Goal: Feedback & Contribution: Submit feedback/report problem

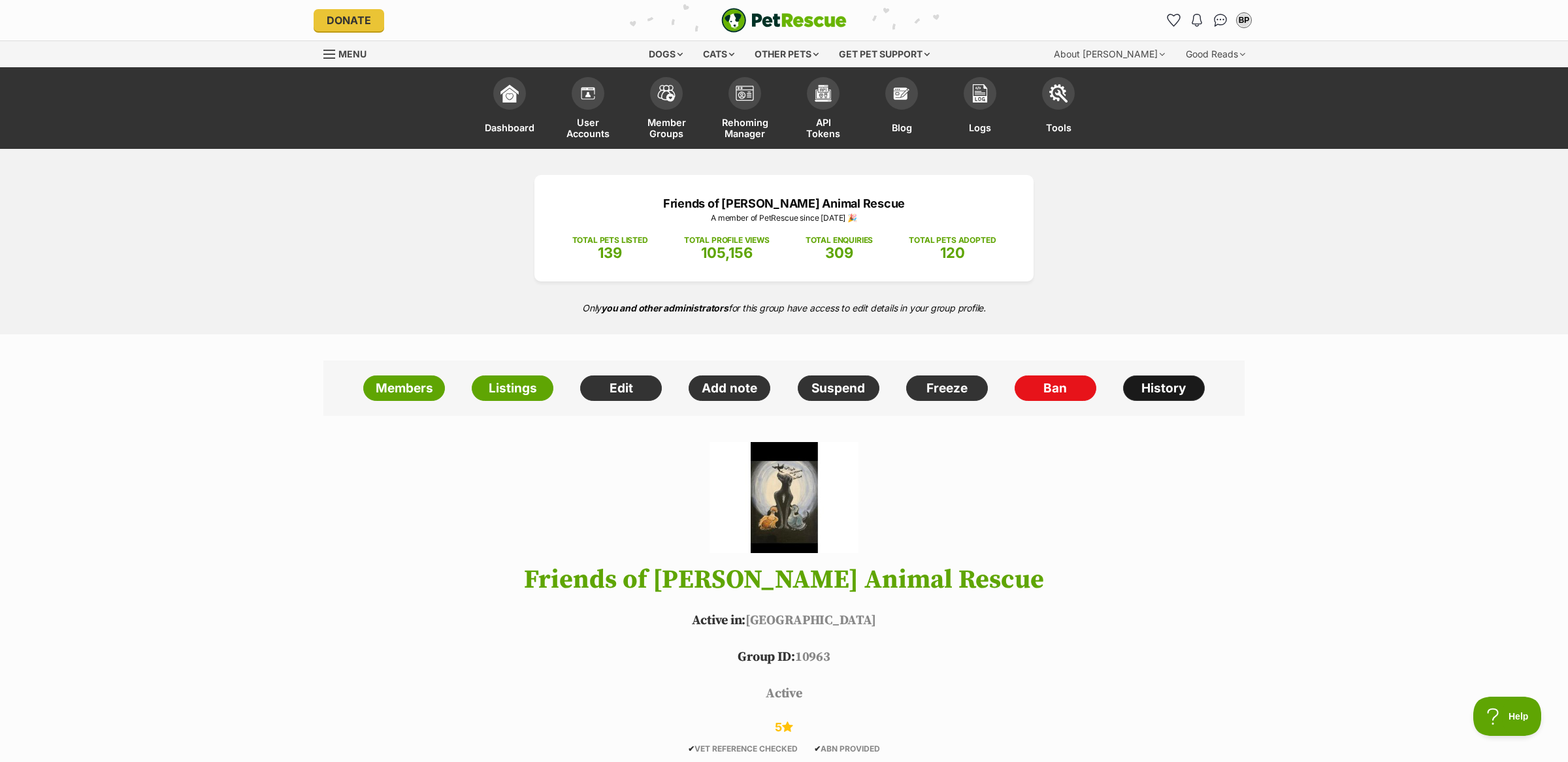
click at [1146, 378] on link "History" at bounding box center [1163, 388] width 82 height 26
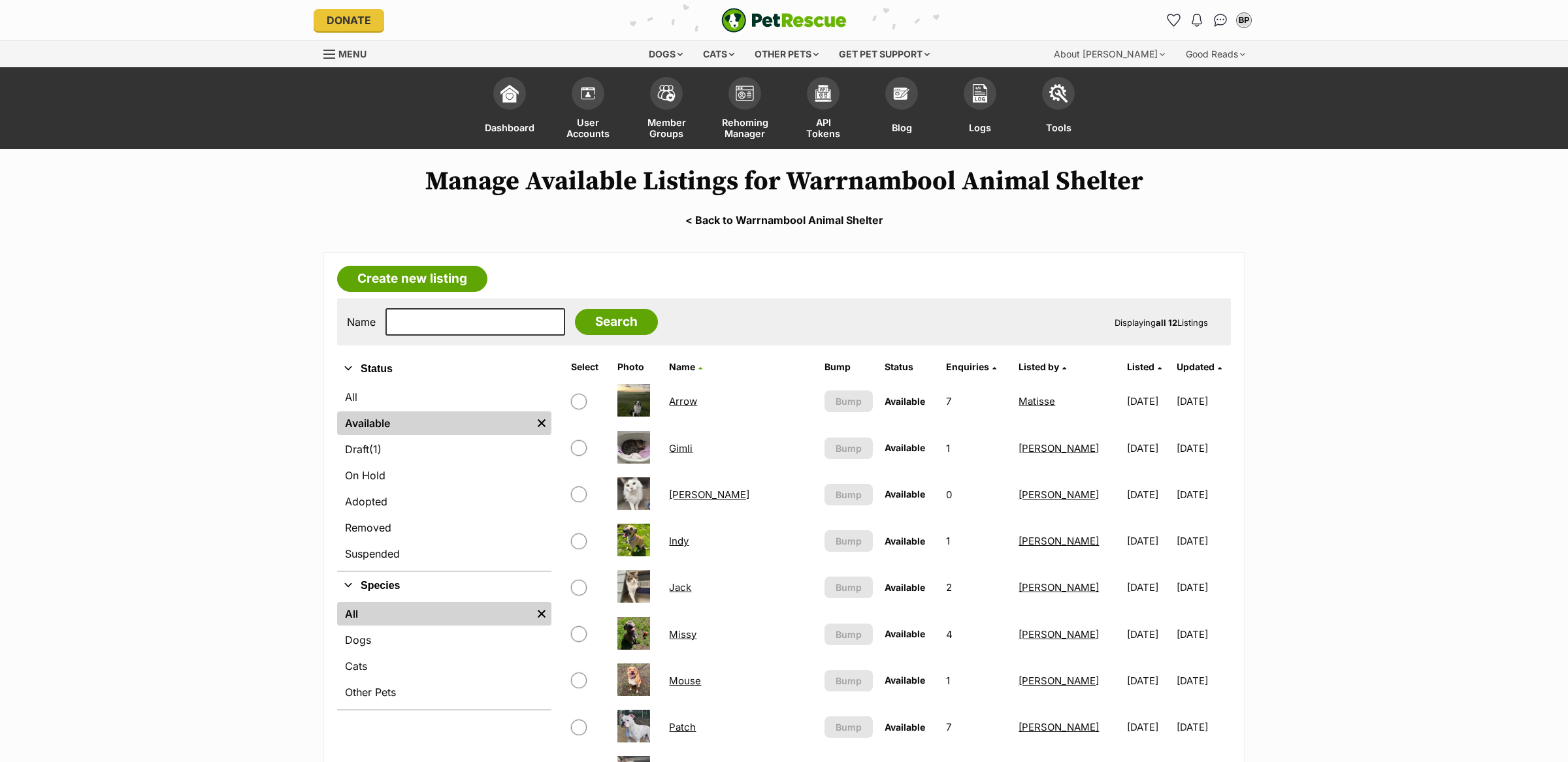
click at [811, 218] on link "< Back to Warrnambool Animal Shelter" at bounding box center [784, 220] width 1568 height 12
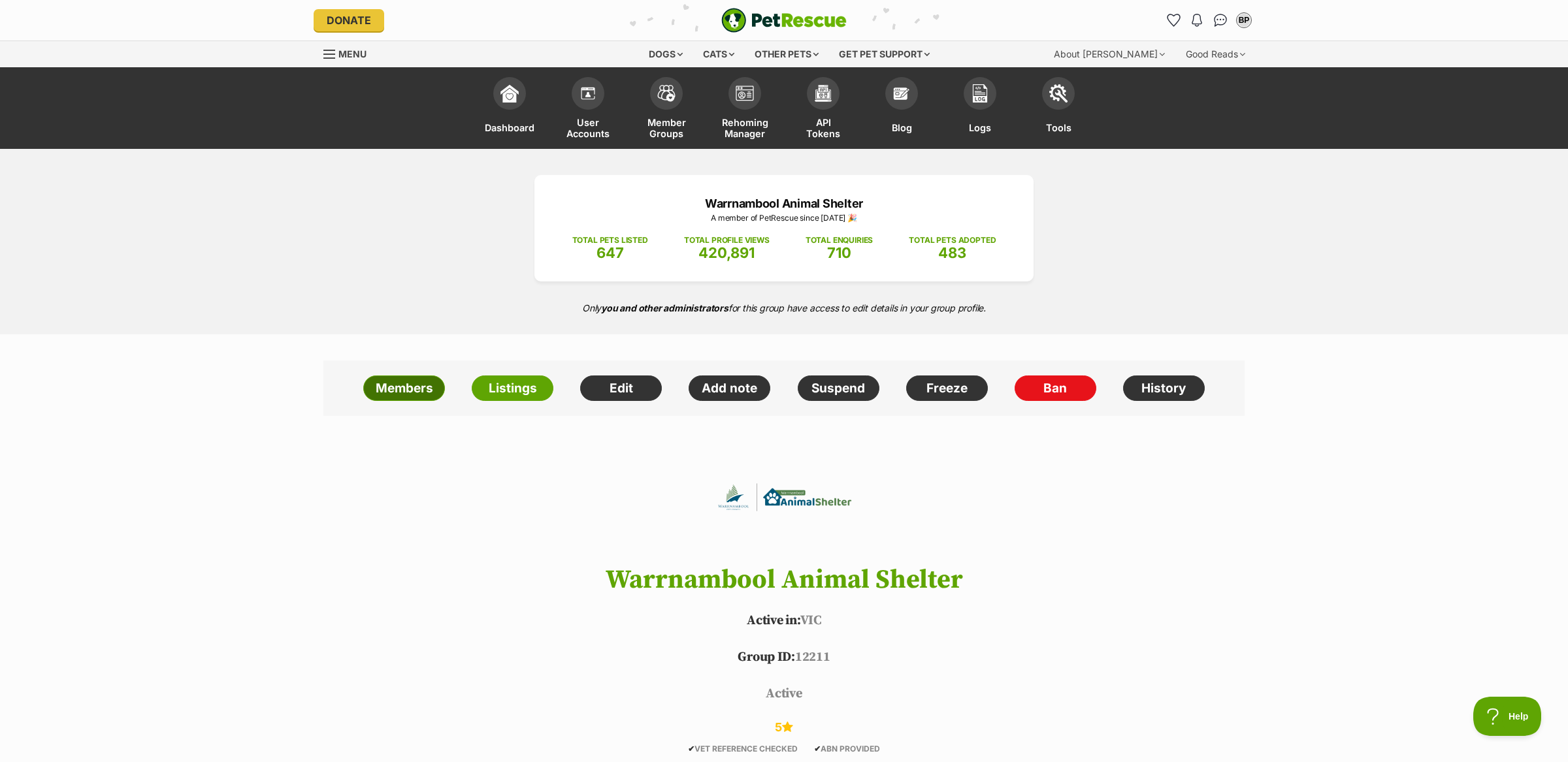
click at [405, 382] on link "Members" at bounding box center [404, 388] width 82 height 26
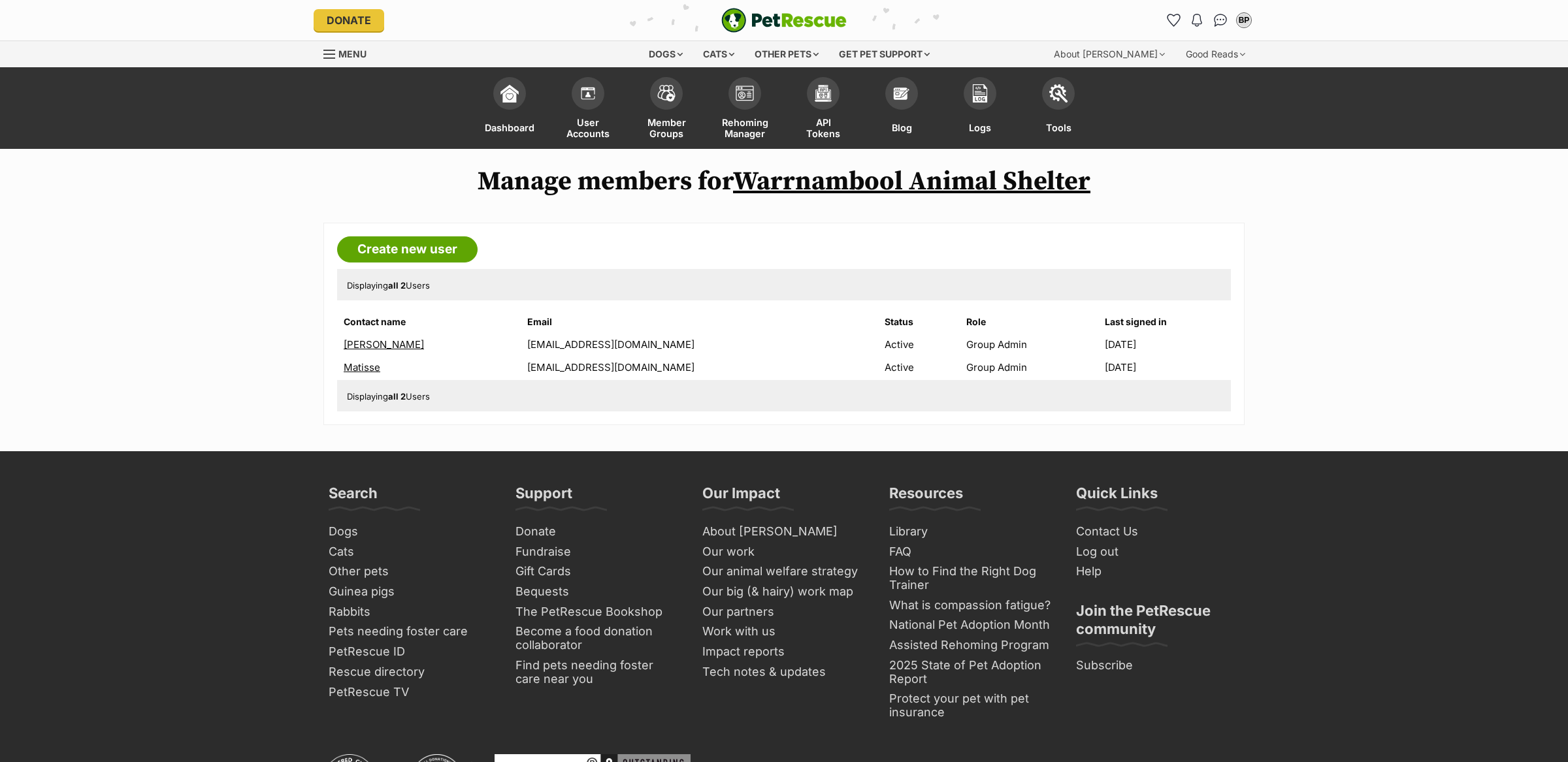
click at [377, 366] on link "Matisse" at bounding box center [362, 367] width 36 height 12
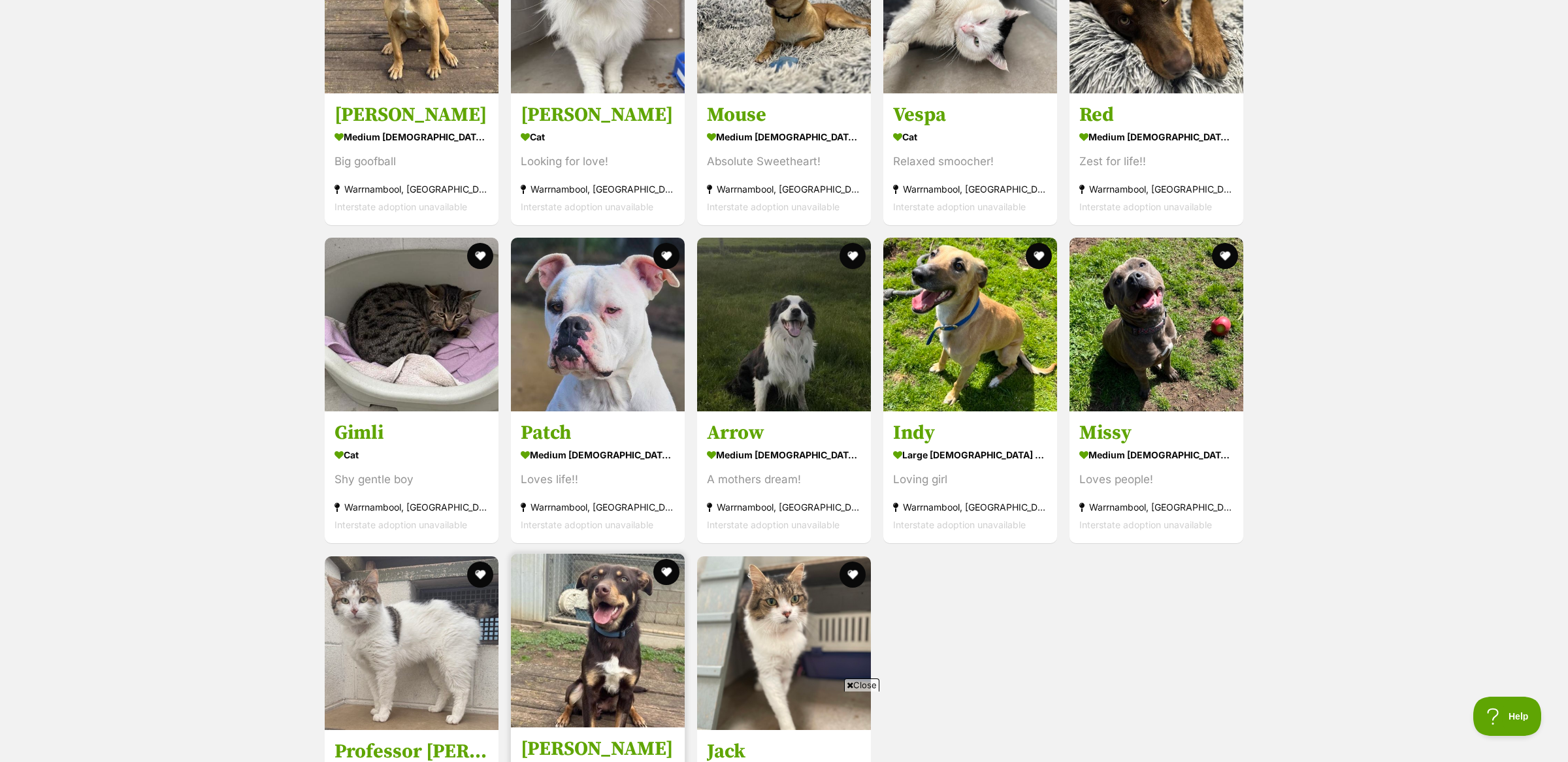
scroll to position [2297, 0]
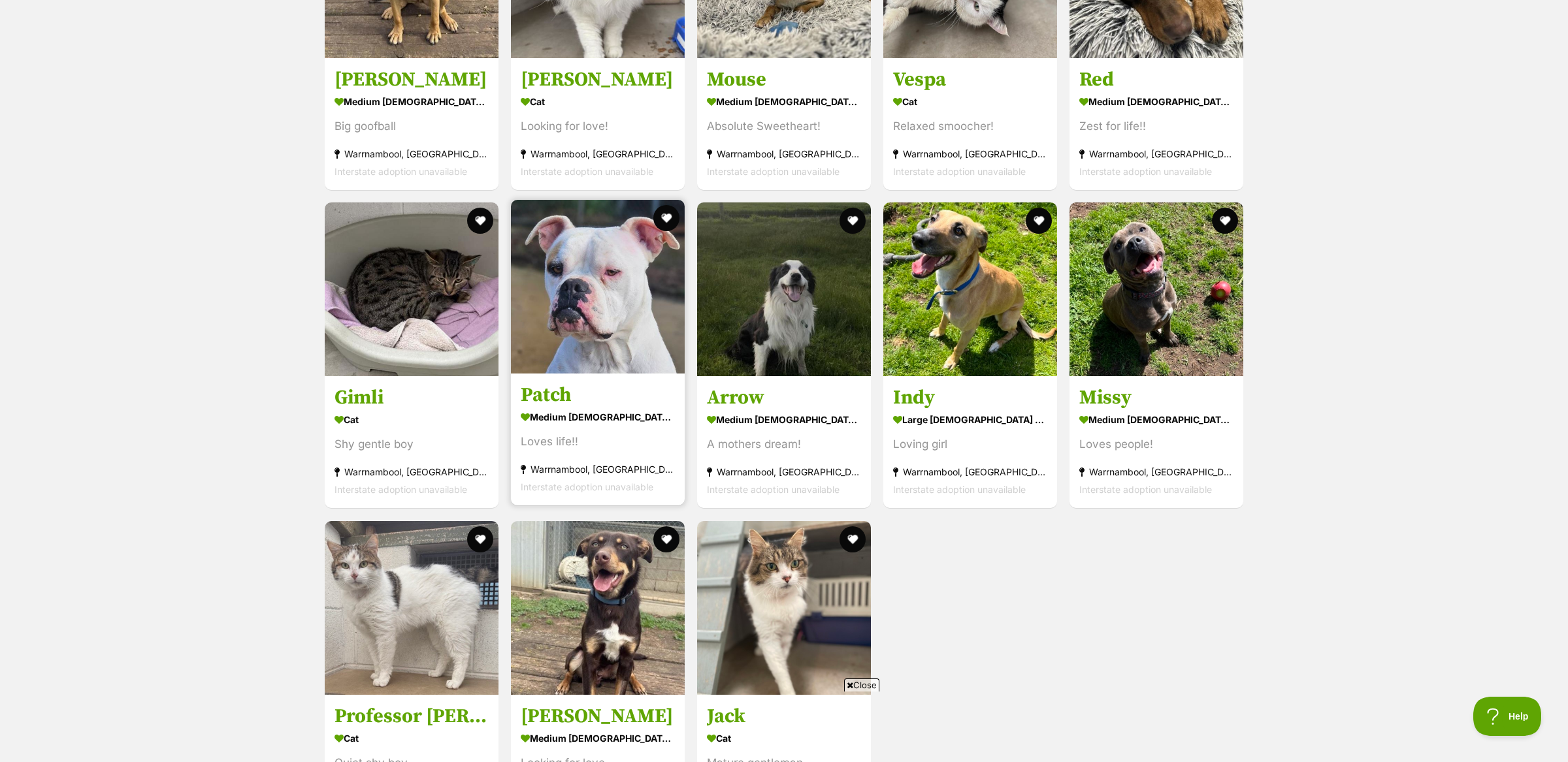
click at [590, 417] on div "medium [DEMOGRAPHIC_DATA] Dog" at bounding box center [598, 417] width 154 height 19
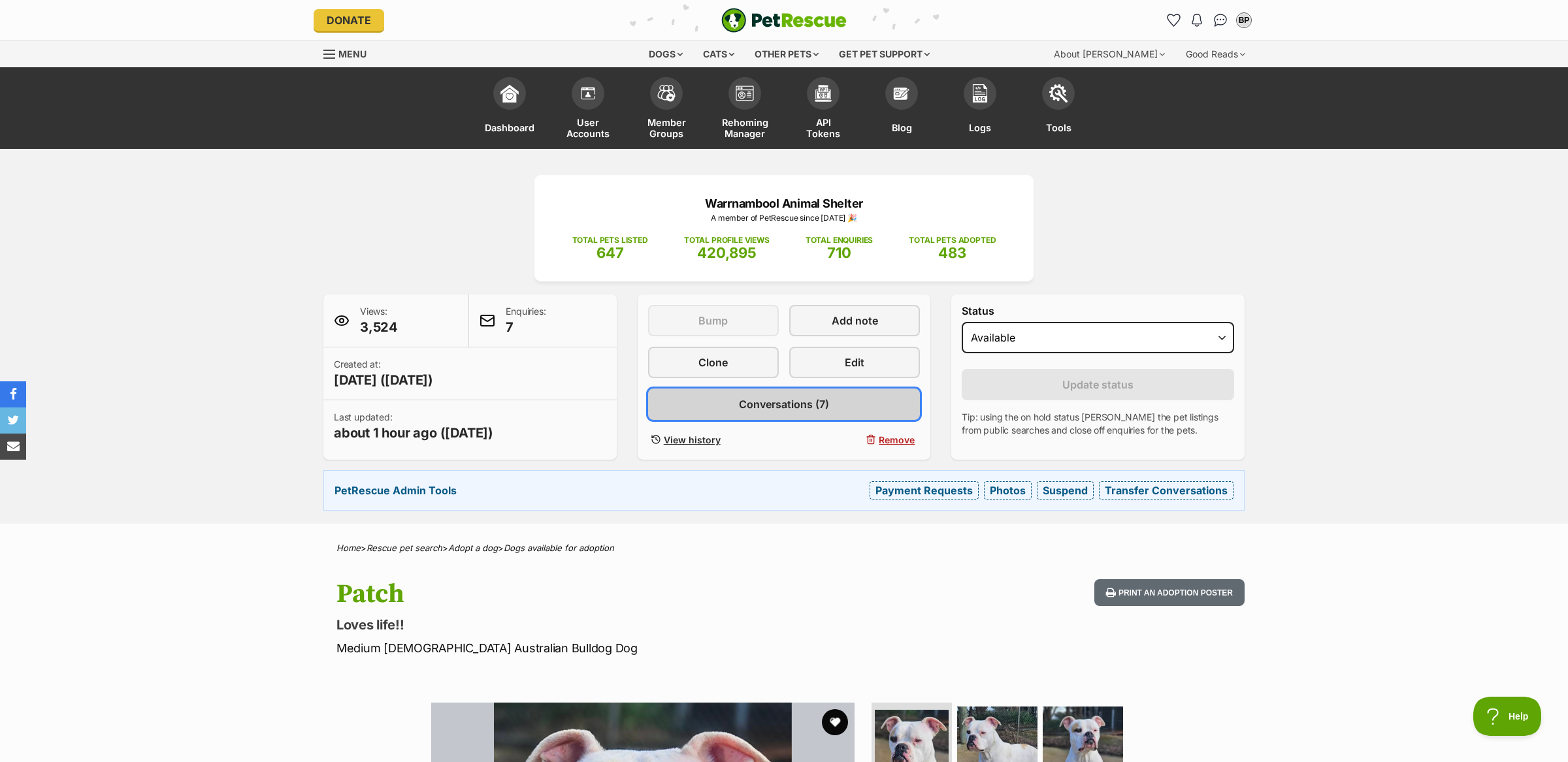
click at [781, 396] on span "Conversations (7)" at bounding box center [783, 404] width 90 height 15
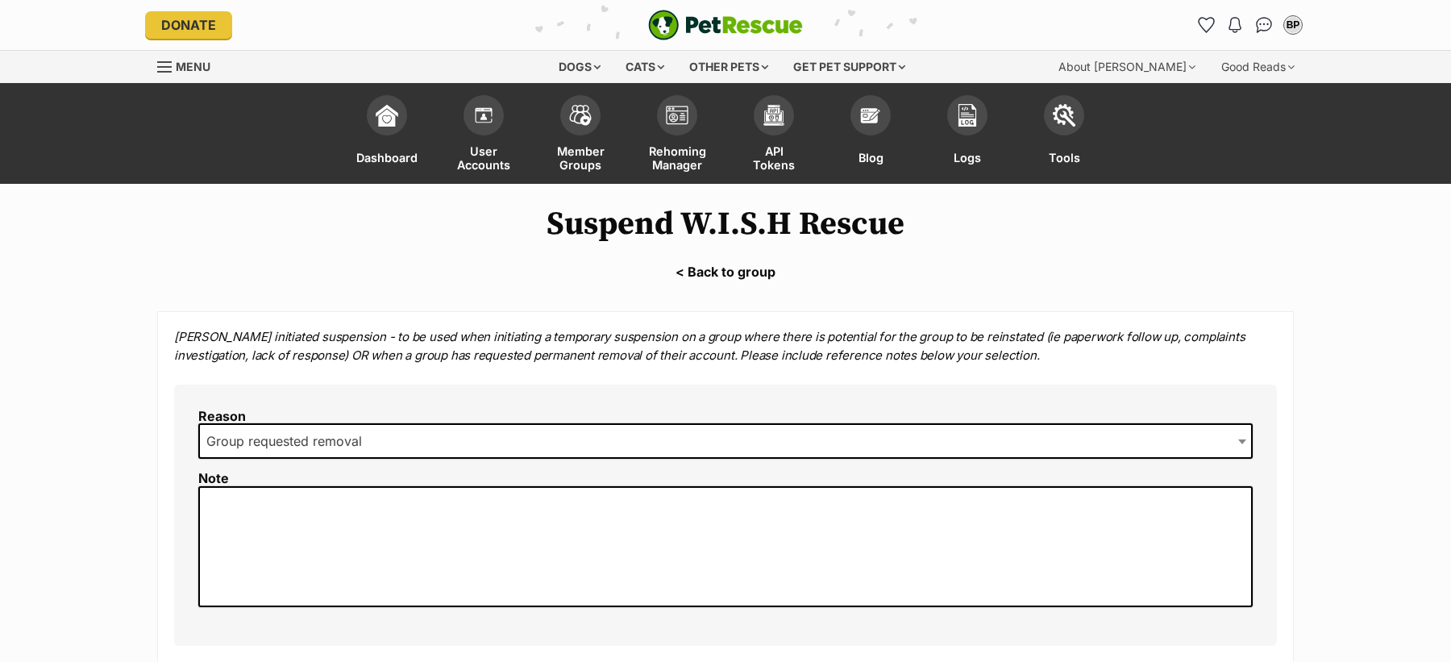
click at [467, 450] on span "Group requested removal" at bounding box center [725, 440] width 1054 height 35
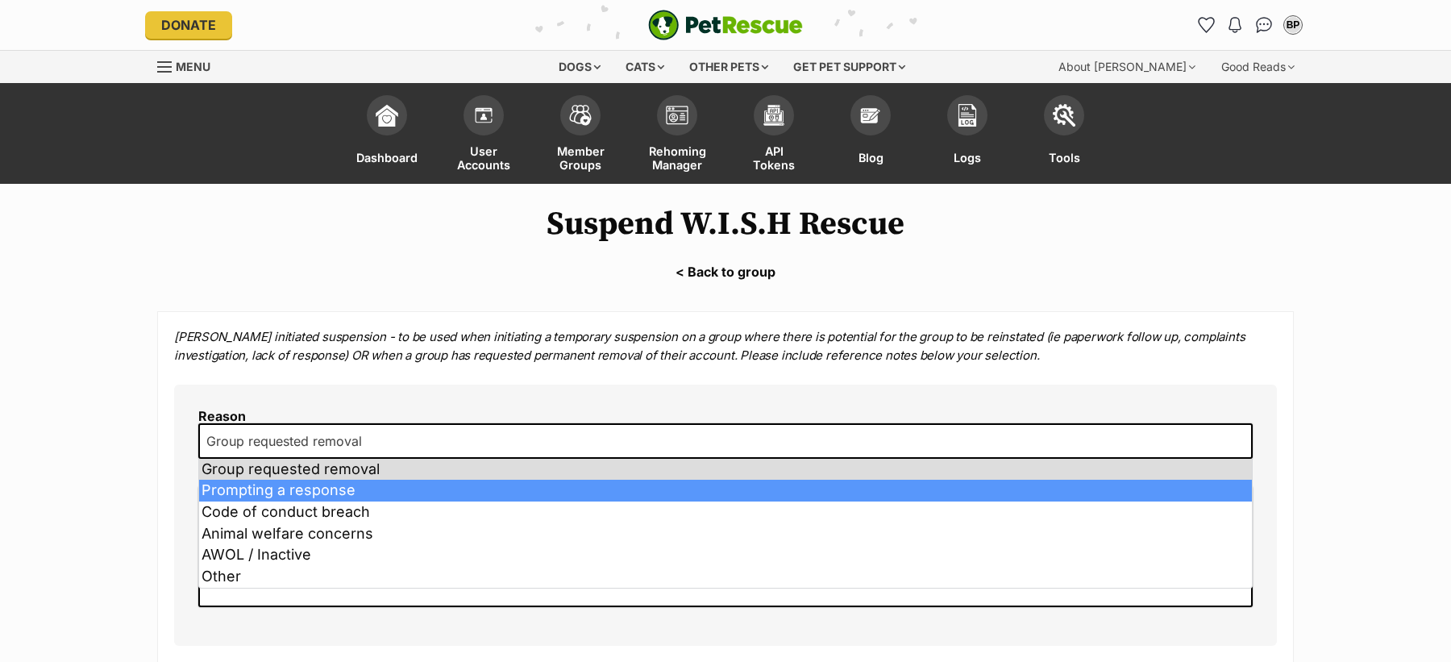
select select "Prompting a response"
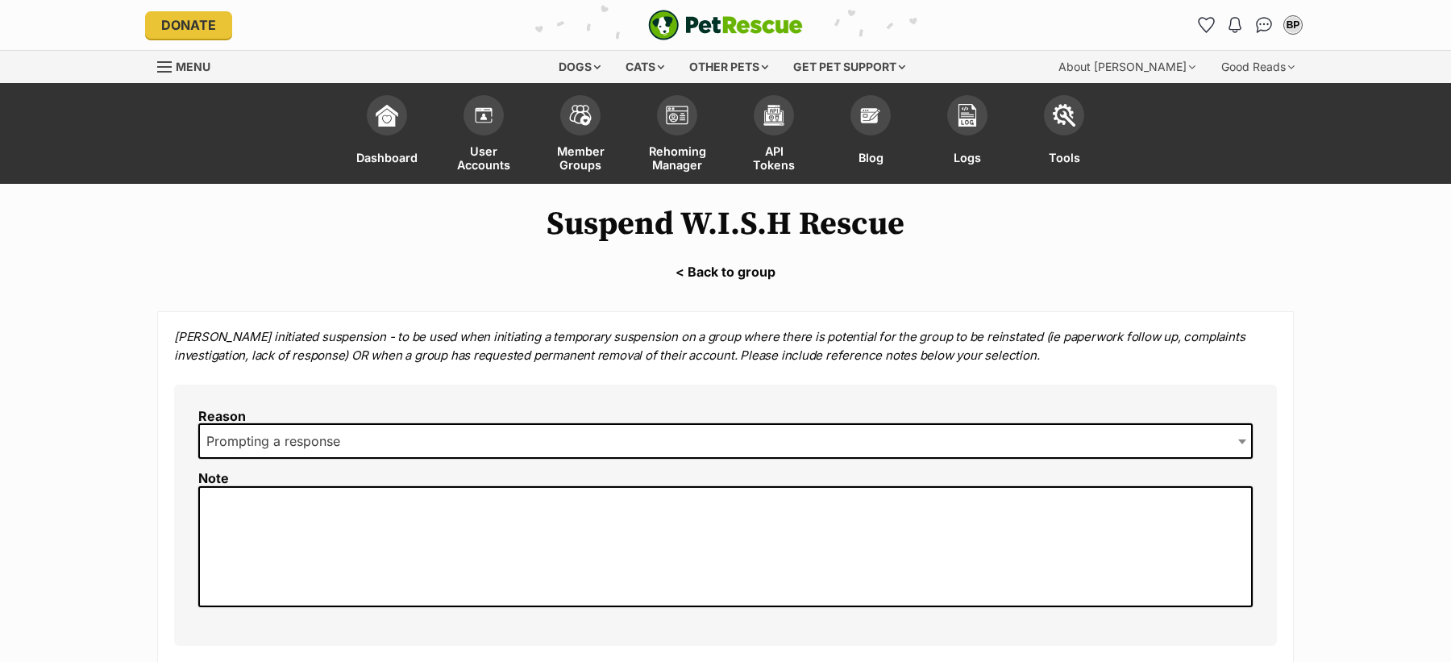
click at [433, 536] on textarea at bounding box center [725, 546] width 1054 height 121
type textarea "SUSPENDED- regarding comp"
click at [523, 498] on textarea "SUSPENDED- regarding comp" at bounding box center [725, 546] width 1054 height 121
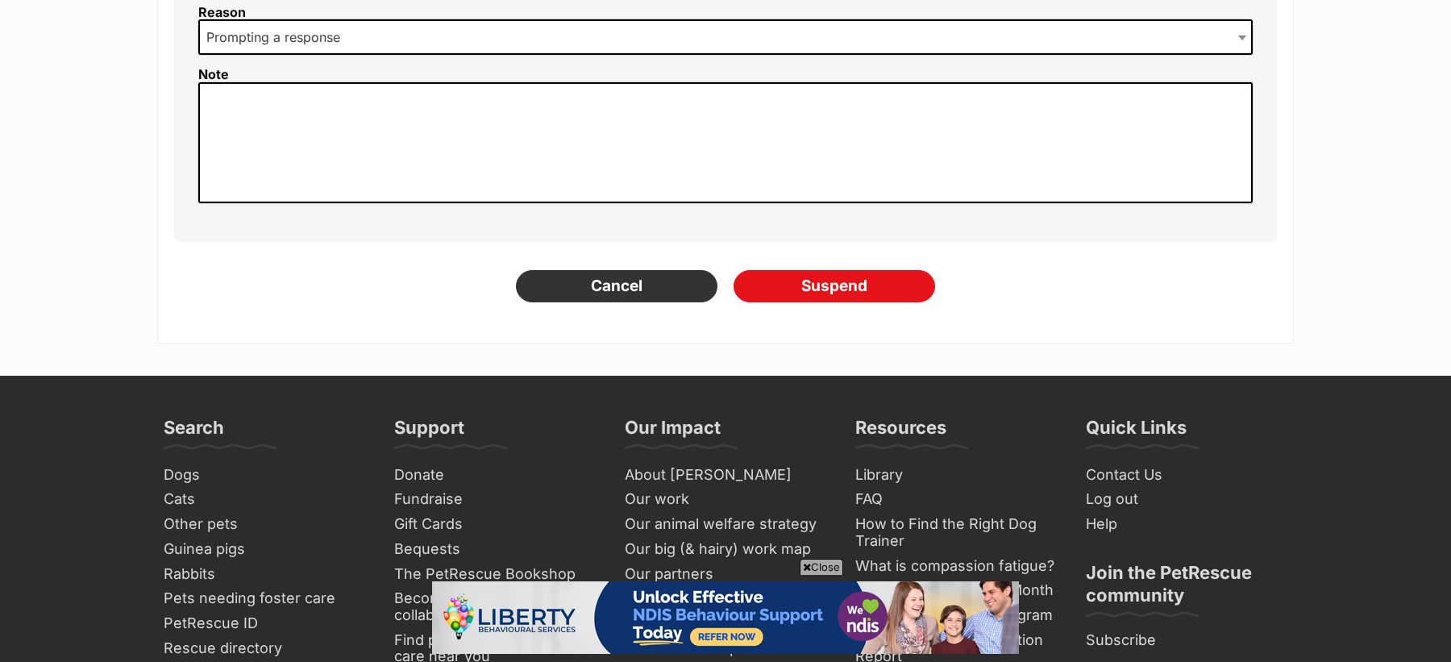
scroll to position [399, 0]
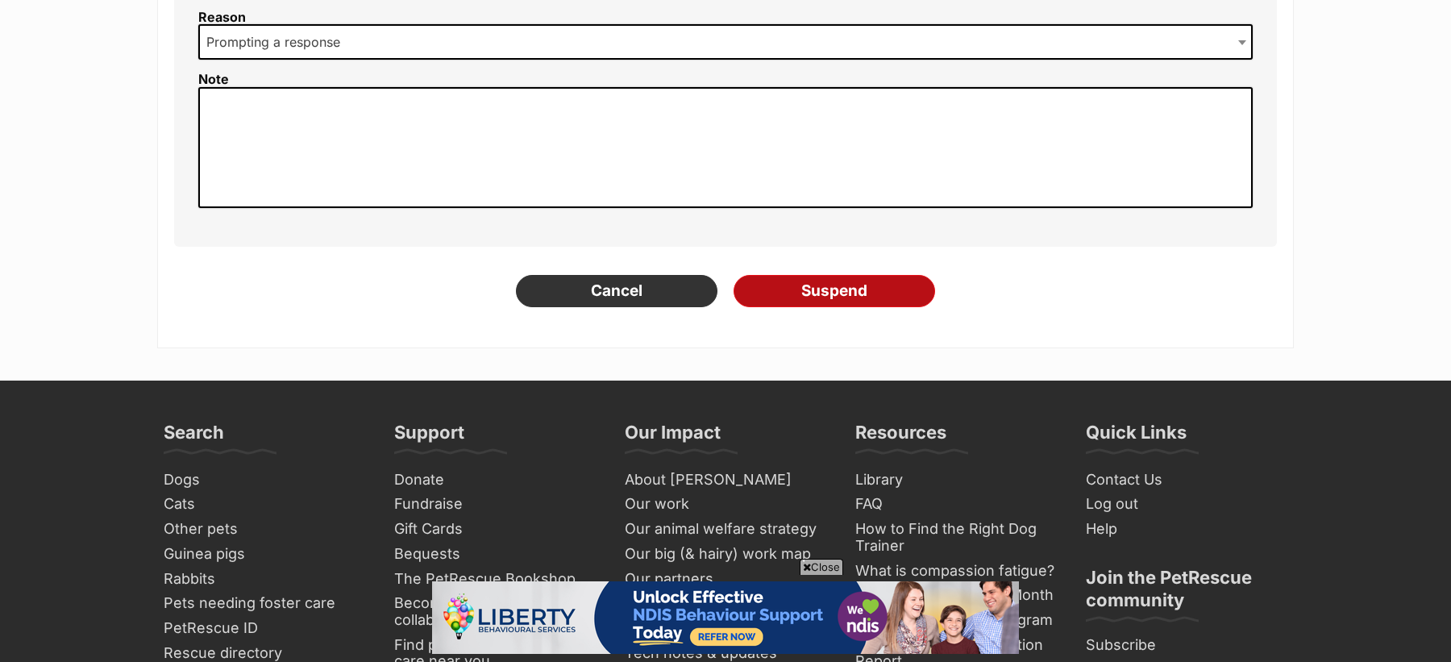
click at [834, 291] on input "Suspend" at bounding box center [833, 291] width 201 height 32
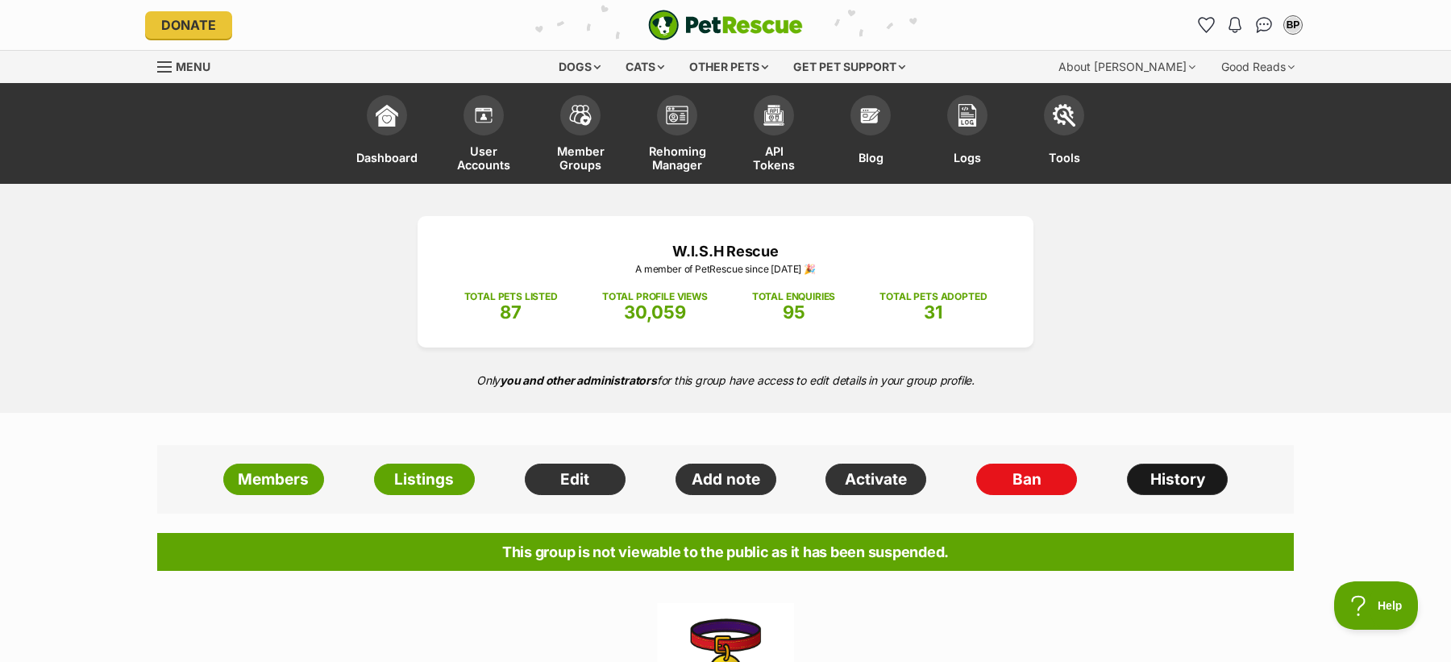
click at [1171, 476] on link "History" at bounding box center [1177, 479] width 101 height 32
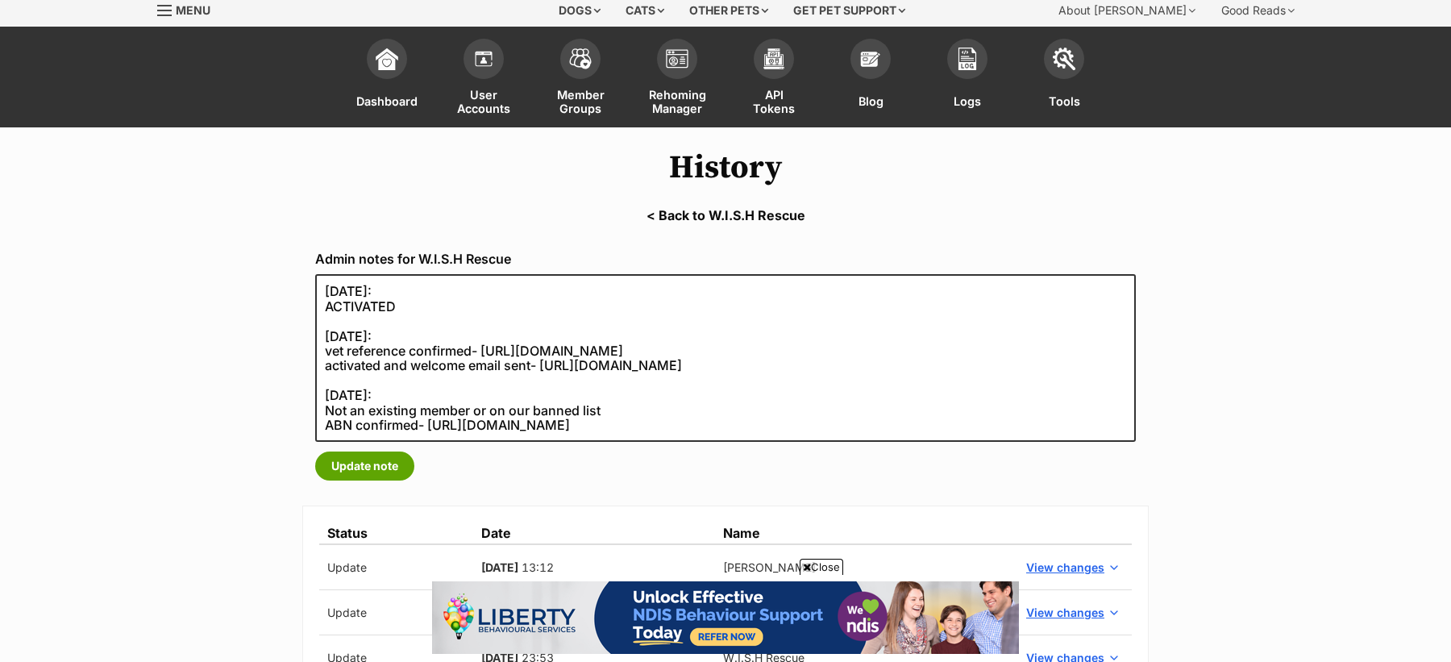
scroll to position [47, 0]
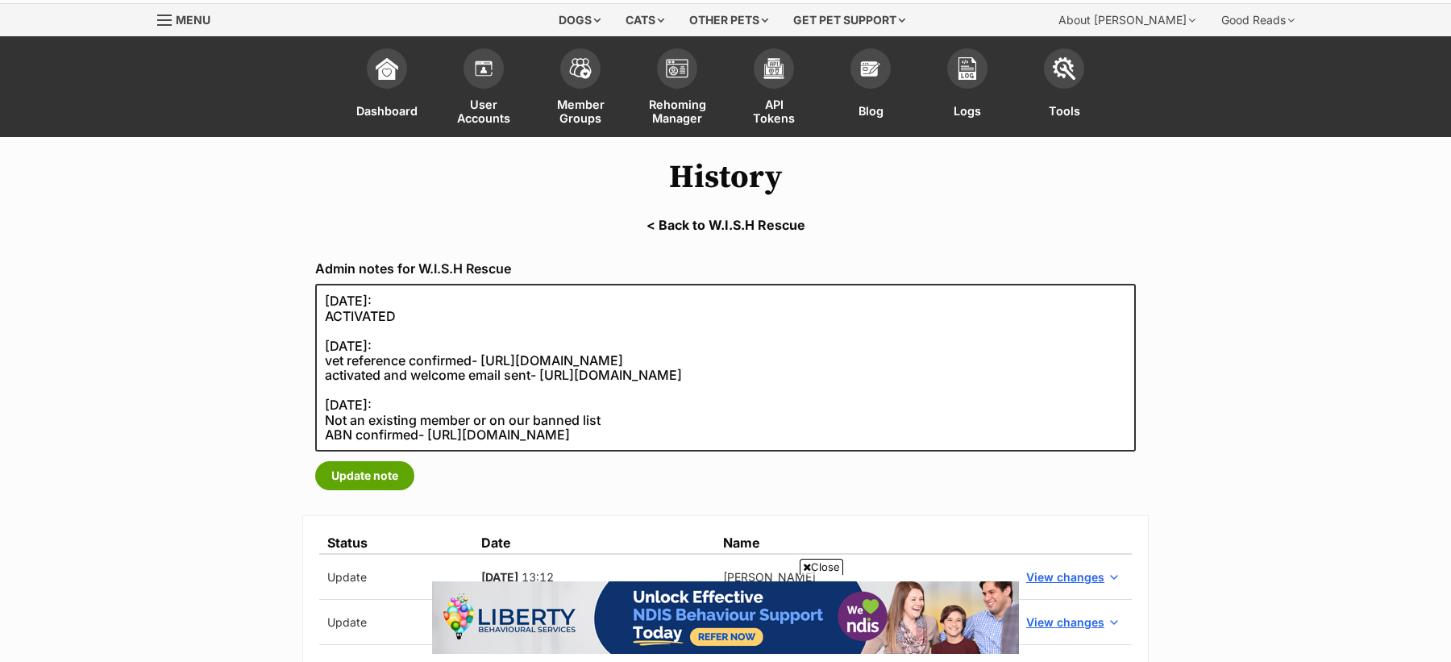
click at [727, 224] on link "< Back to W.I.S.H Rescue" at bounding box center [725, 225] width 1451 height 15
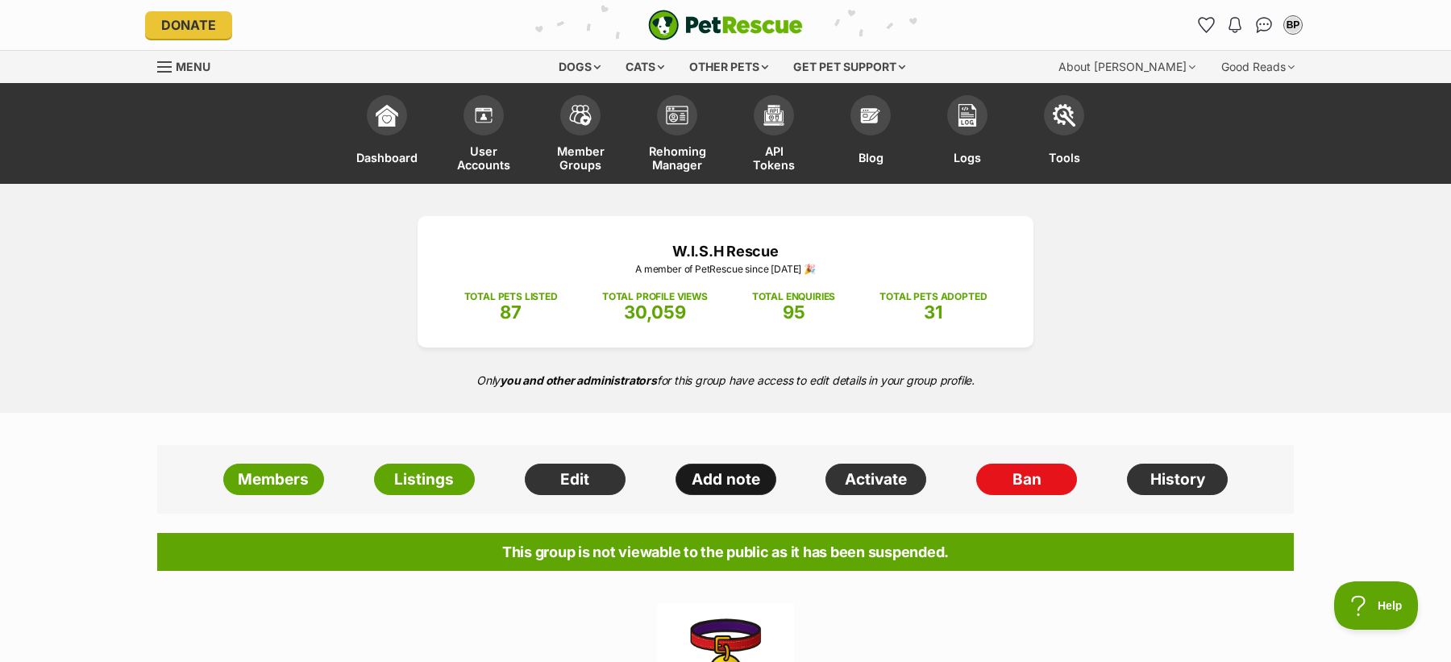
click at [727, 480] on link "Add note" at bounding box center [725, 479] width 101 height 32
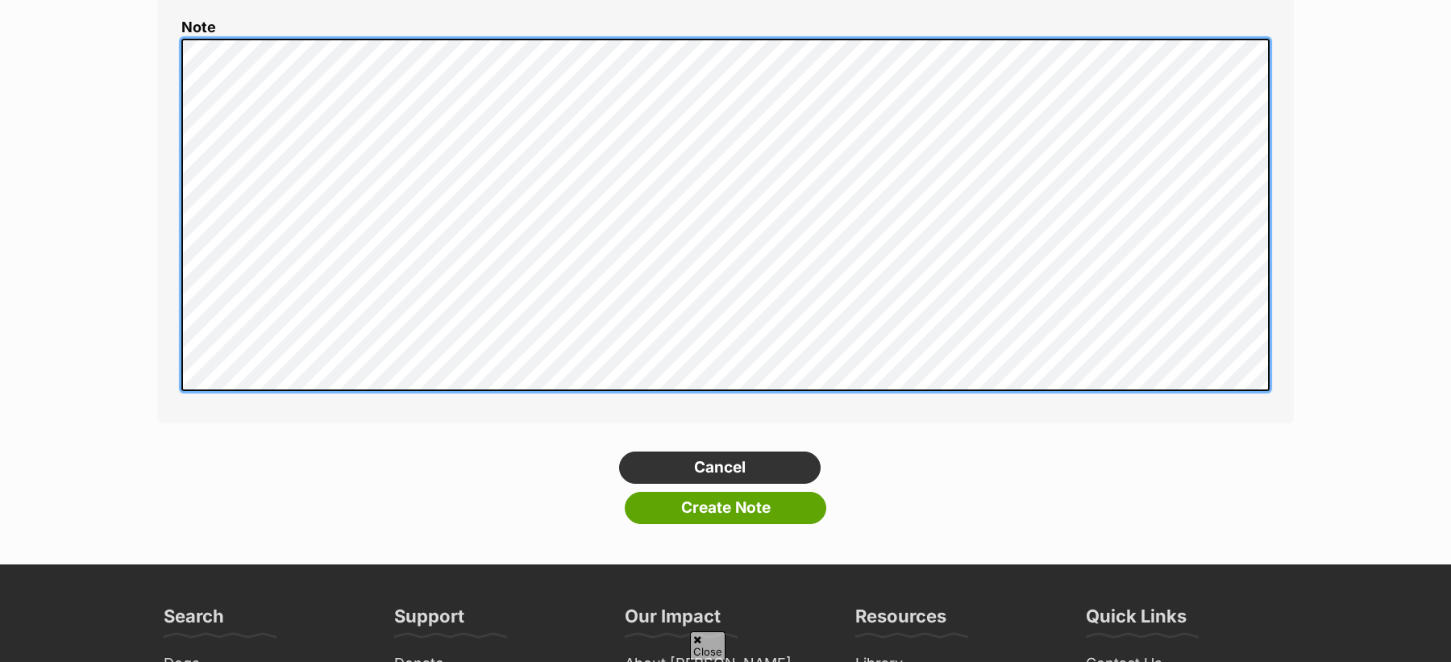
scroll to position [303, 0]
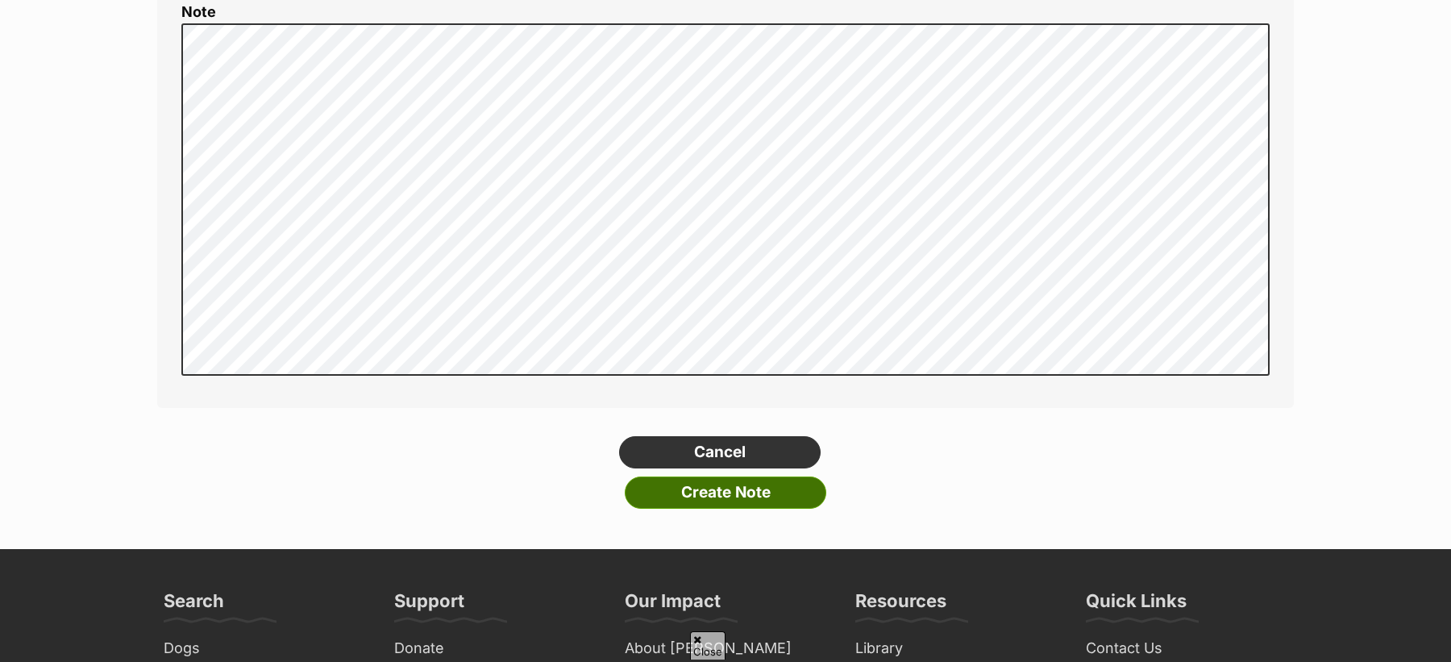
click at [690, 502] on input "Create Note" at bounding box center [725, 492] width 201 height 32
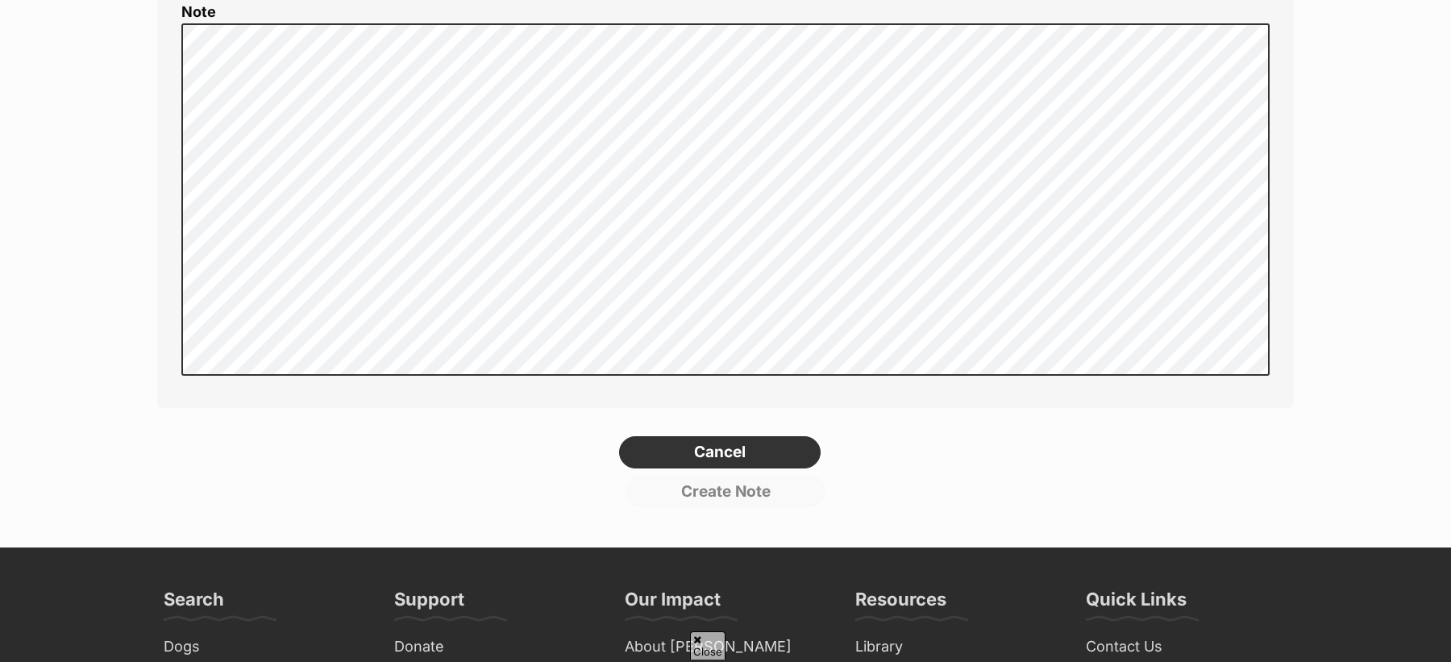
scroll to position [0, 0]
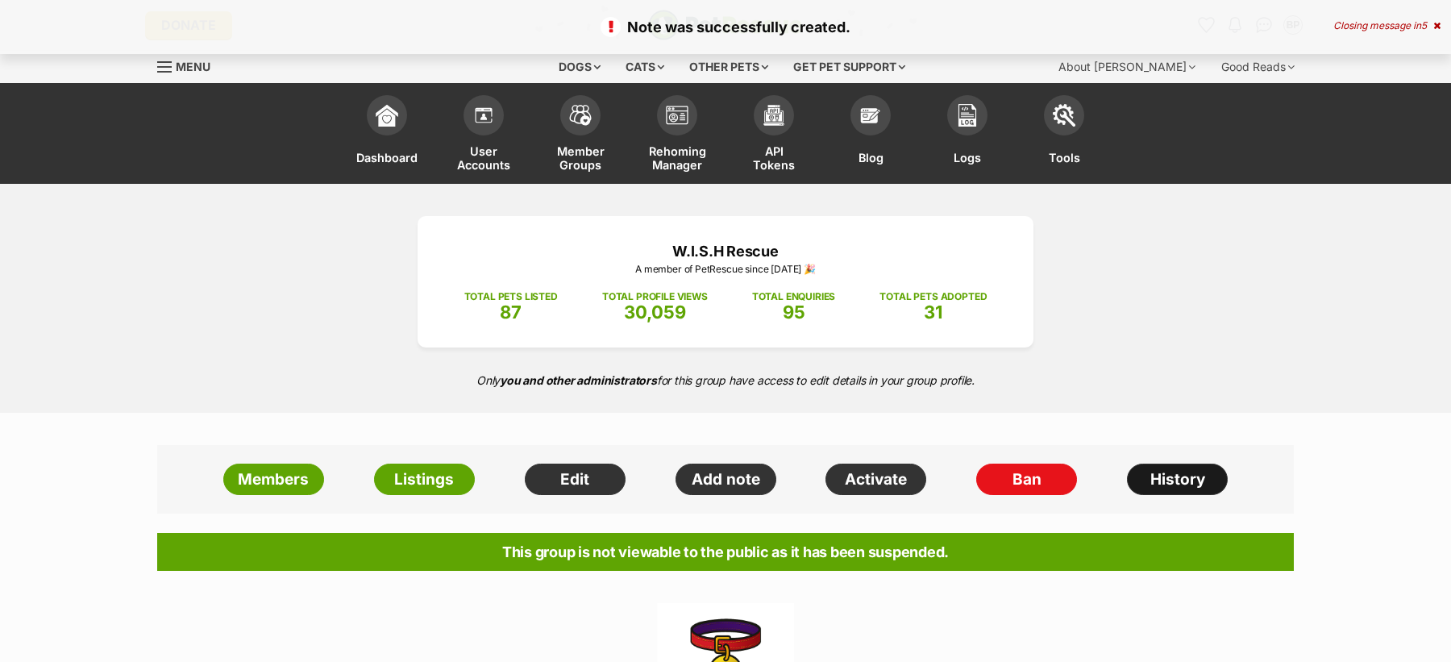
click at [1176, 475] on link "History" at bounding box center [1177, 479] width 101 height 32
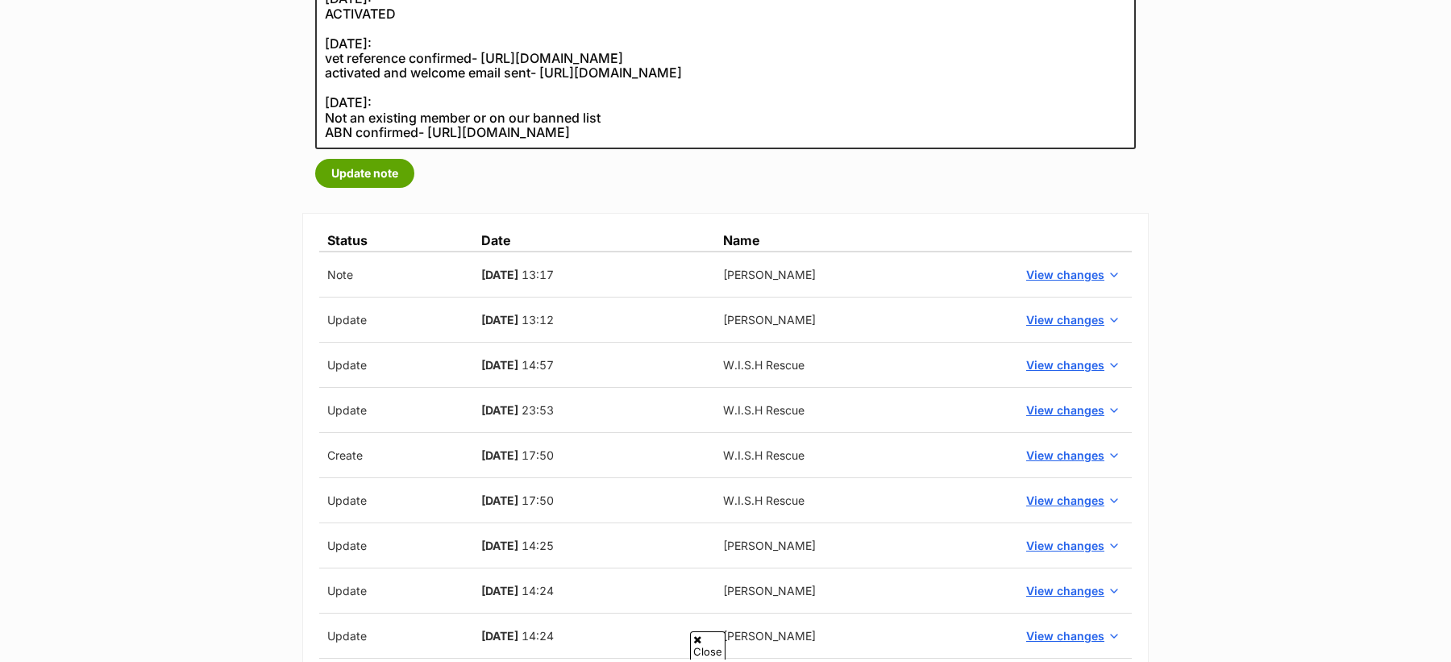
scroll to position [367, 0]
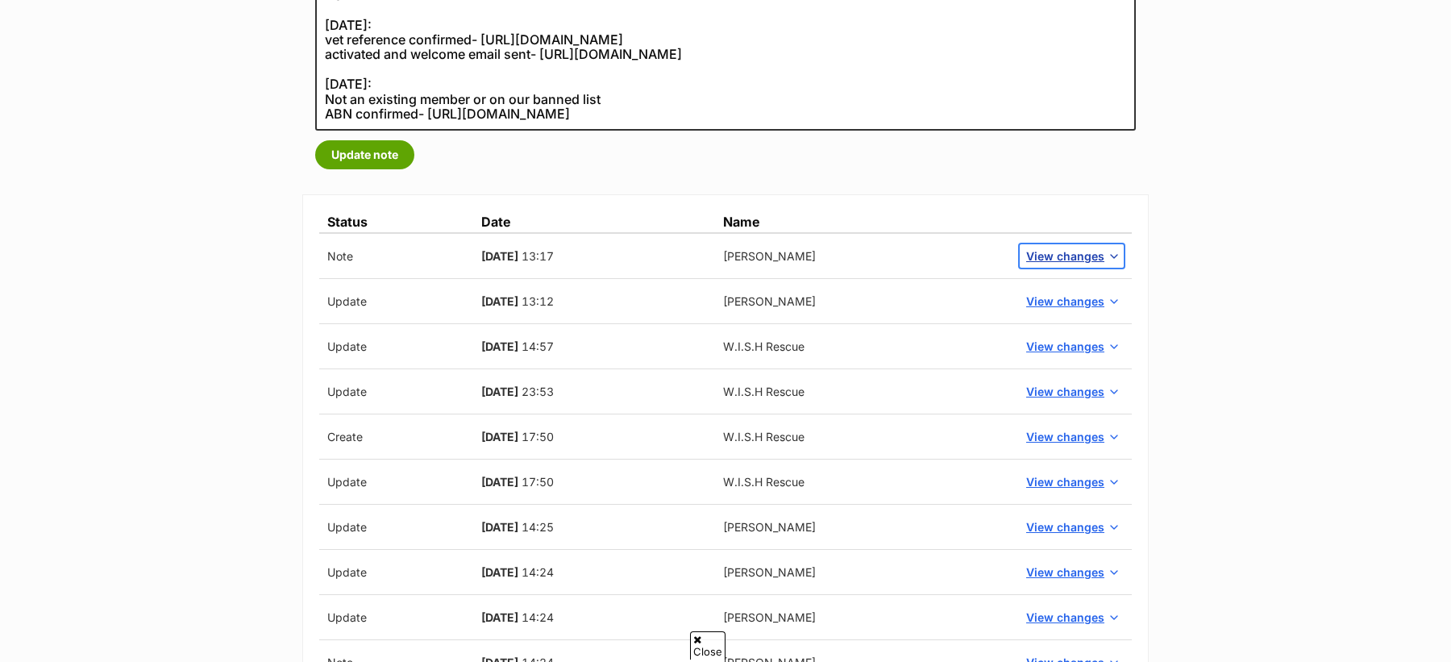
click at [1068, 257] on span "View changes" at bounding box center [1065, 255] width 78 height 17
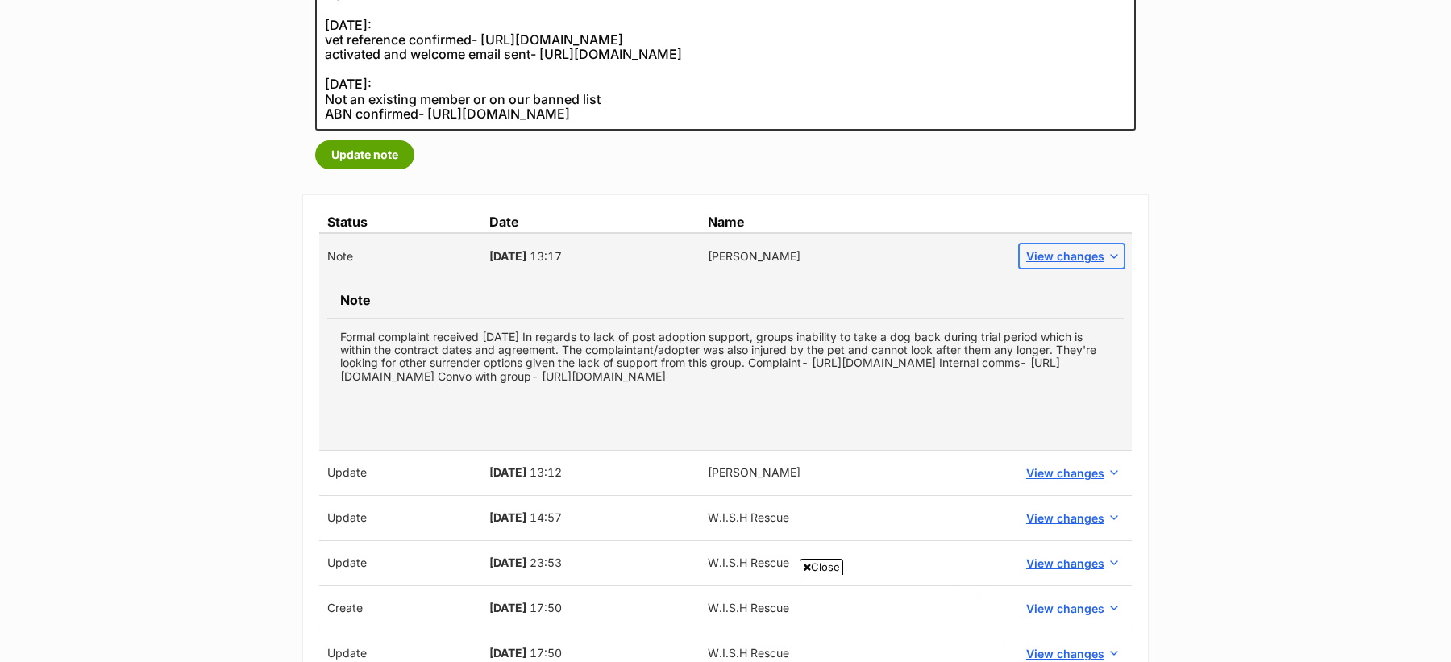
scroll to position [0, 0]
click at [720, 384] on td "Formal complaint received [DATE] In regards to lack of post adoption support, g…" at bounding box center [725, 355] width 796 height 75
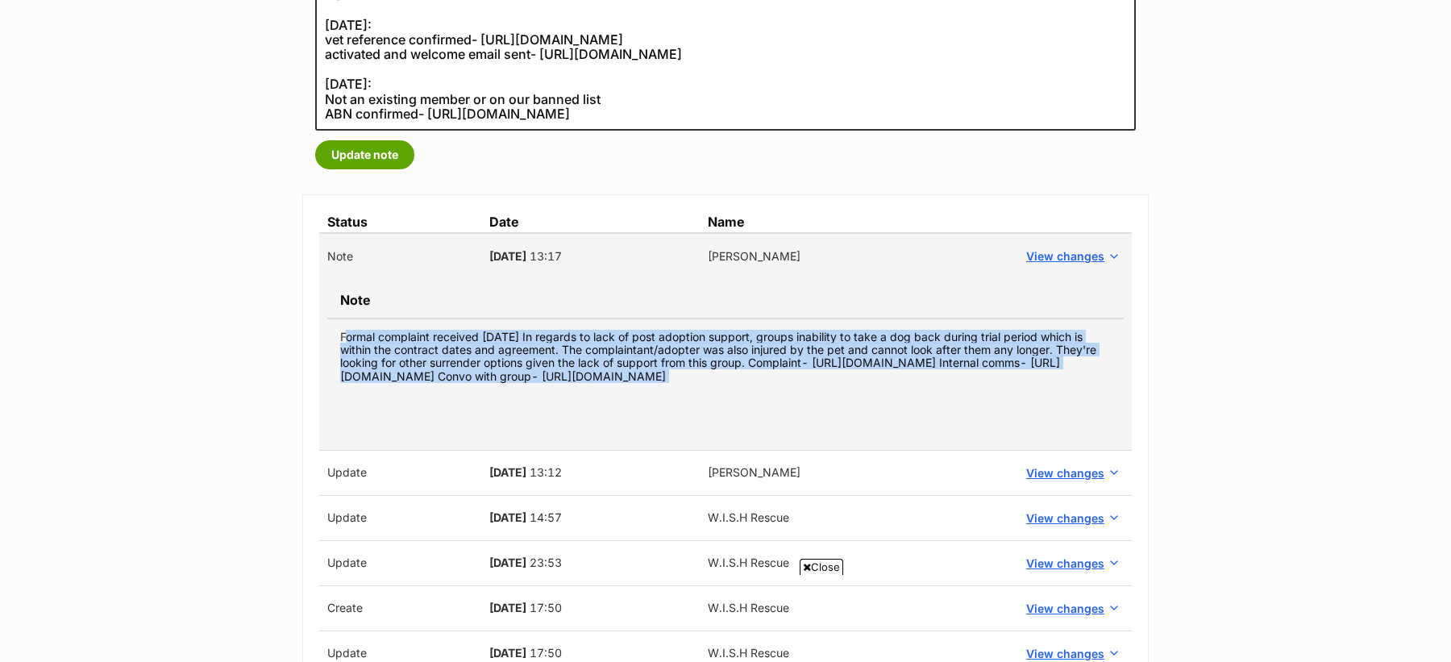
click at [720, 384] on td "Formal complaint received [DATE] In regards to lack of post adoption support, g…" at bounding box center [725, 355] width 796 height 75
copy tbody "Formal complaint received [DATE] In regards to lack of post adoption support, g…"
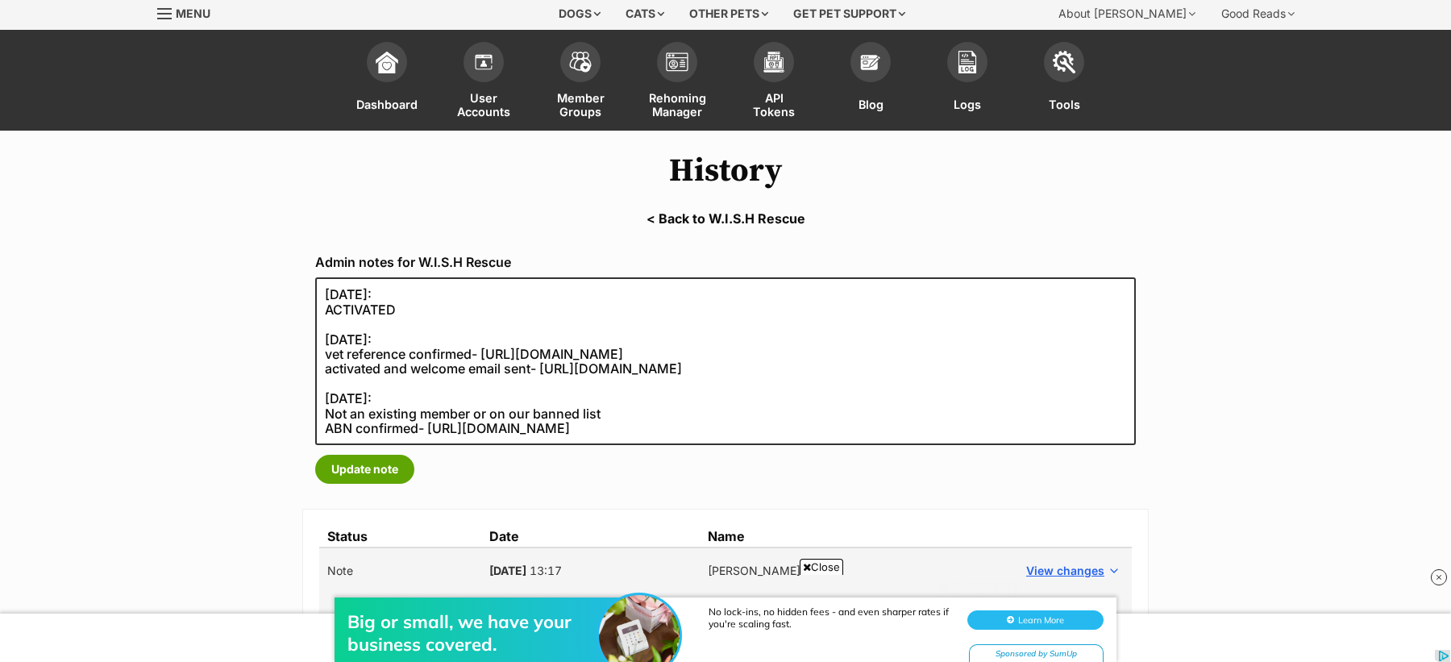
scroll to position [41, 0]
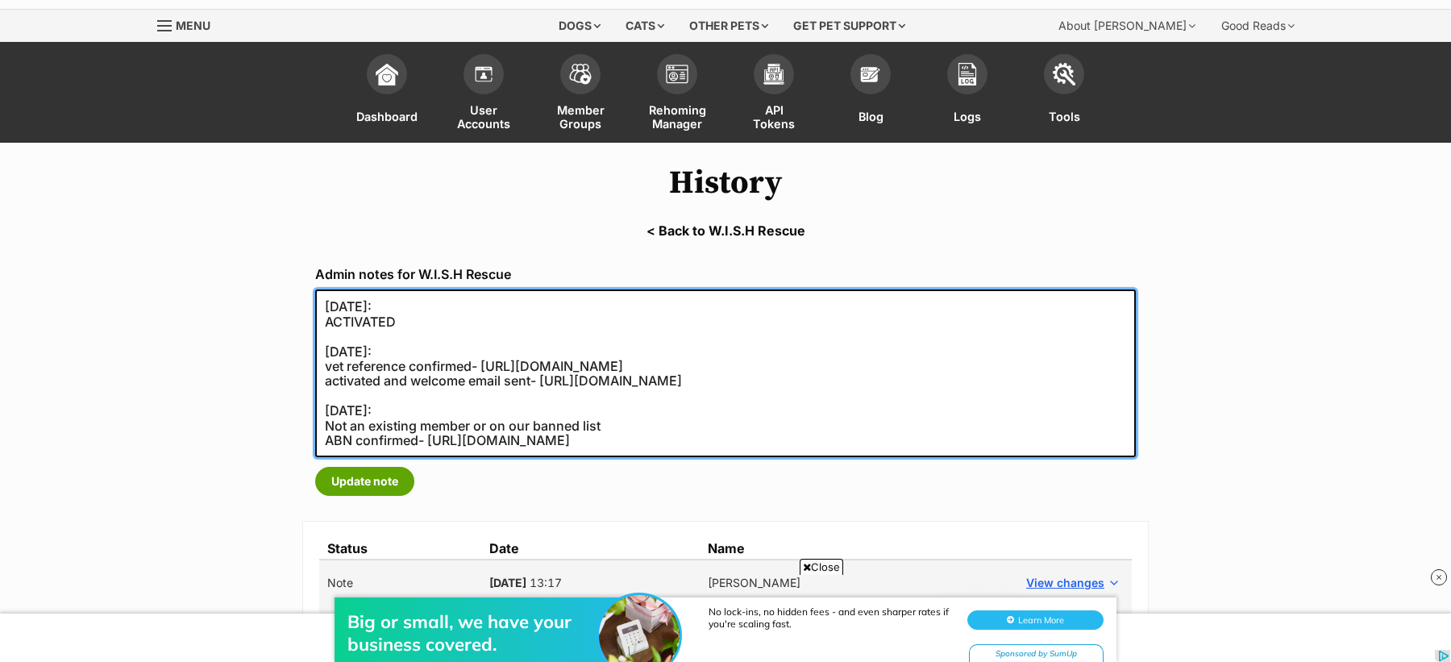
click at [318, 299] on textarea "[DATE]: ACTIVATED [DATE]: vet reference confirmed- [URL][DOMAIN_NAME] activated…" at bounding box center [725, 373] width 820 height 168
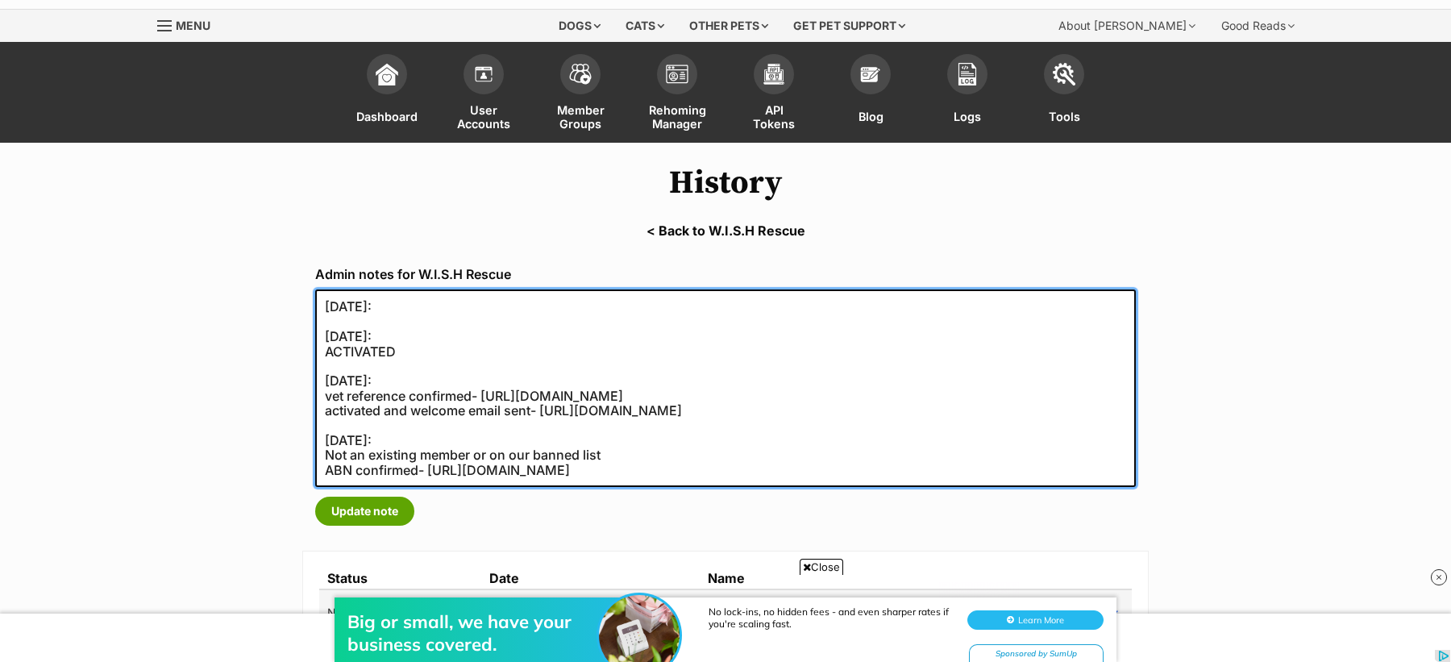
paste textarea "Formal complaint received 11th Sept. In regards to lack of post adoption suppor…"
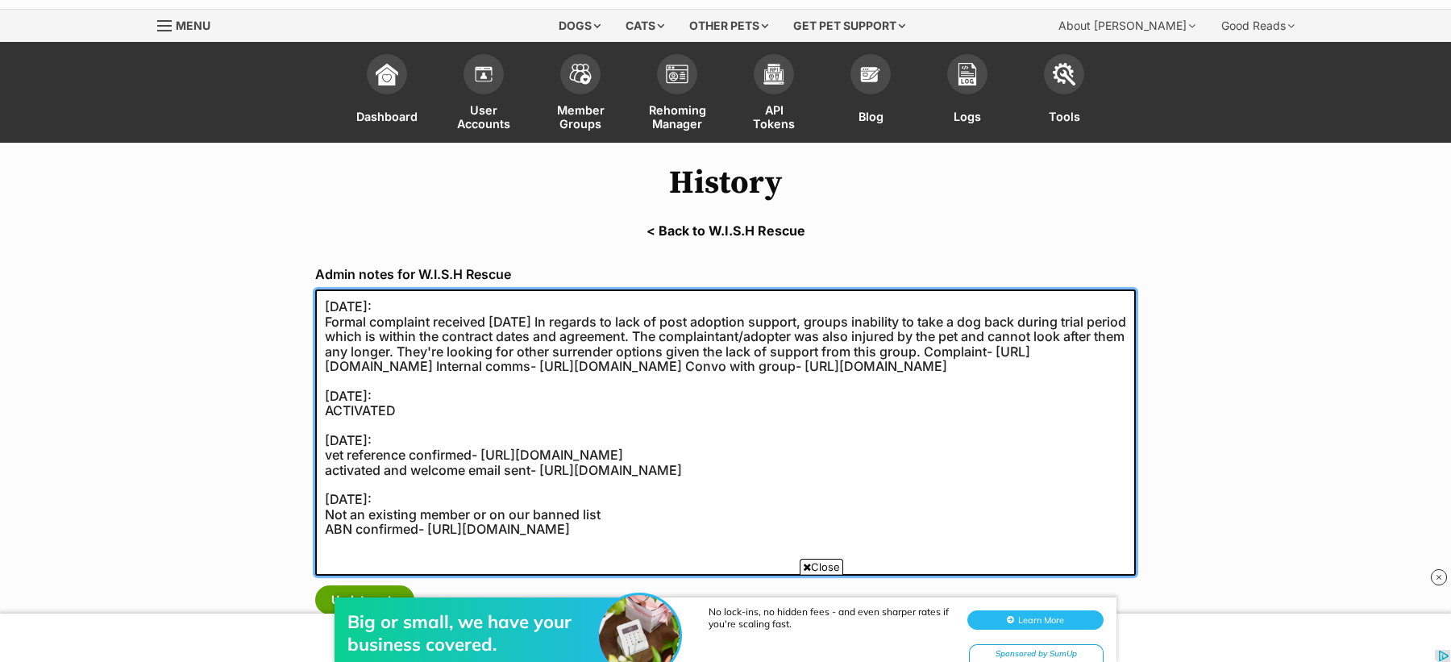
drag, startPoint x: 547, startPoint y: 321, endPoint x: 486, endPoint y: 321, distance: 61.2
click at [486, 321] on textarea "[DATE]: ACTIVATED [DATE]: vet reference confirmed- [URL][DOMAIN_NAME] activated…" at bounding box center [725, 432] width 820 height 286
click at [900, 352] on textarea "17/06/2025: ACTIVATED 17/06/2025: vet reference confirmed- https://secure.helps…" at bounding box center [725, 432] width 820 height 286
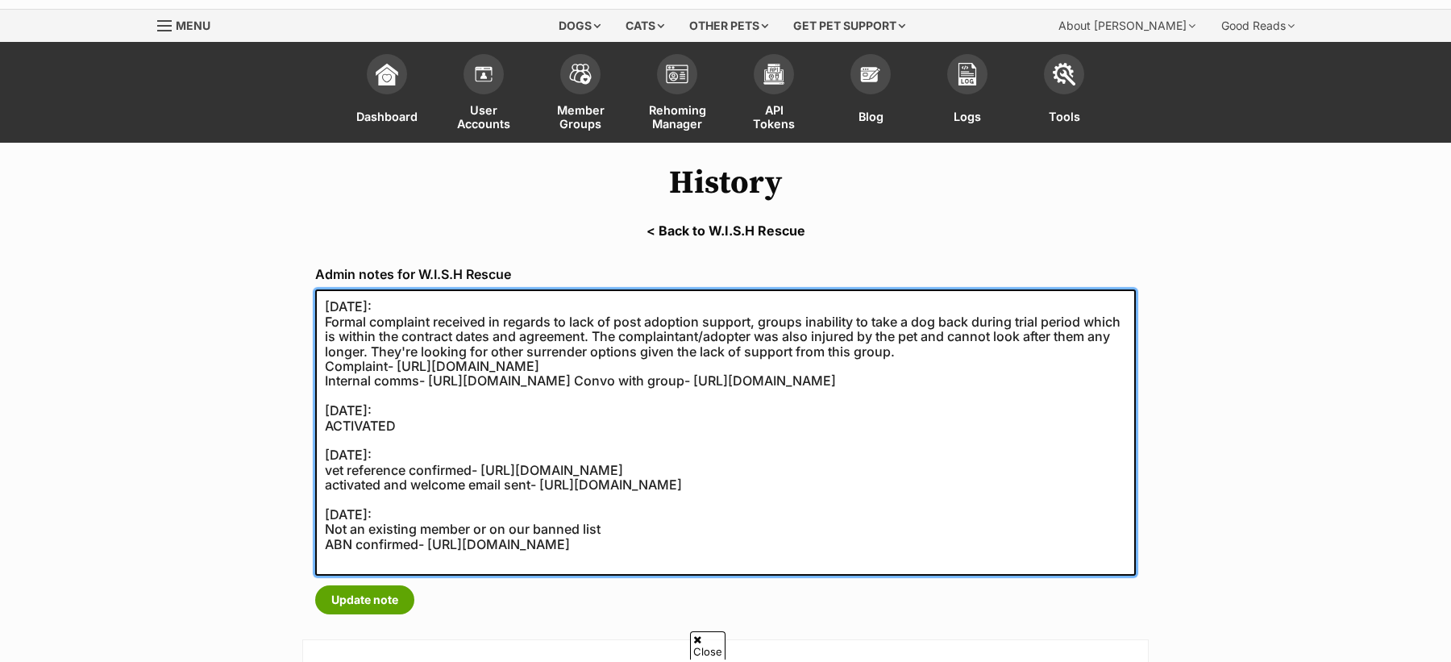
click at [888, 381] on textarea "17/06/2025: ACTIVATED 17/06/2025: vet reference confirmed- https://secure.helps…" at bounding box center [725, 432] width 820 height 286
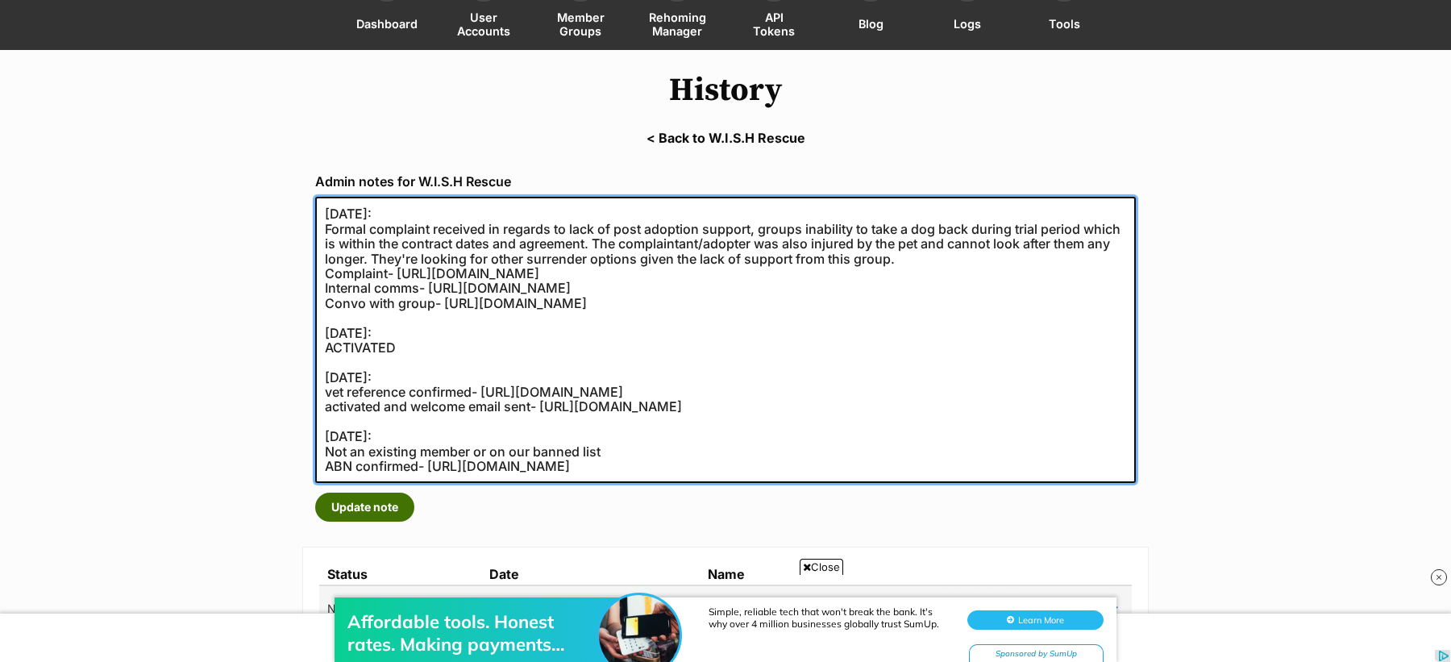
type textarea "11/09/2025: Formal complaint received in regards to lack of post adoption suppo…"
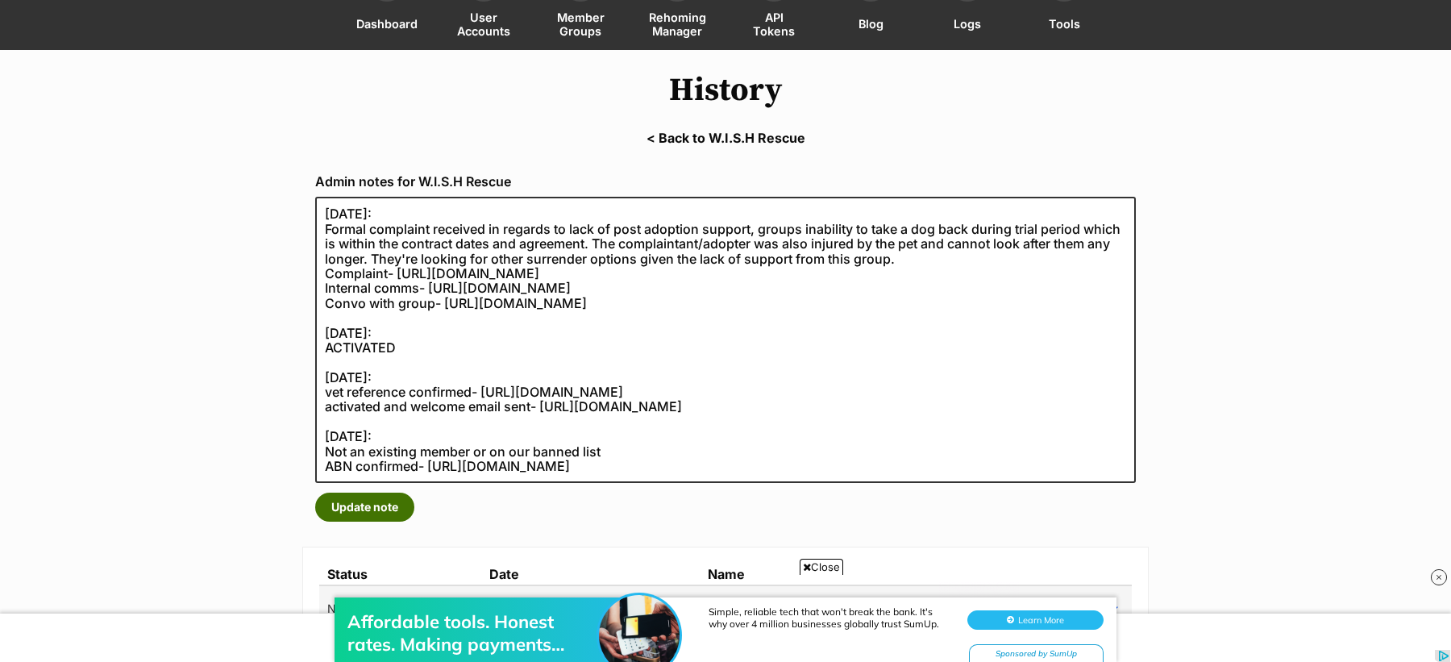
click at [393, 505] on button "Update note" at bounding box center [364, 506] width 99 height 29
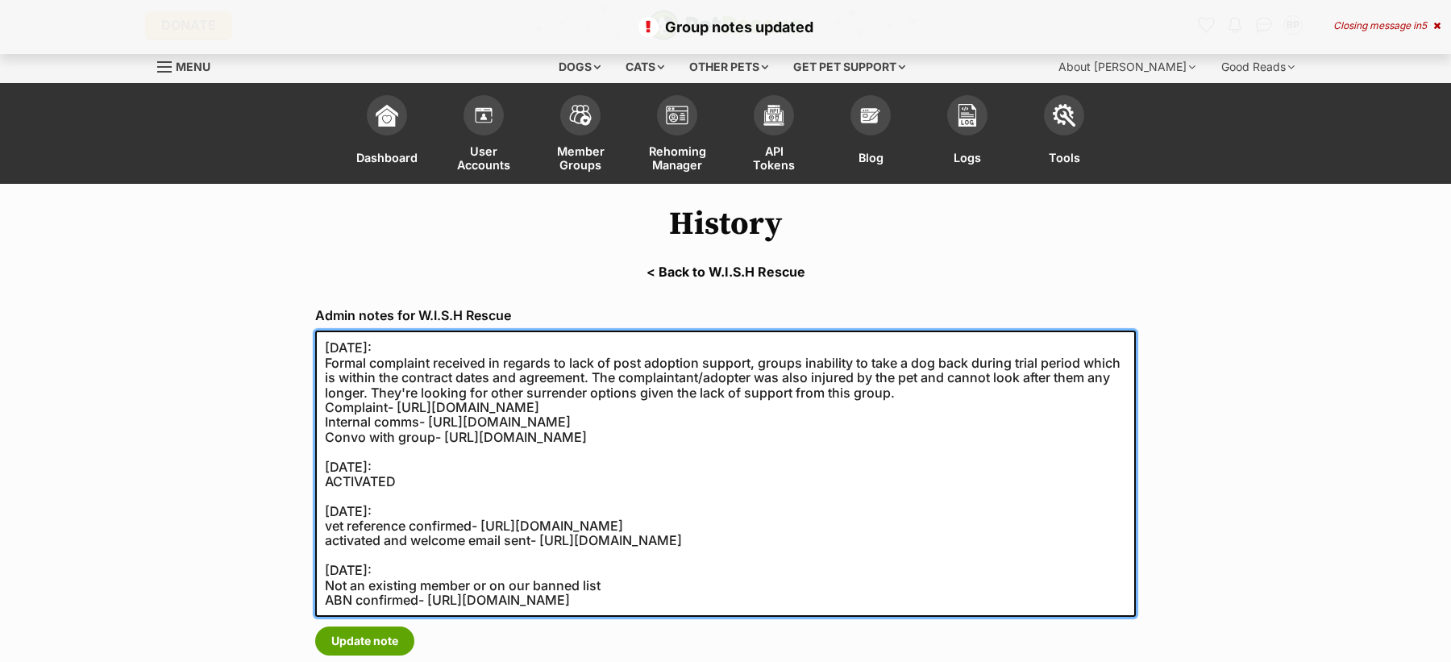
click at [334, 348] on textarea "[DATE]: Formal complaint received in regards to lack of post adoption support, …" at bounding box center [725, 473] width 820 height 286
click at [322, 346] on textarea "[DATE]: Formal complaint received in regards to lack of post adoption support, …" at bounding box center [725, 473] width 820 height 286
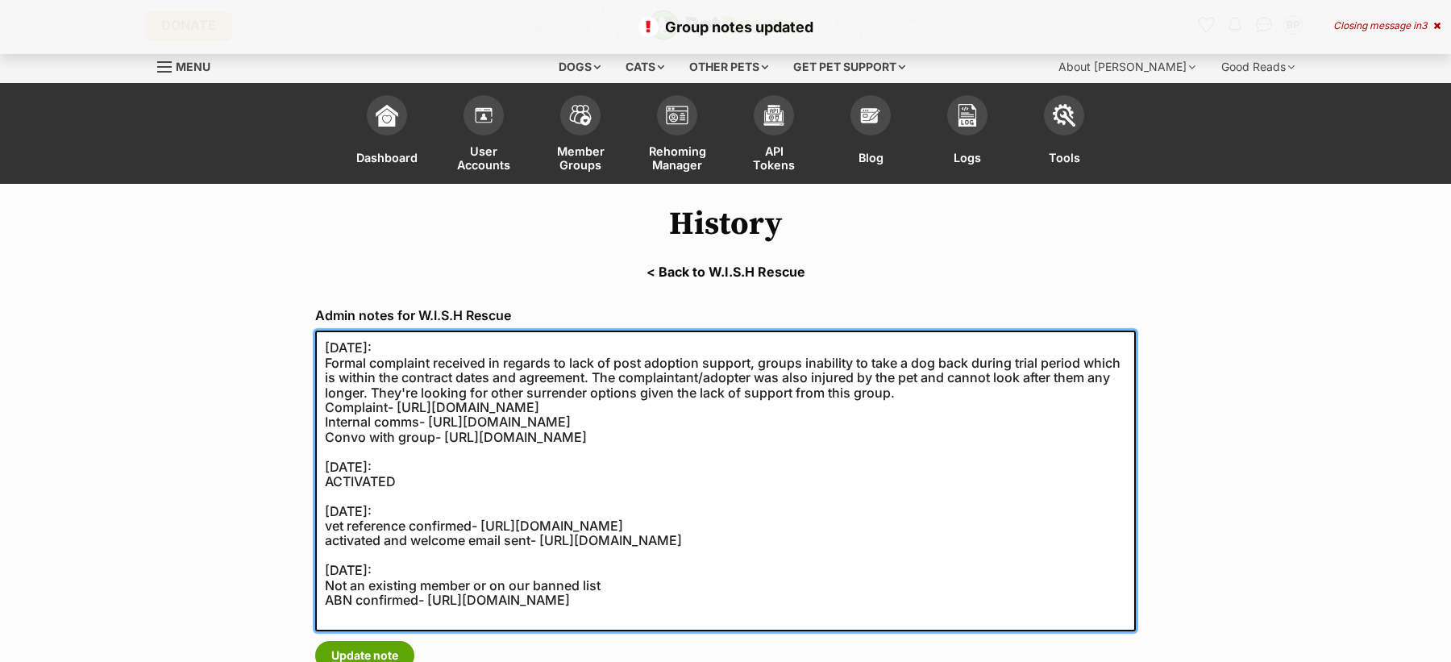
paste textarea "11/09/2025:"
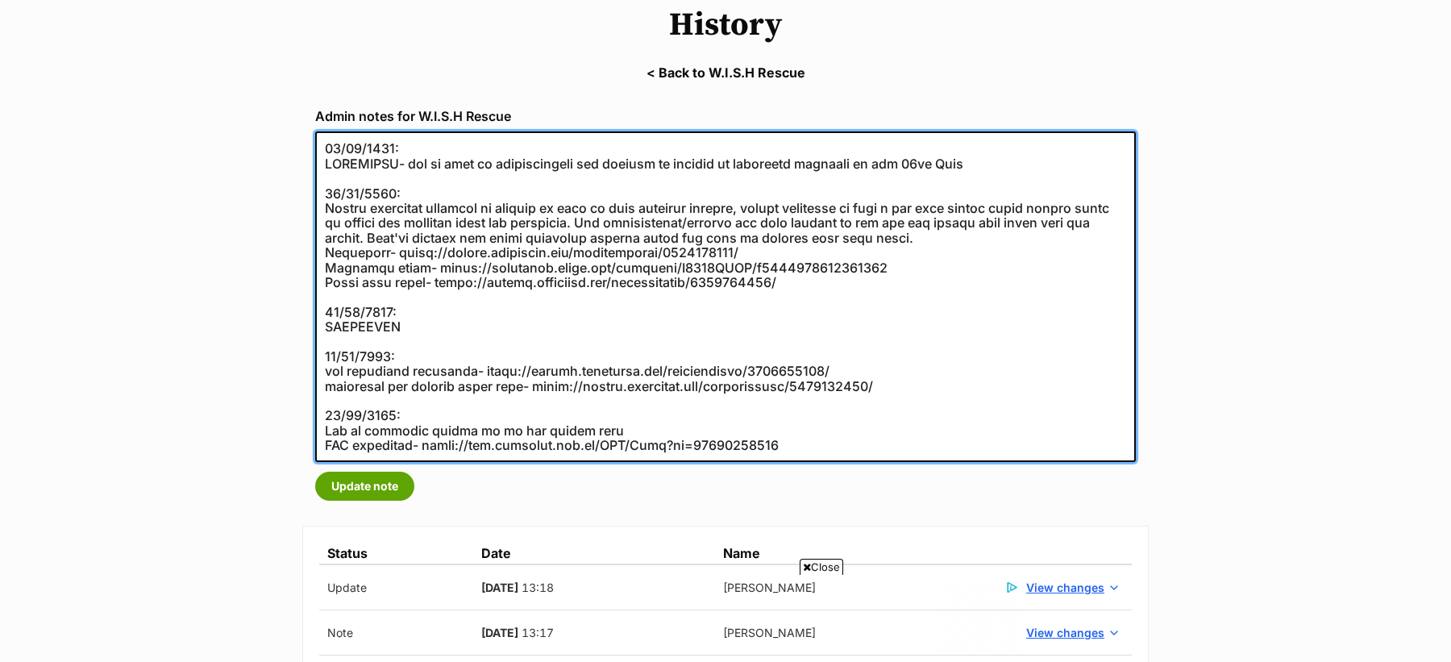
scroll to position [202, 0]
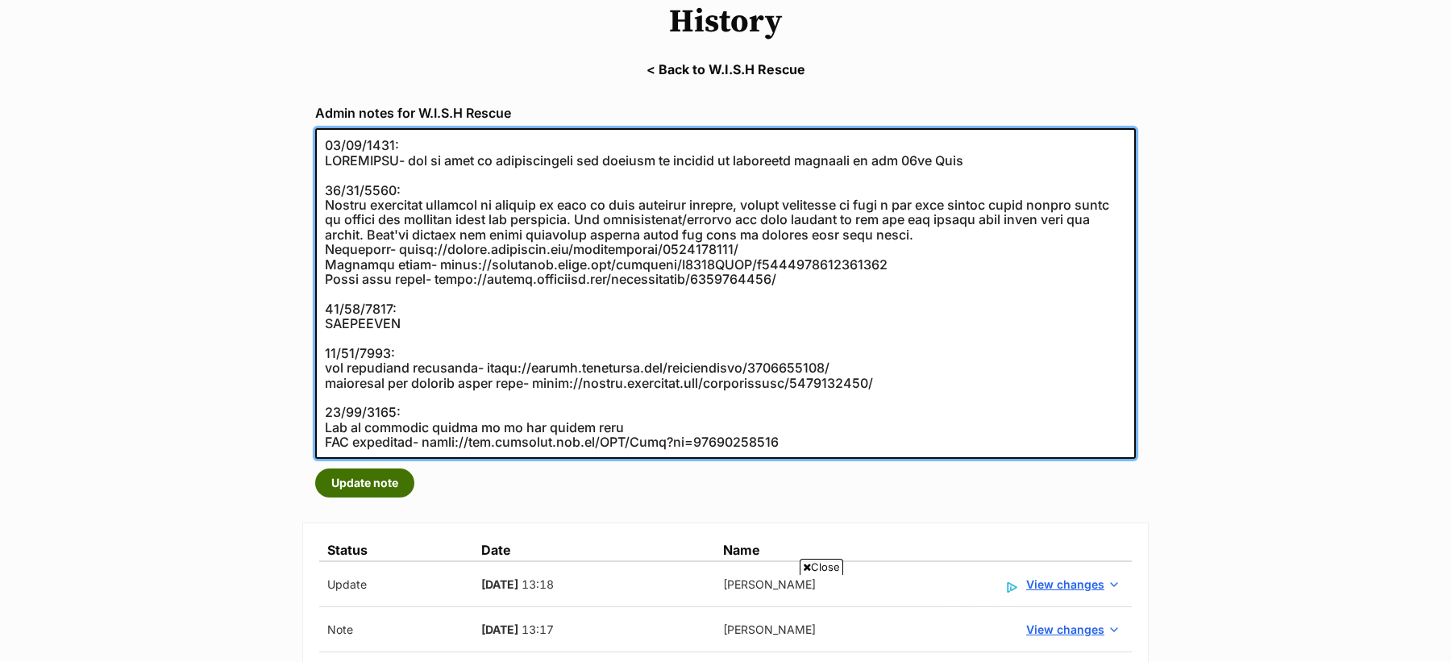
type textarea "11/09/2025: SUSPENDED- due to lack of communication and support in regards to c…"
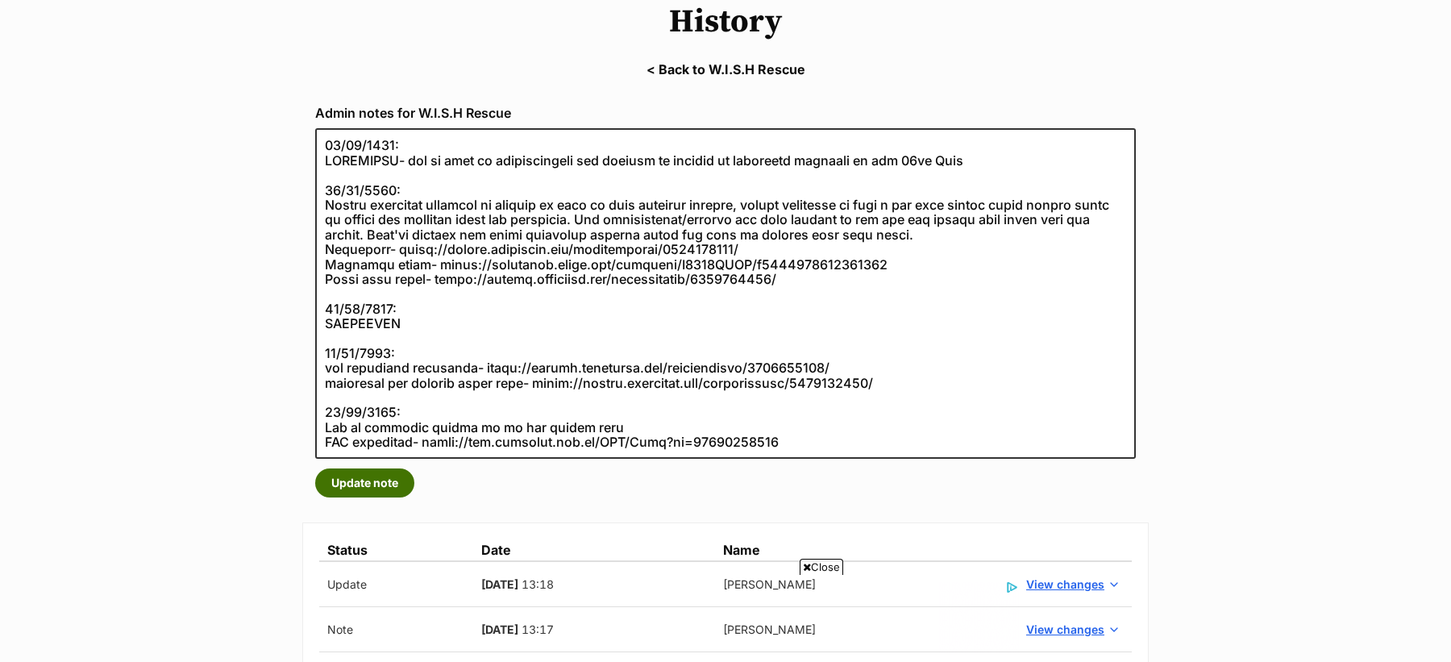
click at [393, 484] on button "Update note" at bounding box center [364, 482] width 99 height 29
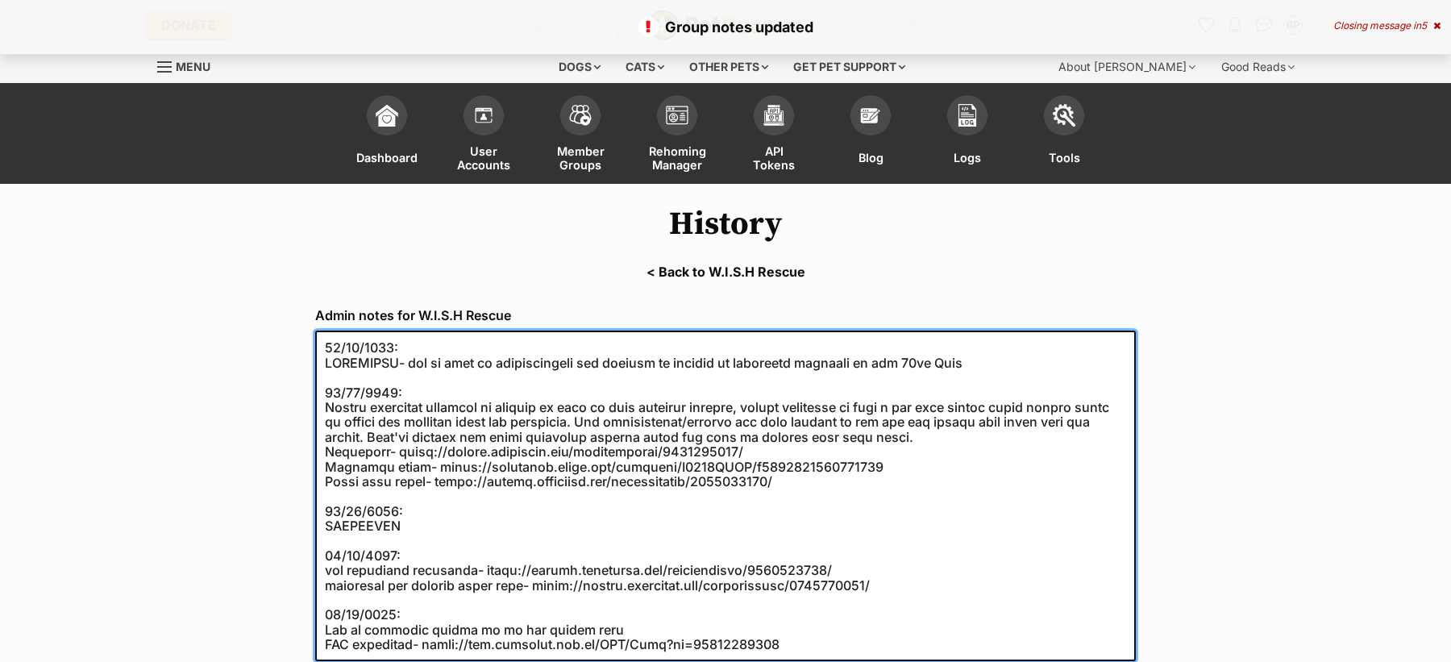
click at [333, 341] on textarea at bounding box center [725, 495] width 820 height 330
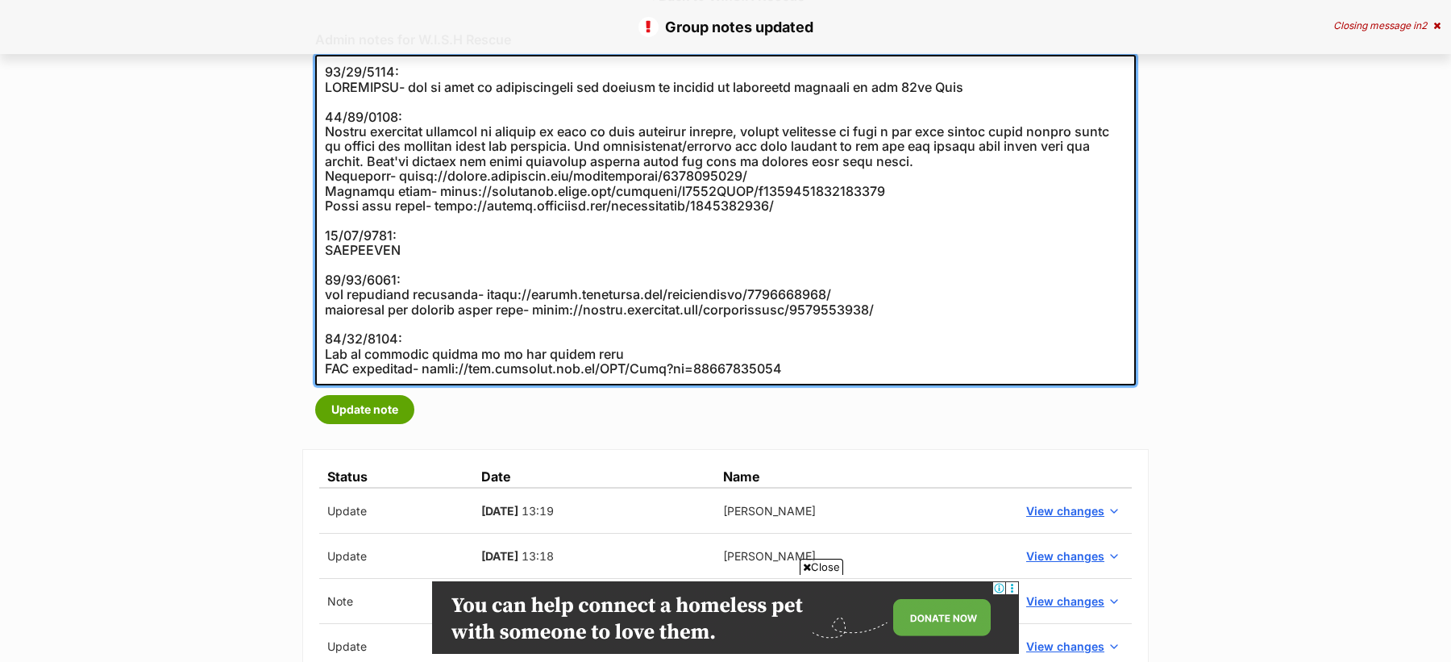
scroll to position [287, 0]
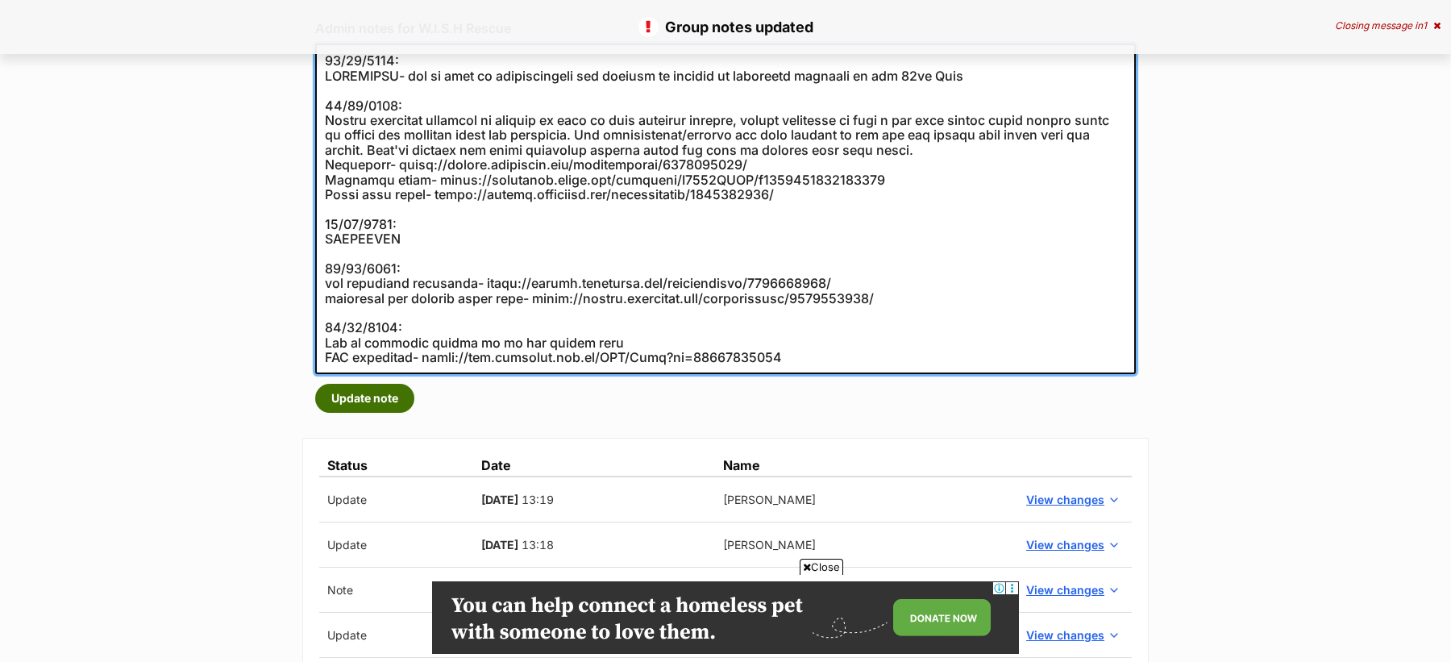
type textarea "[DATE]: SUSPENDED- due to lack of communication and support in regards to compl…"
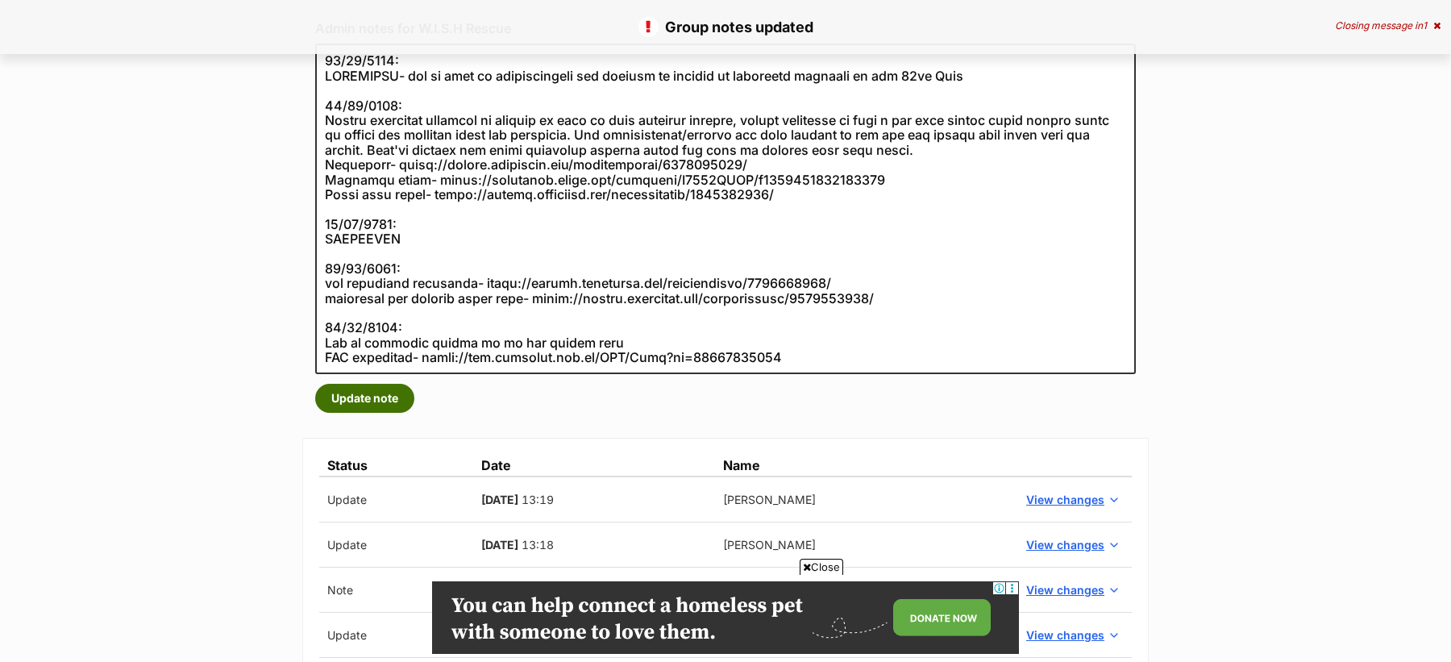
click at [377, 390] on button "Update note" at bounding box center [364, 398] width 99 height 29
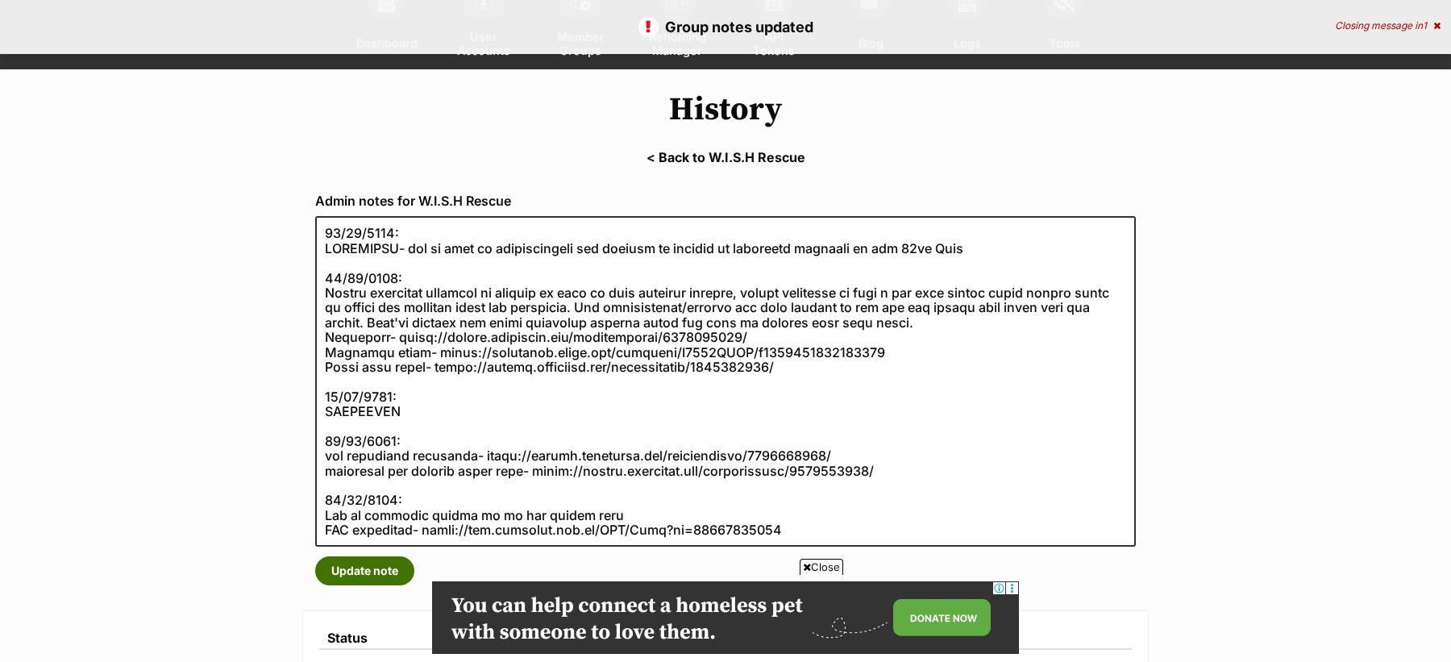
scroll to position [107, 0]
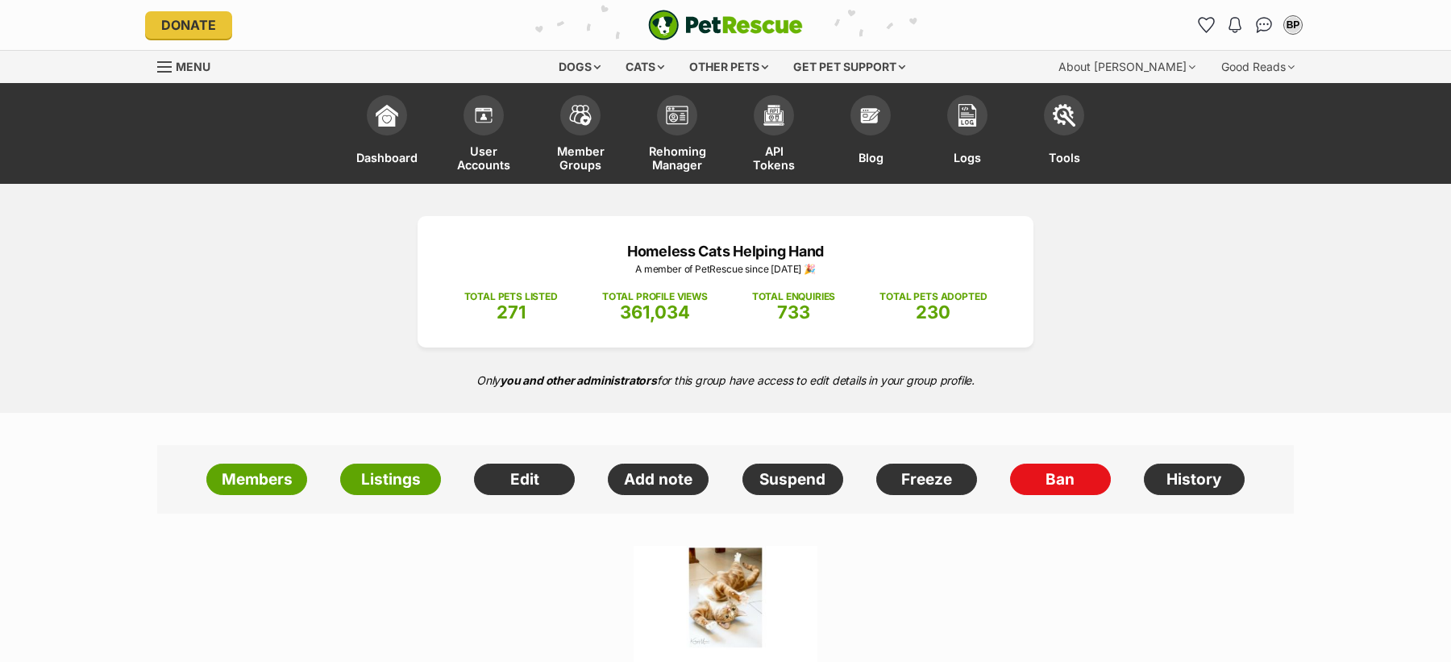
click at [257, 480] on link "Members" at bounding box center [256, 479] width 101 height 32
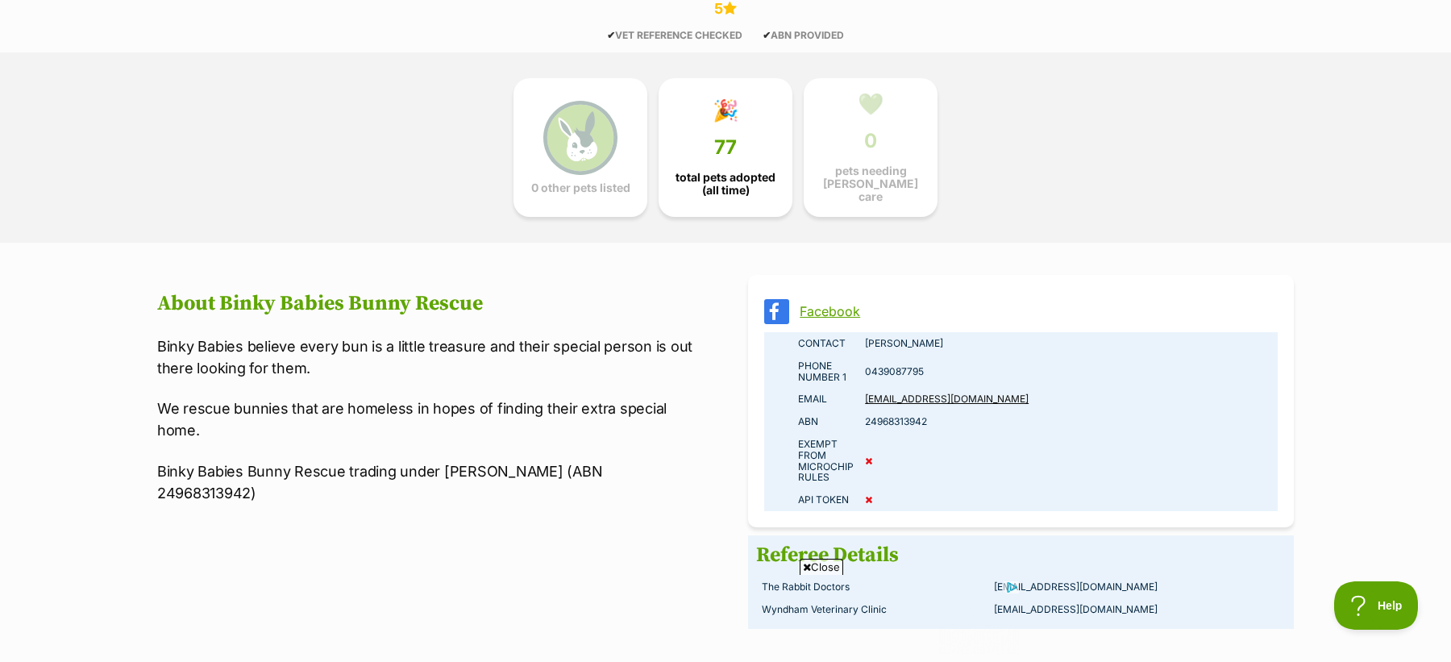
click at [263, 292] on h2 "About Binky Babies Bunny Rescue" at bounding box center [430, 304] width 546 height 24
click at [438, 292] on h2 "About Binky Babies Bunny Rescue" at bounding box center [430, 304] width 546 height 24
copy h2 "Binky Babies Bunny Rescue"
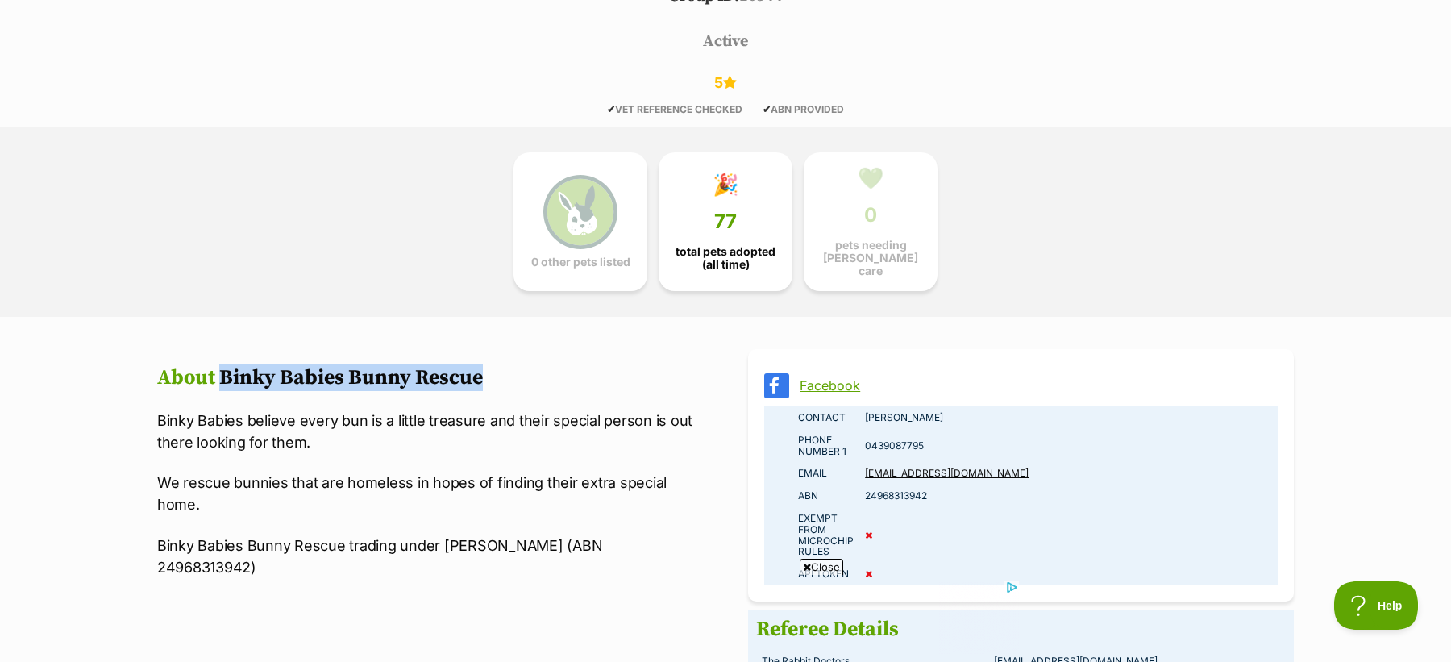
scroll to position [413, 0]
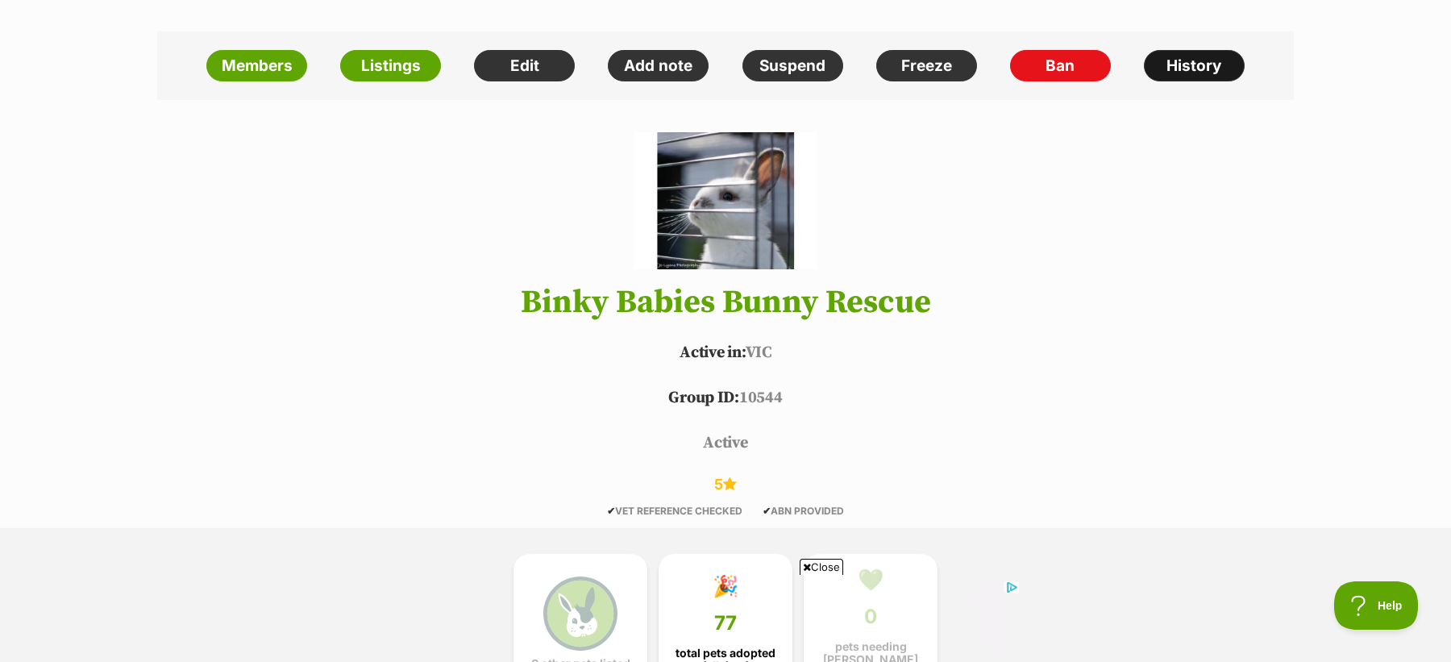
click at [1182, 63] on link "History" at bounding box center [1194, 66] width 101 height 32
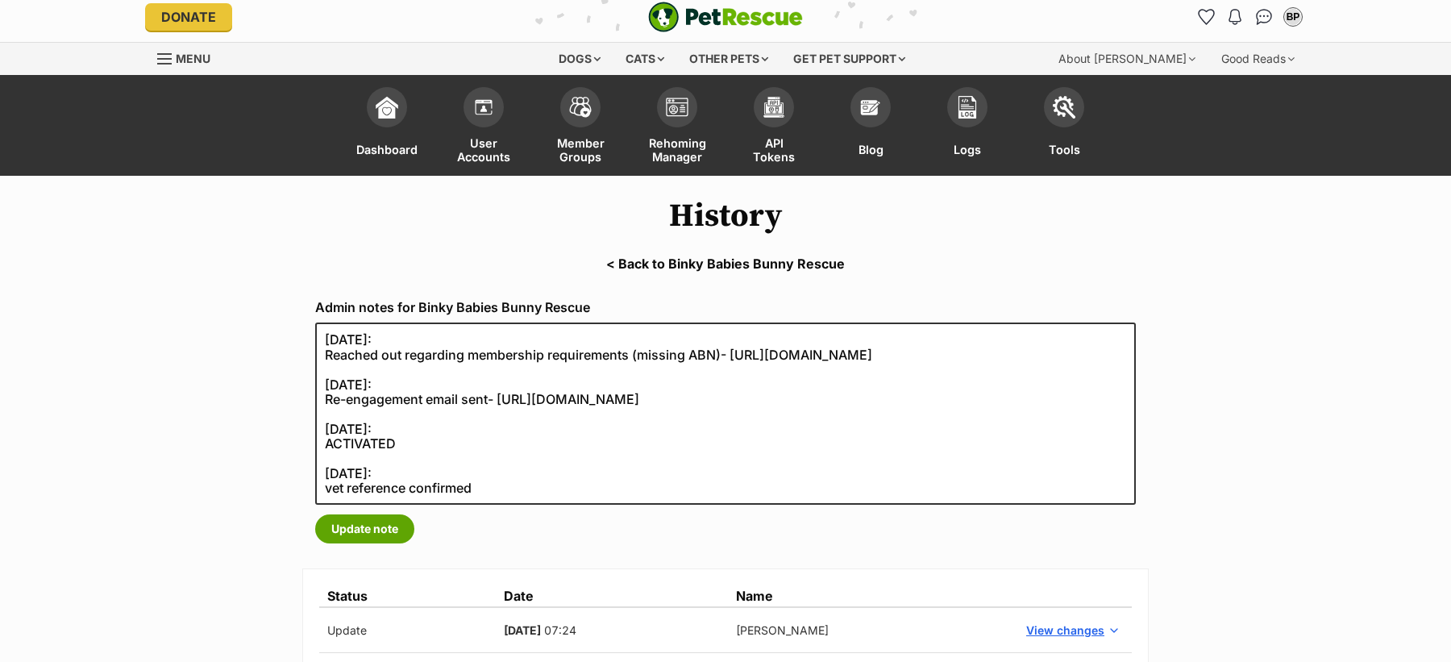
click at [676, 263] on link "< Back to Binky Babies Bunny Rescue" at bounding box center [725, 263] width 1451 height 15
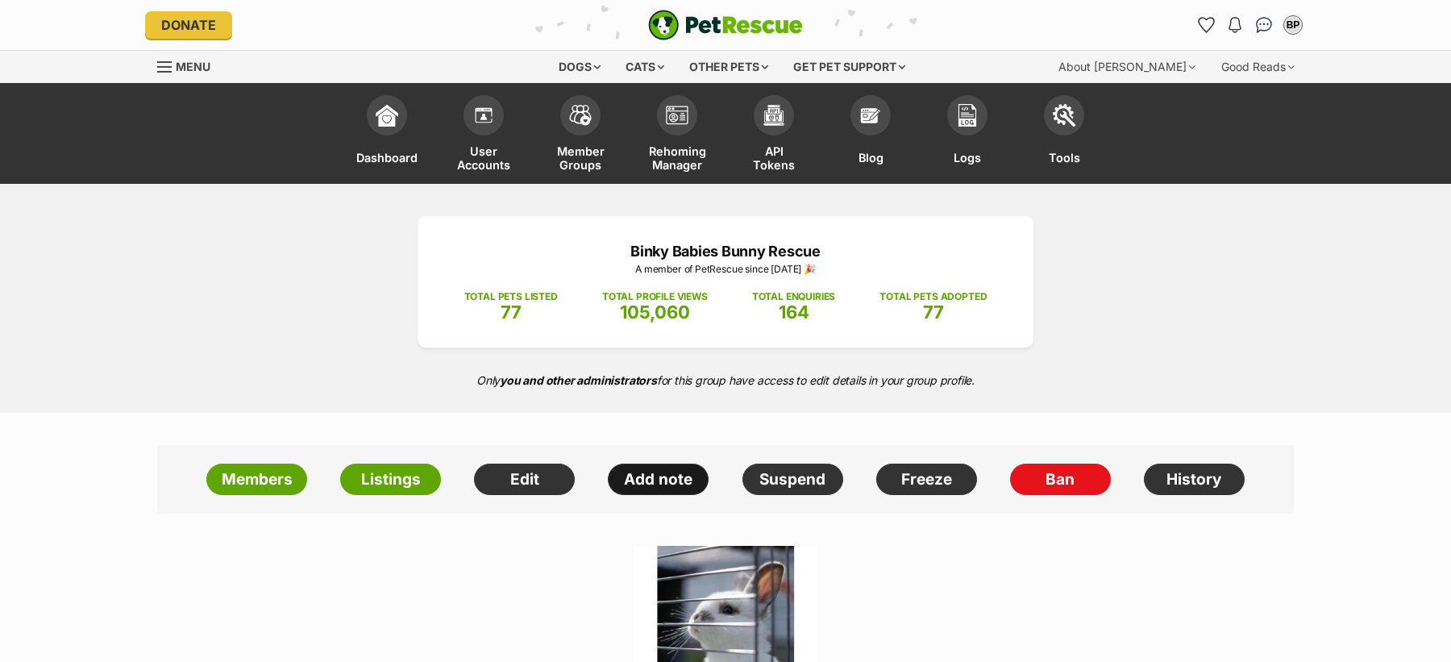
click at [641, 478] on link "Add note" at bounding box center [658, 479] width 101 height 32
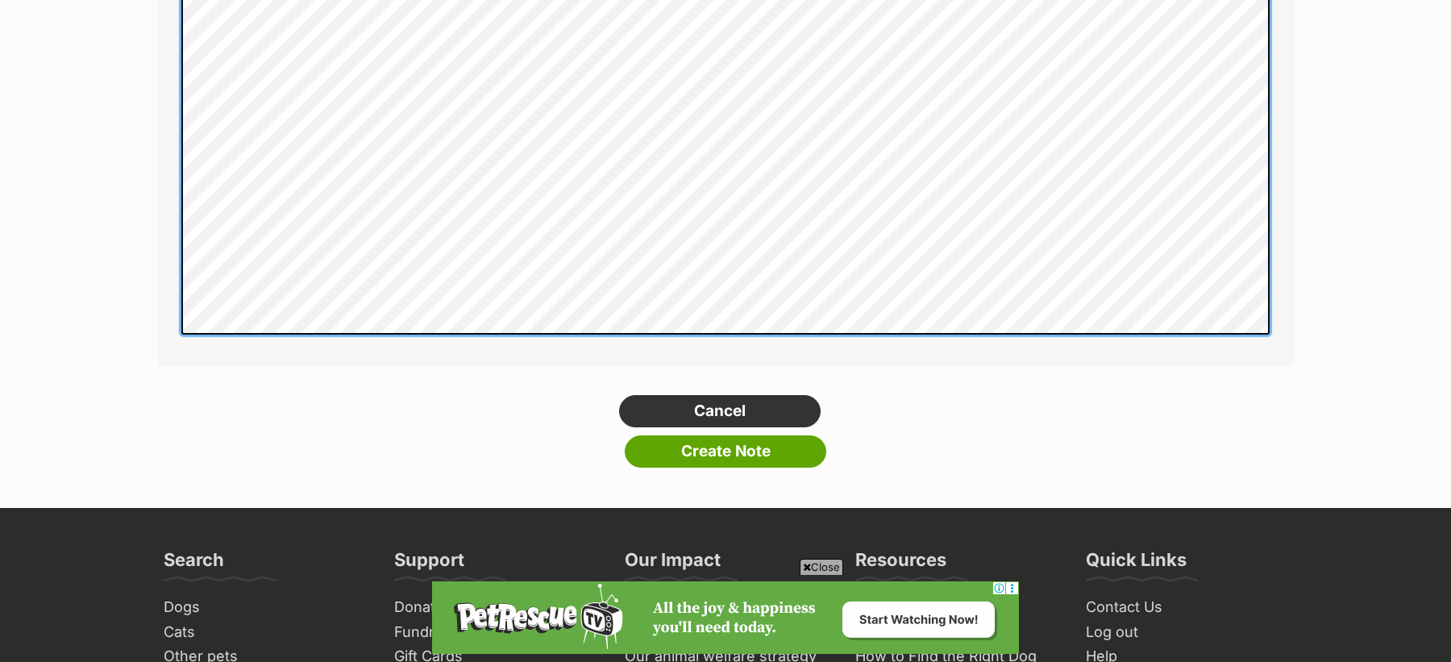
scroll to position [348, 0]
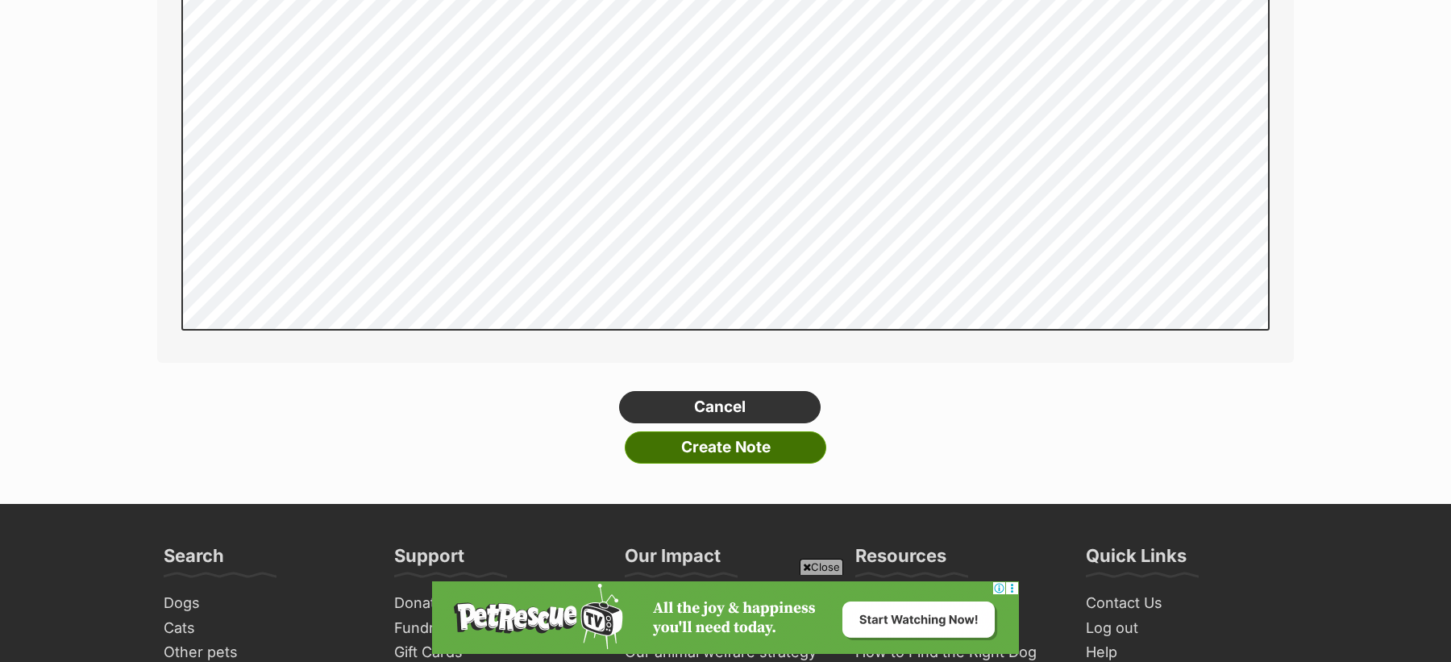
click at [716, 450] on input "Create Note" at bounding box center [725, 447] width 201 height 32
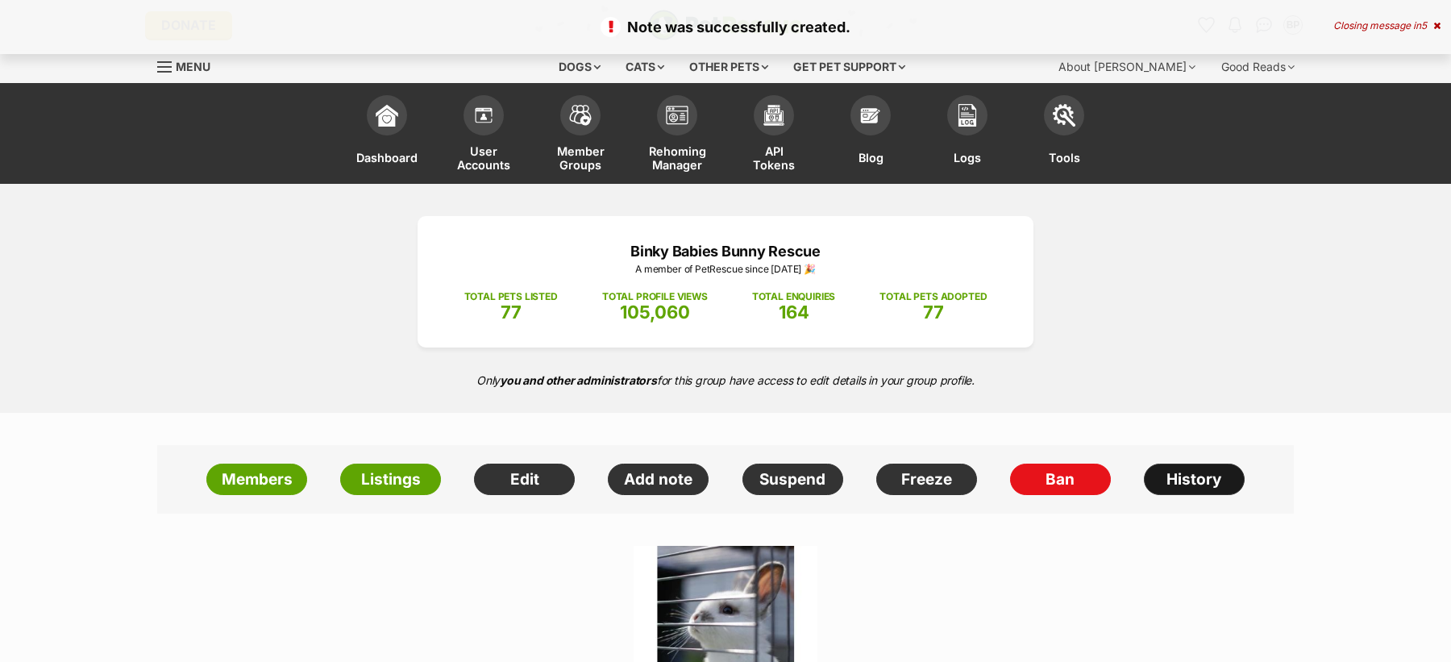
click at [1193, 468] on link "History" at bounding box center [1194, 479] width 101 height 32
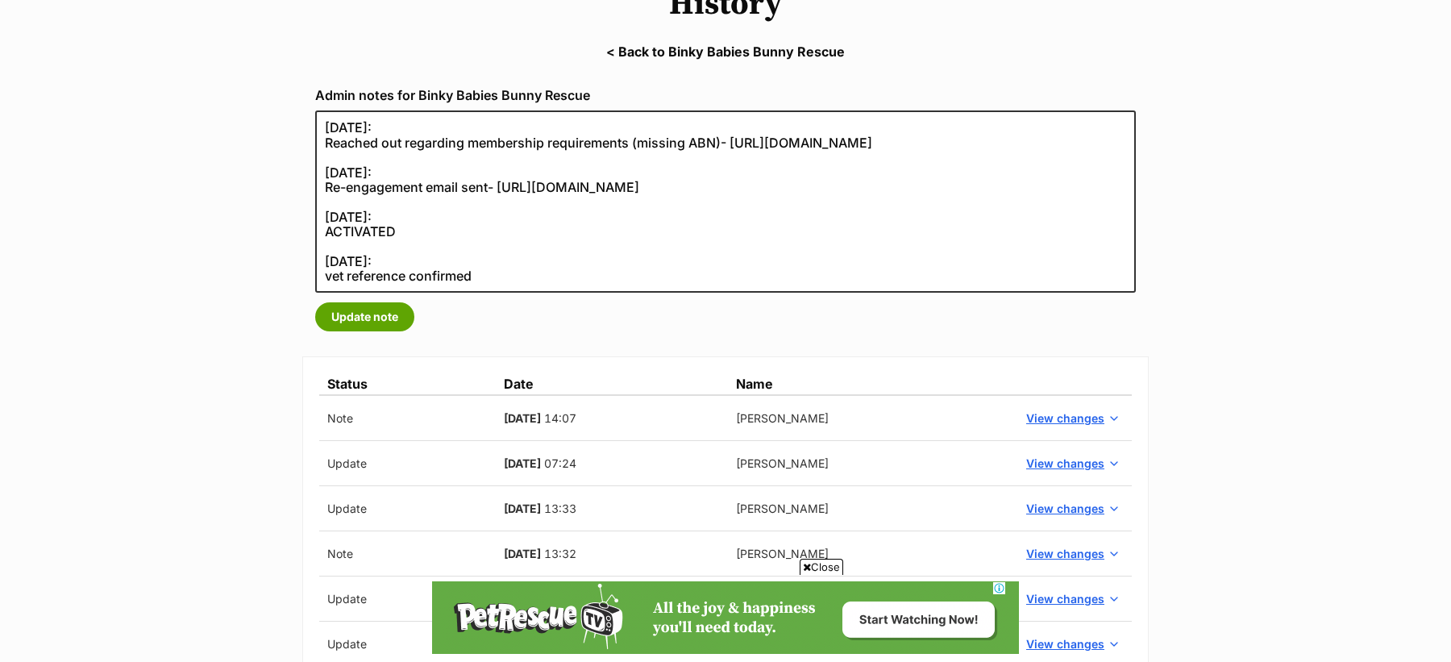
click at [1073, 400] on td "View changes" at bounding box center [1071, 418] width 120 height 46
click at [1061, 416] on span "View changes" at bounding box center [1065, 417] width 78 height 17
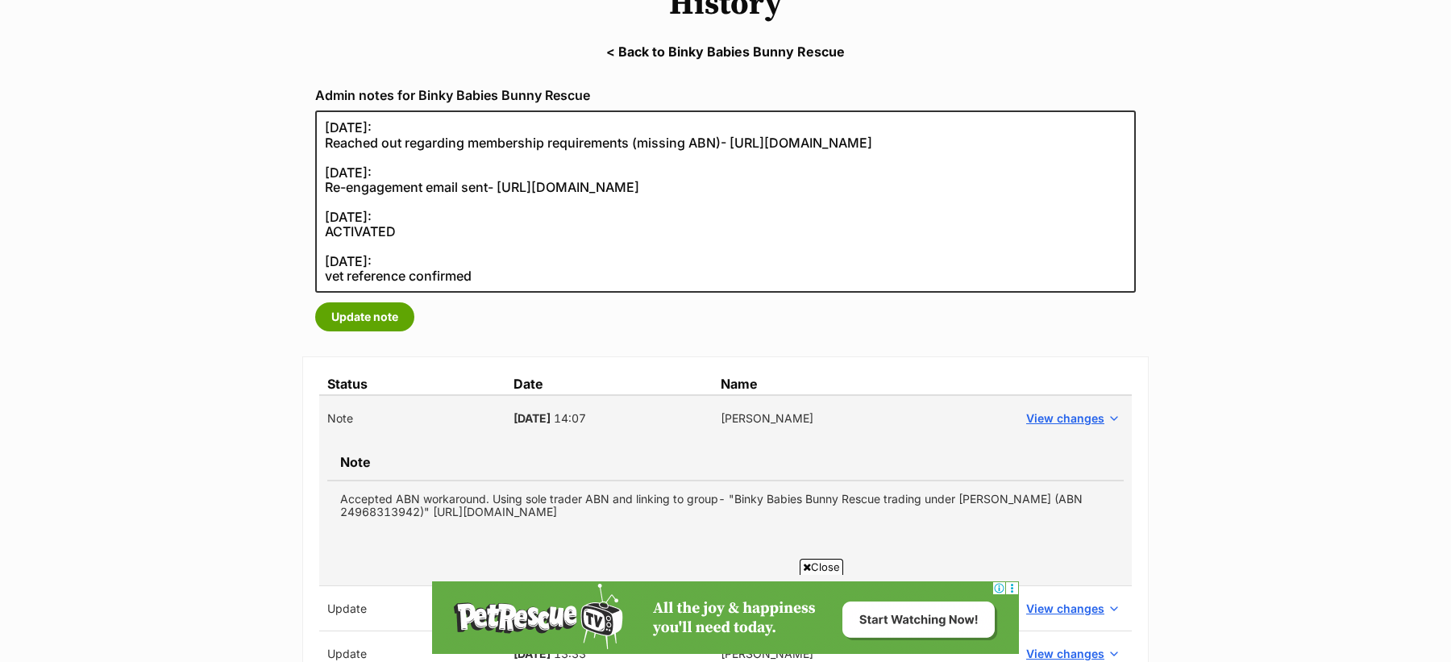
click at [718, 499] on td "Accepted ABN workaround. Using sole trader ABN and linking to group- "Binky Bab…" at bounding box center [725, 504] width 796 height 49
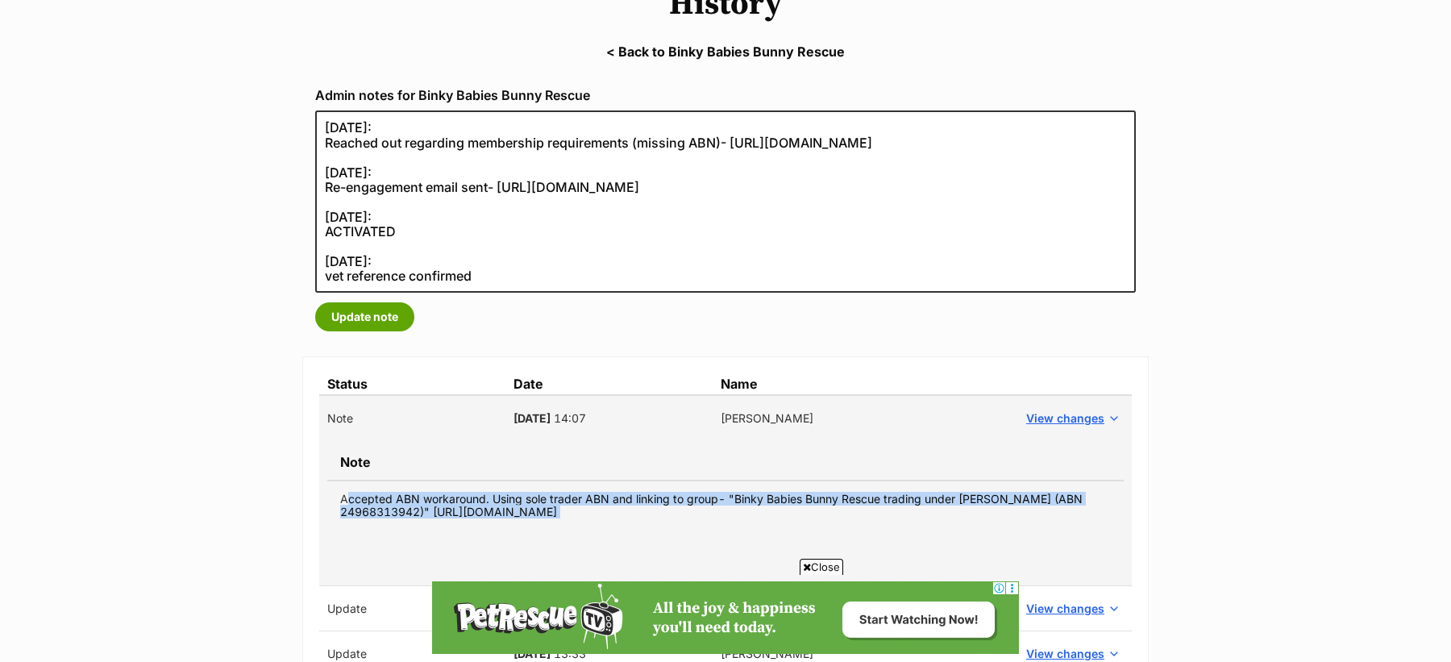
click at [718, 499] on td "Accepted ABN workaround. Using sole trader ABN and linking to group- "Binky Bab…" at bounding box center [725, 504] width 796 height 49
copy tbody "Accepted ABN workaround. Using sole trader ABN and linking to group- "Binky Bab…"
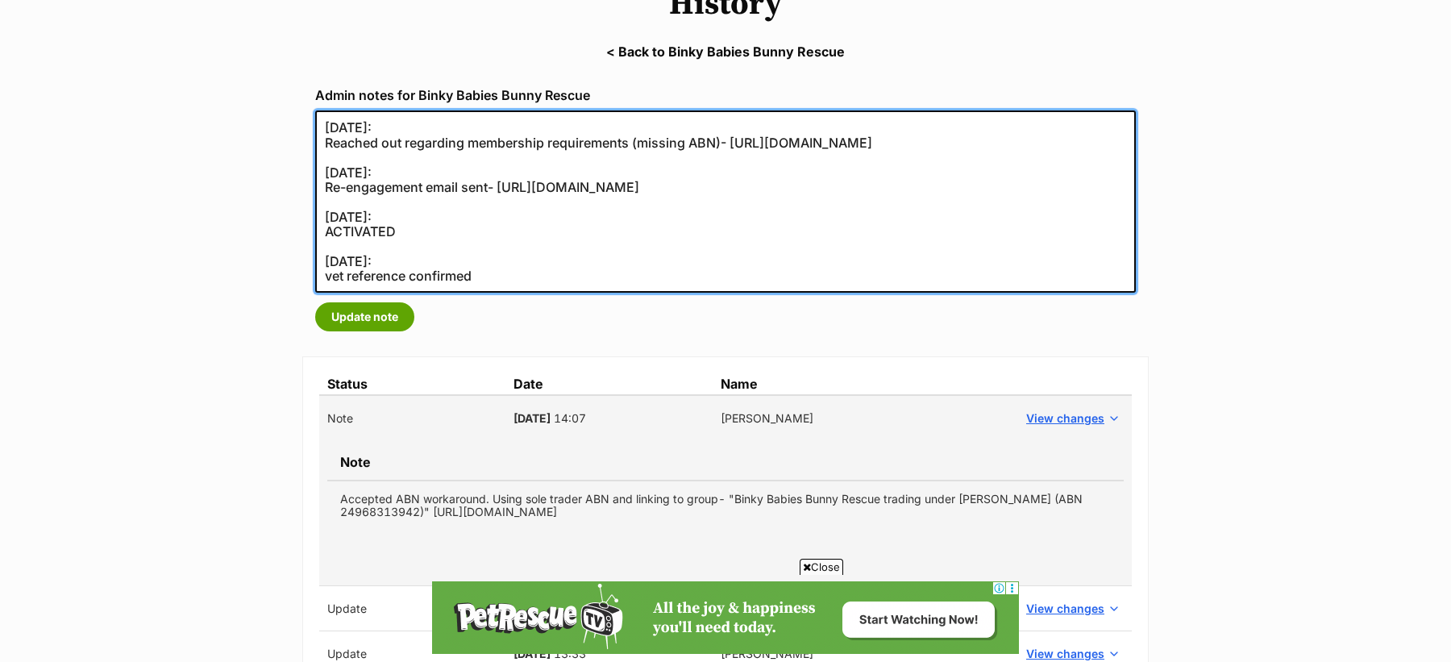
click at [318, 127] on textarea "[DATE]: Reached out regarding membership requirements (missing ABN)- [URL][DOMA…" at bounding box center [725, 201] width 820 height 182
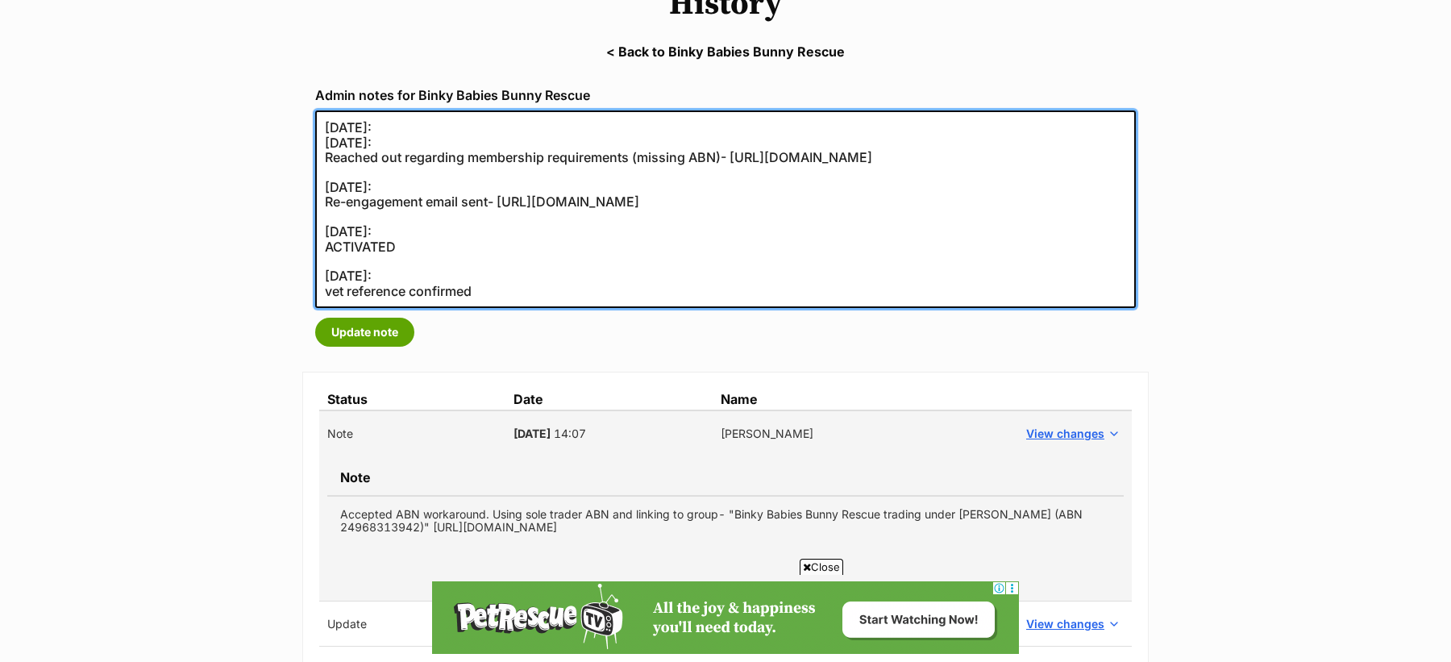
paste textarea "Accepted ABN workaround. Using sole trader ABN and linking to group- "Binky Bab…"
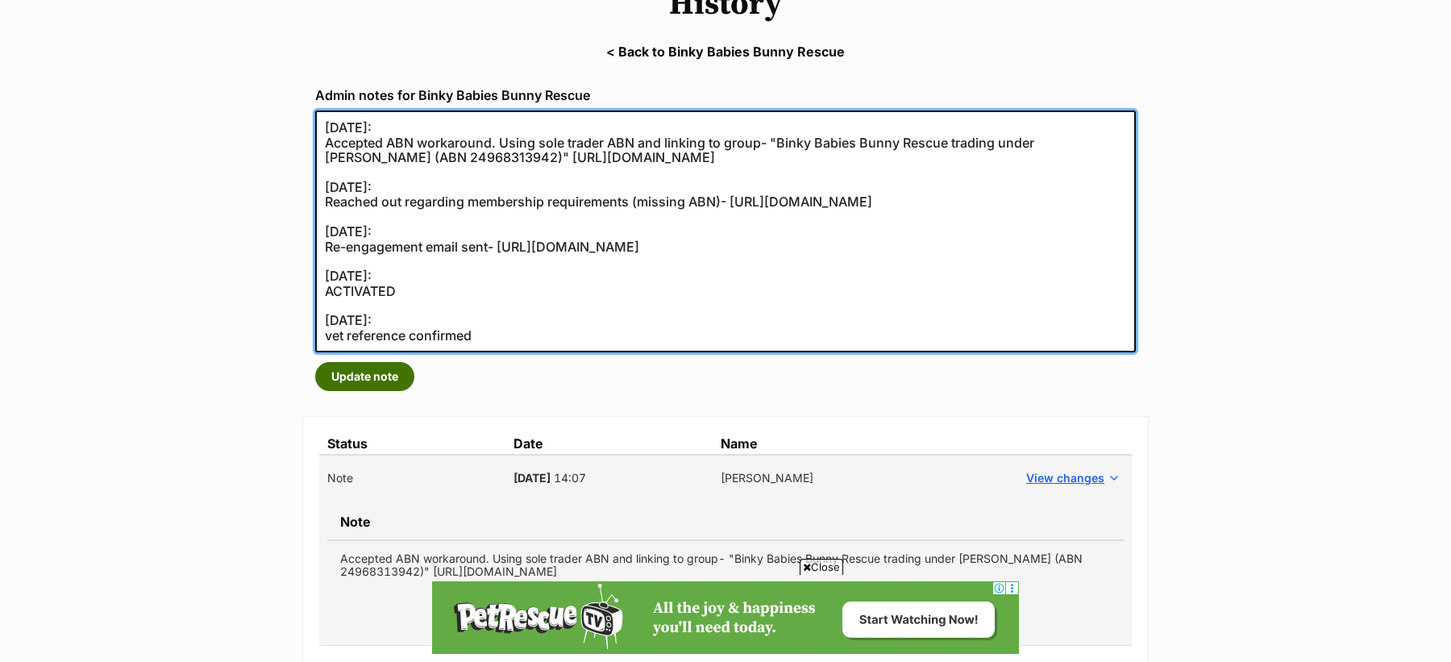
type textarea "[DATE]: Accepted ABN workaround. Using sole trader ABN and linking to group- "B…"
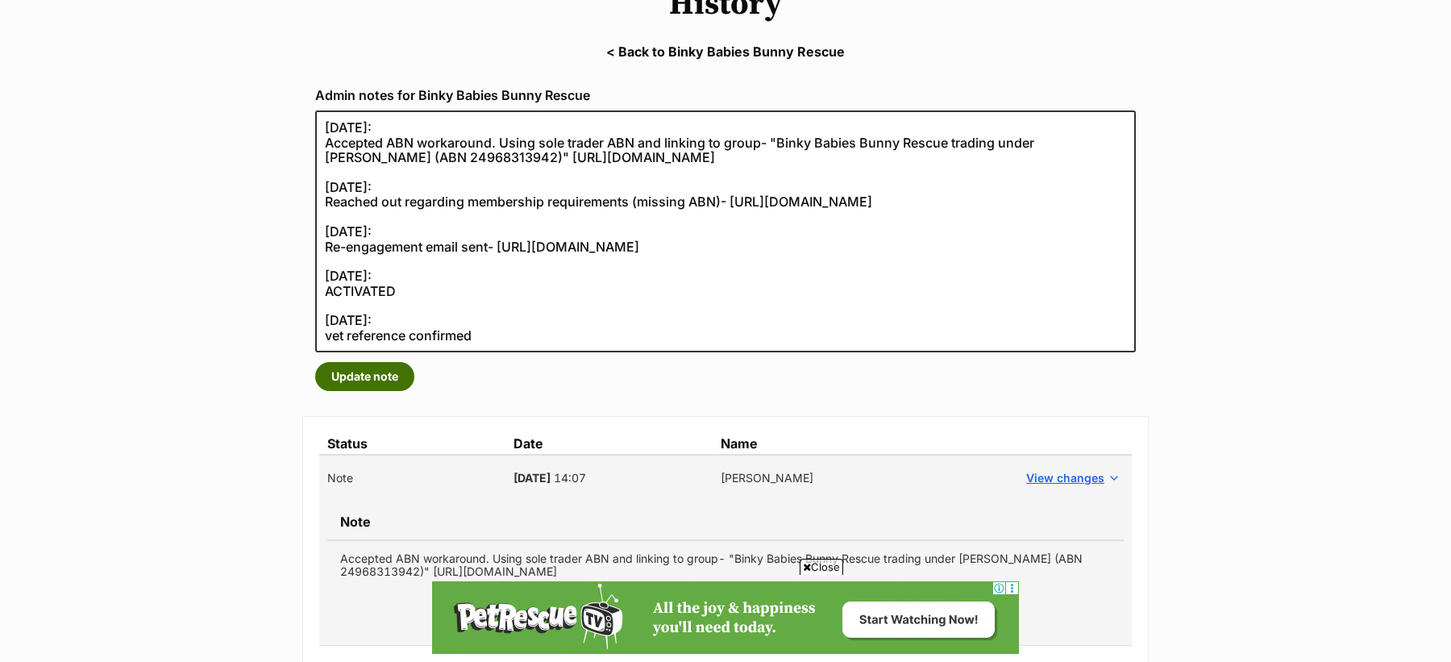
click at [388, 375] on button "Update note" at bounding box center [364, 376] width 99 height 29
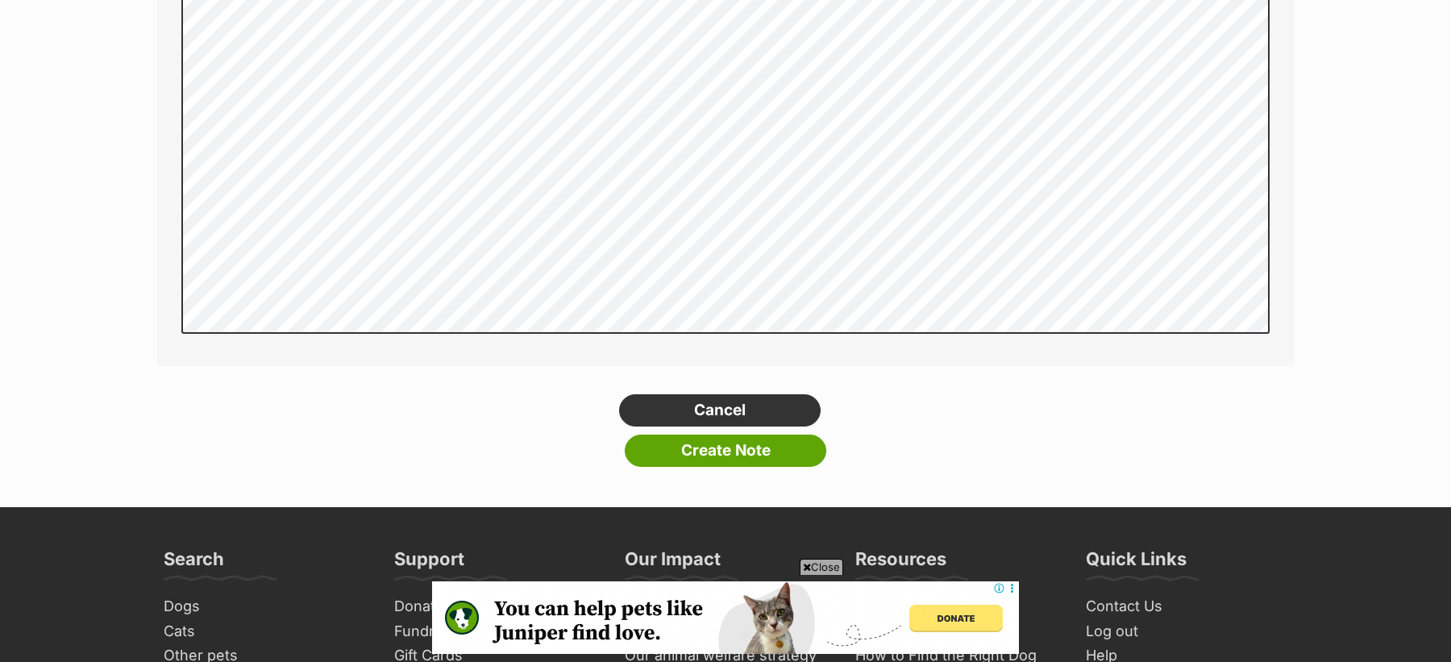
scroll to position [348, 0]
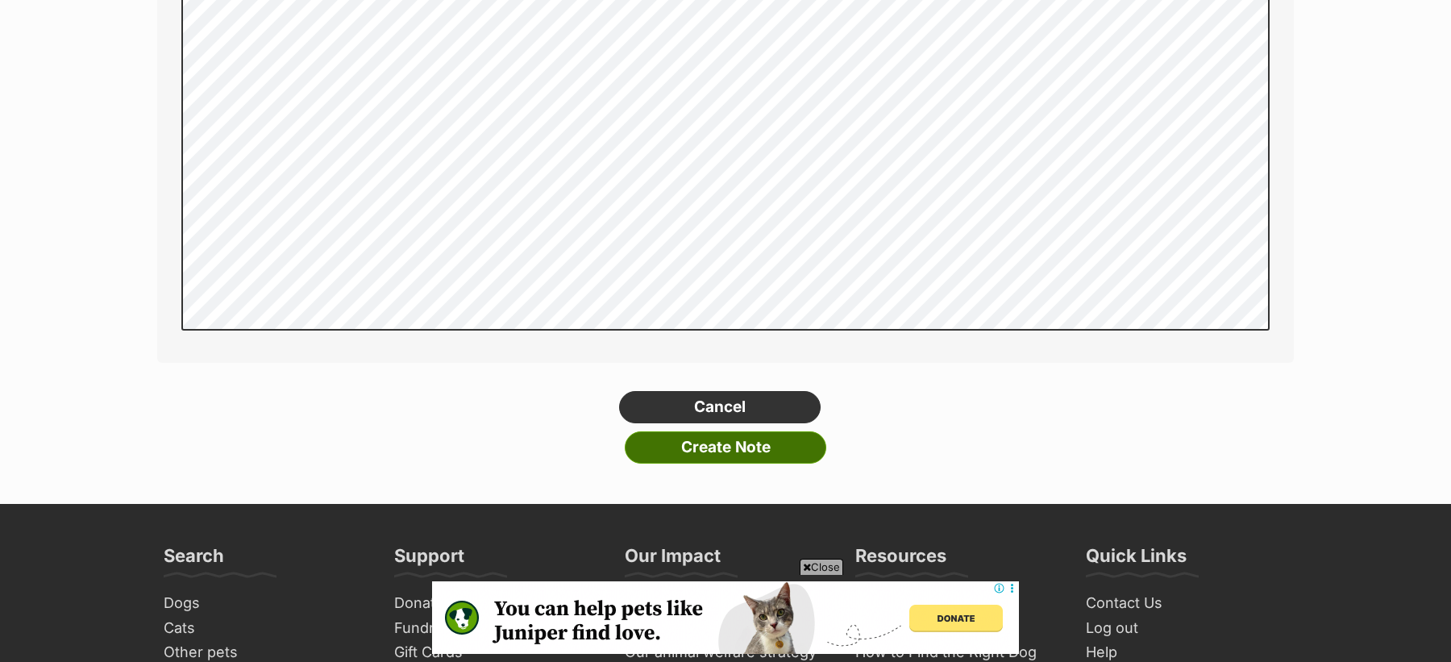
click at [696, 450] on input "Create Note" at bounding box center [725, 447] width 201 height 32
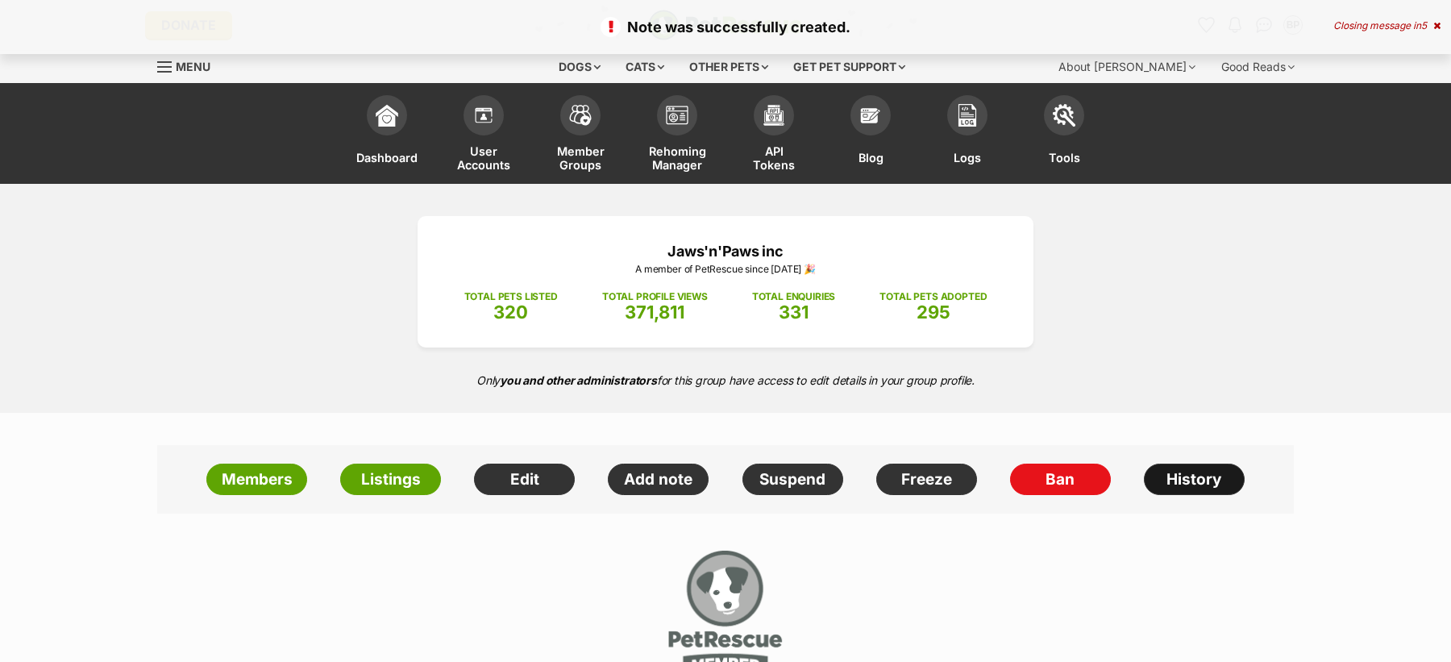
click at [1178, 475] on link "History" at bounding box center [1194, 479] width 101 height 32
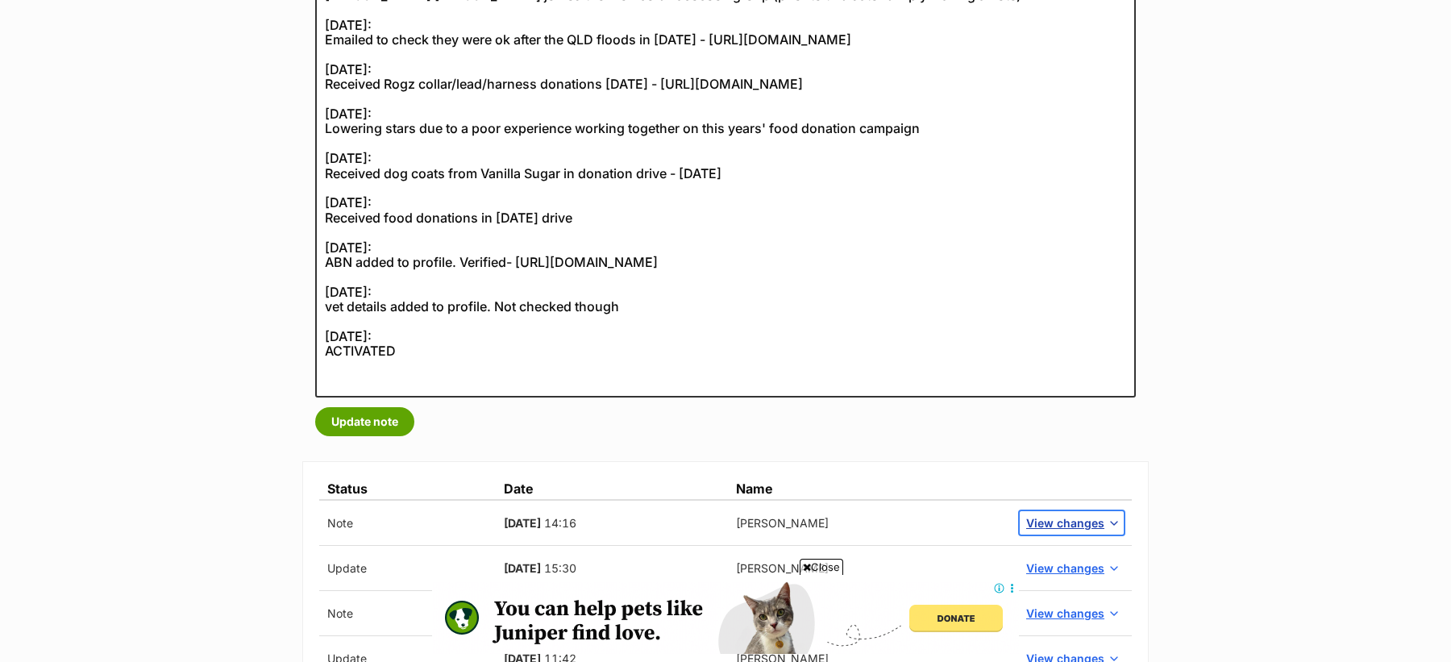
click at [1052, 525] on span "View changes" at bounding box center [1065, 522] width 78 height 17
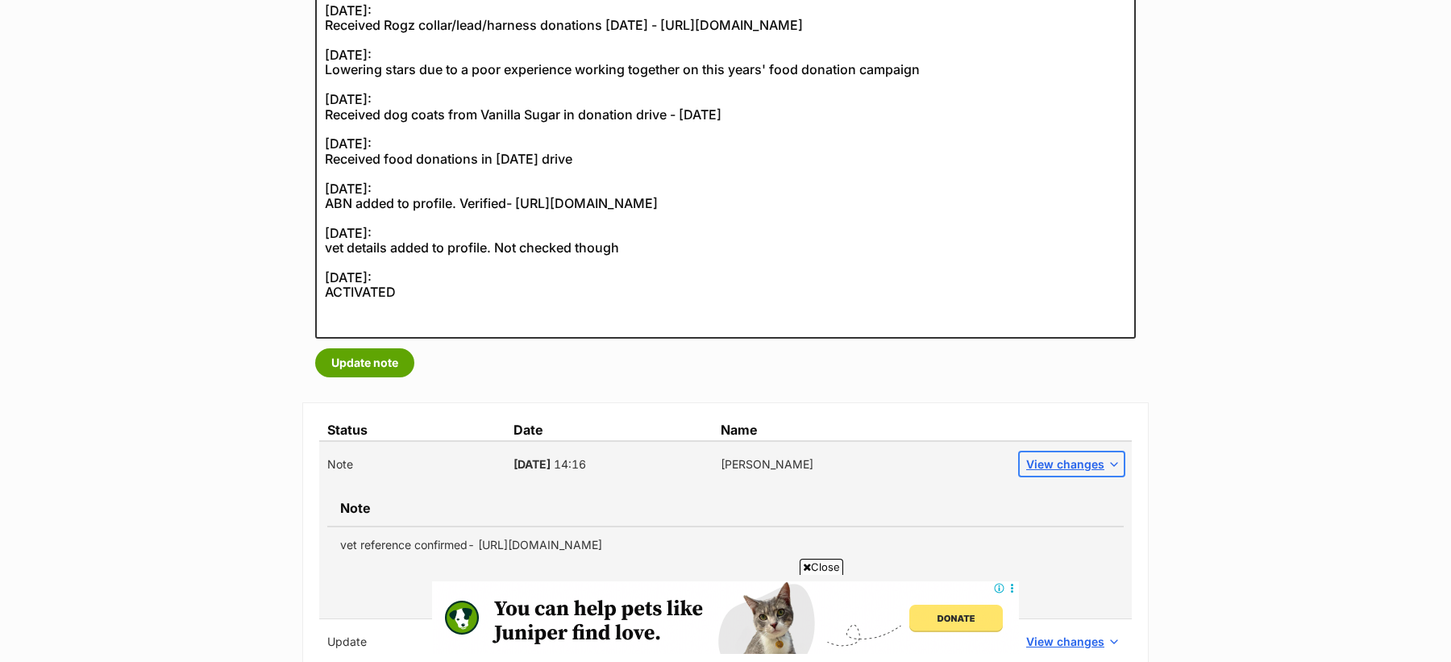
scroll to position [541, 0]
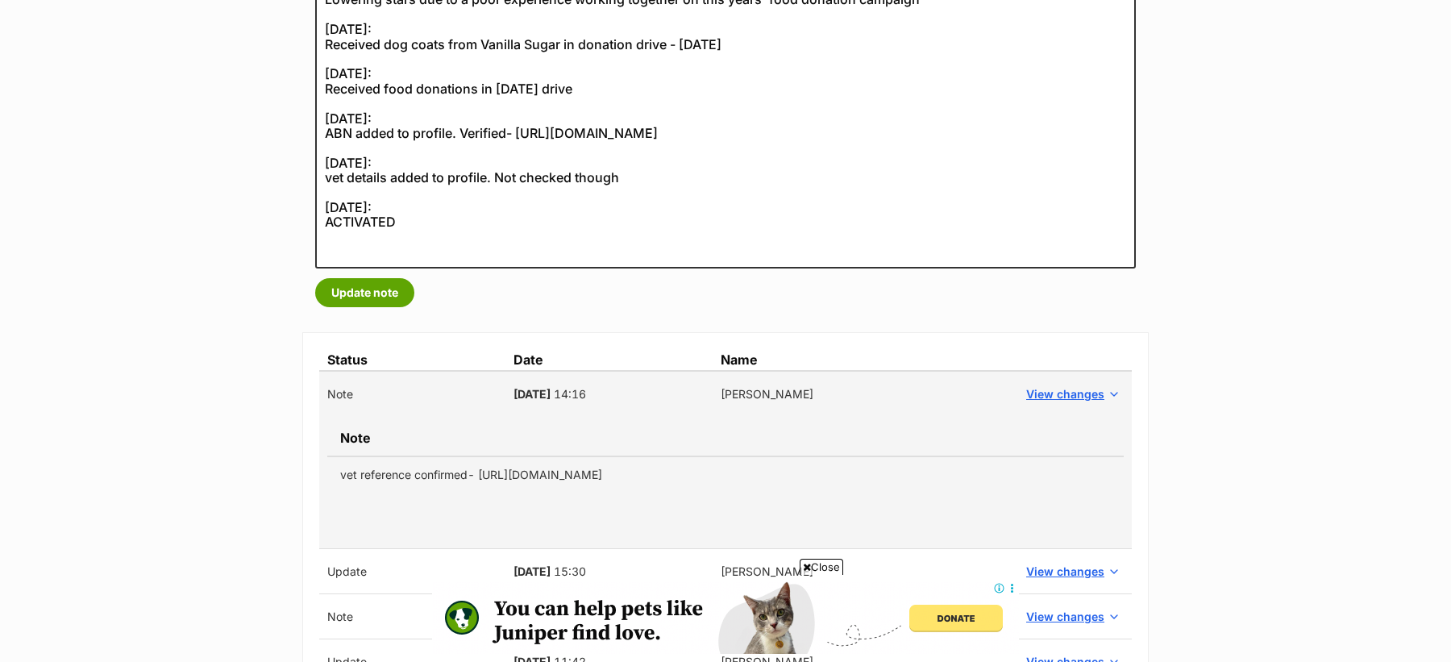
click at [616, 471] on td "vet reference confirmed- https://secure.helpscout.net/conversation/3087804949/1…" at bounding box center [725, 474] width 796 height 36
copy tbody "vet reference confirmed- https://secure.helpscout.net/conversation/3087804949/1…"
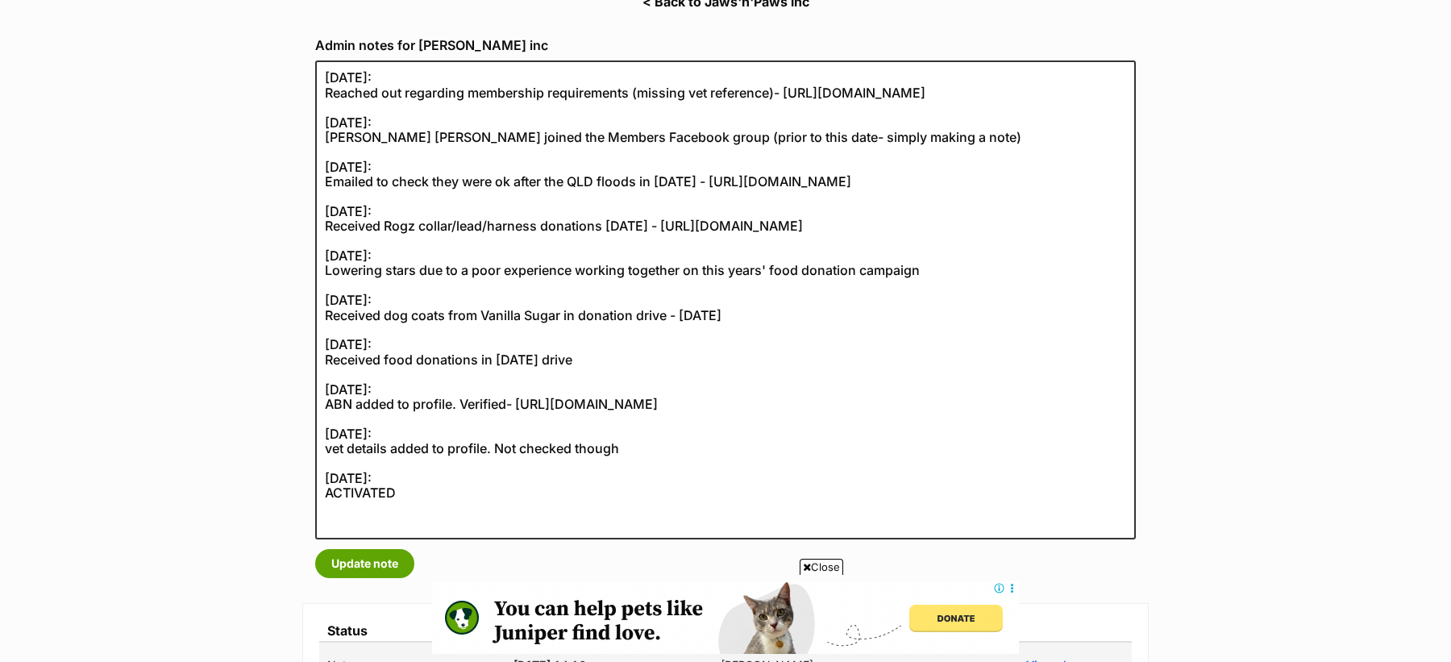
scroll to position [218, 0]
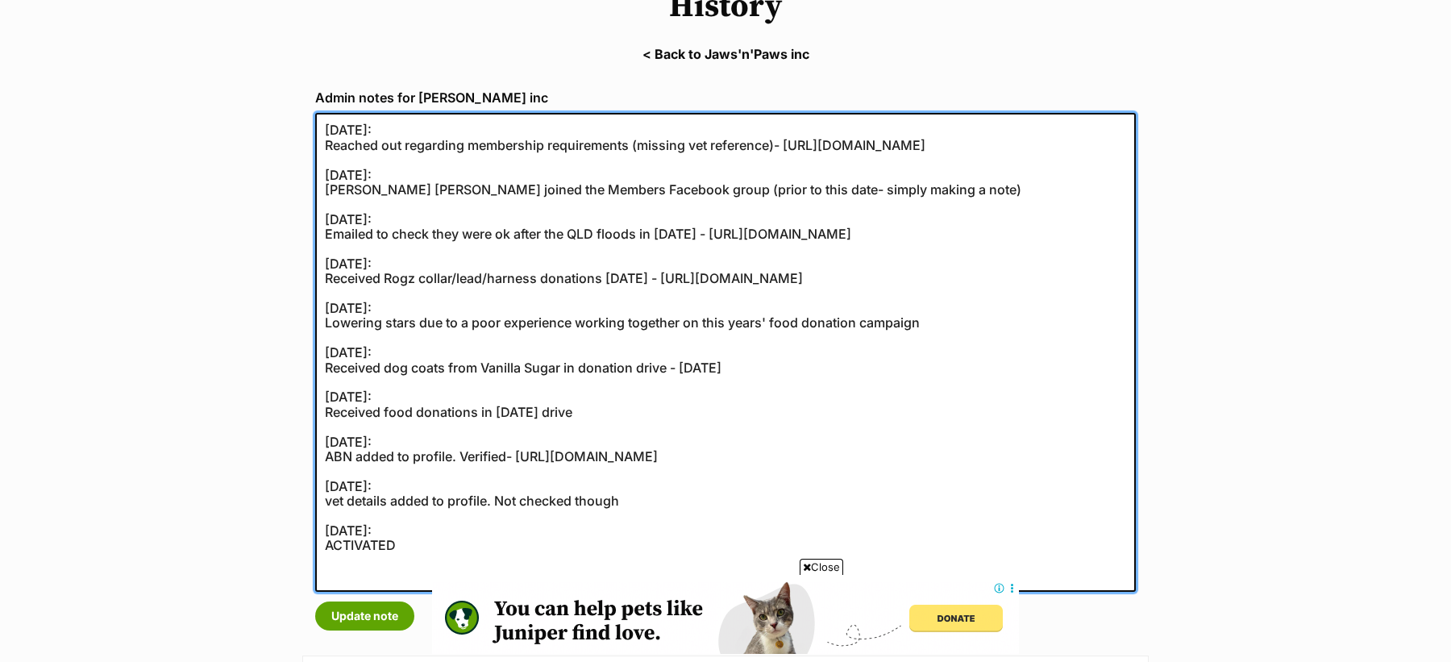
click at [320, 131] on textarea "11/09/2025: Reached out regarding membership requirements (missing vet referenc…" at bounding box center [725, 352] width 820 height 479
paste textarea "vet reference confirmed- https://secure.helpscout.net/conversation/3087804949/1…"
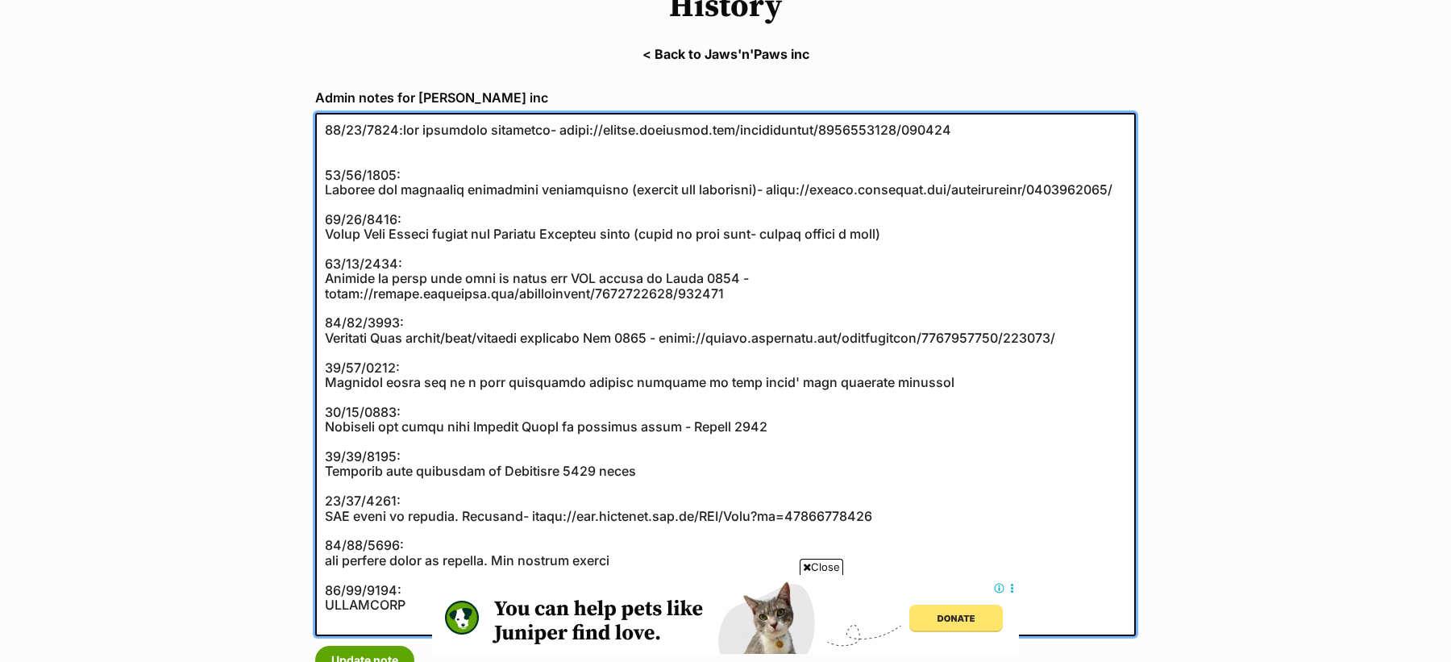
click at [404, 128] on textarea "11/09/2025: Reached out regarding membership requirements (missing vet referenc…" at bounding box center [725, 374] width 820 height 523
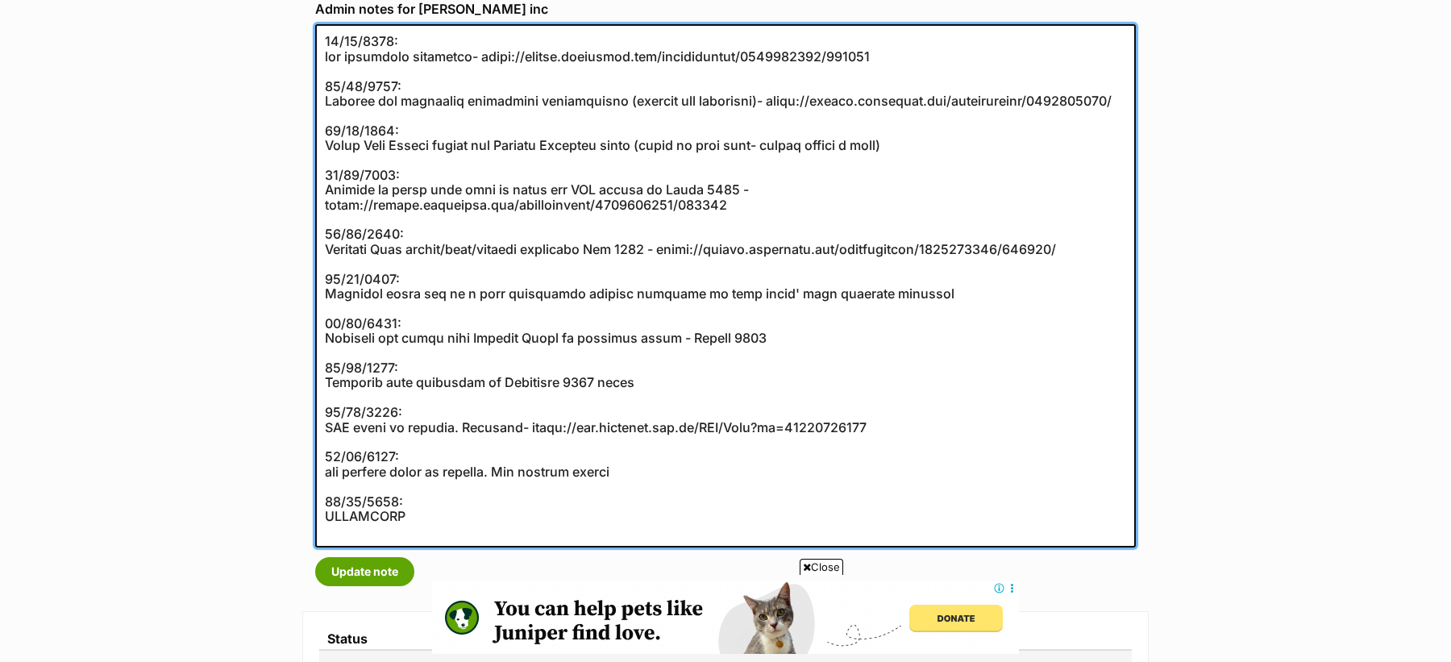
scroll to position [310, 0]
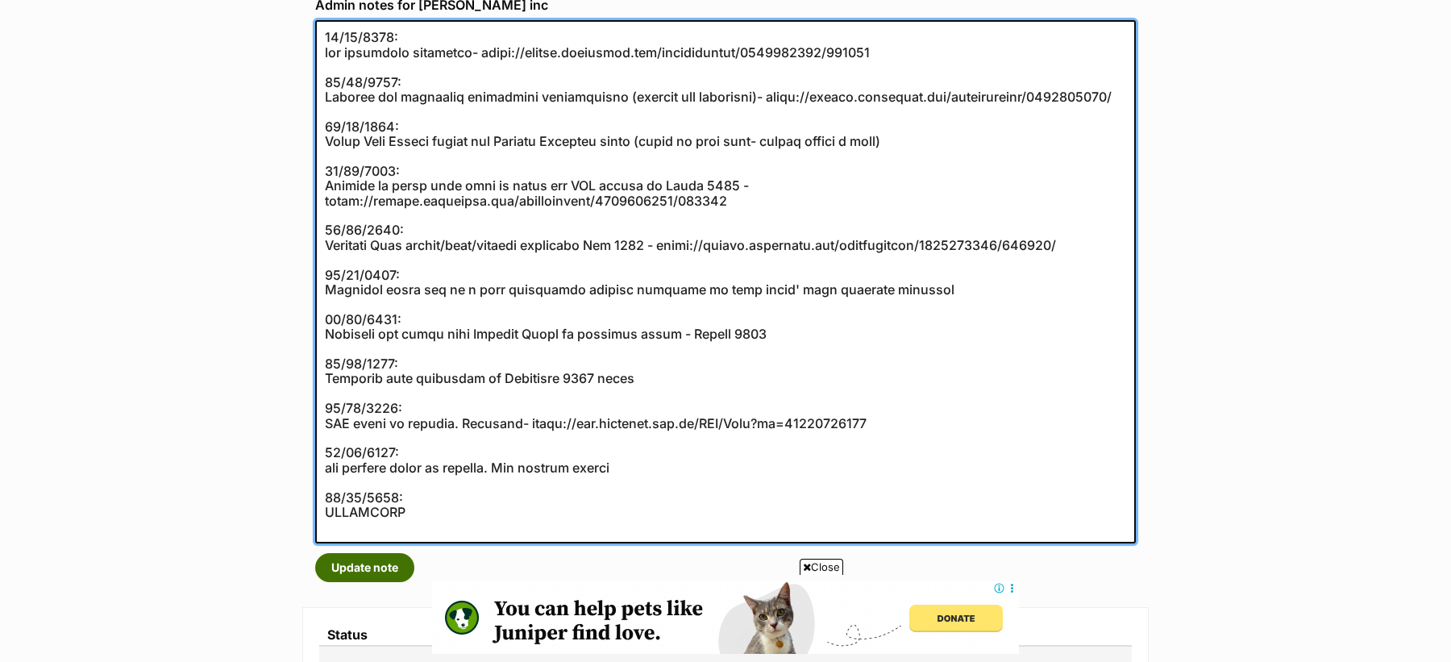
type textarea "25/09/2025: vet reference confirmed- https://secure.helpscout.net/conversation/…"
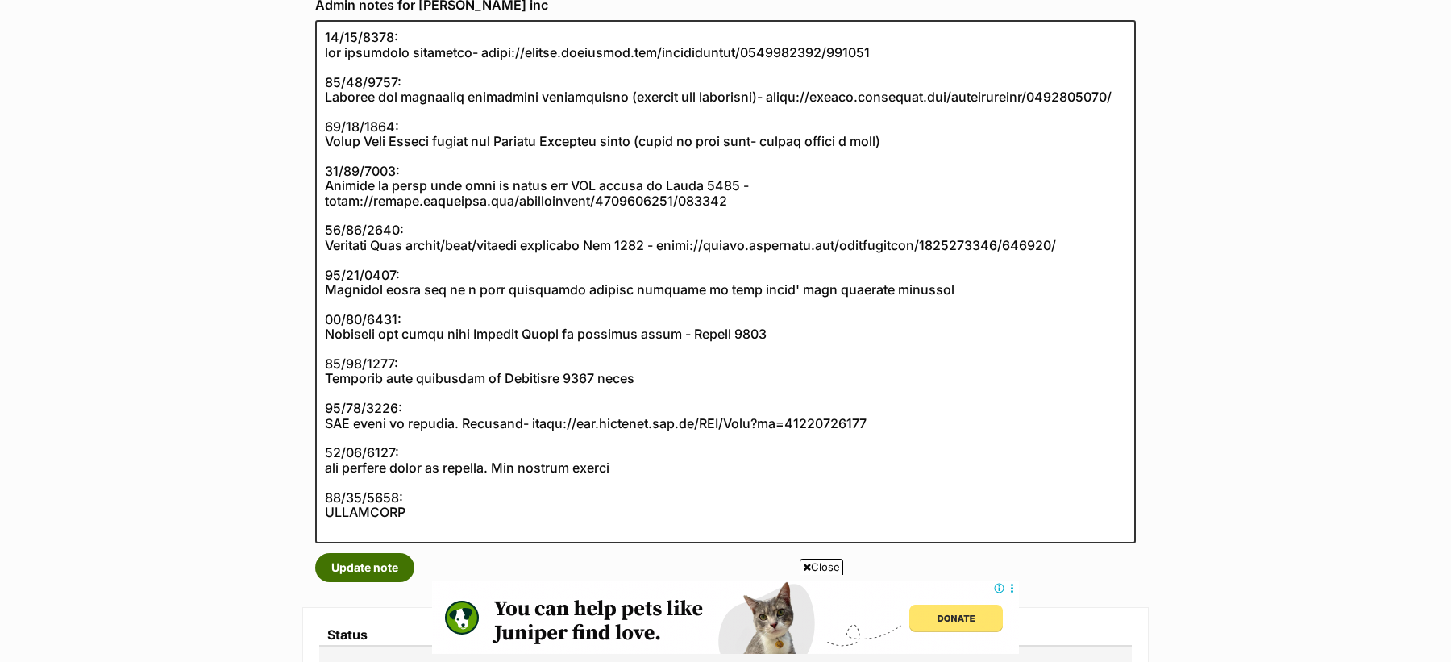
click at [367, 570] on button "Update note" at bounding box center [364, 567] width 99 height 29
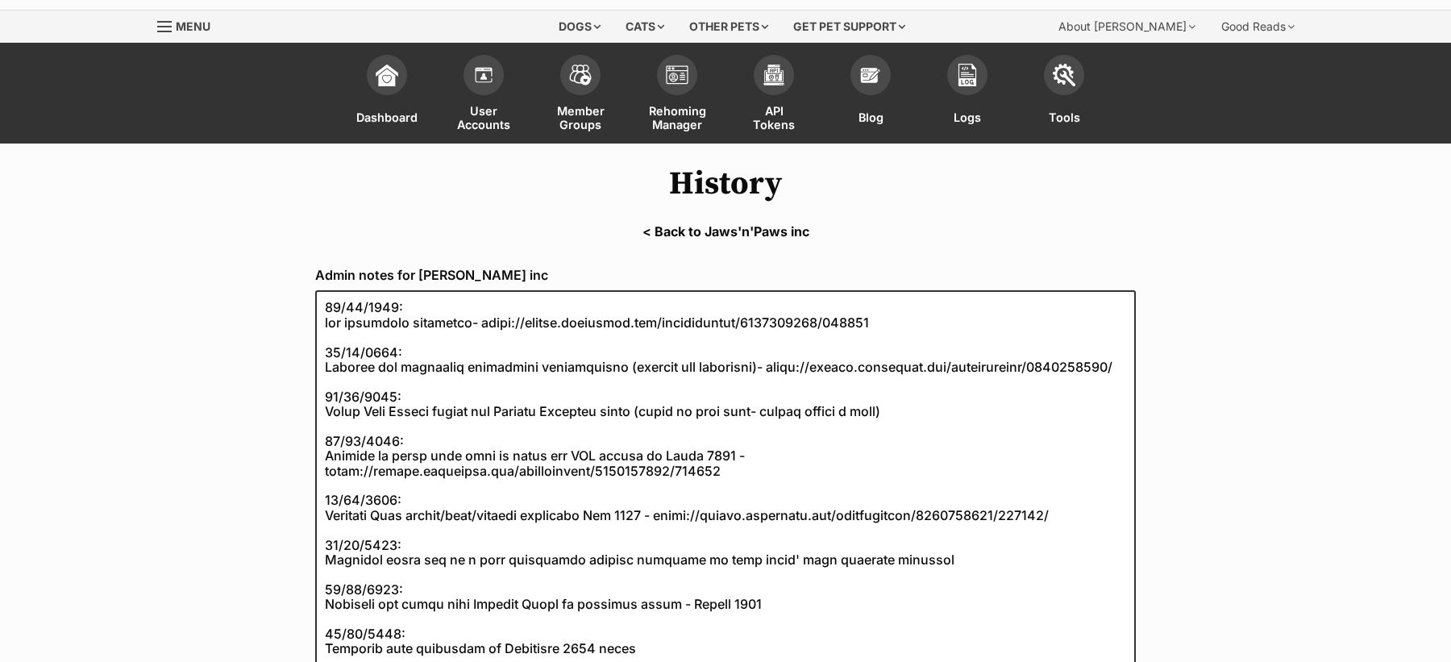
scroll to position [39, 0]
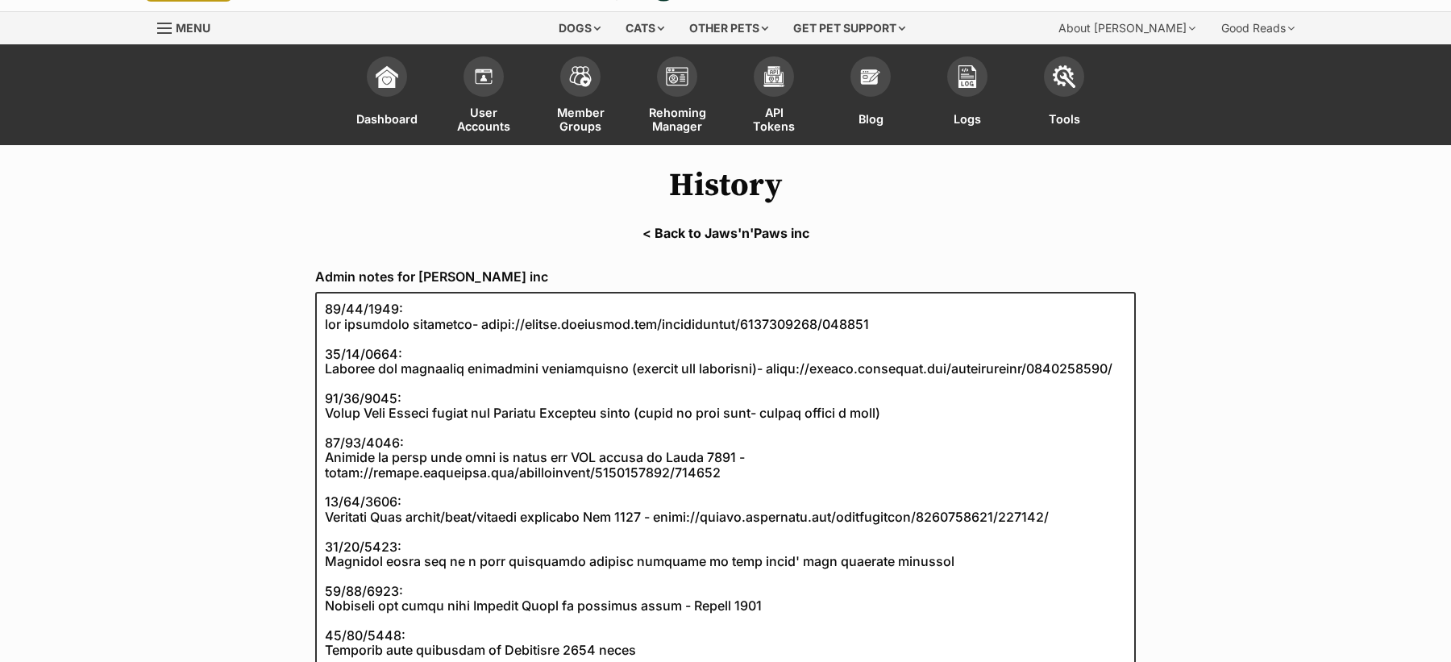
click at [705, 235] on link "< Back to Jaws'n'Paws inc" at bounding box center [725, 233] width 1451 height 15
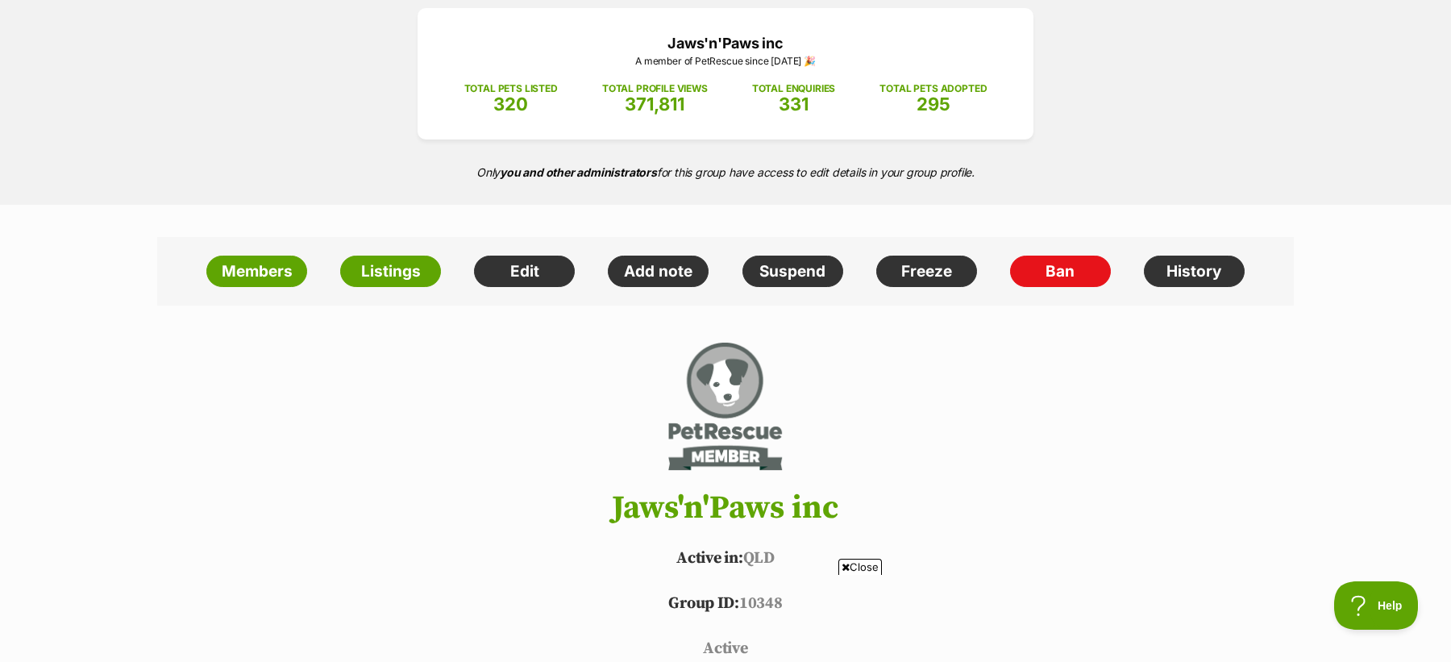
scroll to position [203, 0]
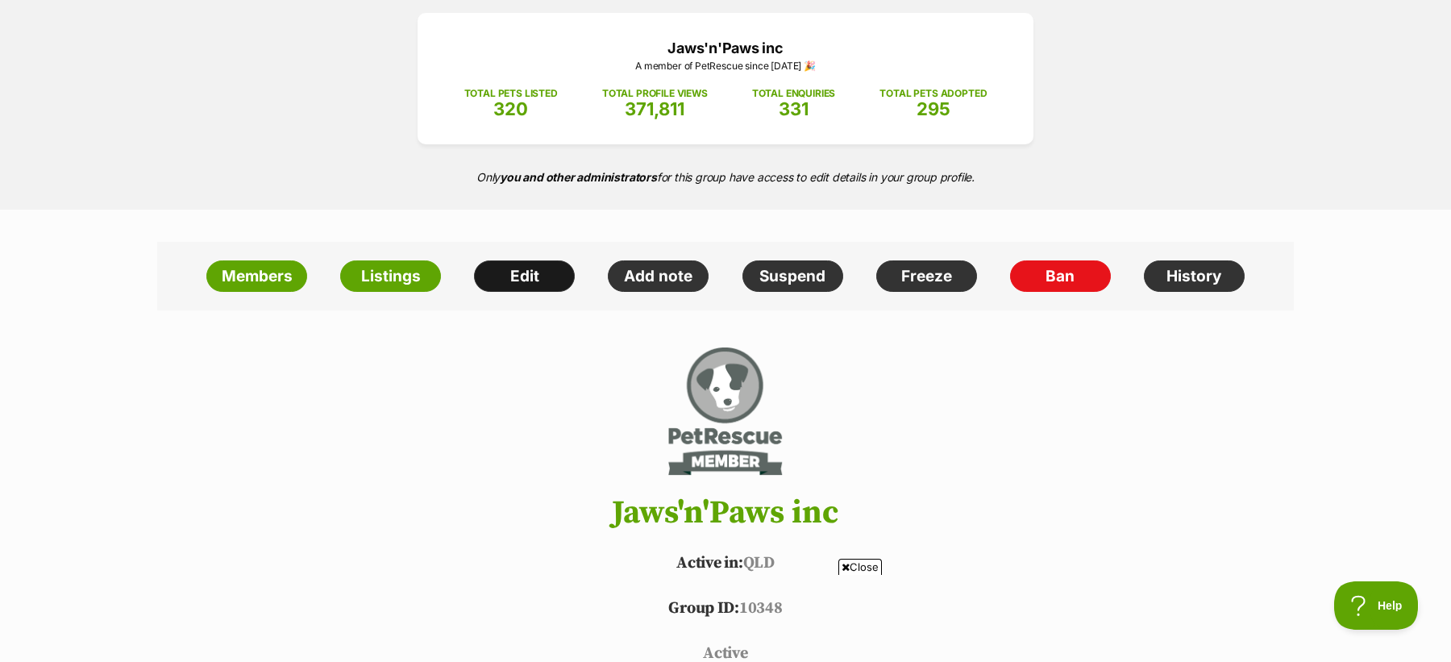
click at [526, 274] on link "Edit" at bounding box center [524, 276] width 101 height 32
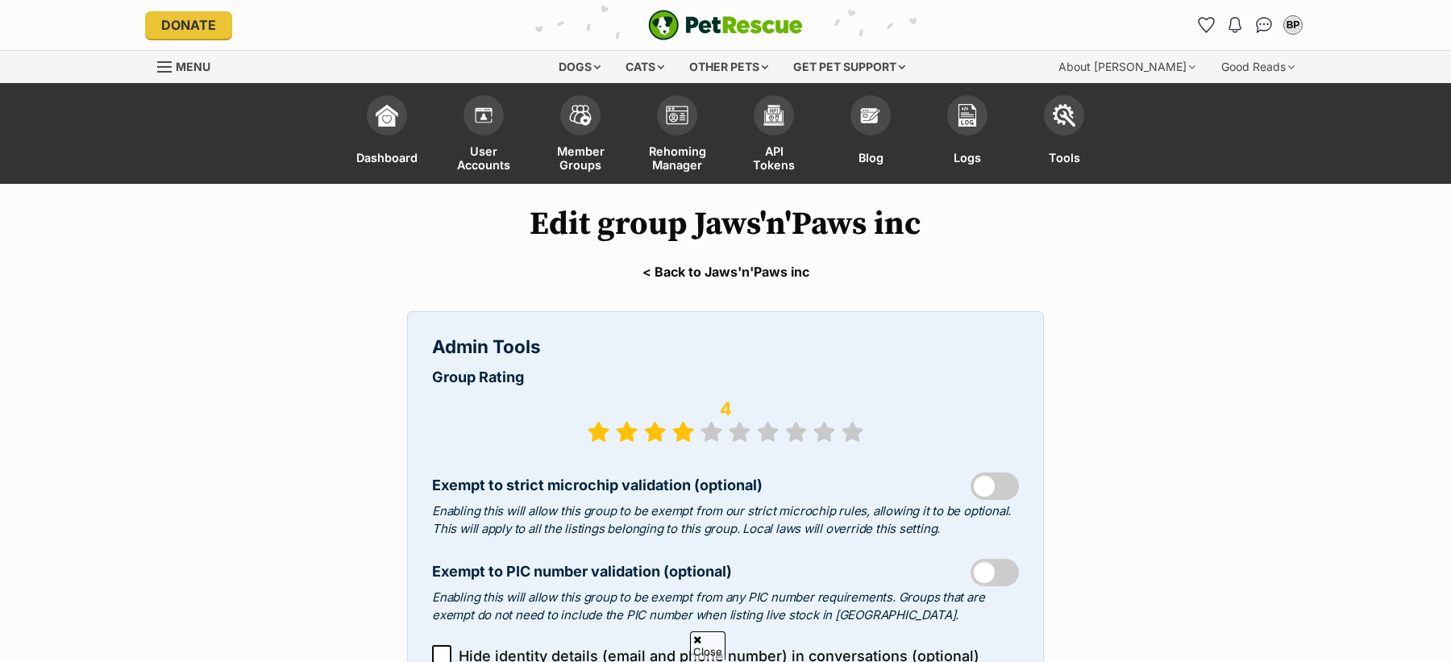
select select "rescue group"
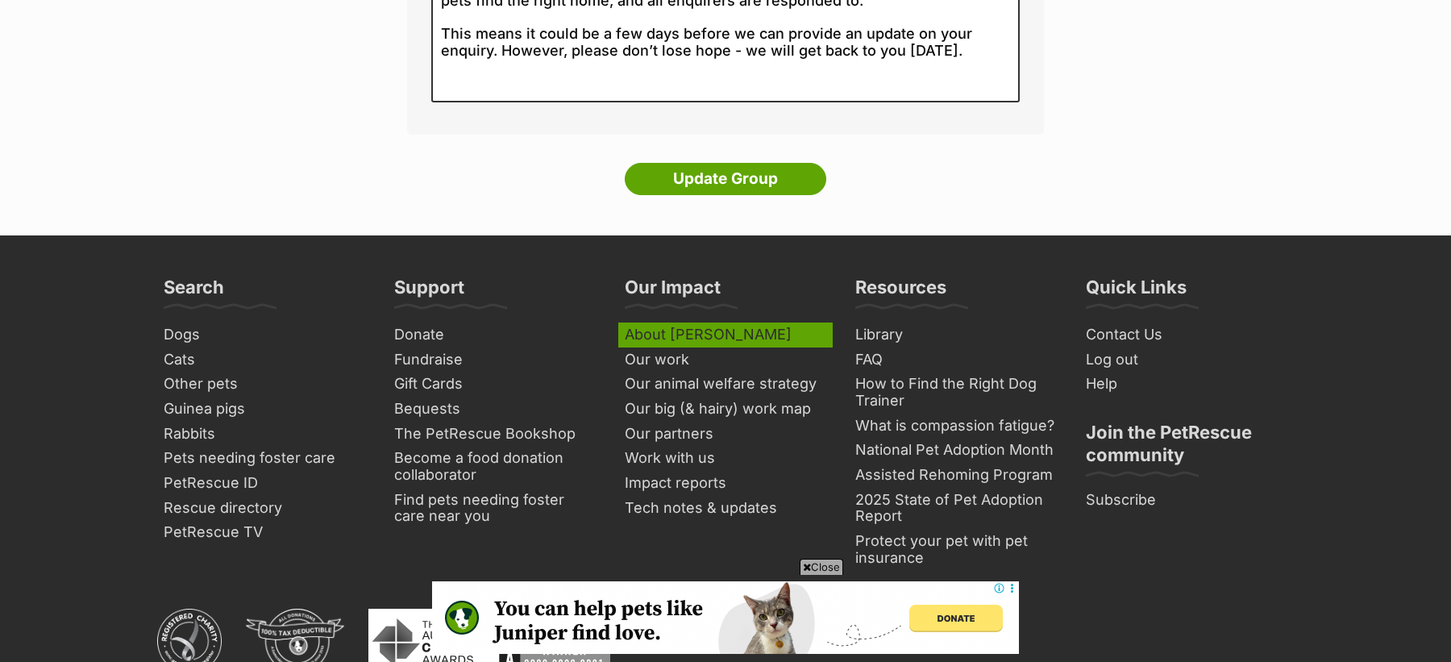
scroll to position [5393, 0]
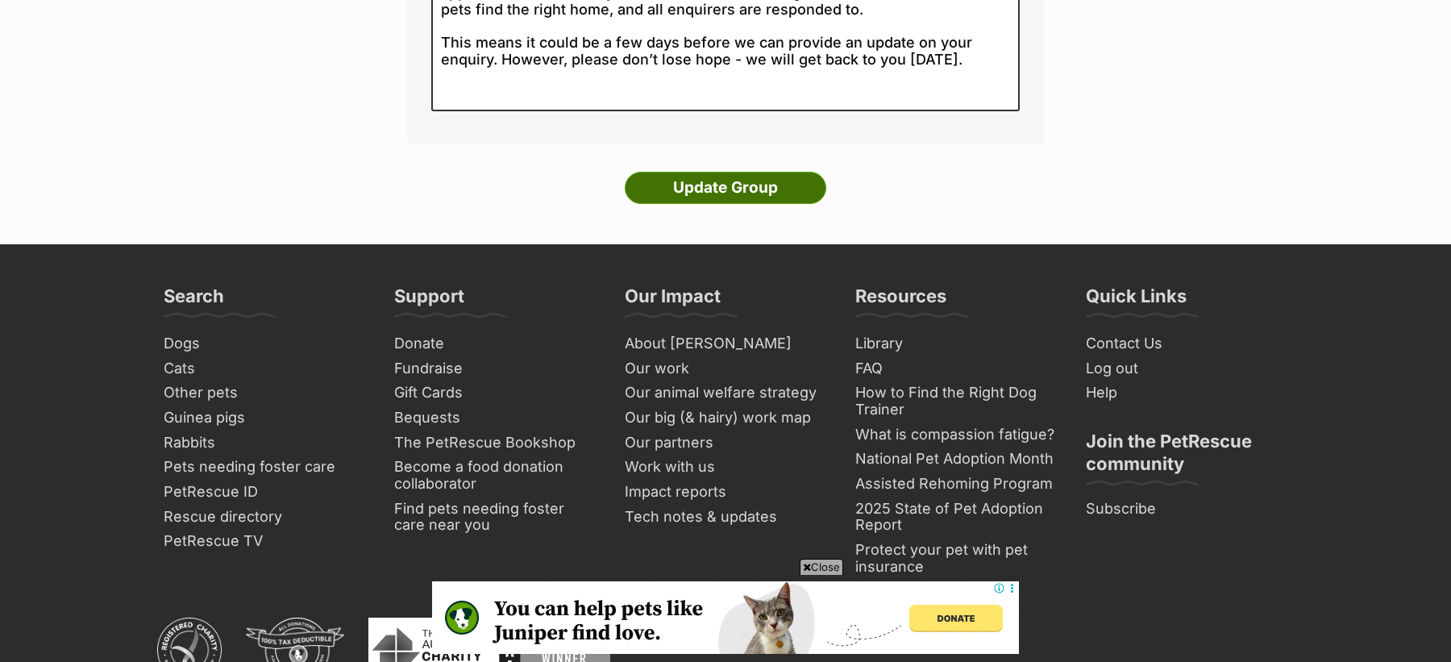
click at [716, 172] on input "Update Group" at bounding box center [725, 188] width 201 height 32
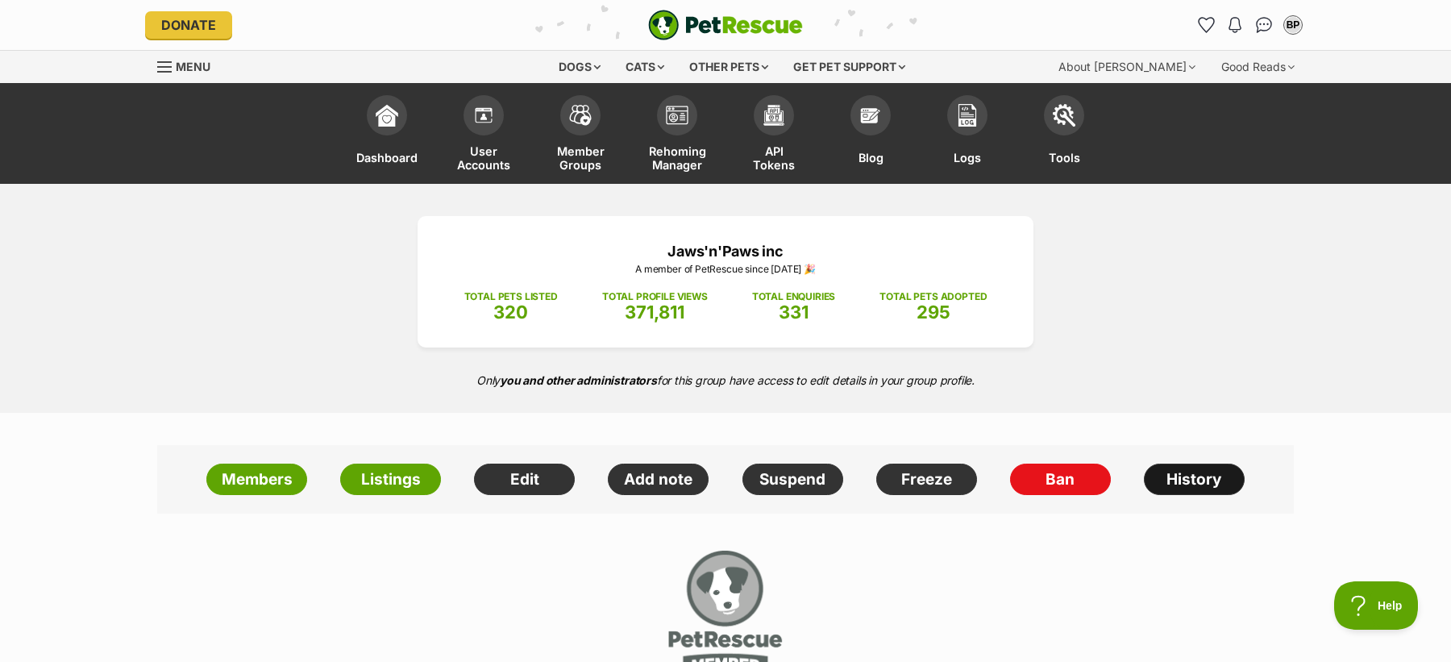
click at [1183, 470] on link "History" at bounding box center [1194, 479] width 101 height 32
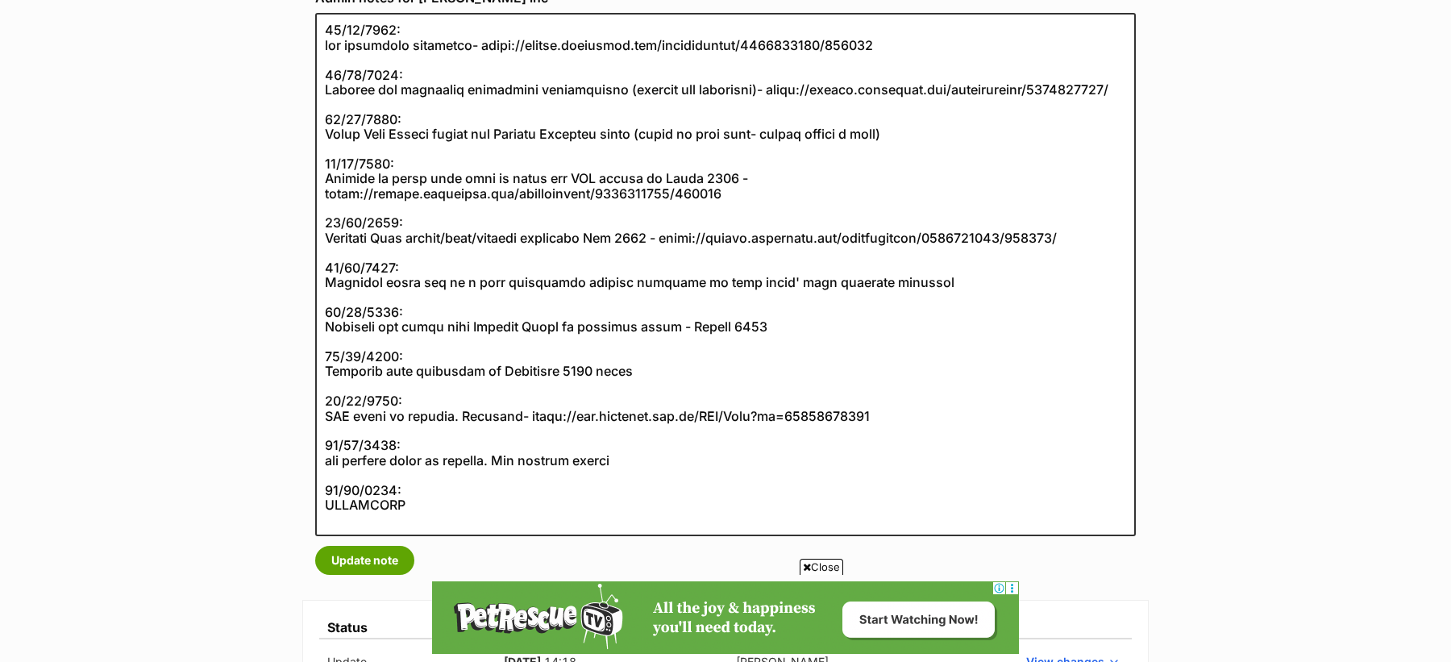
scroll to position [314, 0]
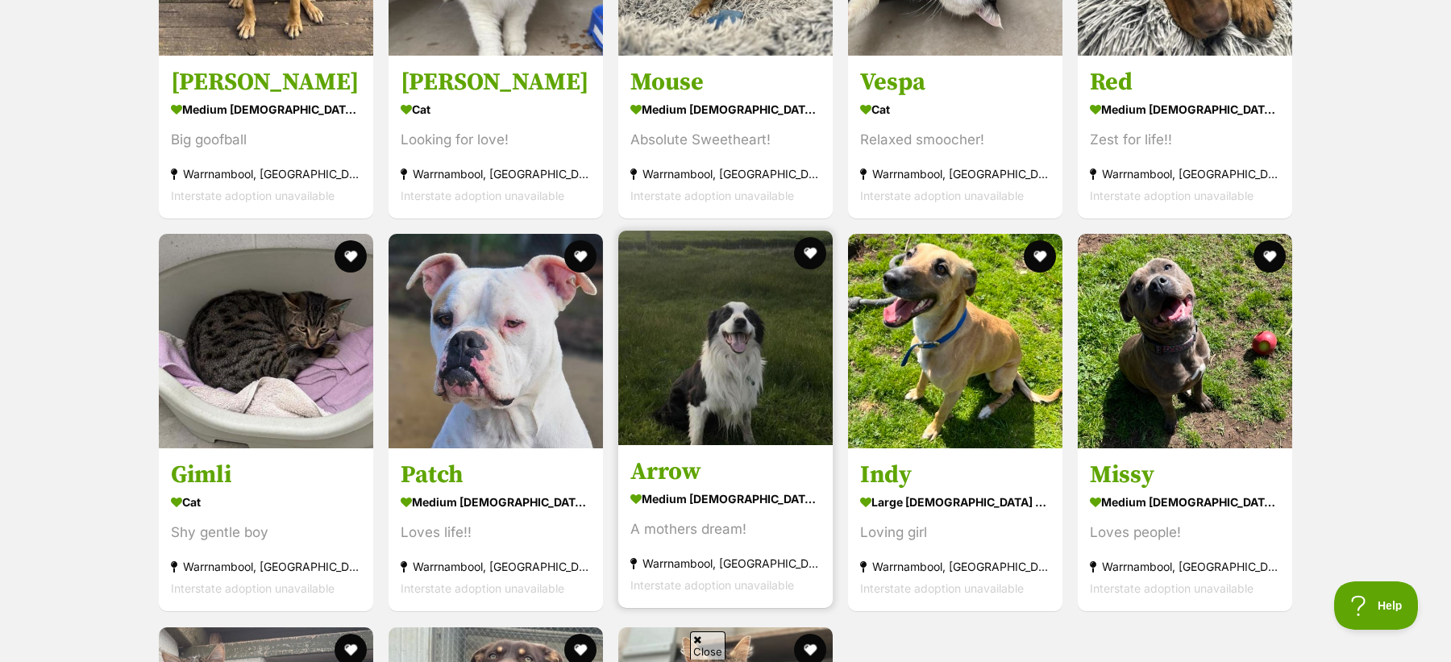
click at [712, 508] on section "medium male Dog A mothers dream! Warrnambool, VIC Interstate adoption unavailab…" at bounding box center [725, 542] width 190 height 109
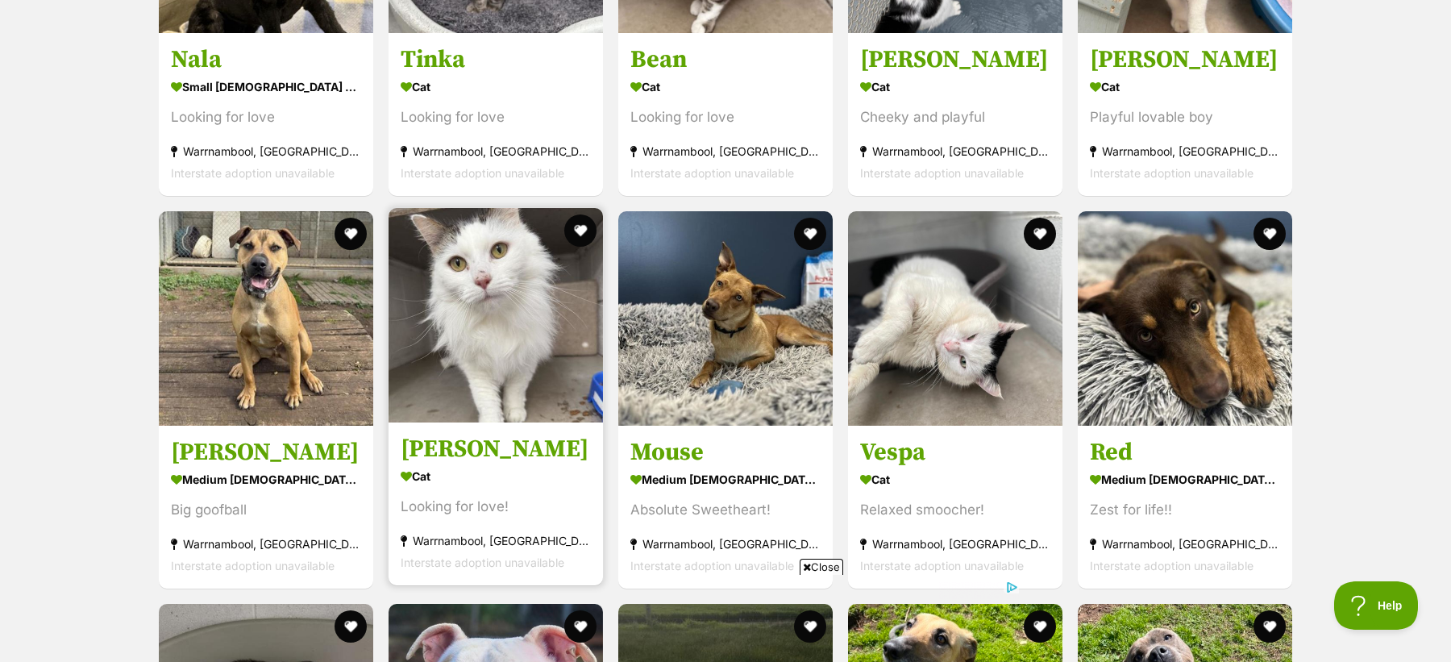
scroll to position [2551, 0]
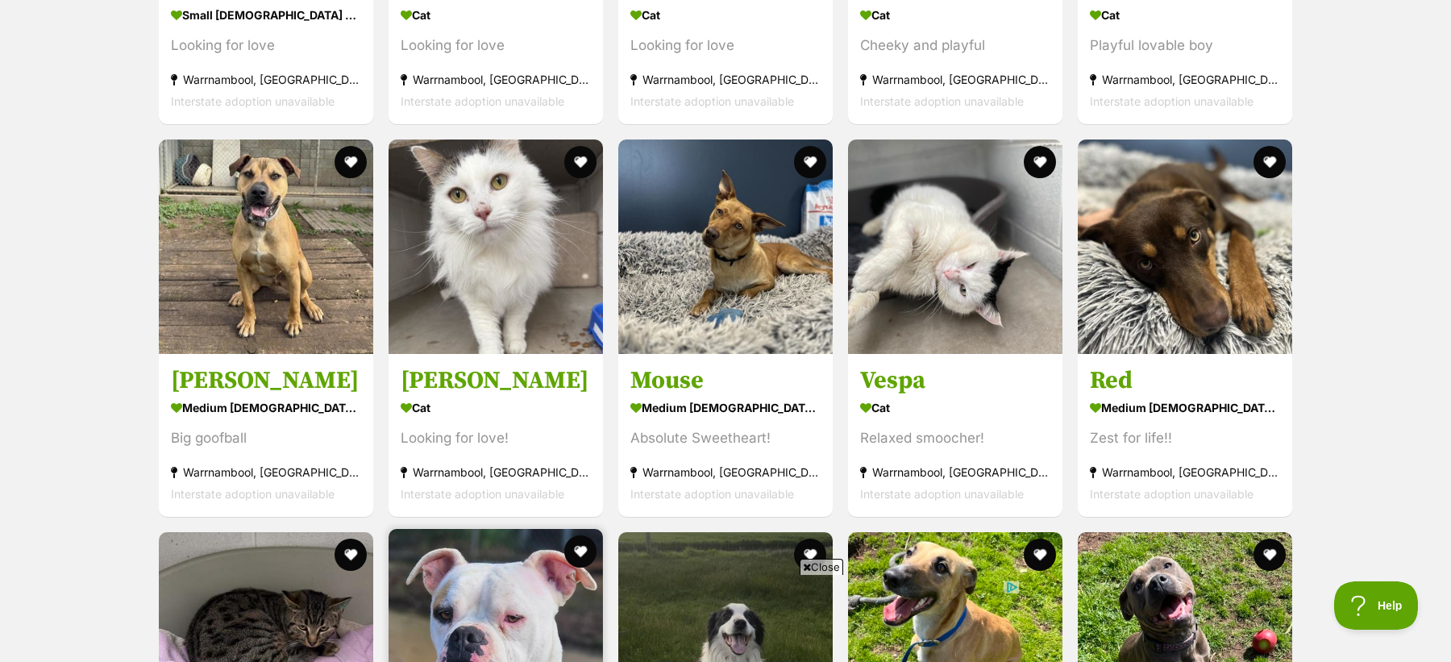
click at [508, 541] on img at bounding box center [495, 636] width 214 height 214
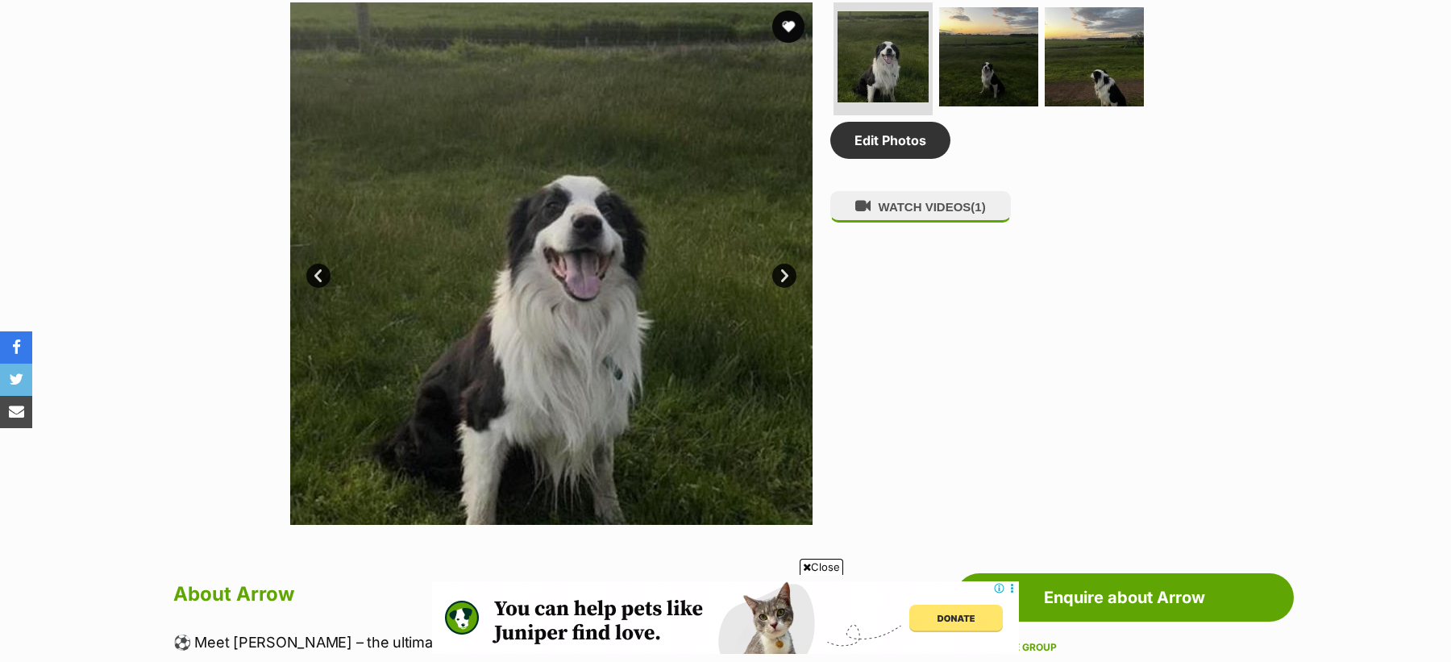
click at [780, 268] on link "Next" at bounding box center [784, 276] width 24 height 24
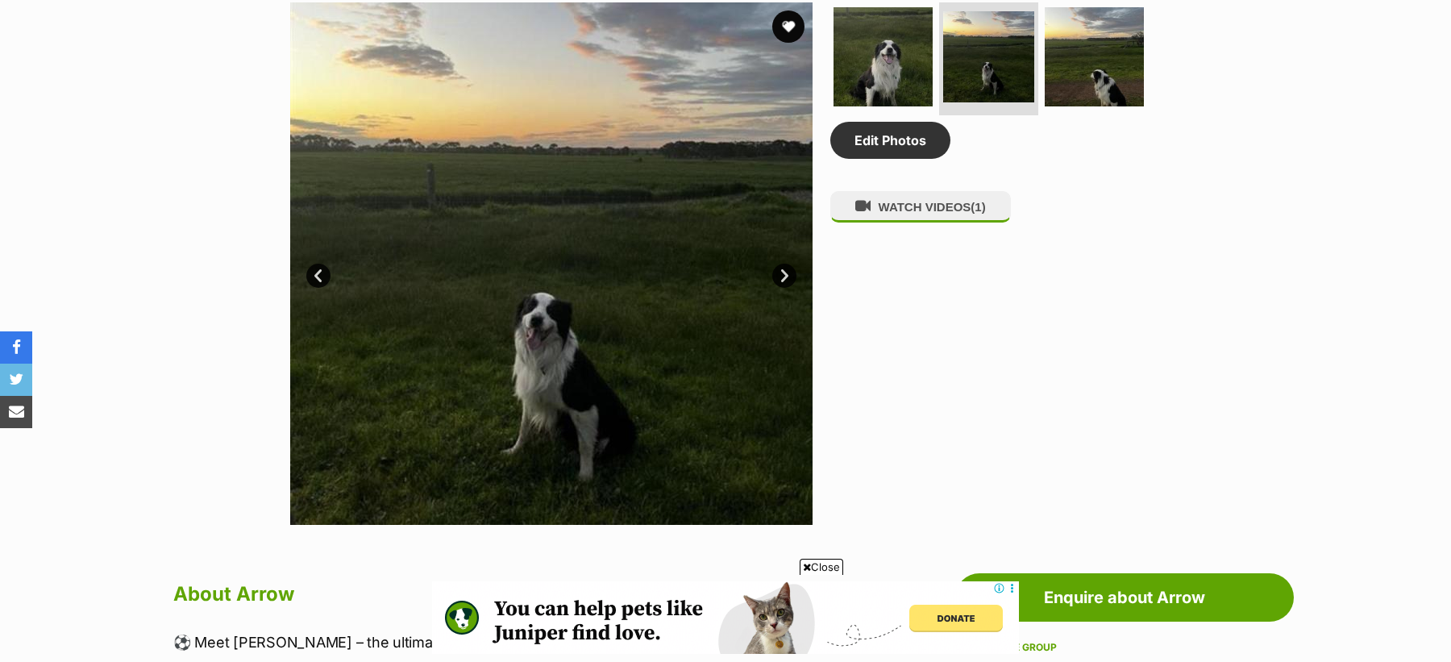
click at [780, 268] on link "Next" at bounding box center [784, 276] width 24 height 24
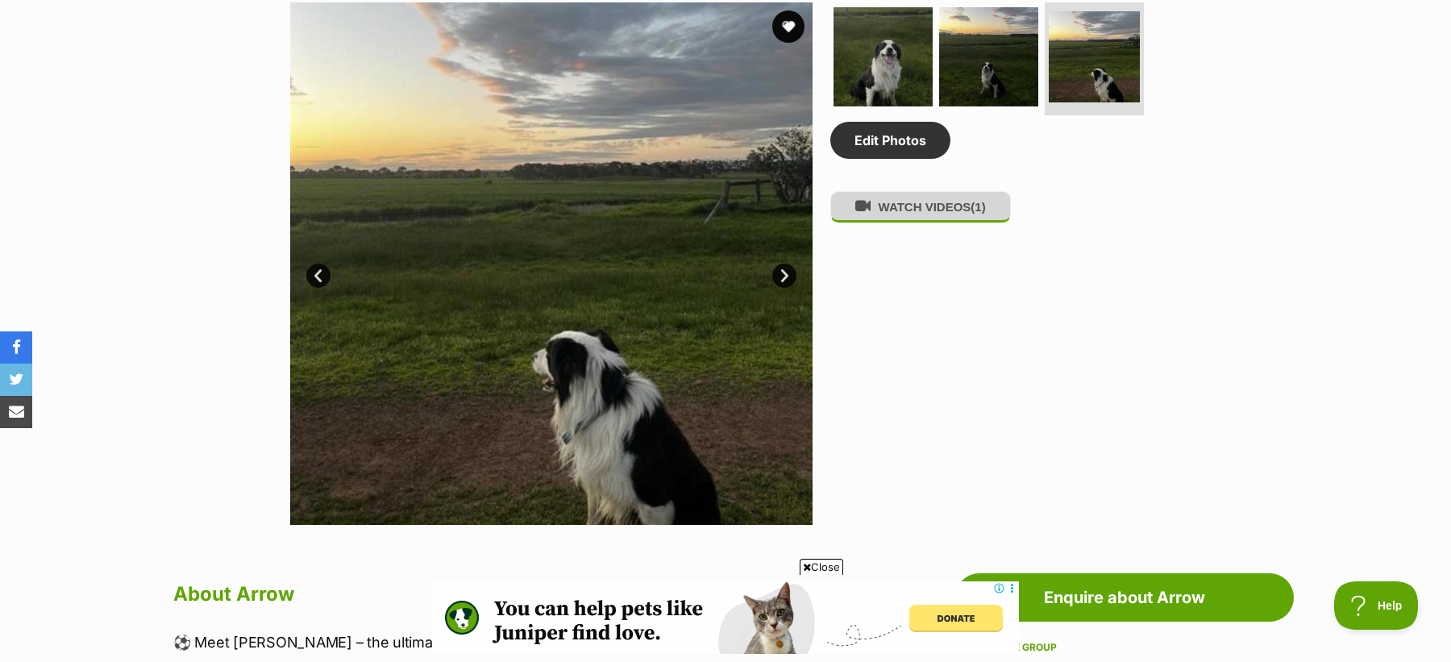
click at [915, 222] on button "WATCH VIDEOS (1)" at bounding box center [920, 206] width 181 height 31
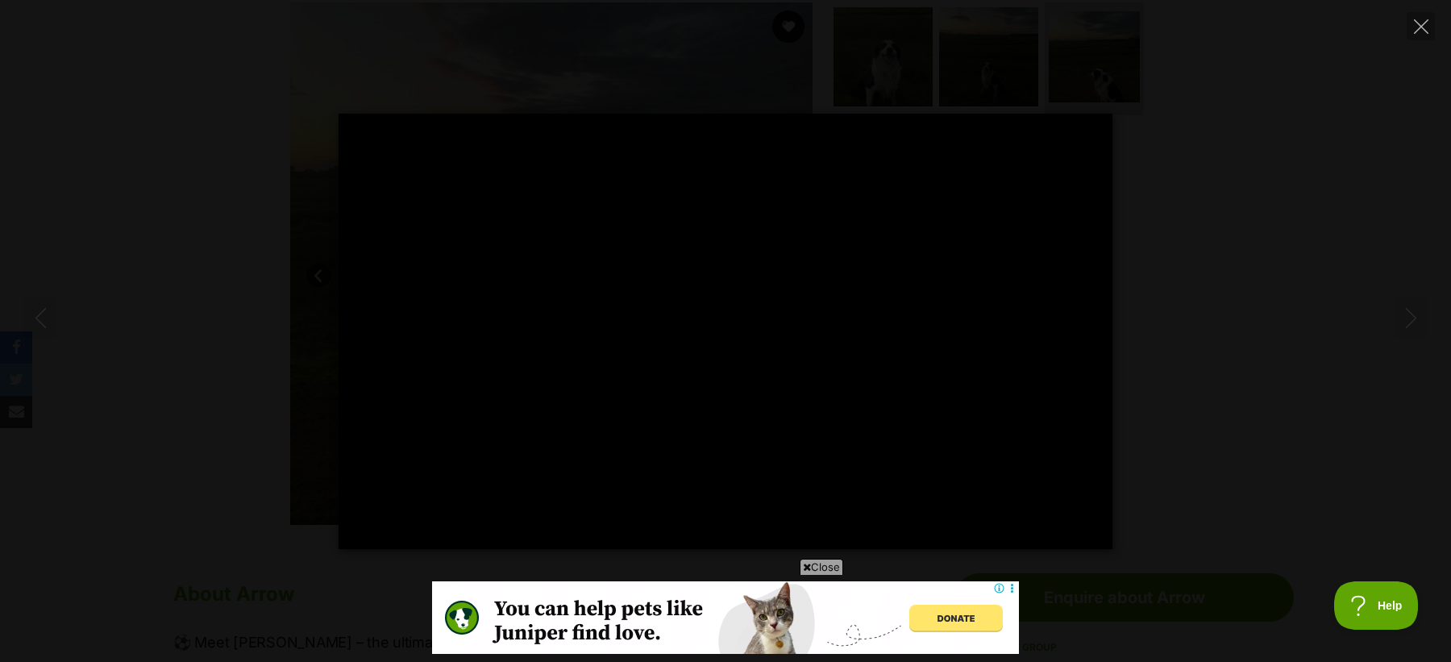
click at [824, 567] on span "Close" at bounding box center [821, 566] width 44 height 16
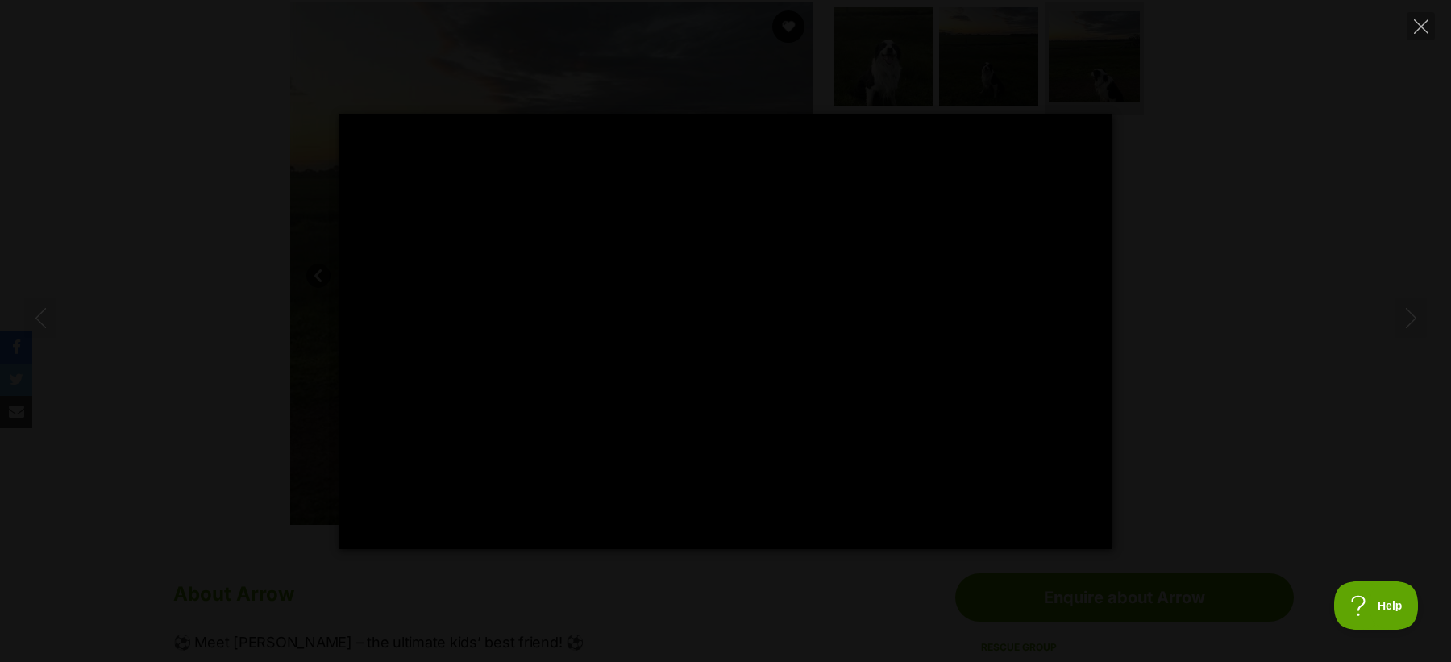
type input "100"
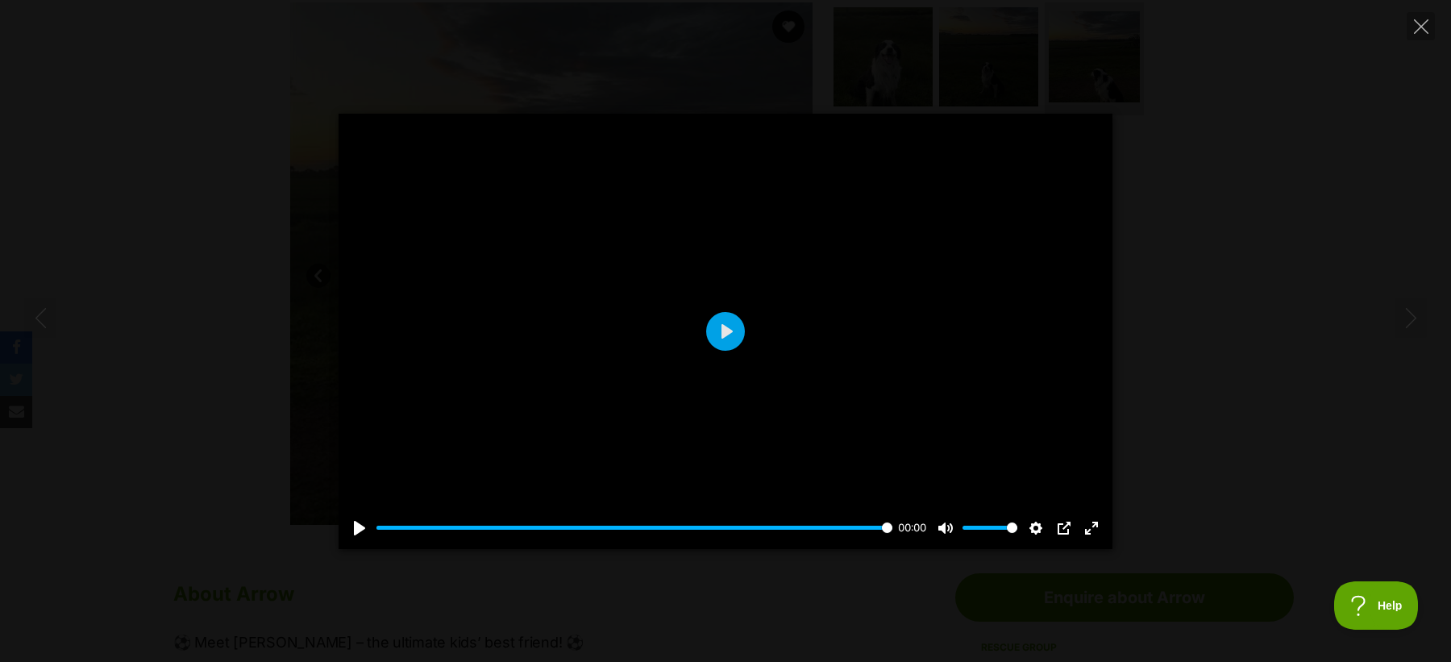
click at [1279, 178] on div "Pause Play % buffered 00:08 00:00 Unmute Mute Disable captions Enable captions …" at bounding box center [725, 331] width 1451 height 435
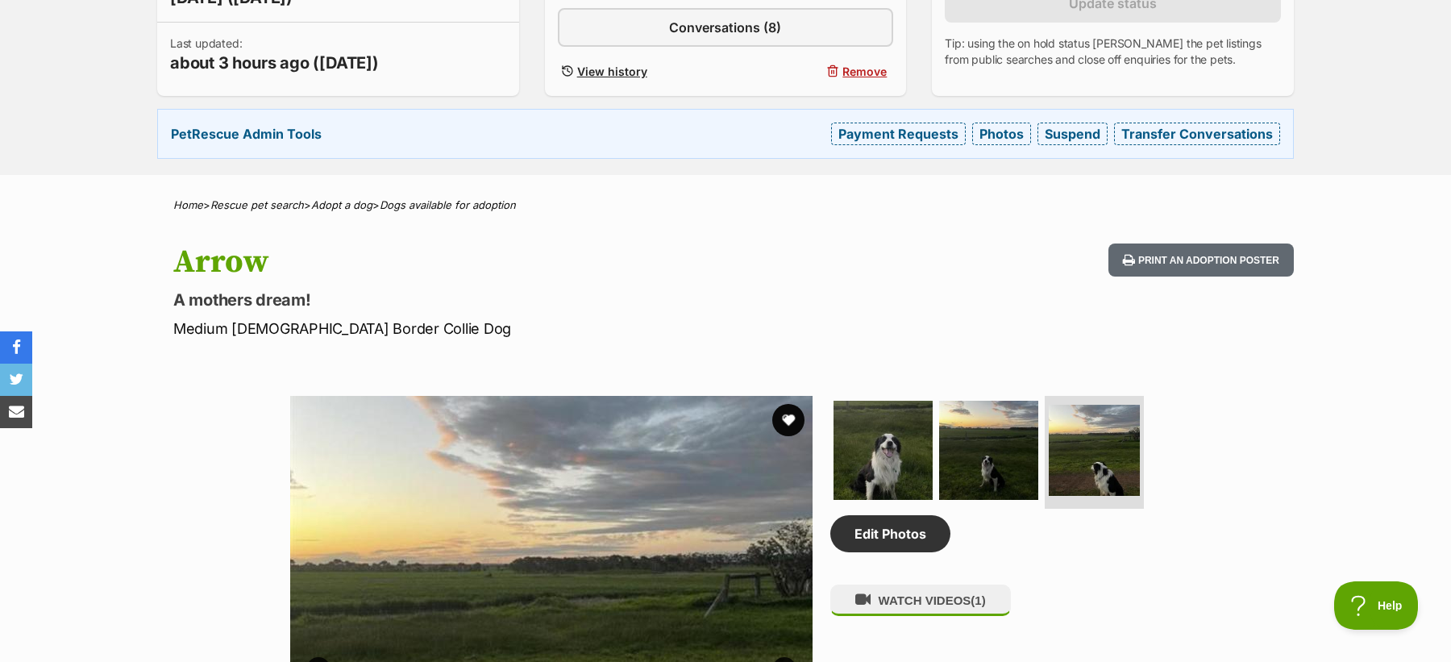
scroll to position [472, 0]
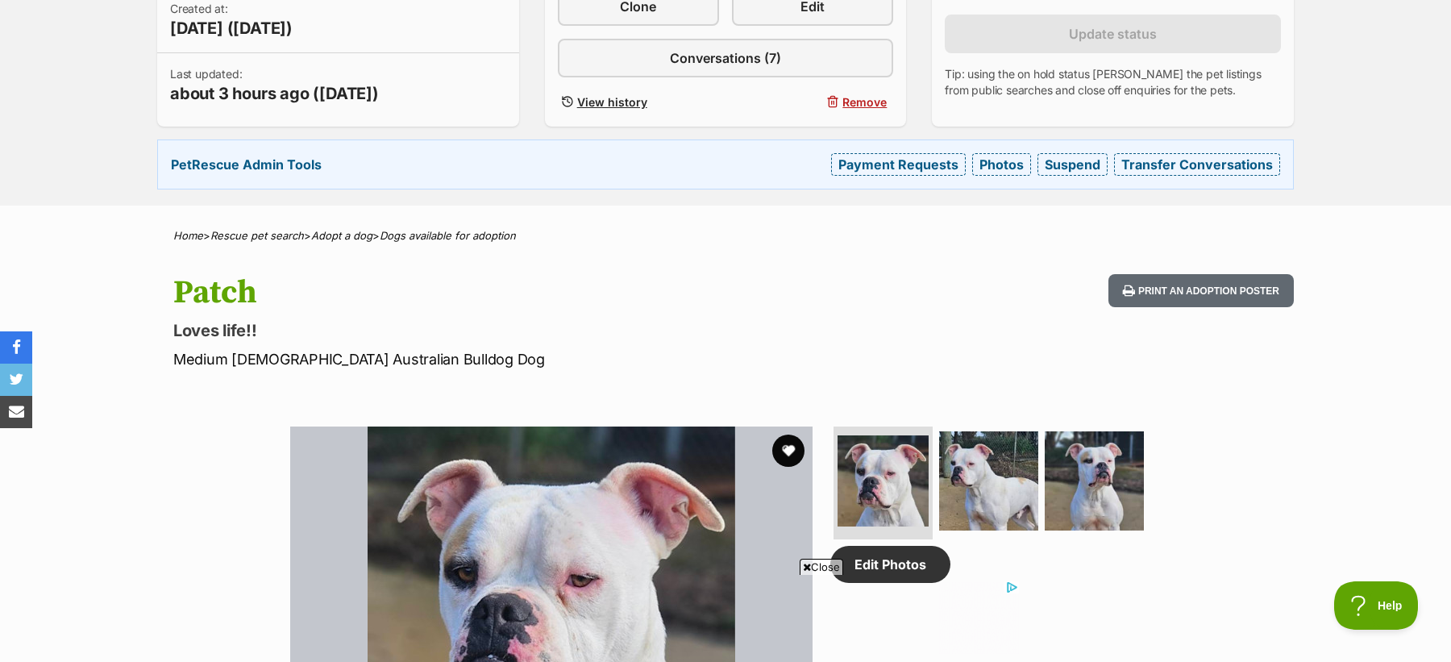
scroll to position [411, 0]
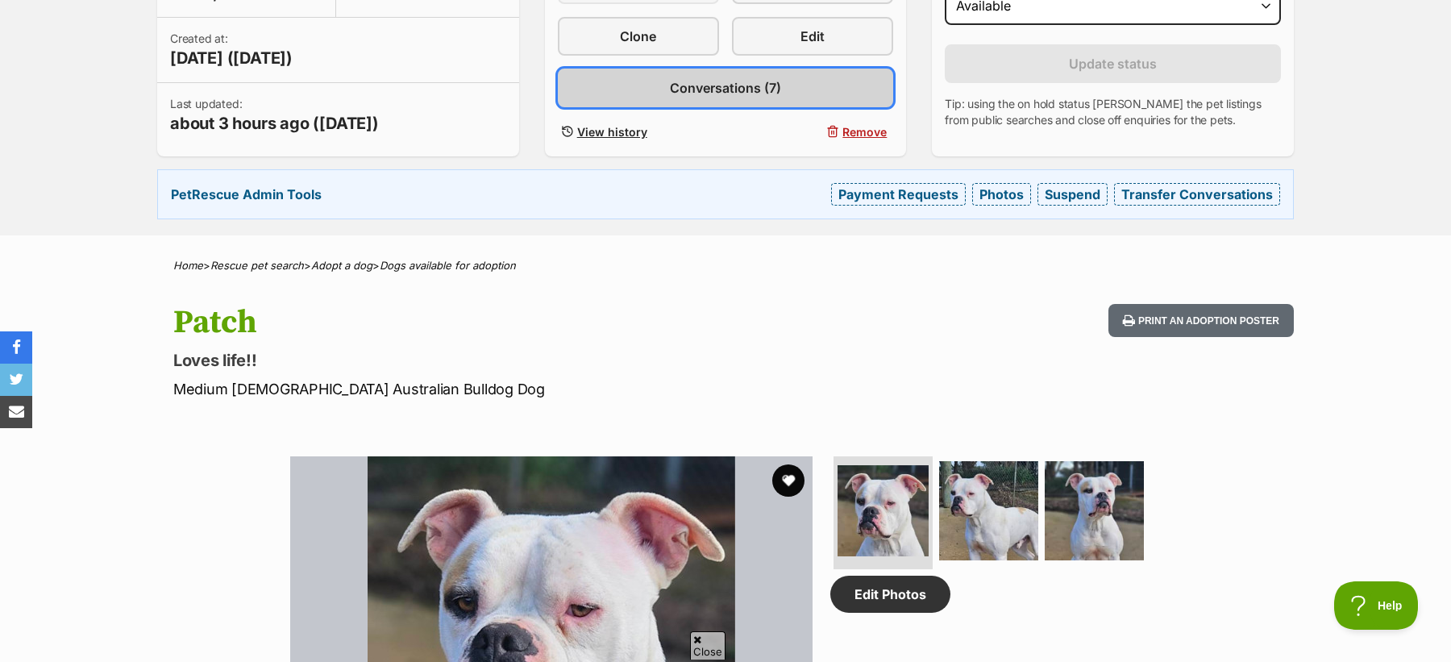
click at [705, 92] on span "Conversations (7)" at bounding box center [725, 87] width 111 height 19
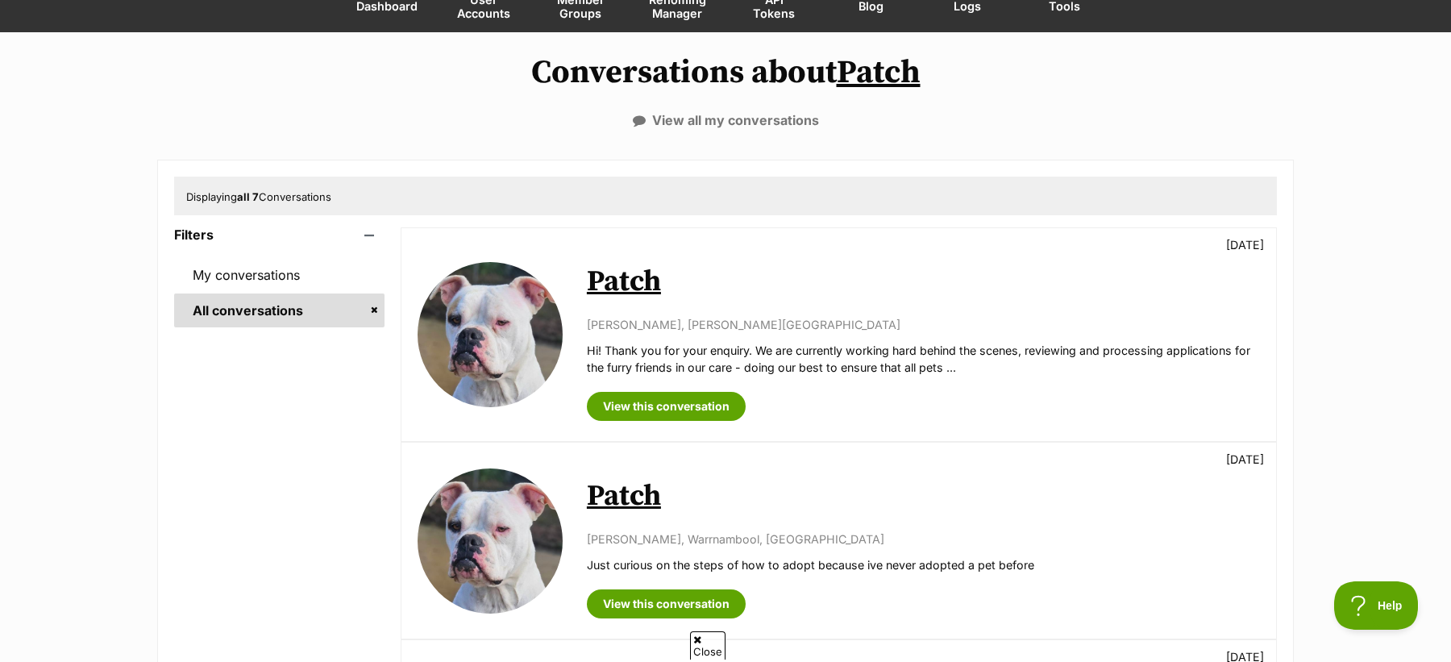
scroll to position [159, 0]
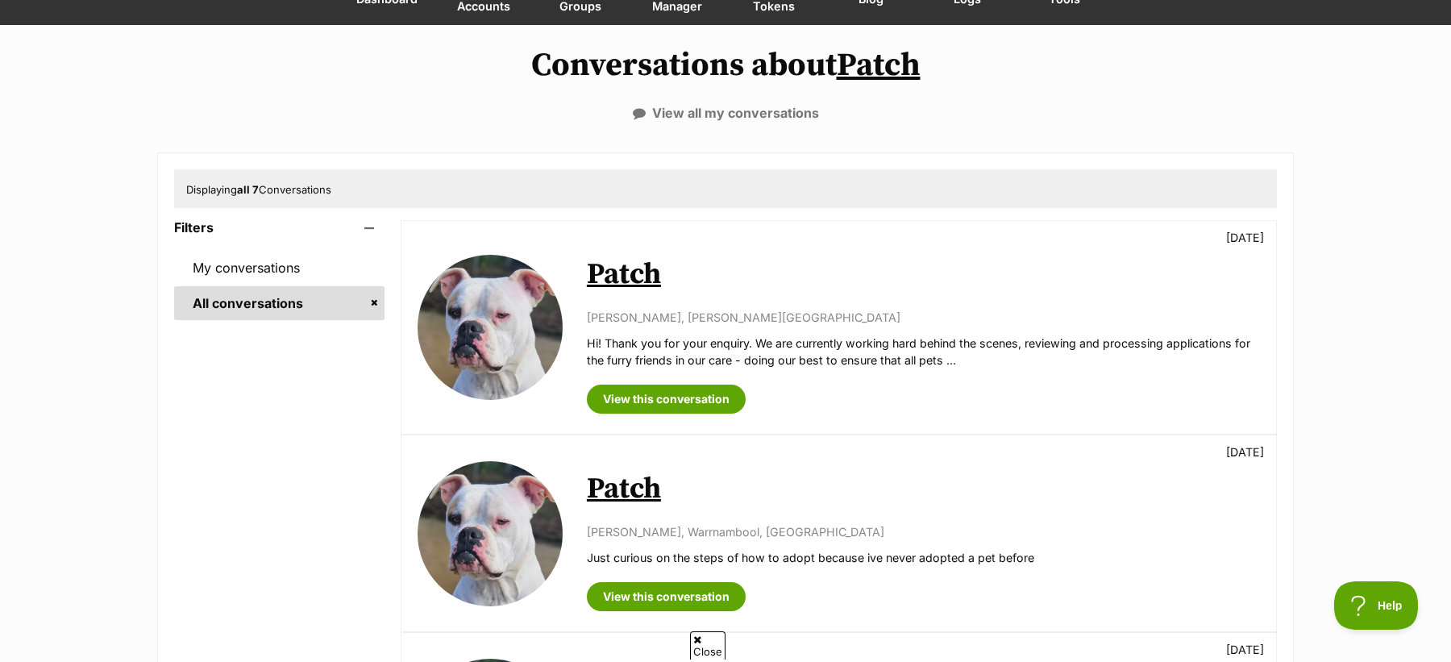
click at [634, 277] on link "Patch" at bounding box center [624, 274] width 74 height 36
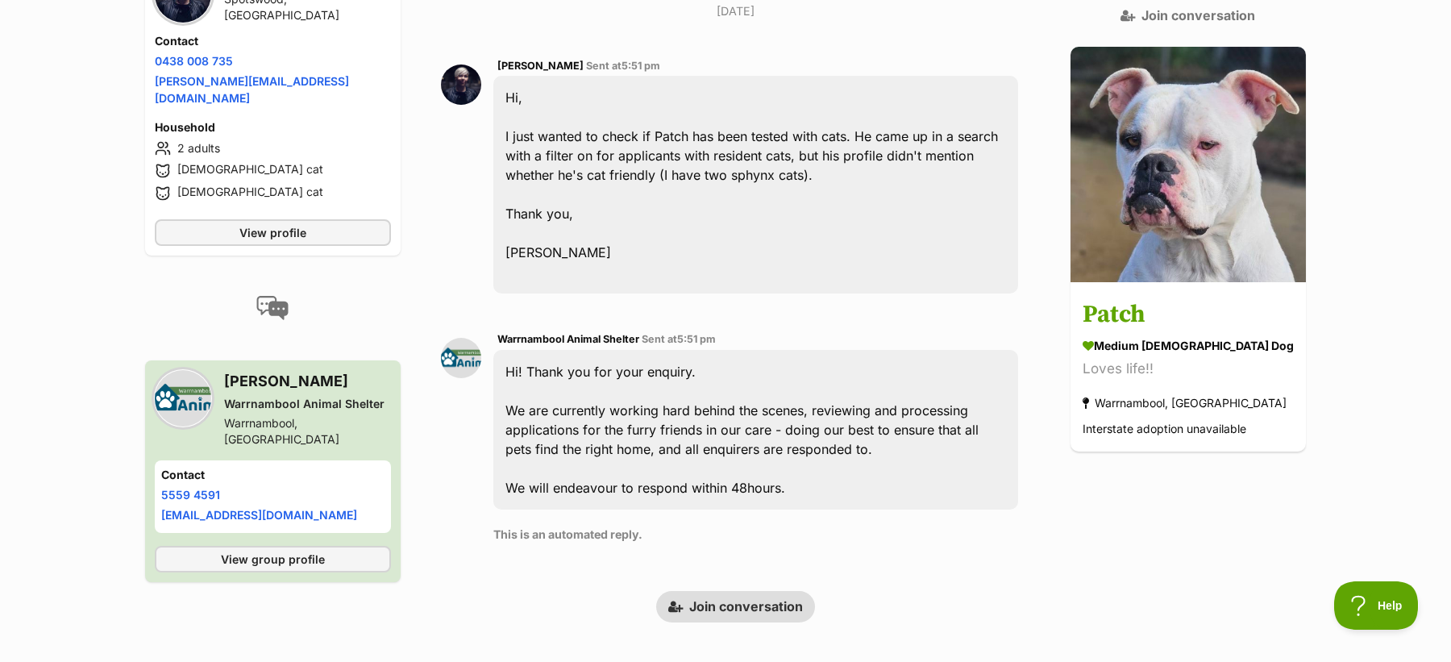
scroll to position [438, 0]
click at [621, 168] on div "Hi, I just wanted to check if Patch has been tested with cats. He came up in a …" at bounding box center [755, 186] width 525 height 218
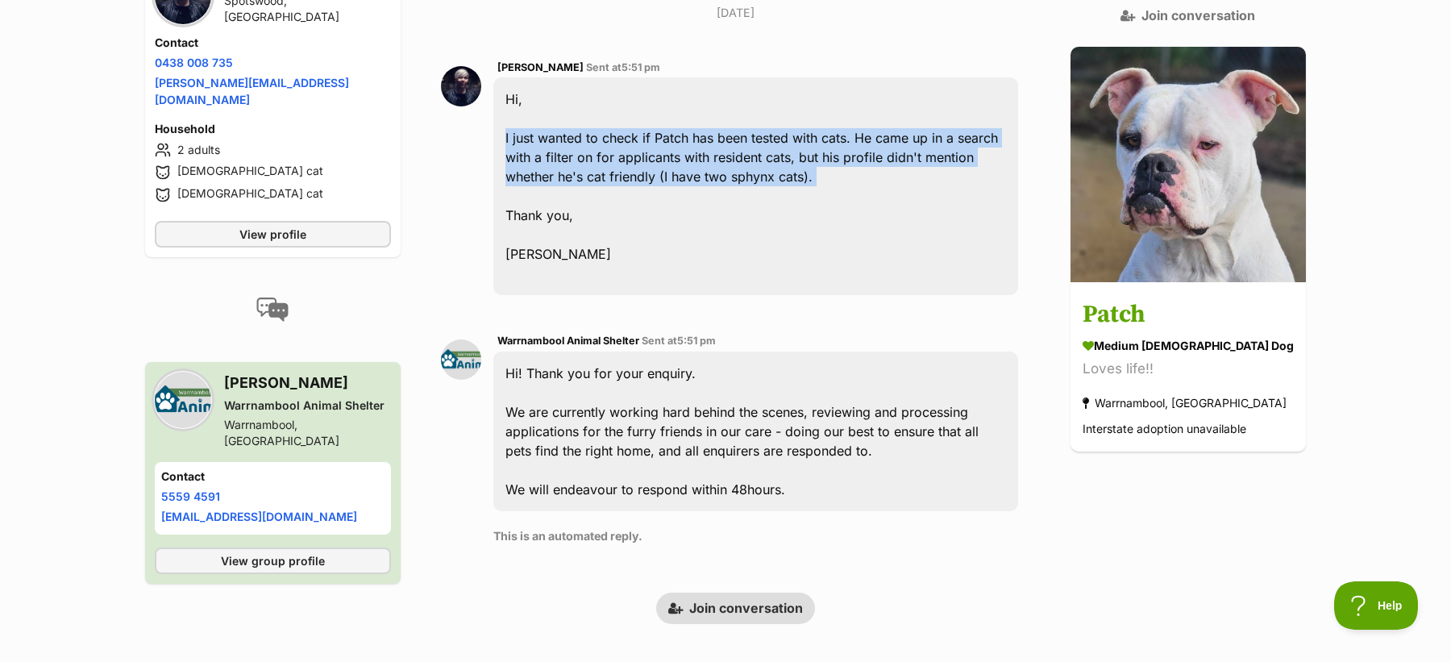
click at [621, 168] on div "Hi, I just wanted to check if Patch has been tested with cats. He came up in a …" at bounding box center [755, 186] width 525 height 218
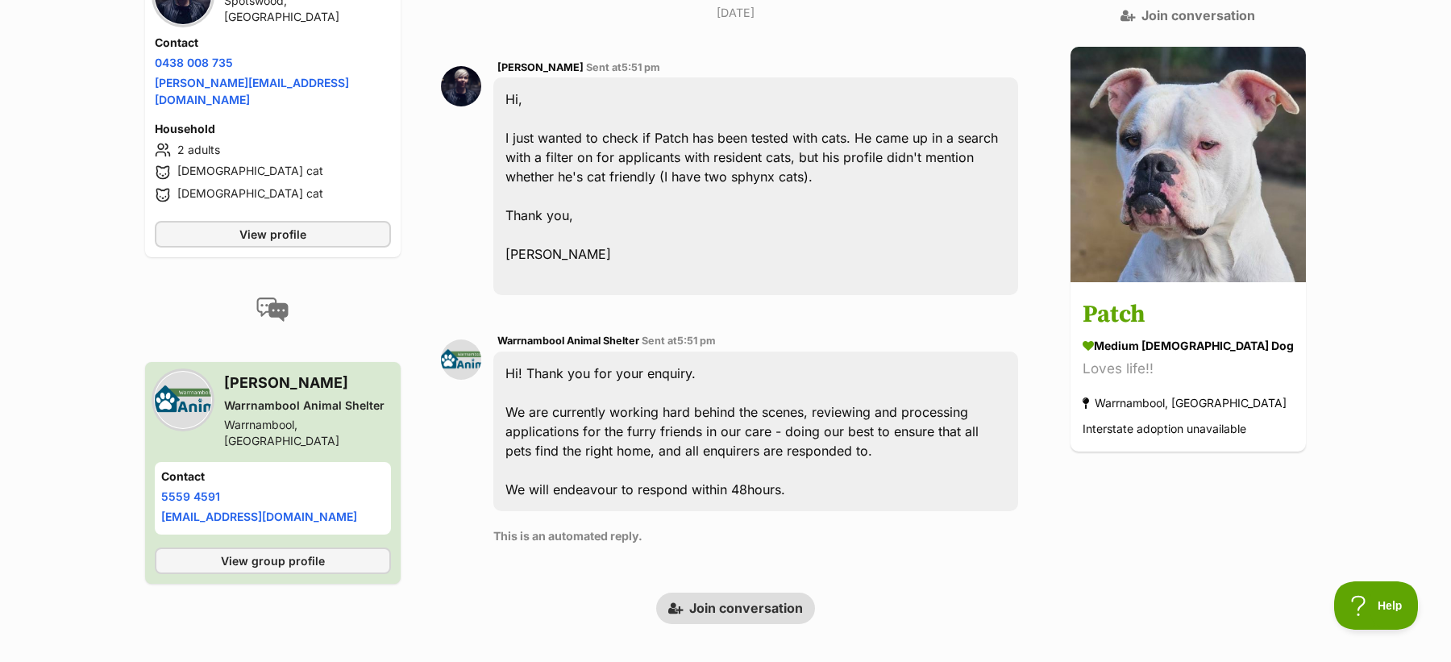
click at [690, 248] on div "Hi, I just wanted to check if Patch has been tested with cats. He came up in a …" at bounding box center [755, 186] width 525 height 218
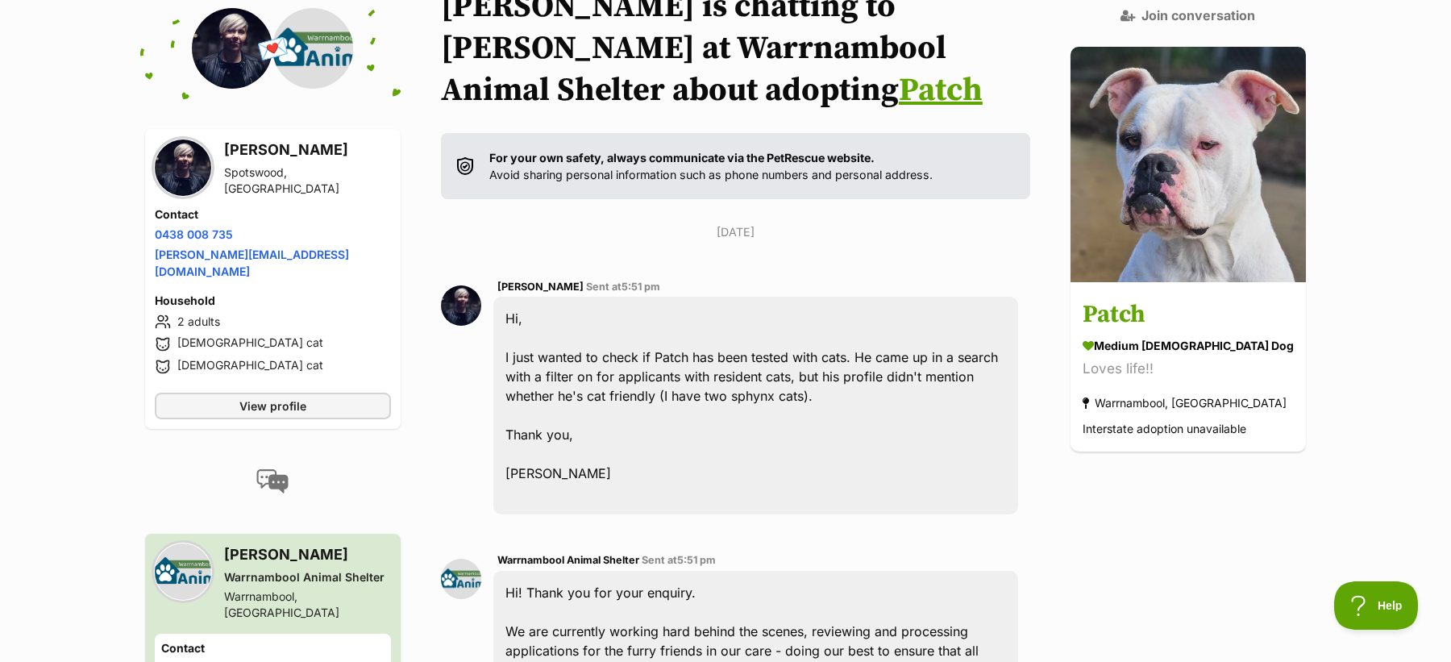
scroll to position [218, 0]
click at [899, 93] on link "Patch" at bounding box center [941, 91] width 84 height 40
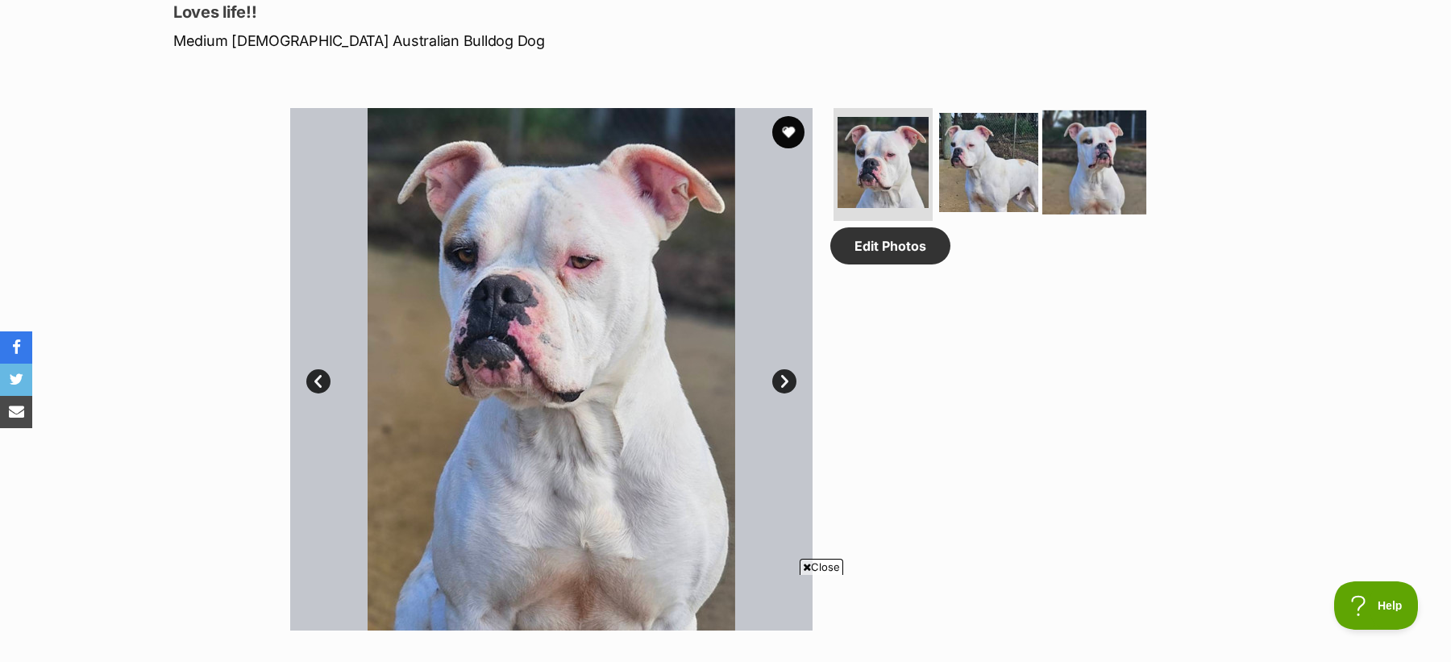
click at [1049, 189] on img at bounding box center [1094, 162] width 104 height 104
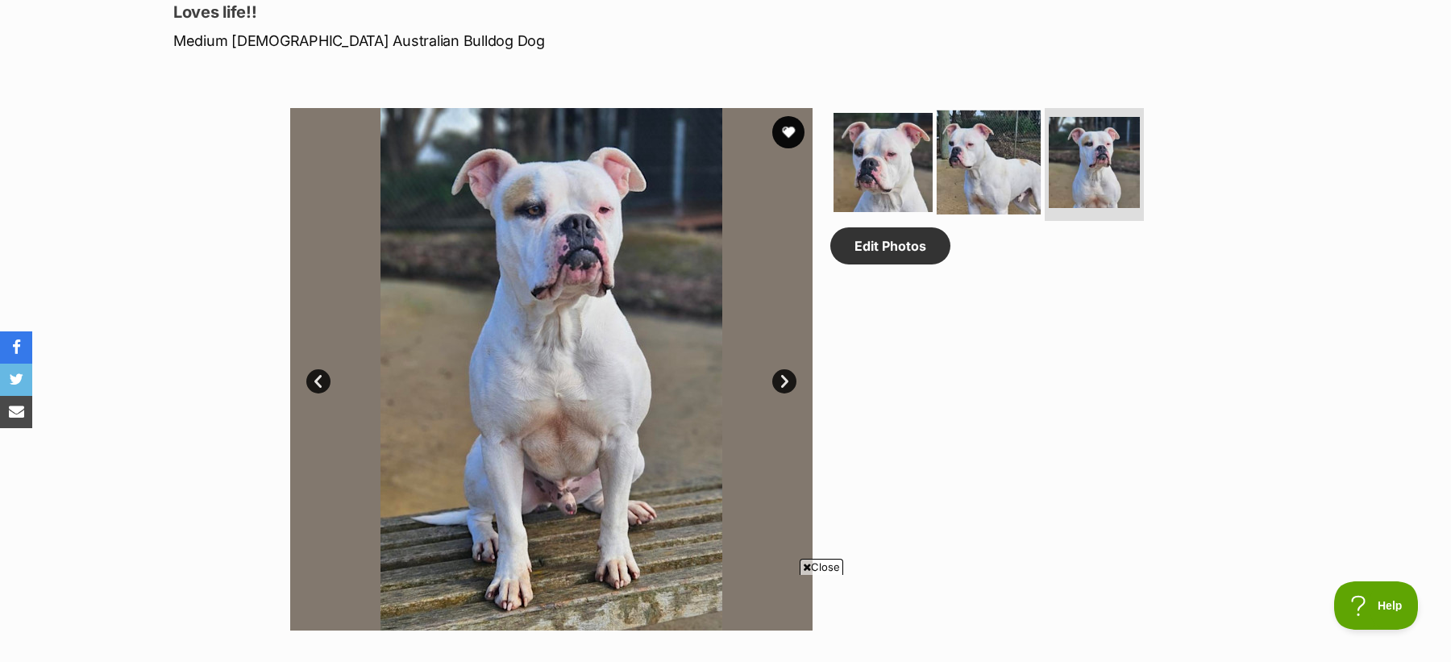
click at [1013, 192] on img at bounding box center [988, 162] width 104 height 104
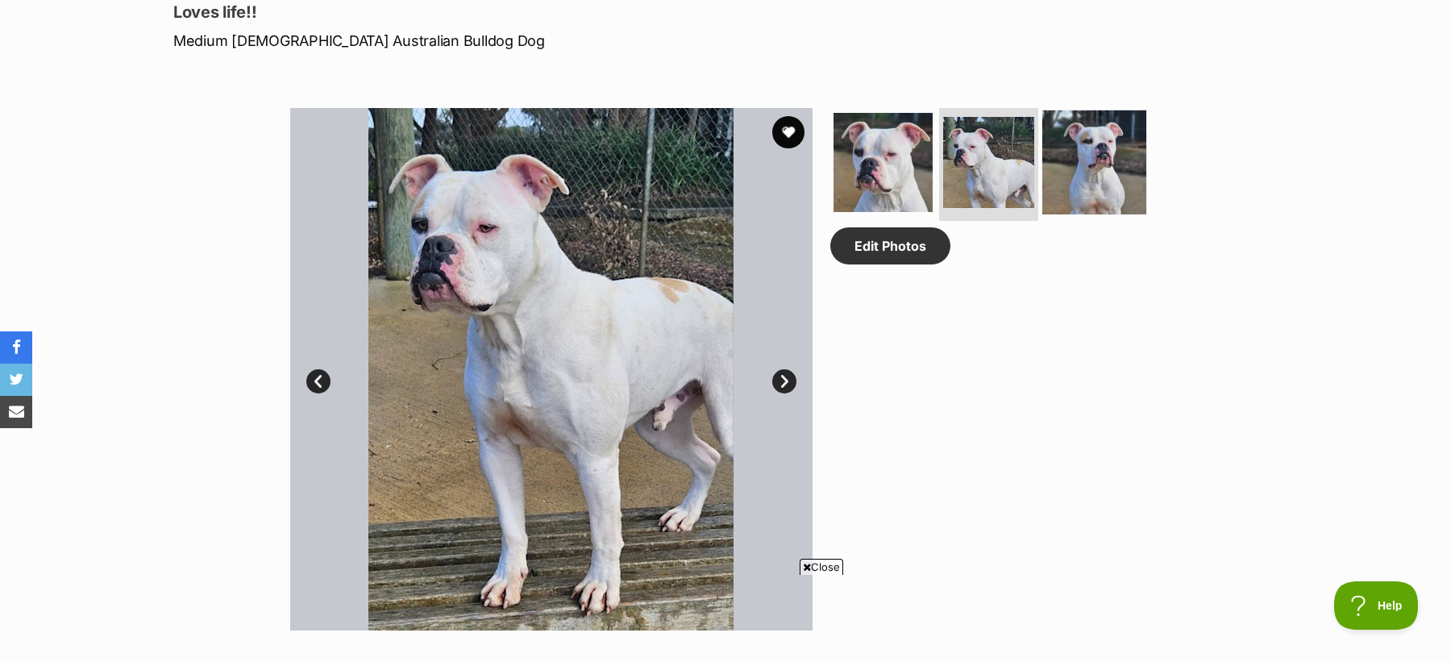
click at [1090, 185] on img at bounding box center [1094, 162] width 104 height 104
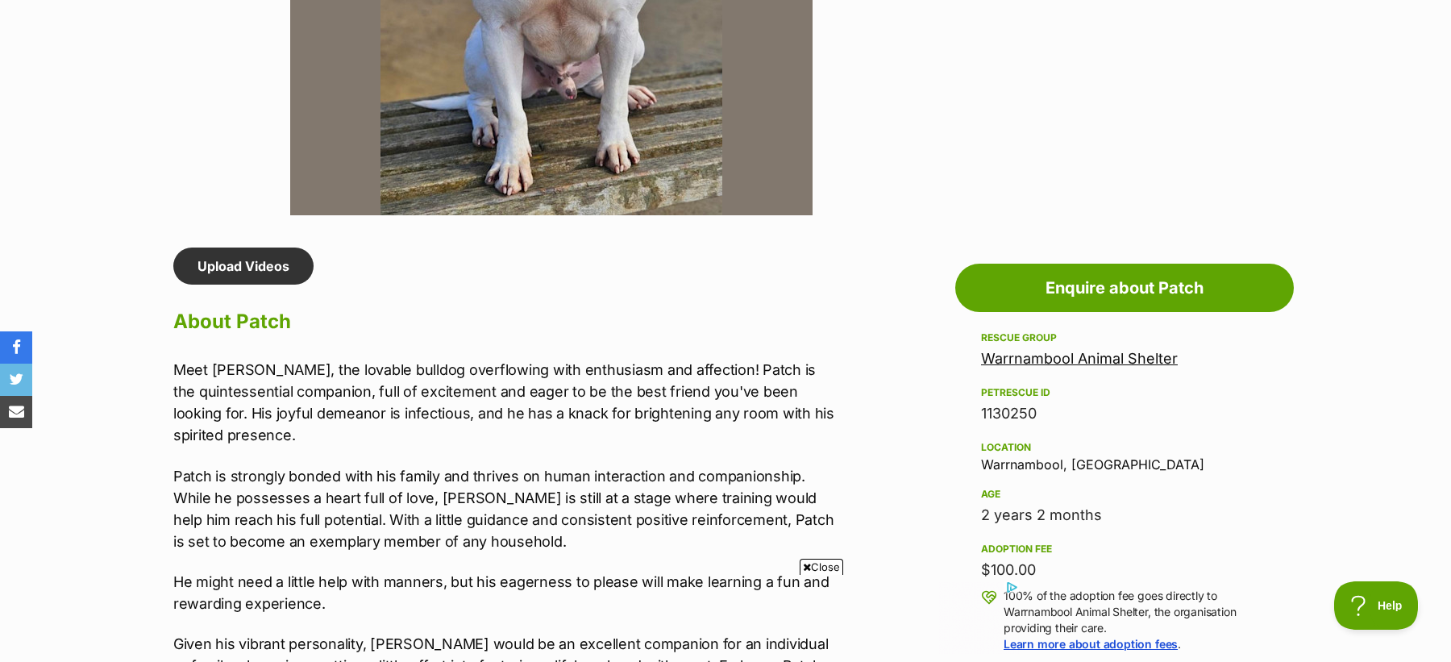
scroll to position [690, 0]
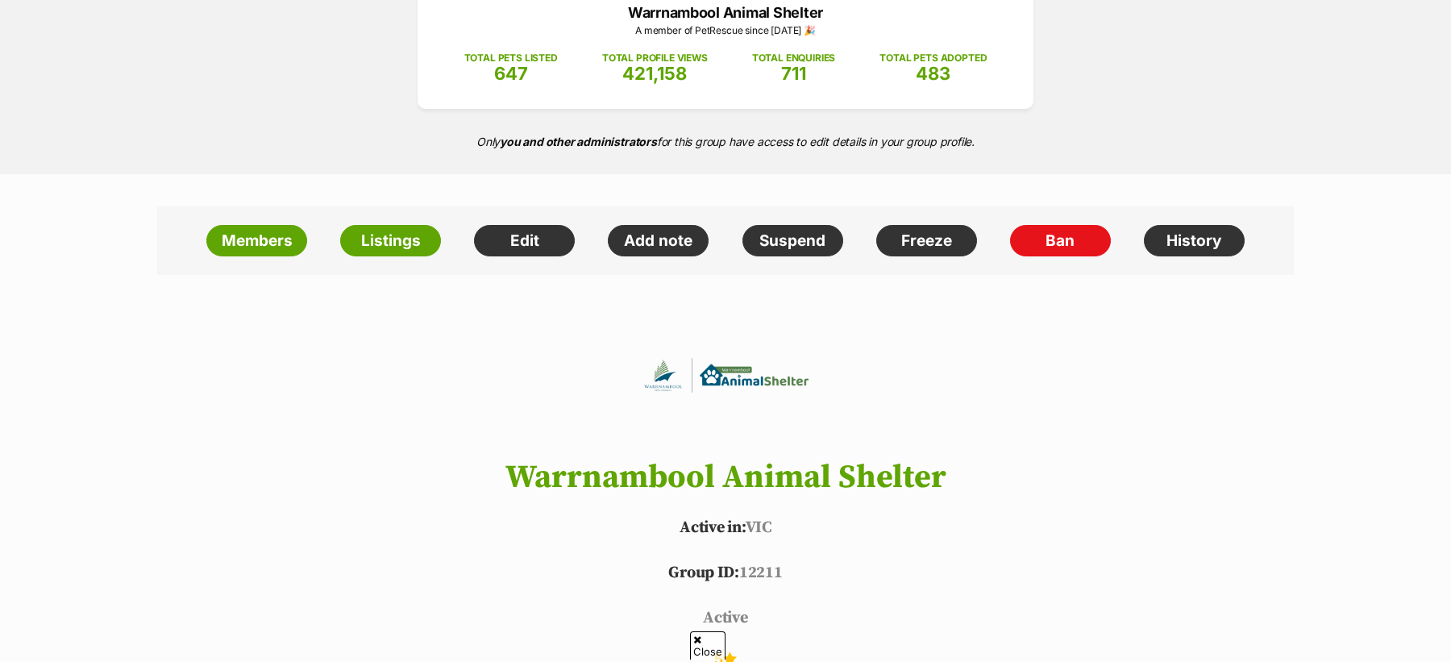
scroll to position [272, 0]
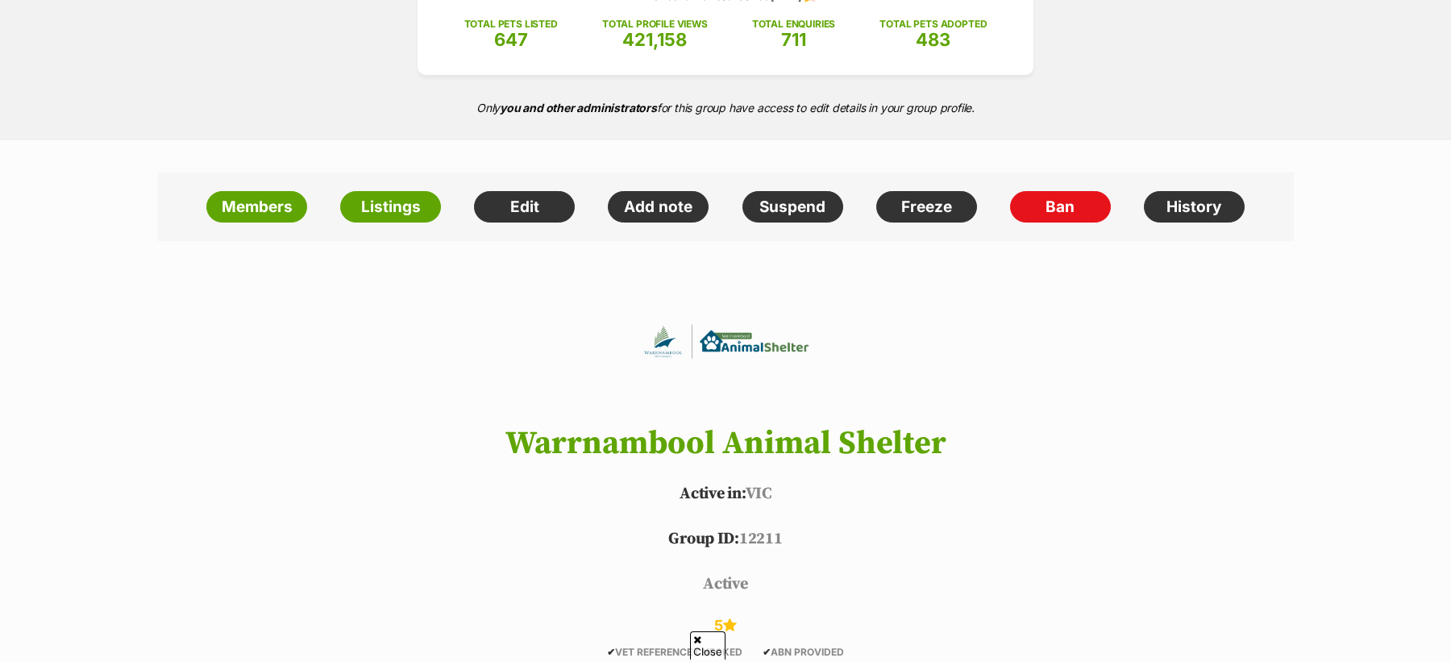
click at [699, 433] on h1 "Warrnambool Animal Shelter" at bounding box center [725, 442] width 1185 height 35
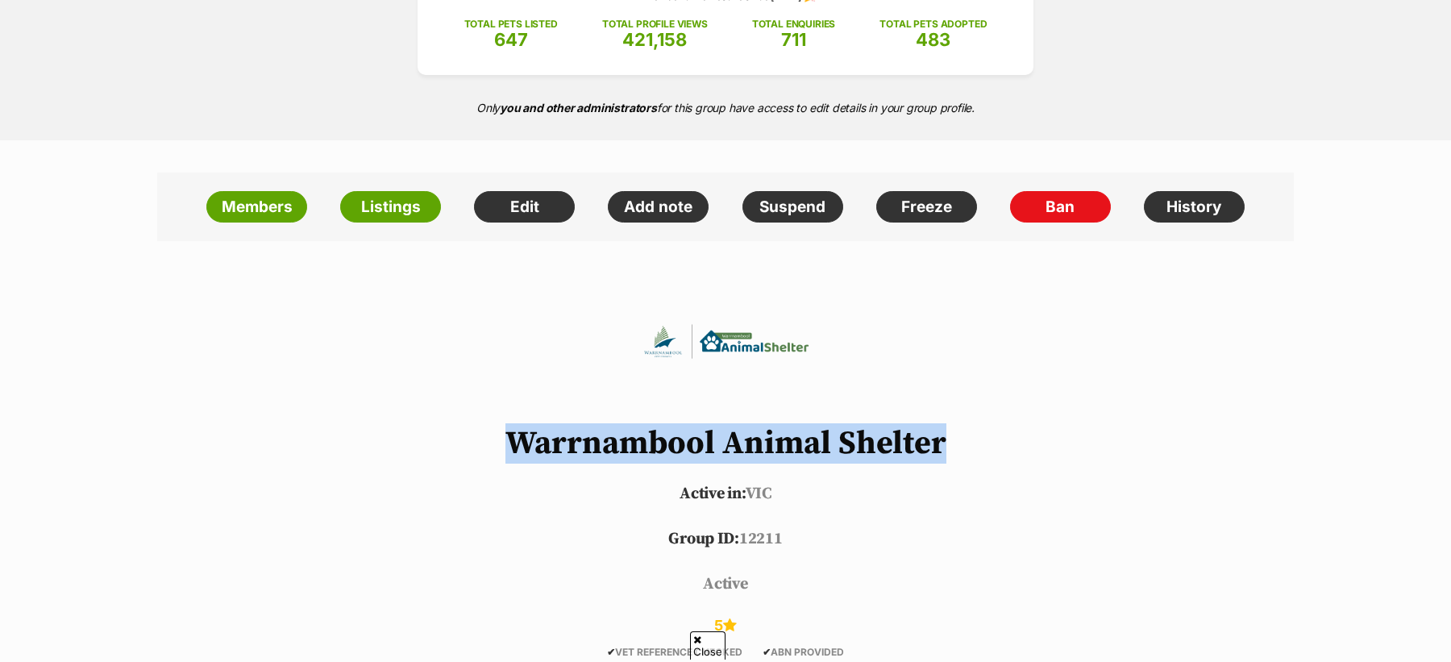
click at [699, 433] on h1 "Warrnambool Animal Shelter" at bounding box center [725, 442] width 1185 height 35
copy header "Warrnambool Animal Shelter"
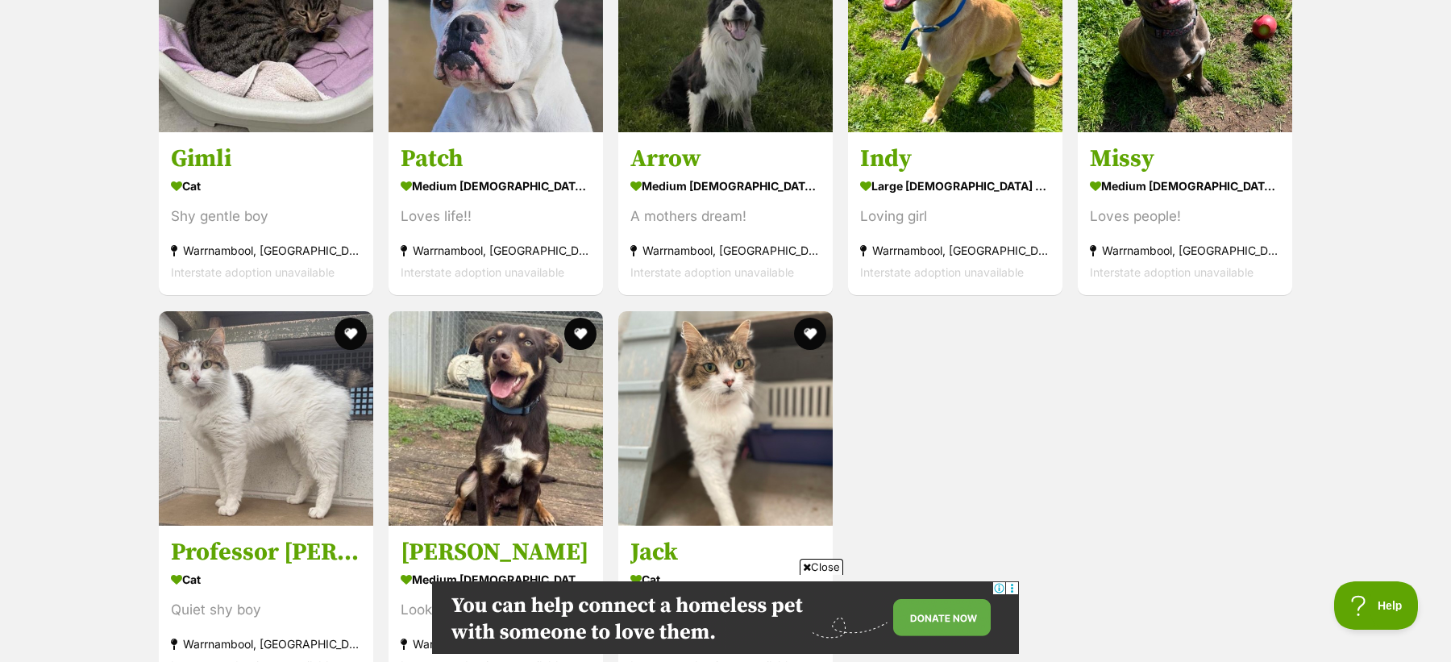
scroll to position [3169, 0]
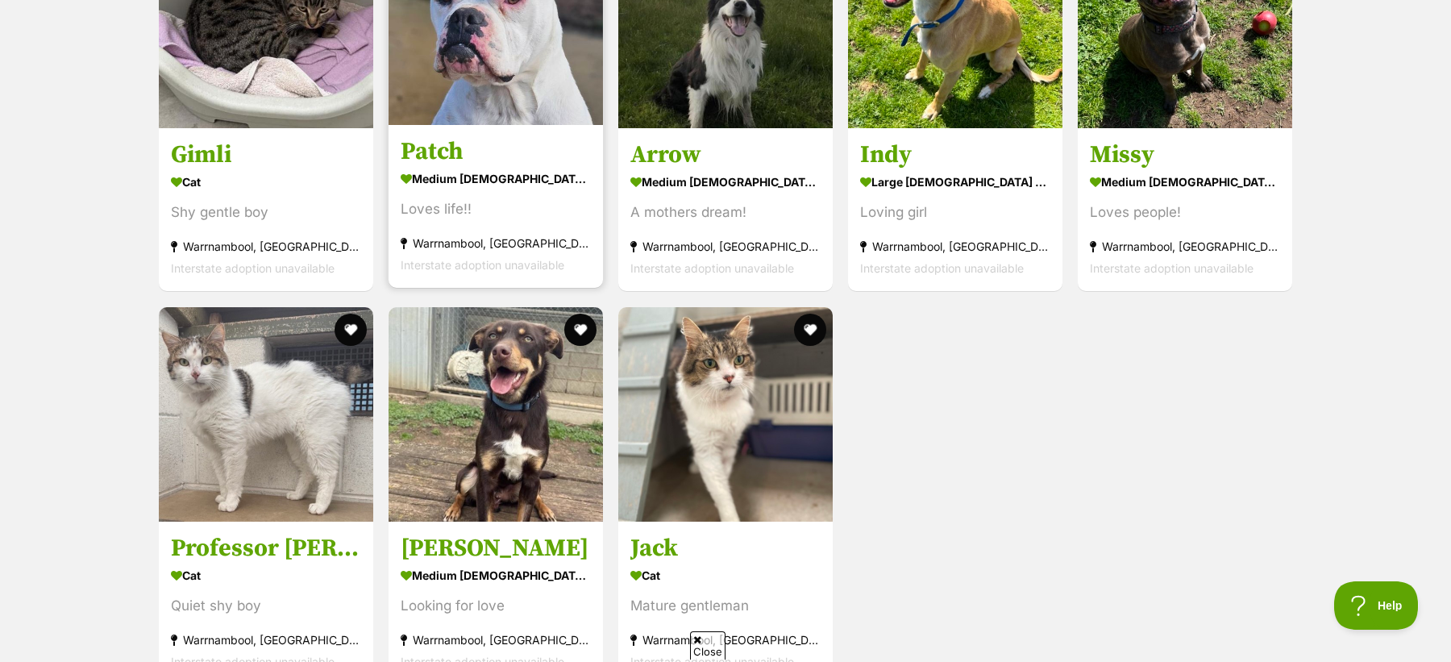
click at [522, 170] on div "medium [DEMOGRAPHIC_DATA] Dog" at bounding box center [496, 179] width 190 height 23
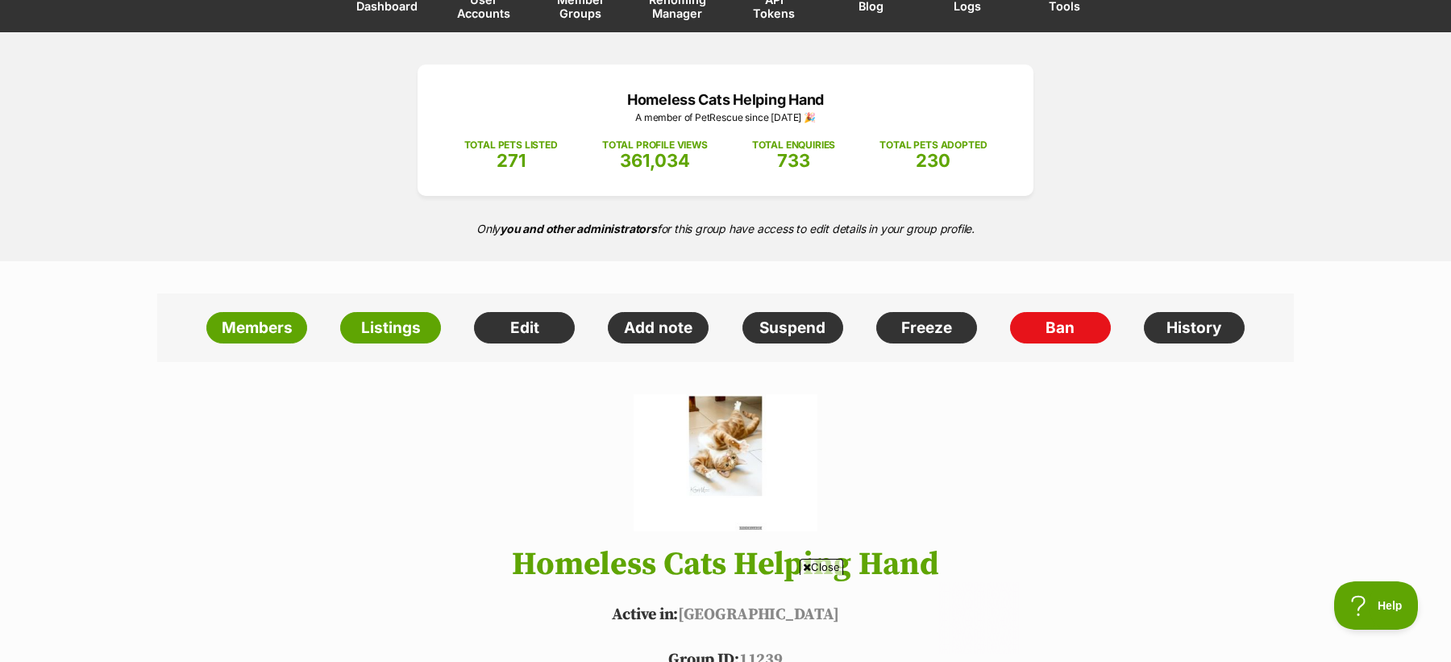
click at [818, 567] on span "Close" at bounding box center [821, 566] width 44 height 16
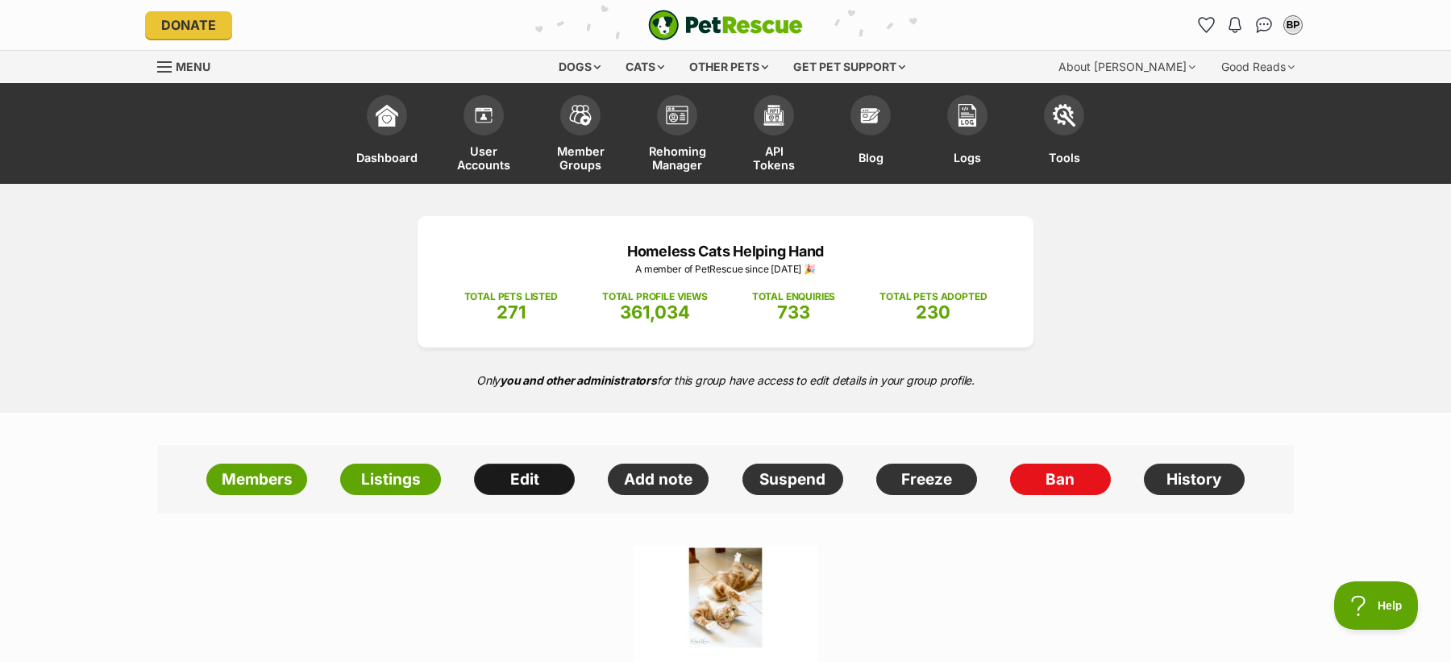
click at [495, 482] on link "Edit" at bounding box center [524, 479] width 101 height 32
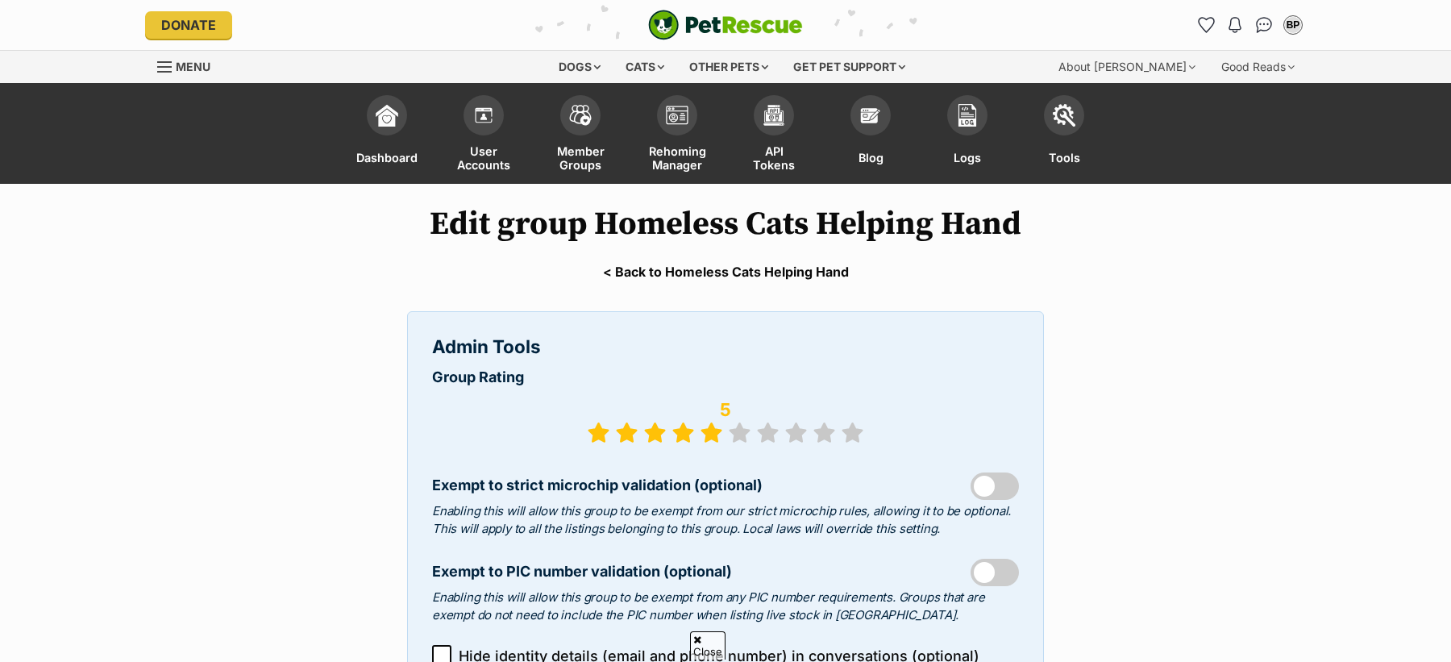
select select "rescue group"
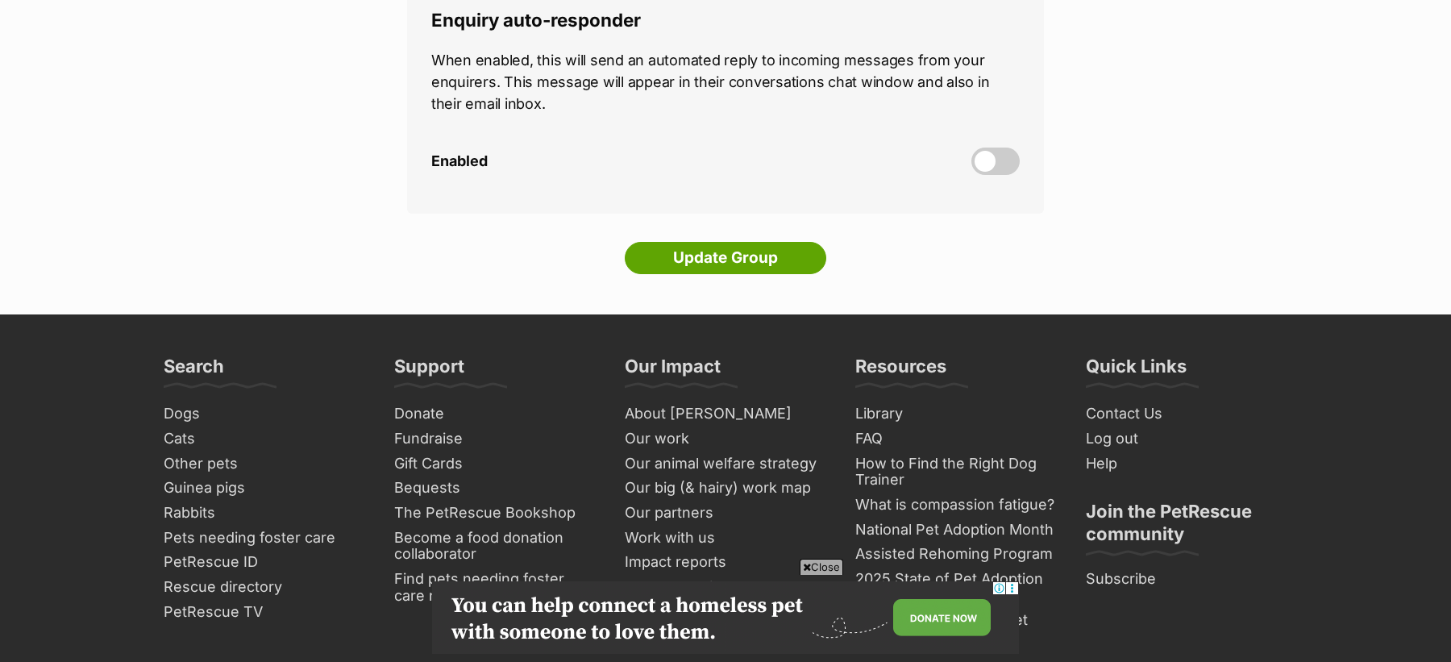
scroll to position [4929, 0]
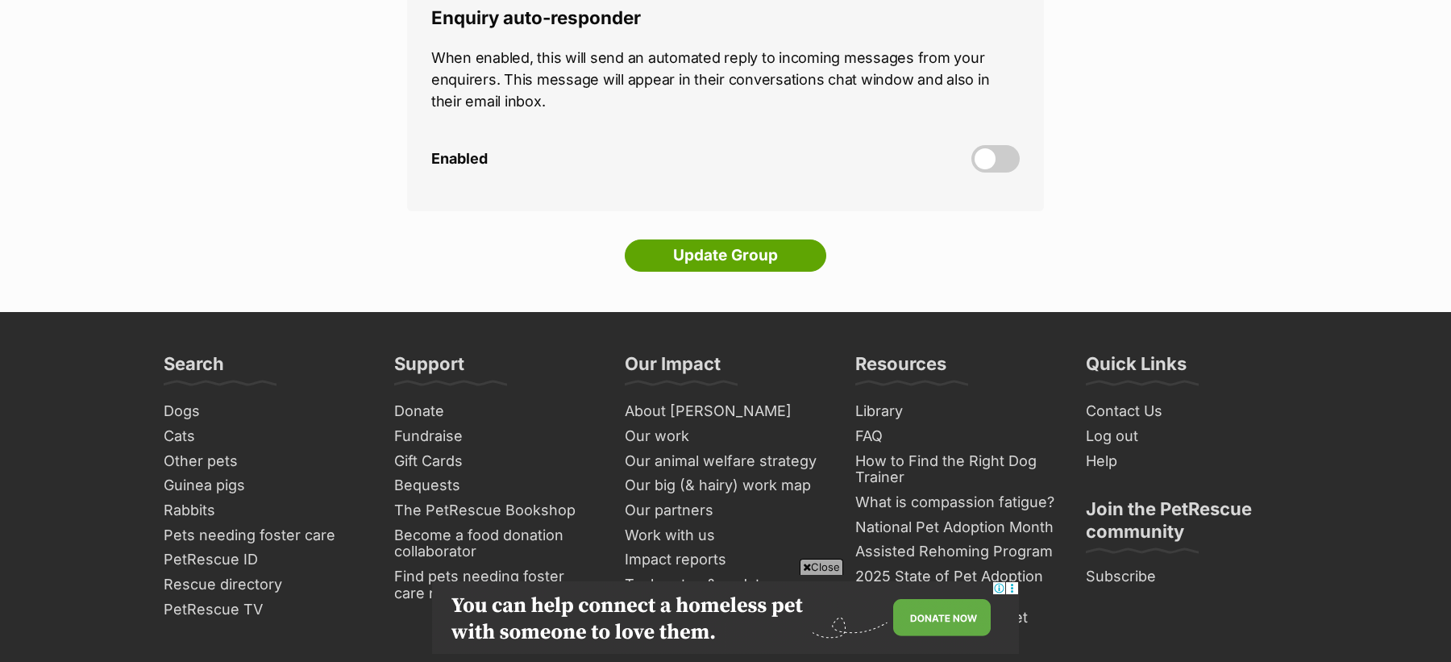
click at [758, 239] on li "Update Group" at bounding box center [725, 259] width 637 height 40
click at [752, 239] on input "Update Group" at bounding box center [725, 255] width 201 height 32
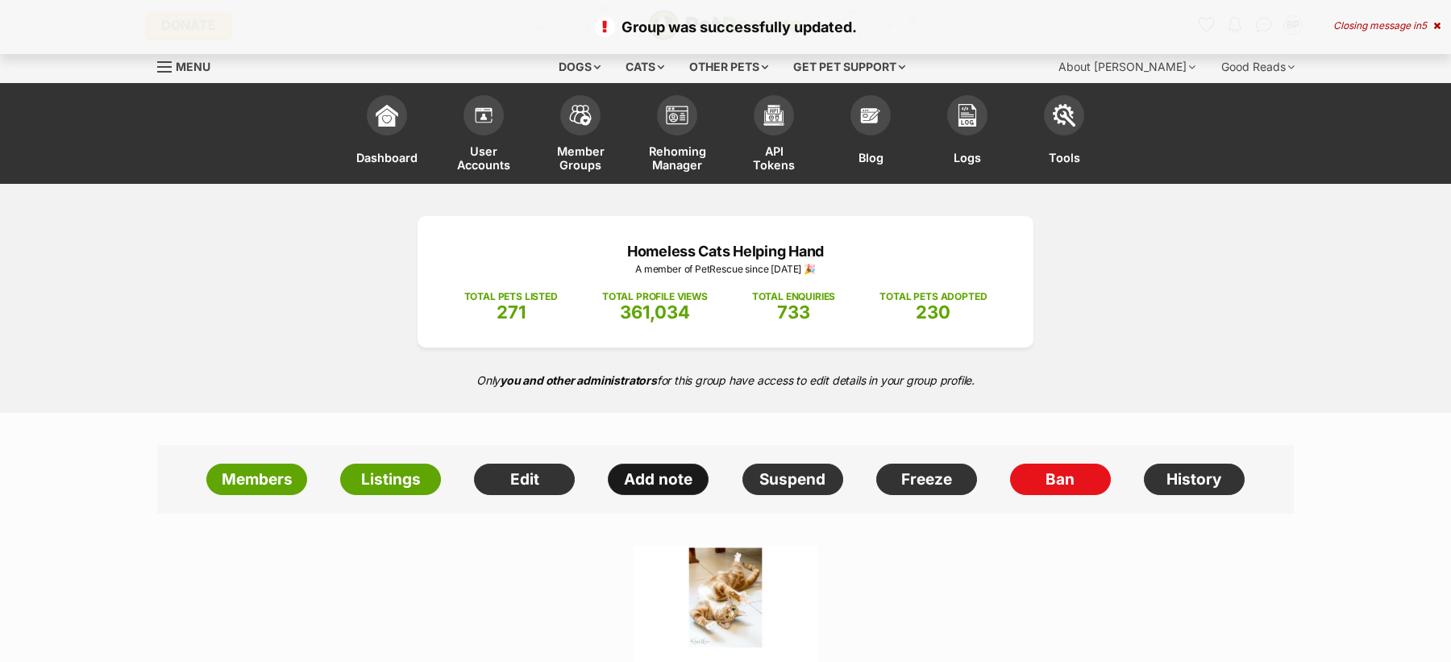
click at [659, 471] on link "Add note" at bounding box center [658, 479] width 101 height 32
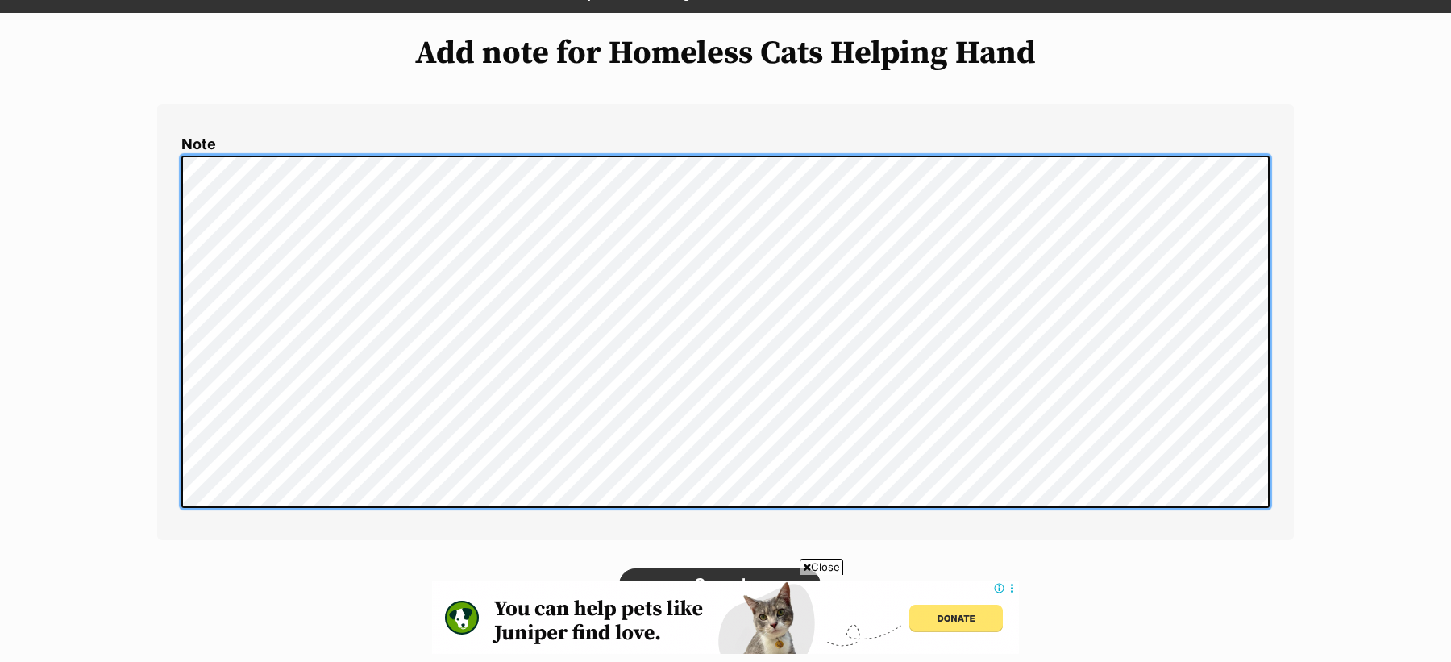
scroll to position [384, 0]
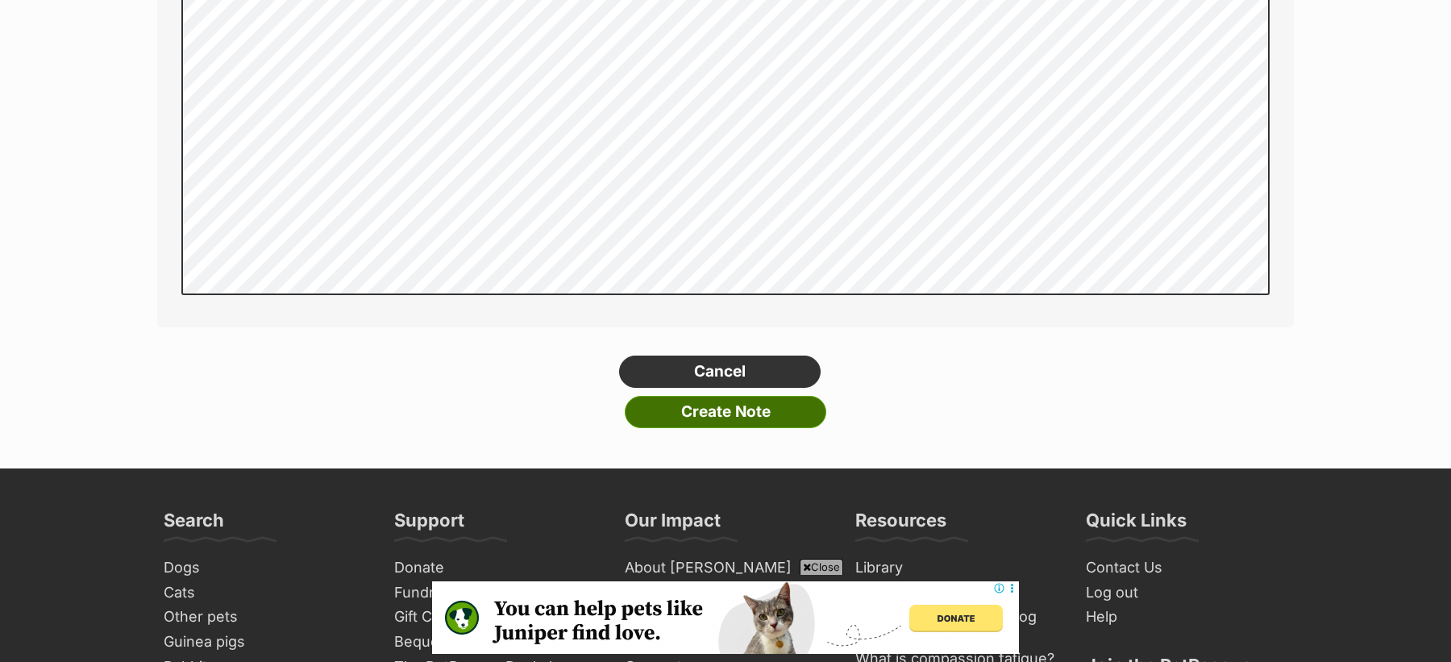
click at [712, 414] on input "Create Note" at bounding box center [725, 412] width 201 height 32
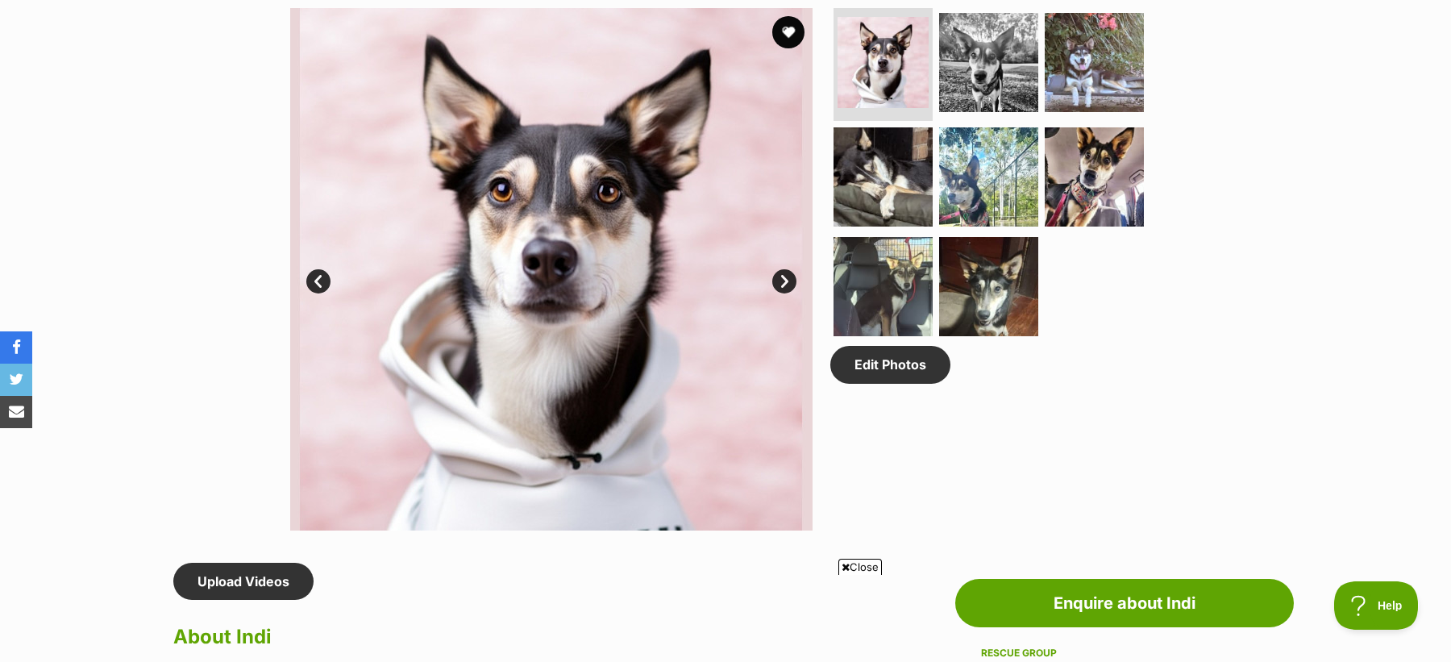
scroll to position [858, 0]
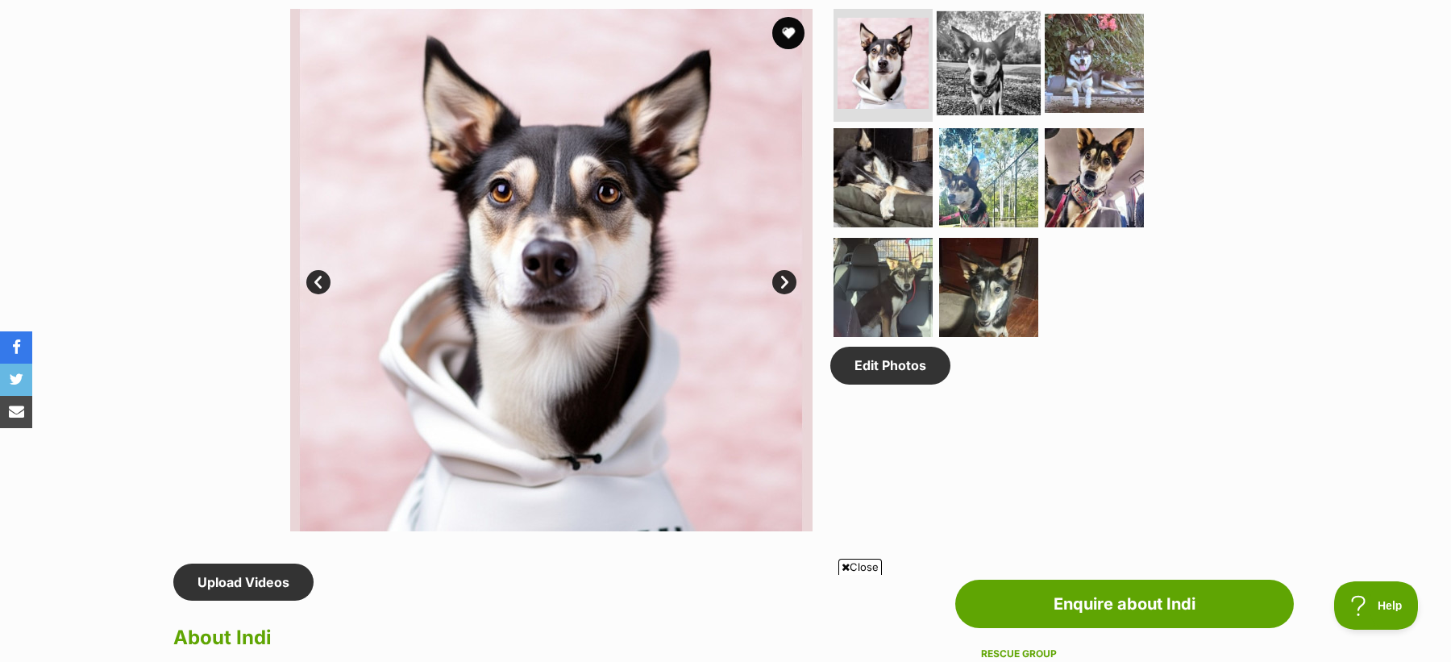
click at [994, 85] on img at bounding box center [988, 63] width 104 height 104
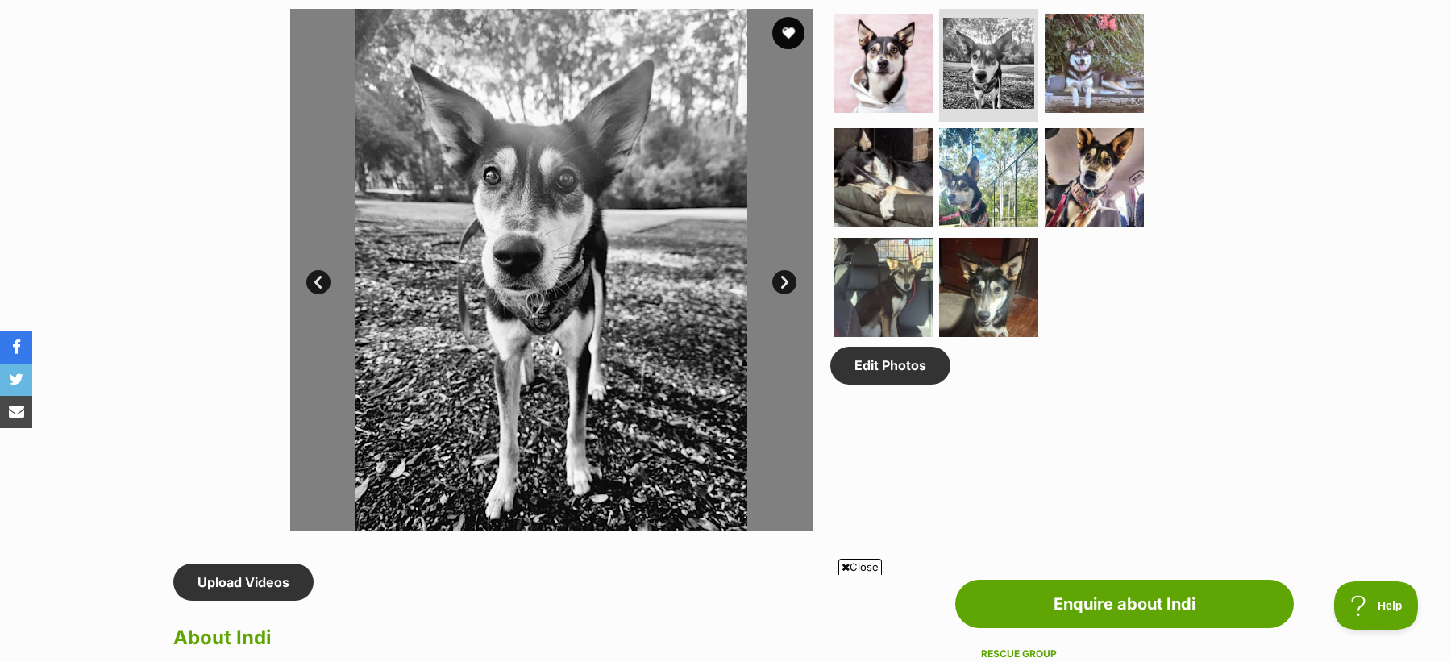
scroll to position [1202, 0]
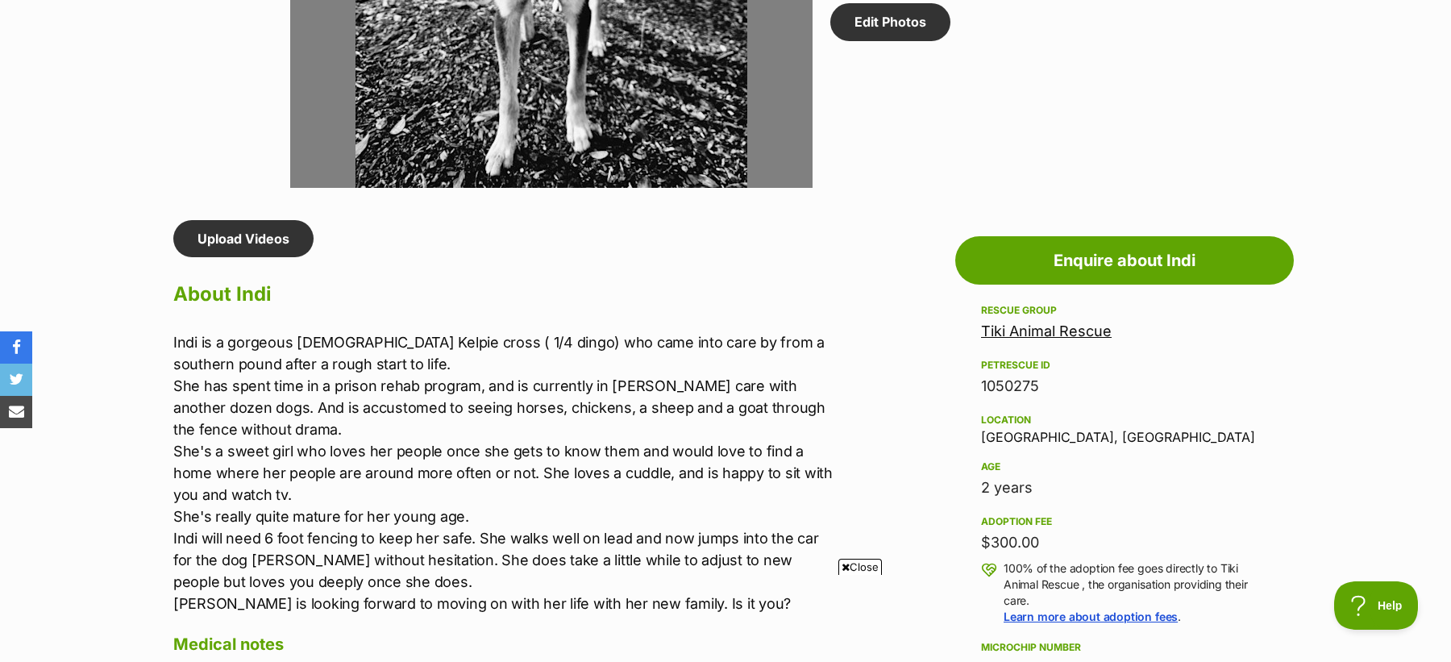
click at [1056, 325] on link "Tiki Animal Rescue" at bounding box center [1046, 330] width 131 height 17
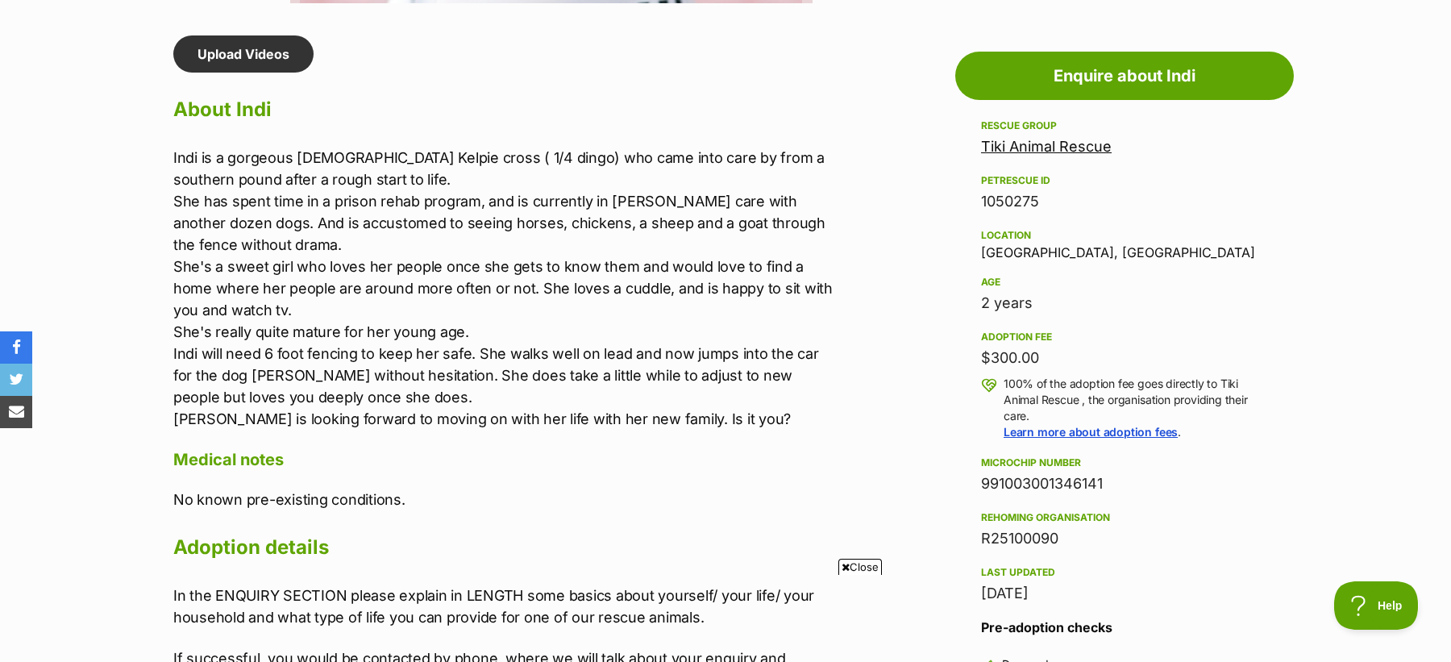
scroll to position [1388, 0]
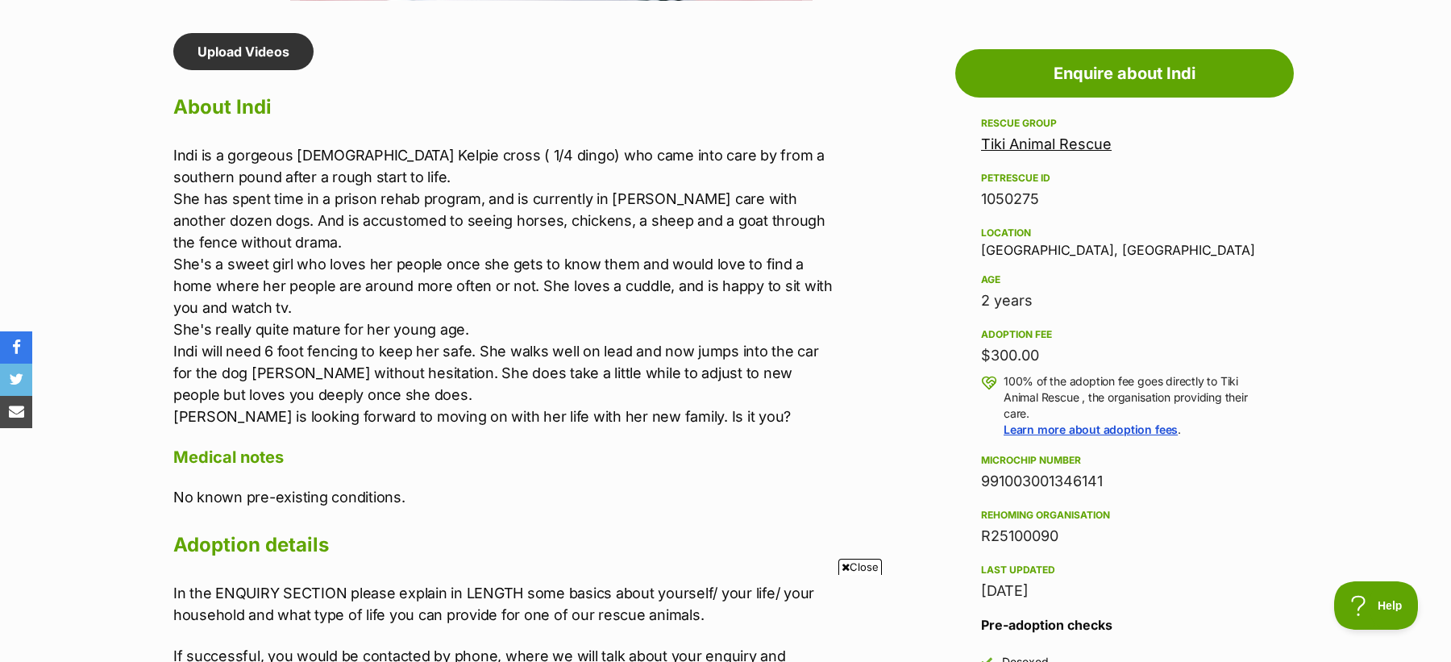
click at [1063, 476] on div "991003001346141" at bounding box center [1124, 481] width 287 height 23
copy div "991003001346141"
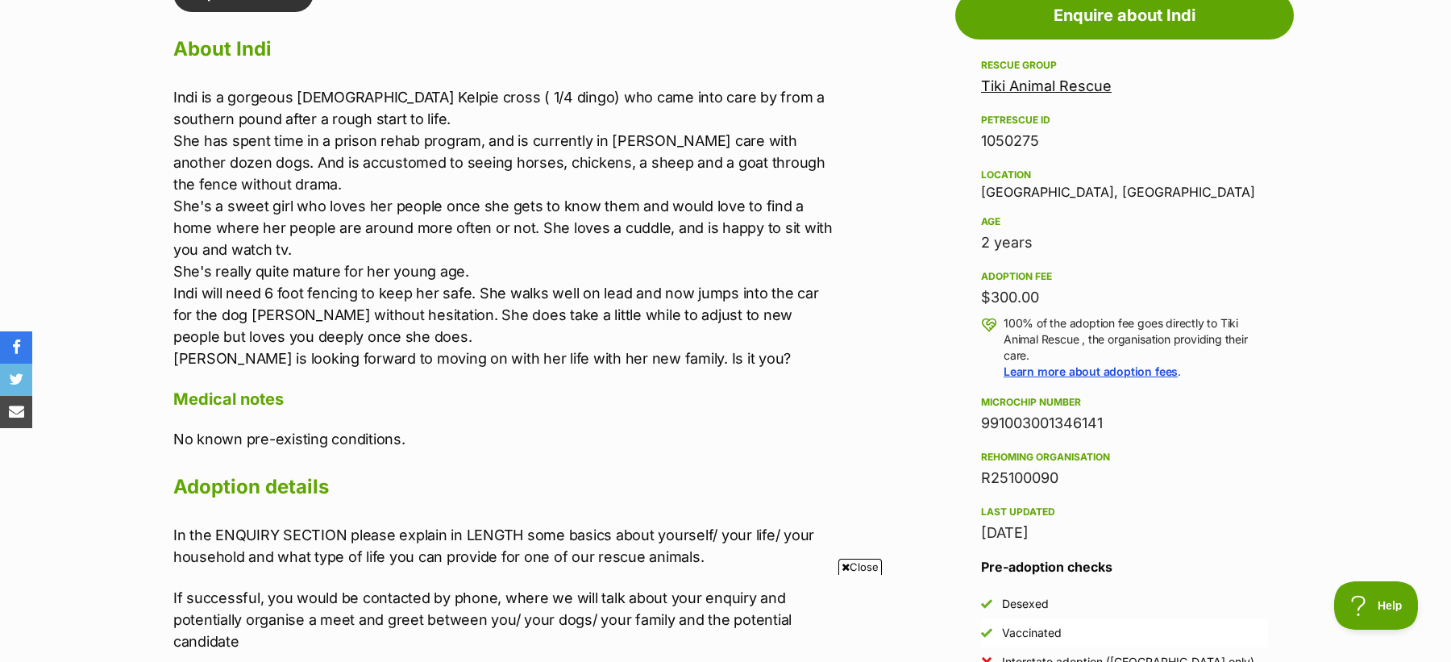
scroll to position [1450, 0]
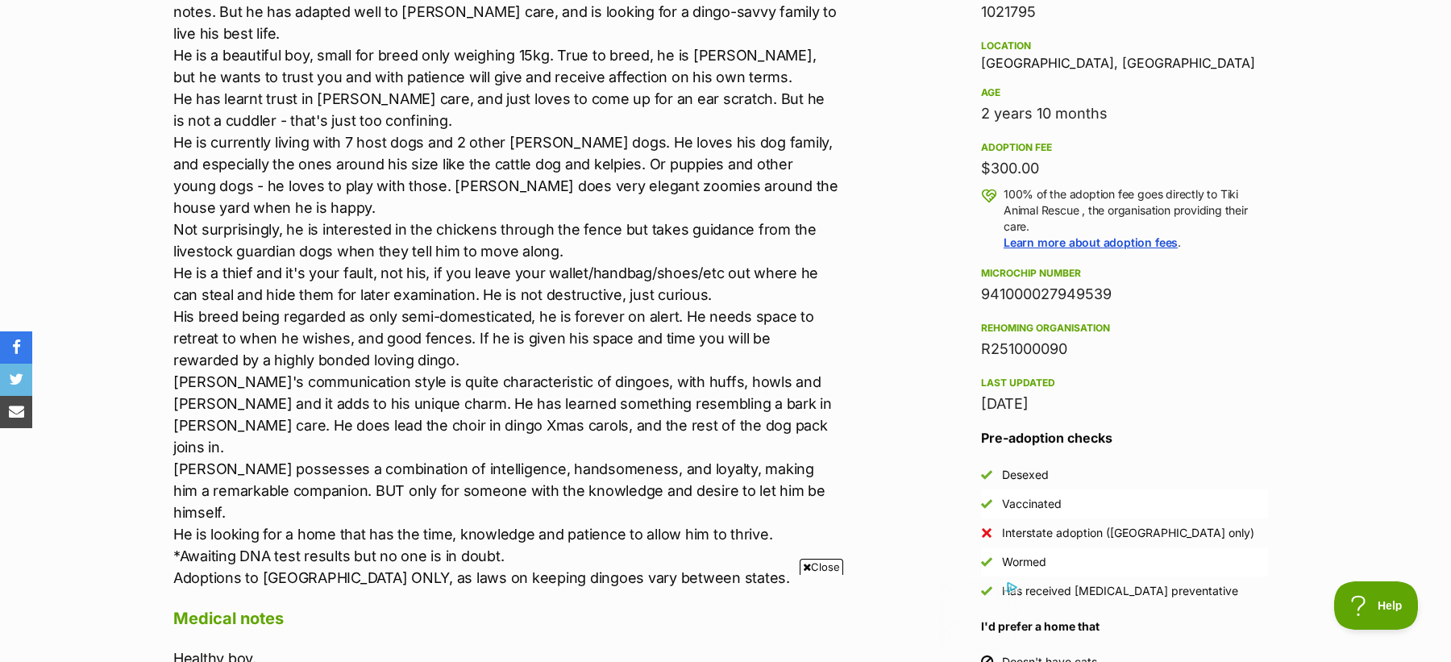
click at [1015, 297] on div "941000027949539" at bounding box center [1124, 294] width 287 height 23
copy div "941000027949539"
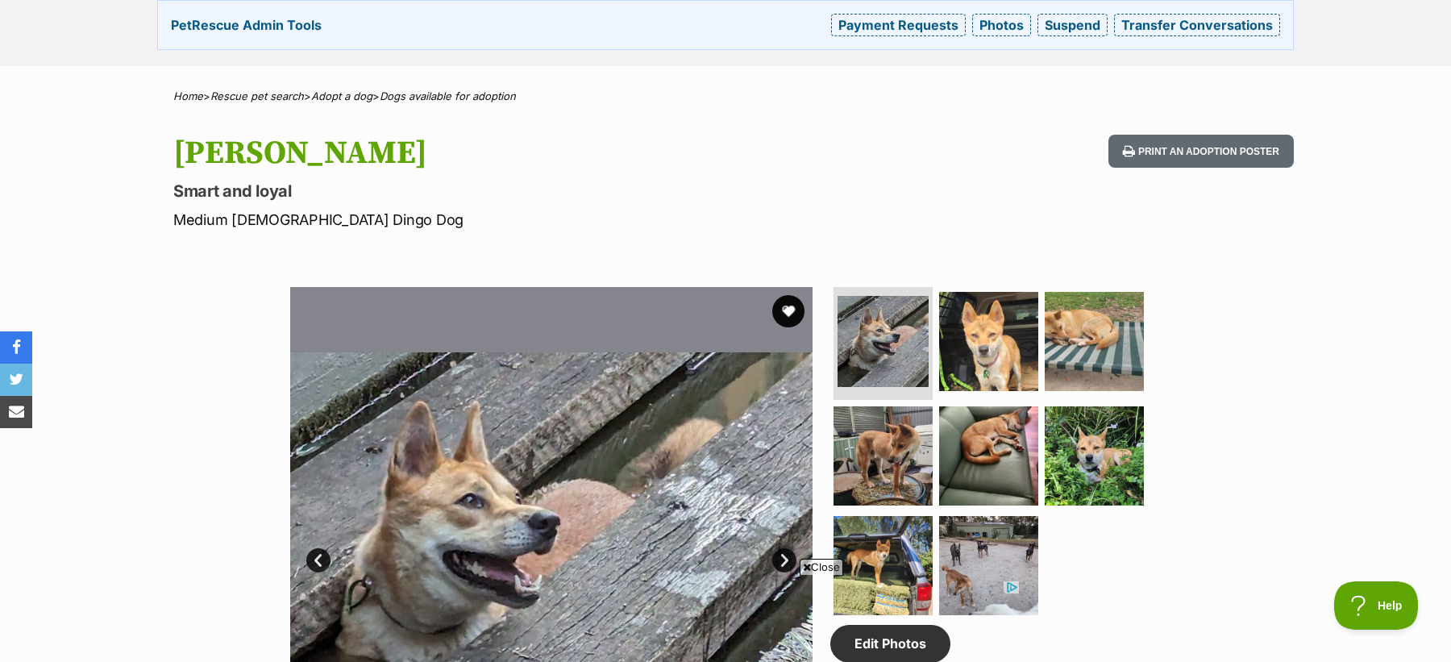
scroll to position [585, 0]
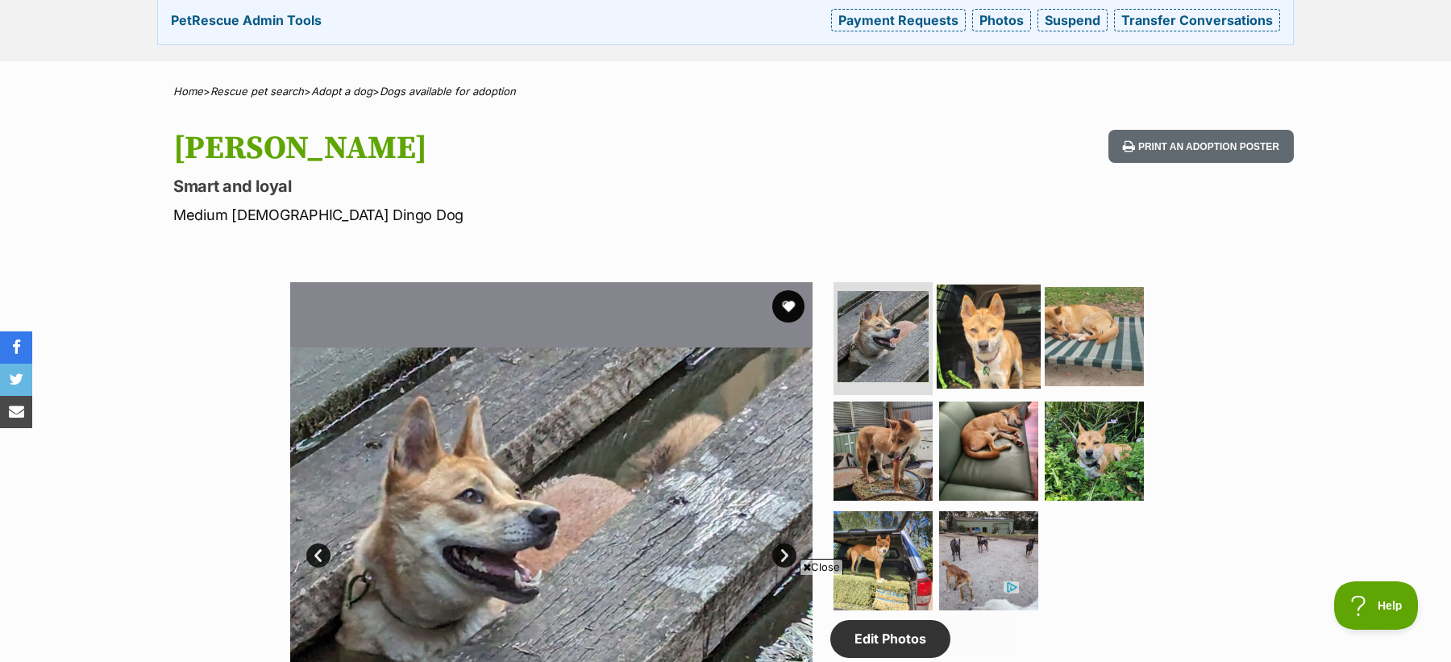
click at [1015, 322] on img at bounding box center [988, 336] width 104 height 104
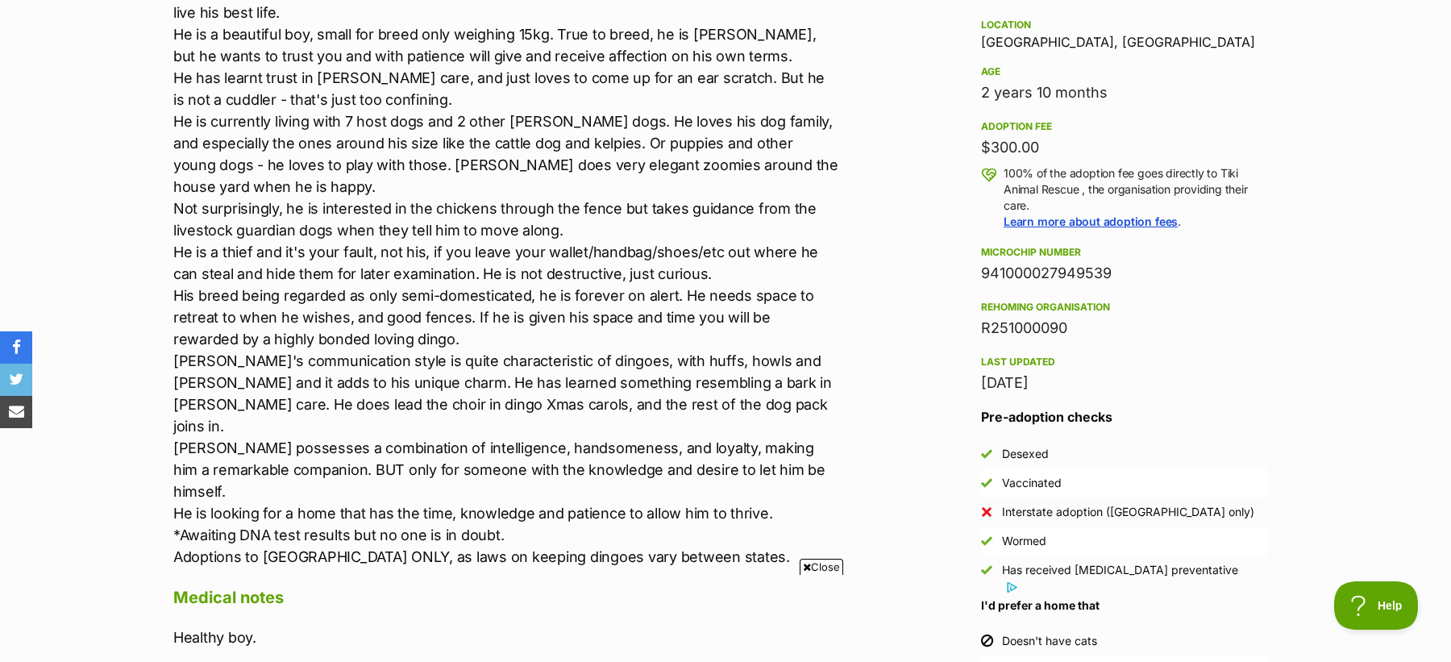
scroll to position [0, 0]
click at [330, 423] on p "Tony is a charming young dingo*, we think about 15 months old. Nothing is known…" at bounding box center [506, 251] width 666 height 631
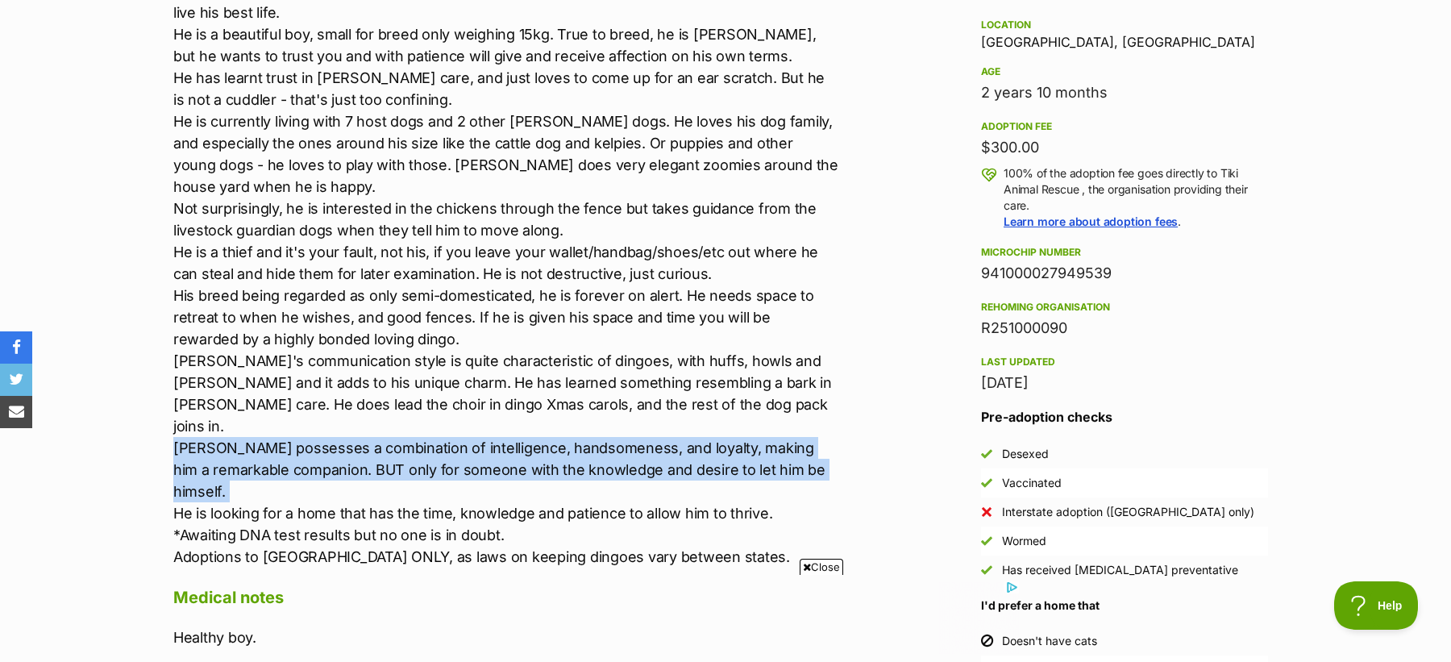
click at [330, 423] on p "Tony is a charming young dingo*, we think about 15 months old. Nothing is known…" at bounding box center [506, 251] width 666 height 631
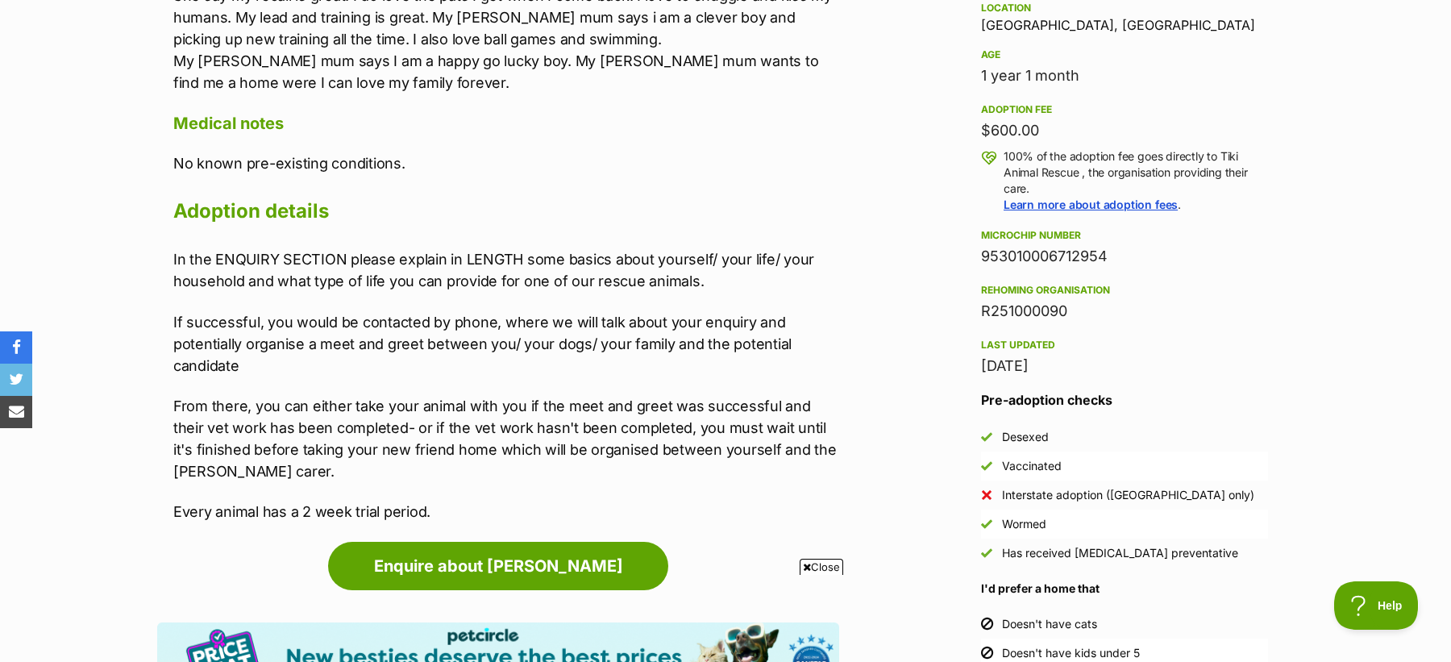
click at [1022, 259] on div "953010006712954" at bounding box center [1124, 256] width 287 height 23
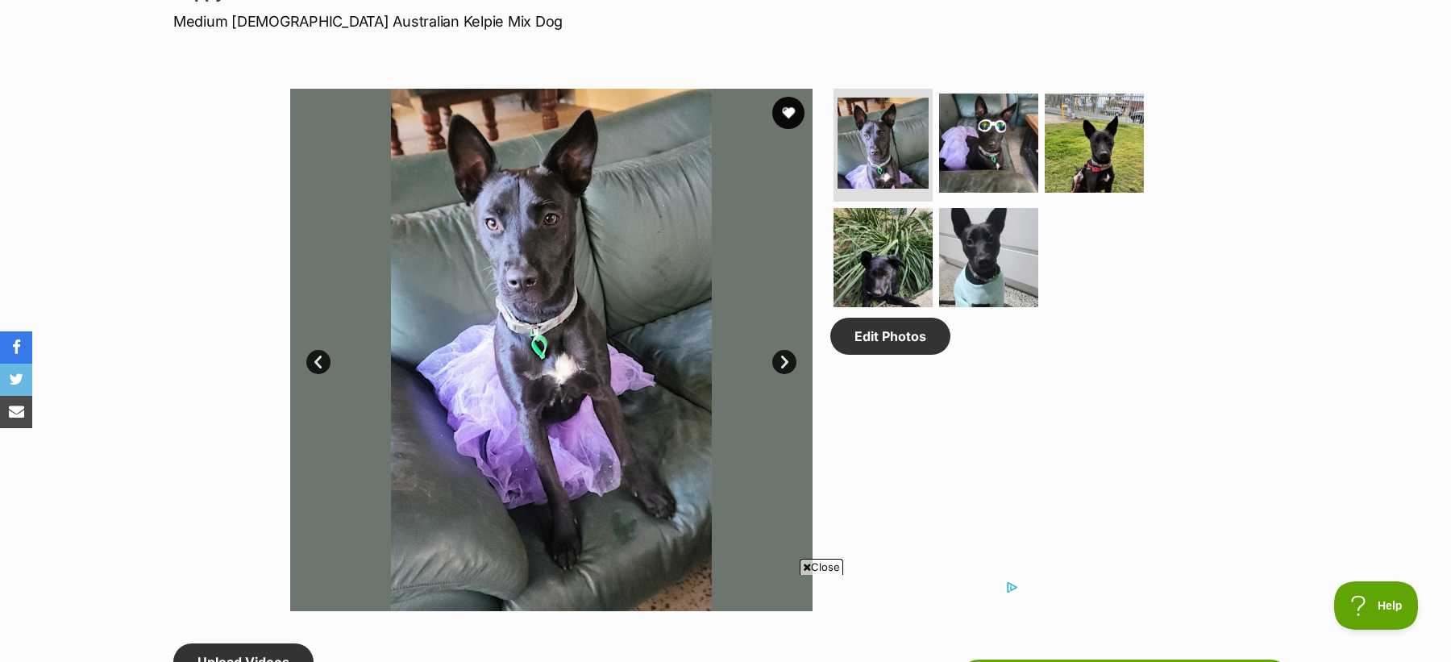
scroll to position [766, 0]
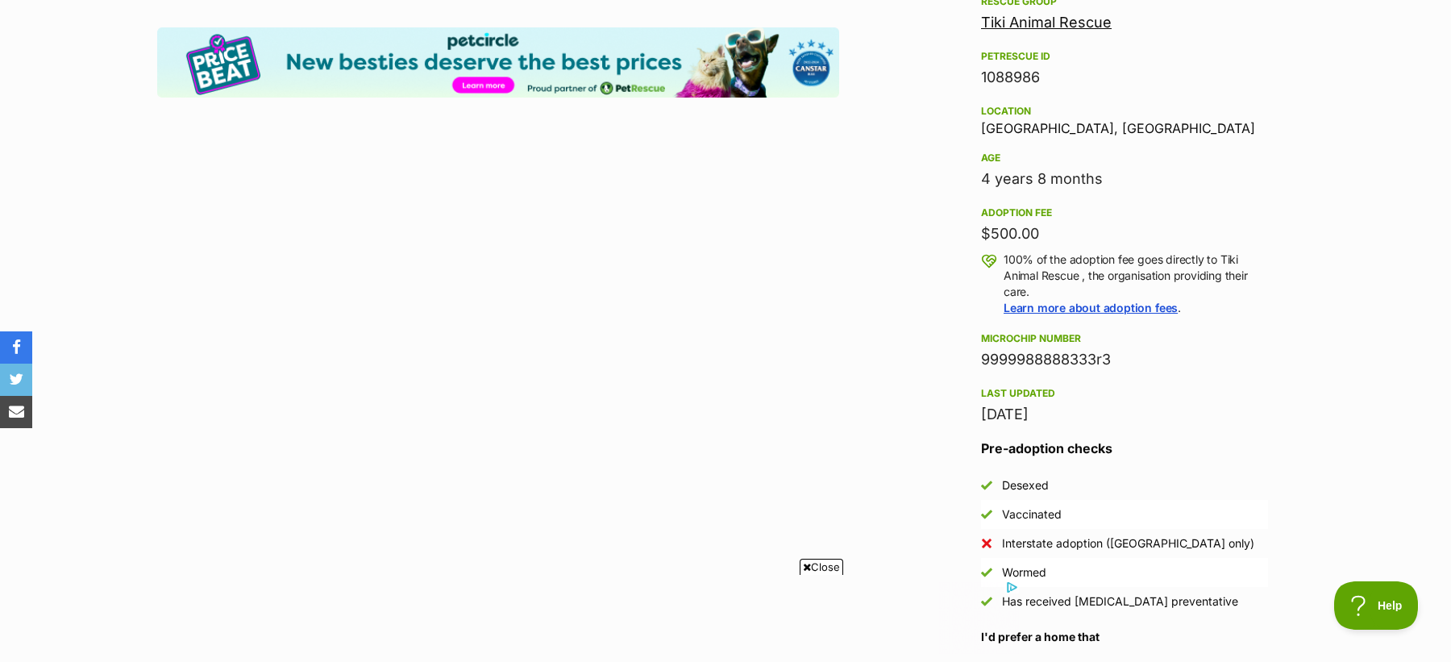
click at [1033, 363] on div "9999988888333r3" at bounding box center [1124, 359] width 287 height 23
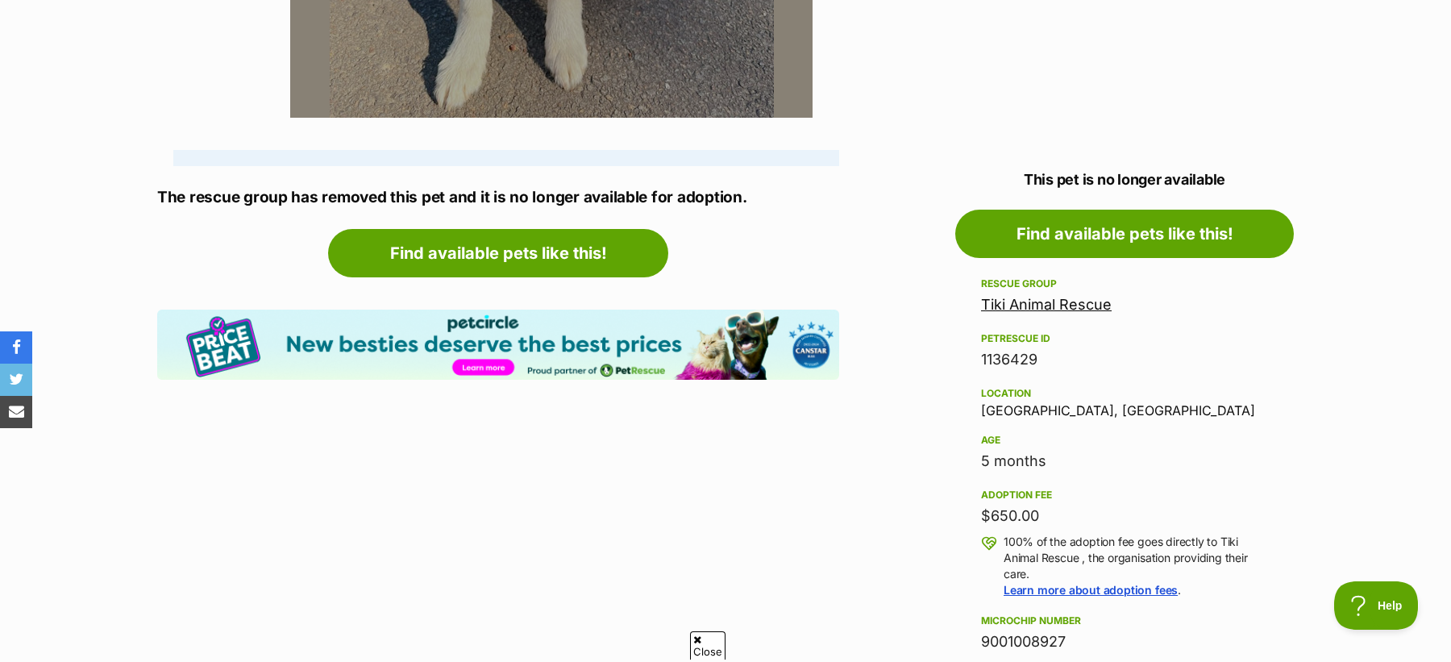
click at [1036, 288] on div "Rescue group Tiki Animal Rescue" at bounding box center [1124, 295] width 287 height 42
click at [1036, 300] on link "Tiki Animal Rescue" at bounding box center [1046, 304] width 131 height 17
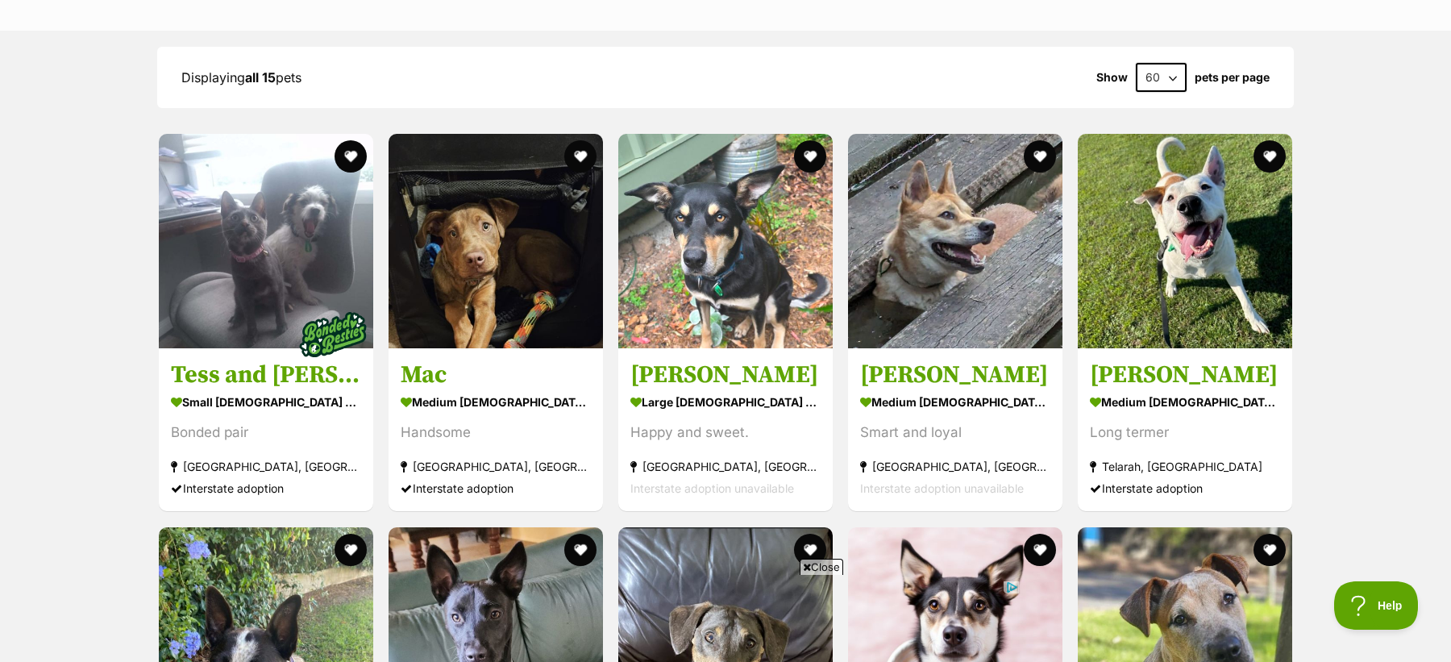
scroll to position [2099, 0]
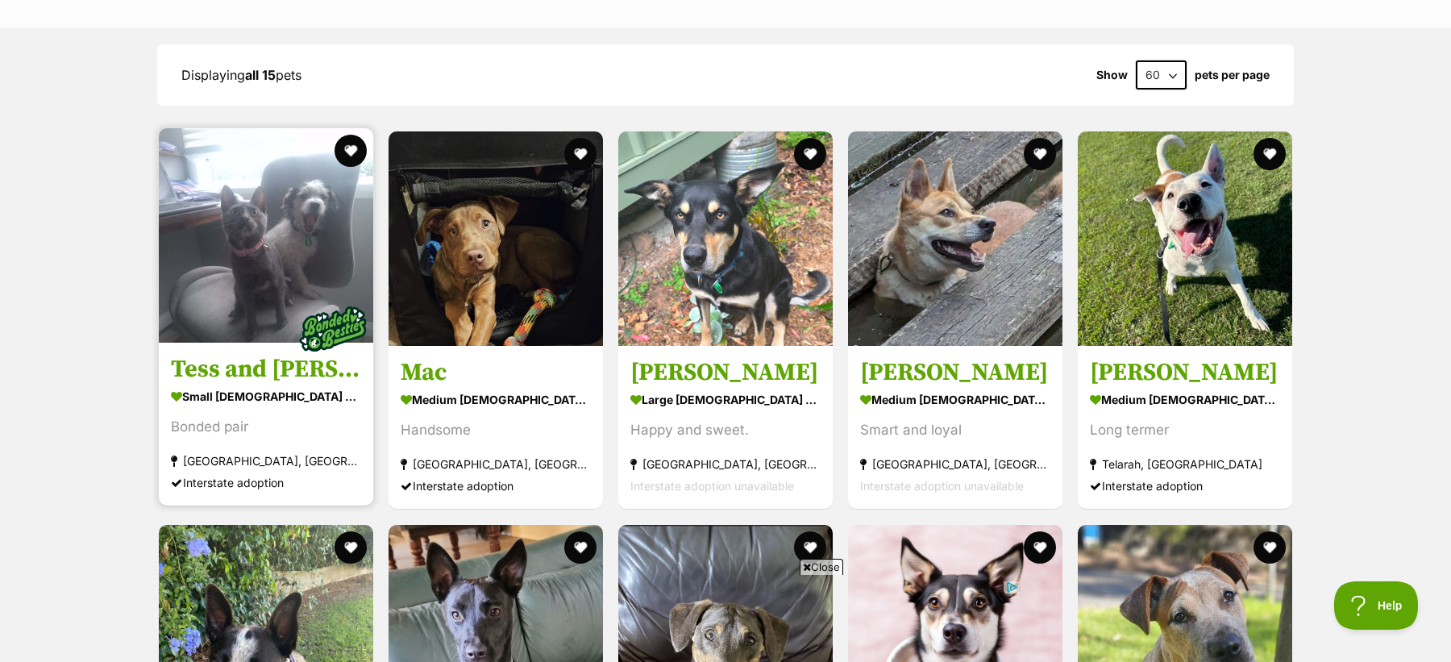
click at [314, 417] on div "Bonded pair" at bounding box center [266, 428] width 190 height 22
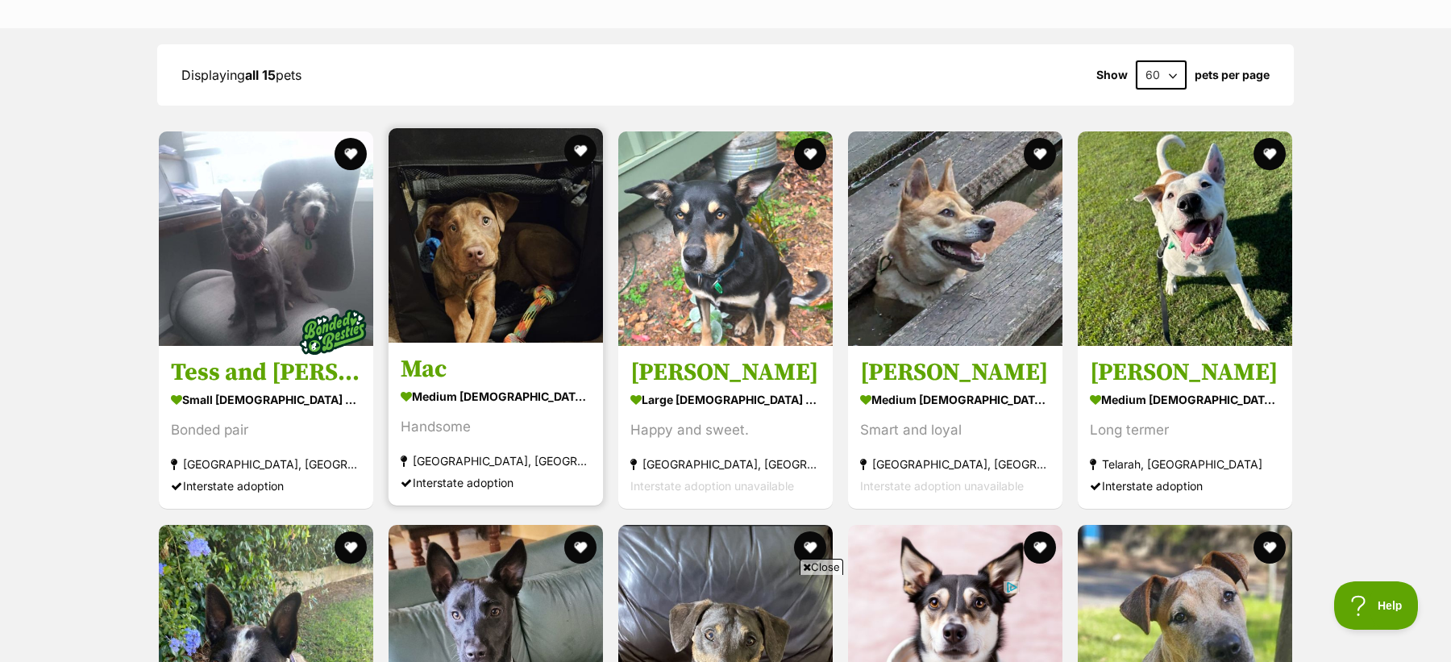
click at [488, 417] on div "Handsome" at bounding box center [496, 428] width 190 height 22
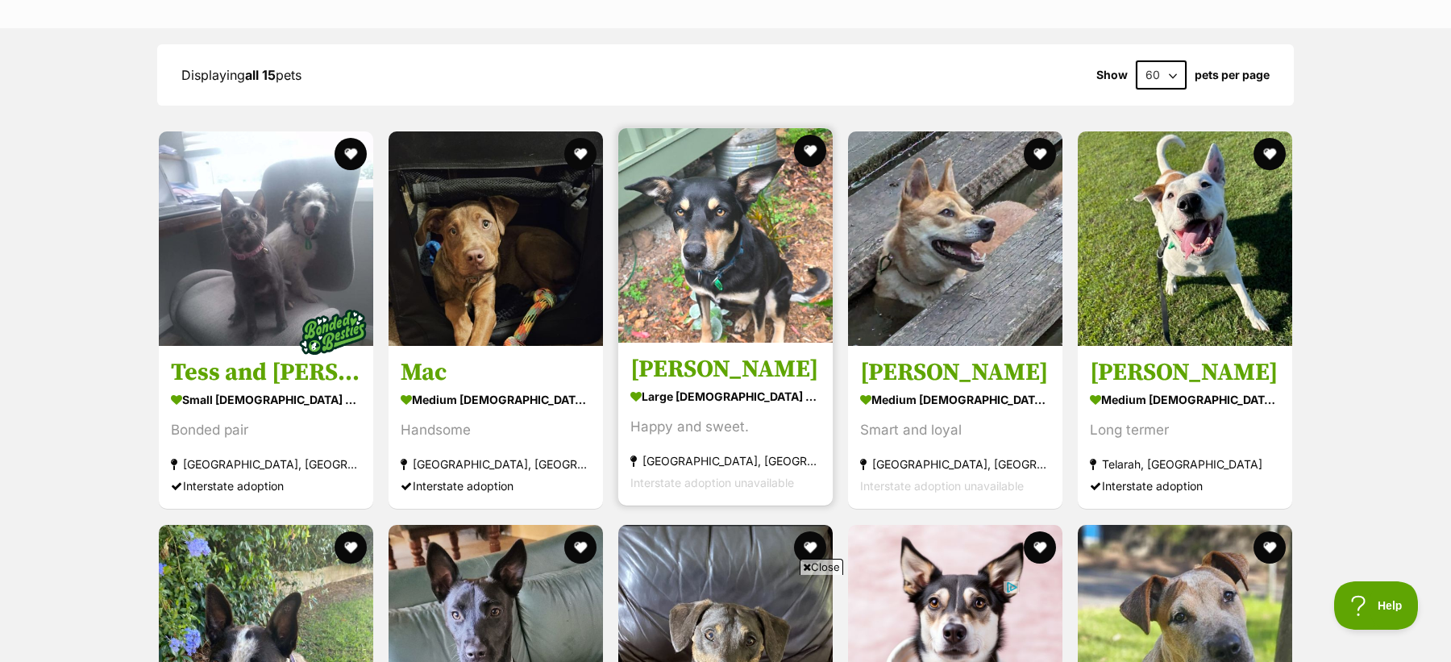
click at [711, 434] on section "large [DEMOGRAPHIC_DATA] Dog Happy and sweet. [GEOGRAPHIC_DATA], [GEOGRAPHIC_DA…" at bounding box center [725, 439] width 190 height 109
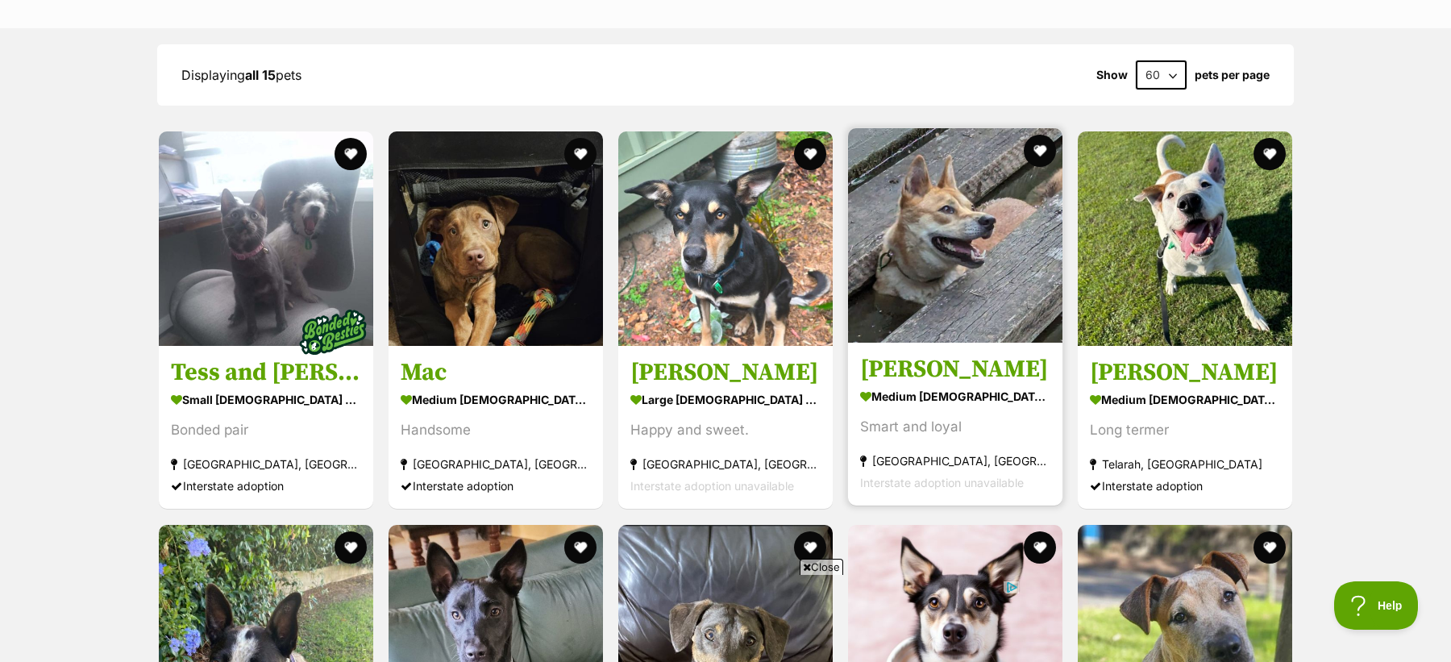
click at [904, 427] on div "Smart and loyal" at bounding box center [955, 428] width 190 height 22
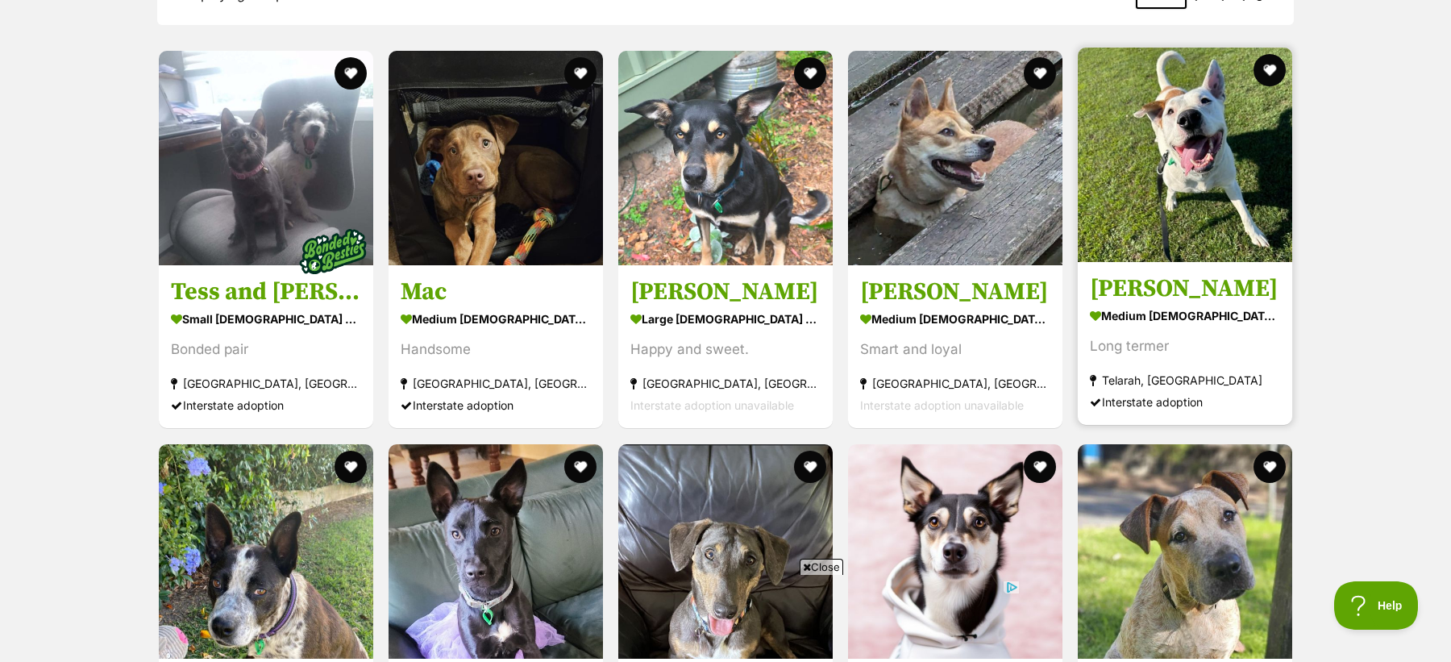
click at [1132, 344] on div "Long termer" at bounding box center [1185, 347] width 190 height 22
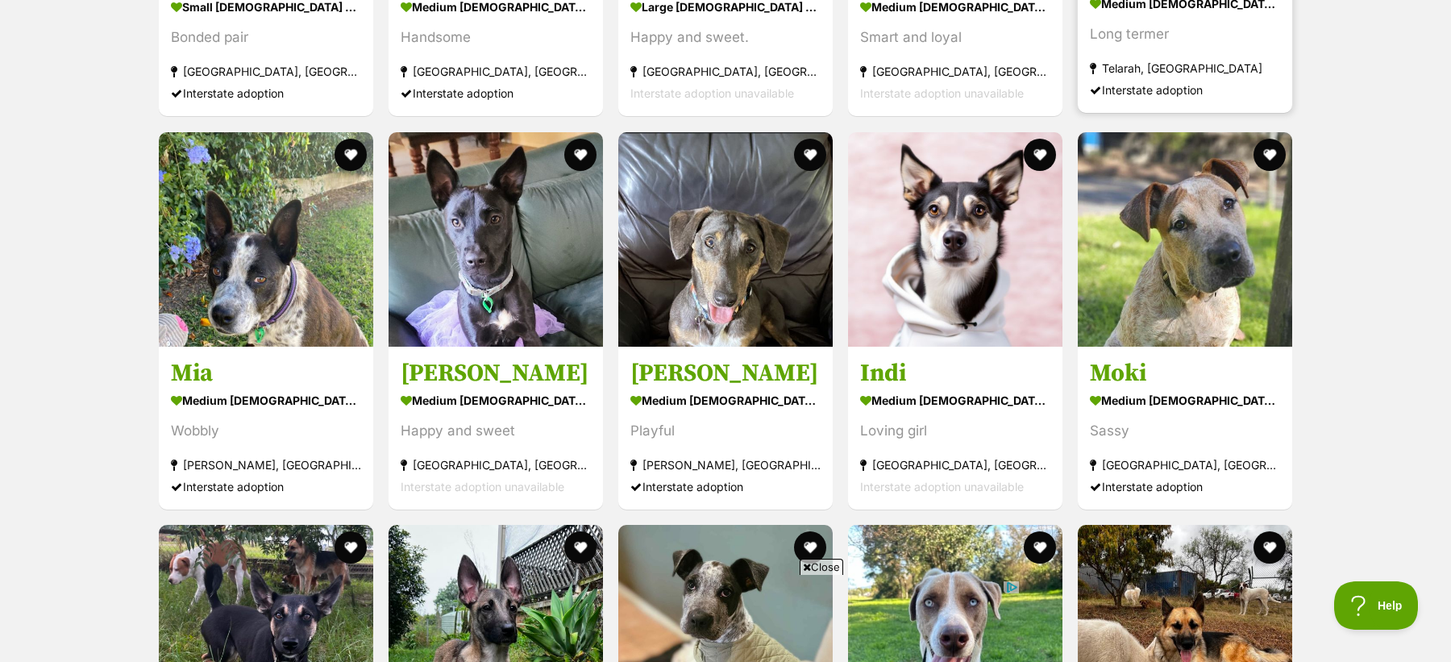
scroll to position [2575, 0]
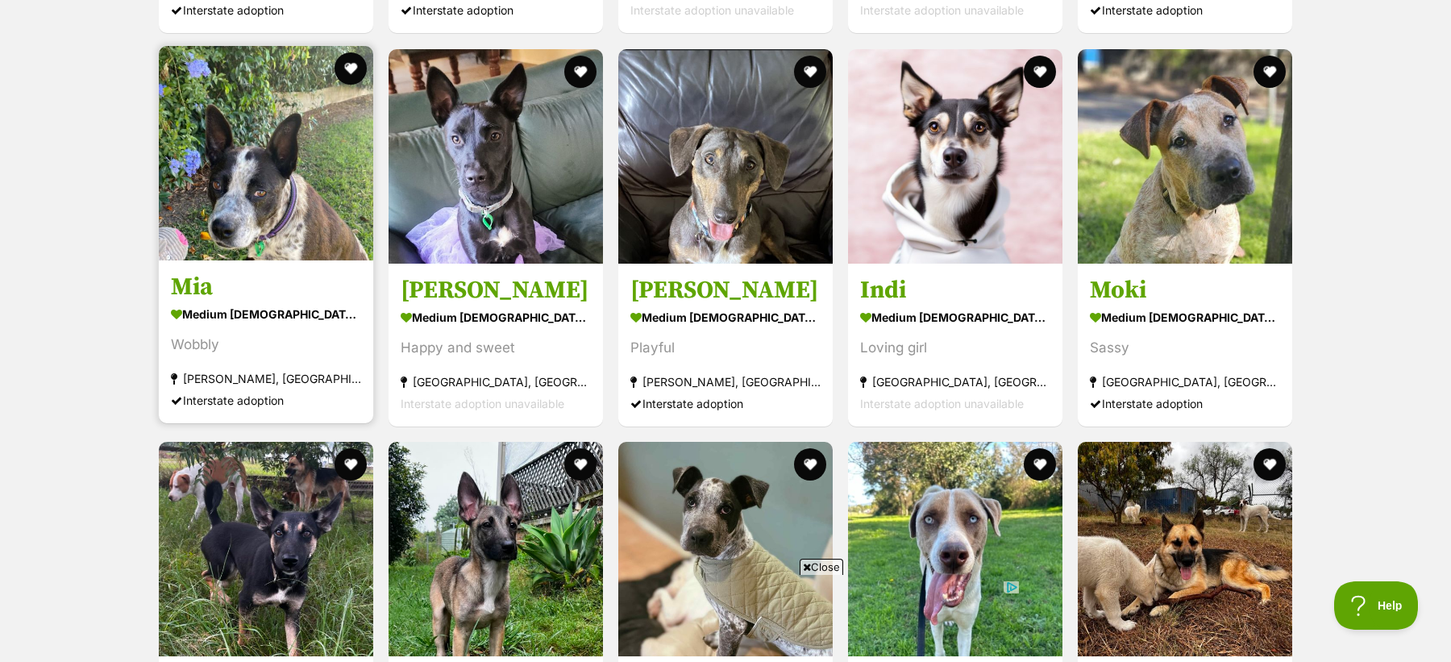
click at [291, 346] on div "Wobbly" at bounding box center [266, 345] width 190 height 22
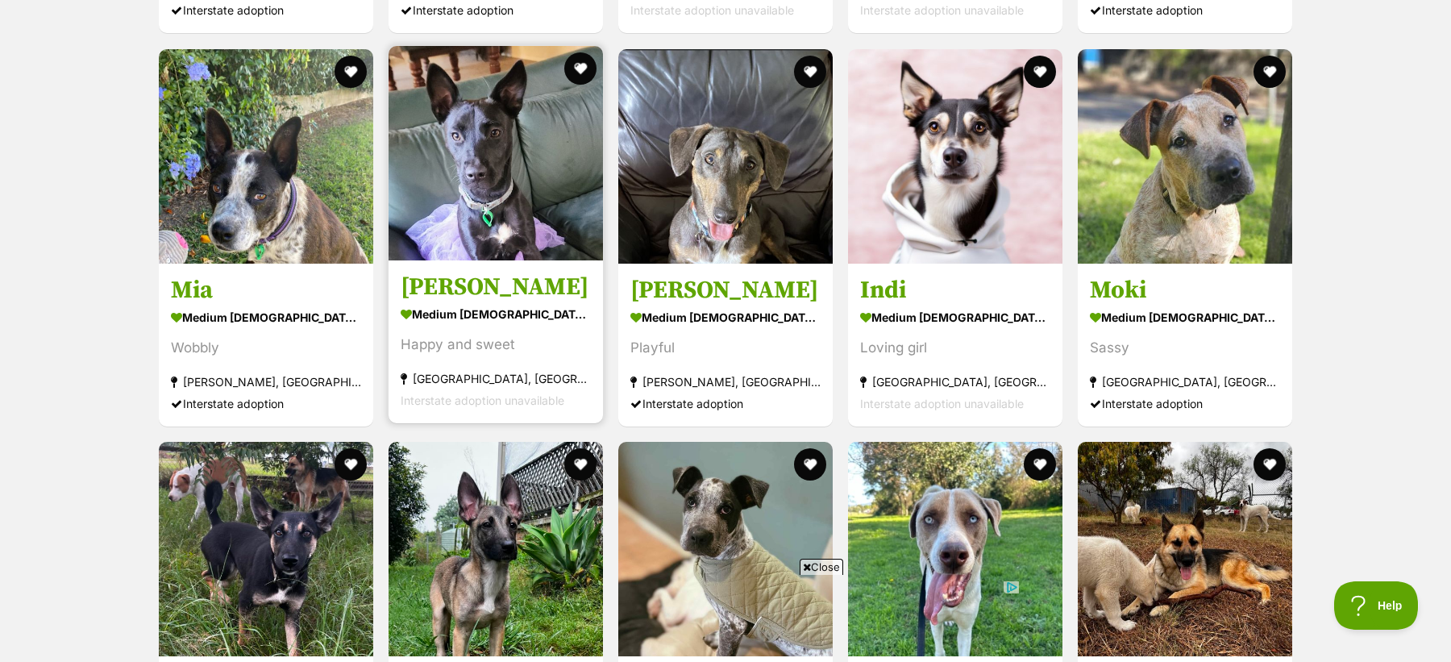
click at [489, 343] on div "Happy and sweet" at bounding box center [496, 345] width 190 height 22
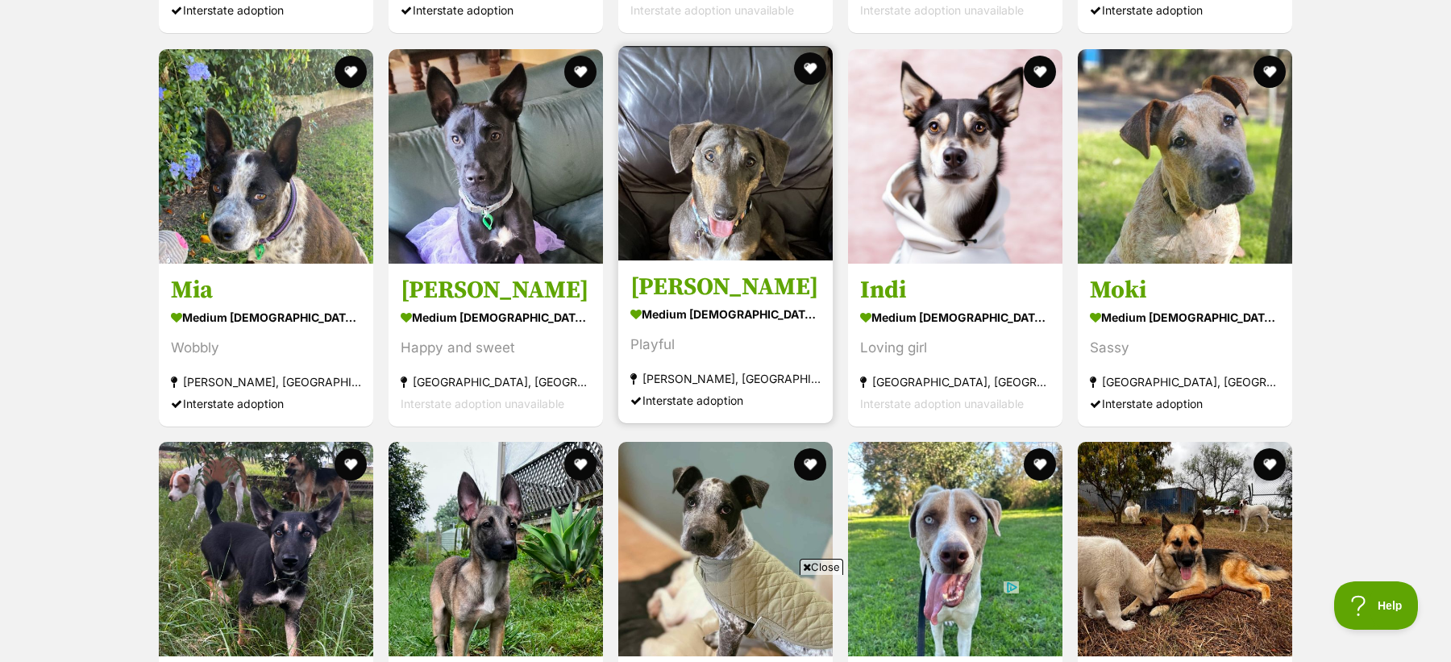
click at [678, 367] on div "[PERSON_NAME], [GEOGRAPHIC_DATA]" at bounding box center [725, 378] width 190 height 22
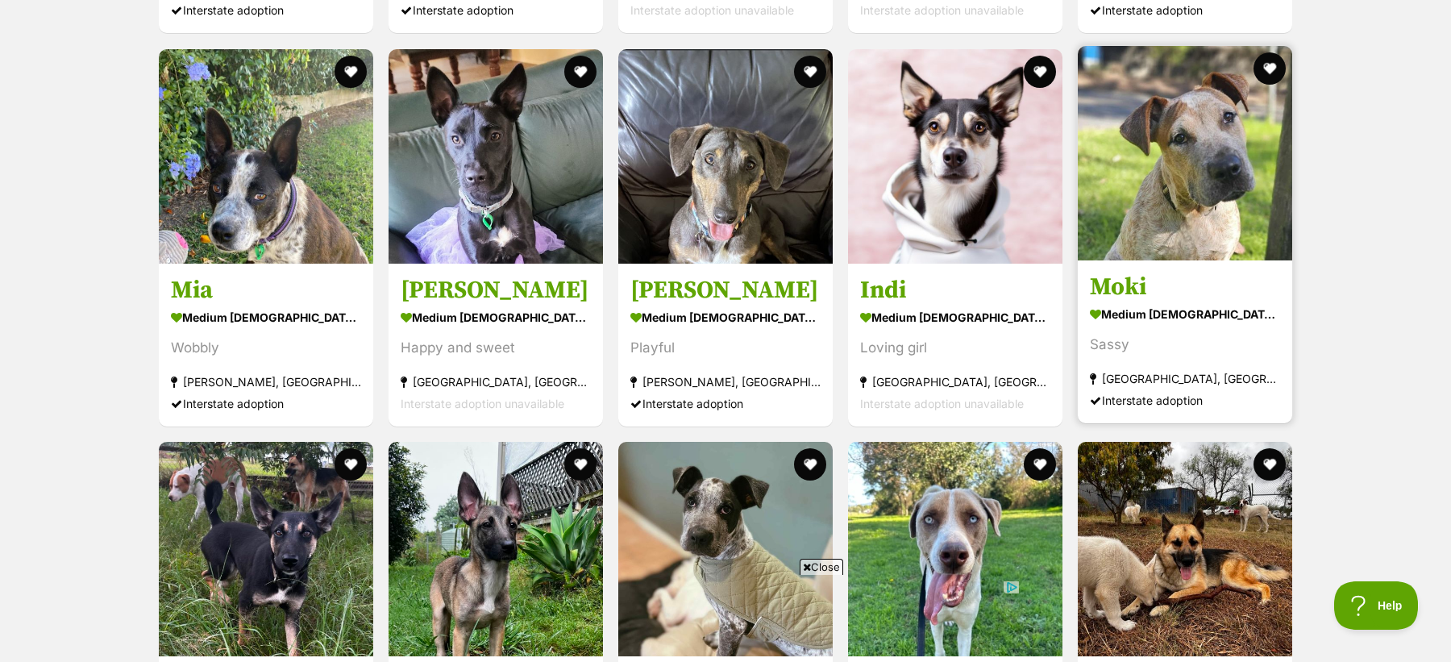
click at [1129, 382] on section "medium [DEMOGRAPHIC_DATA] Dog Sassy [GEOGRAPHIC_DATA], [GEOGRAPHIC_DATA] Inters…" at bounding box center [1185, 356] width 190 height 109
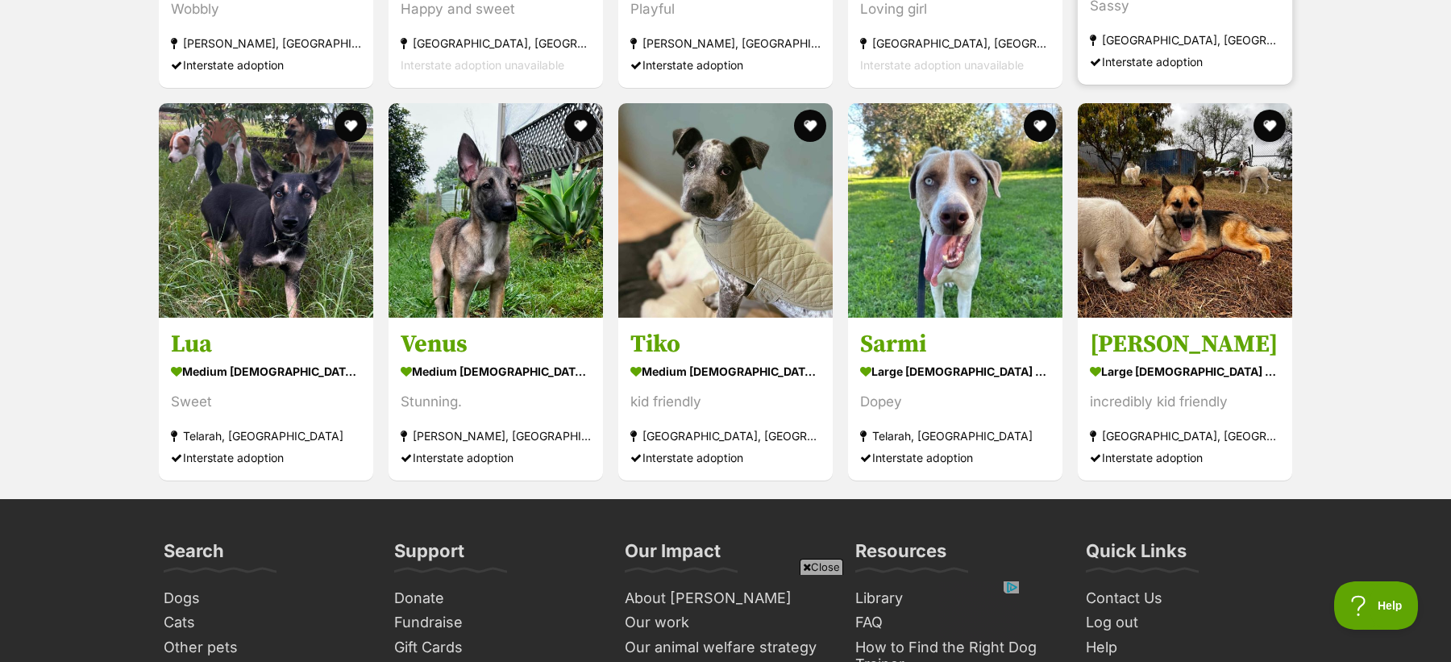
scroll to position [2914, 0]
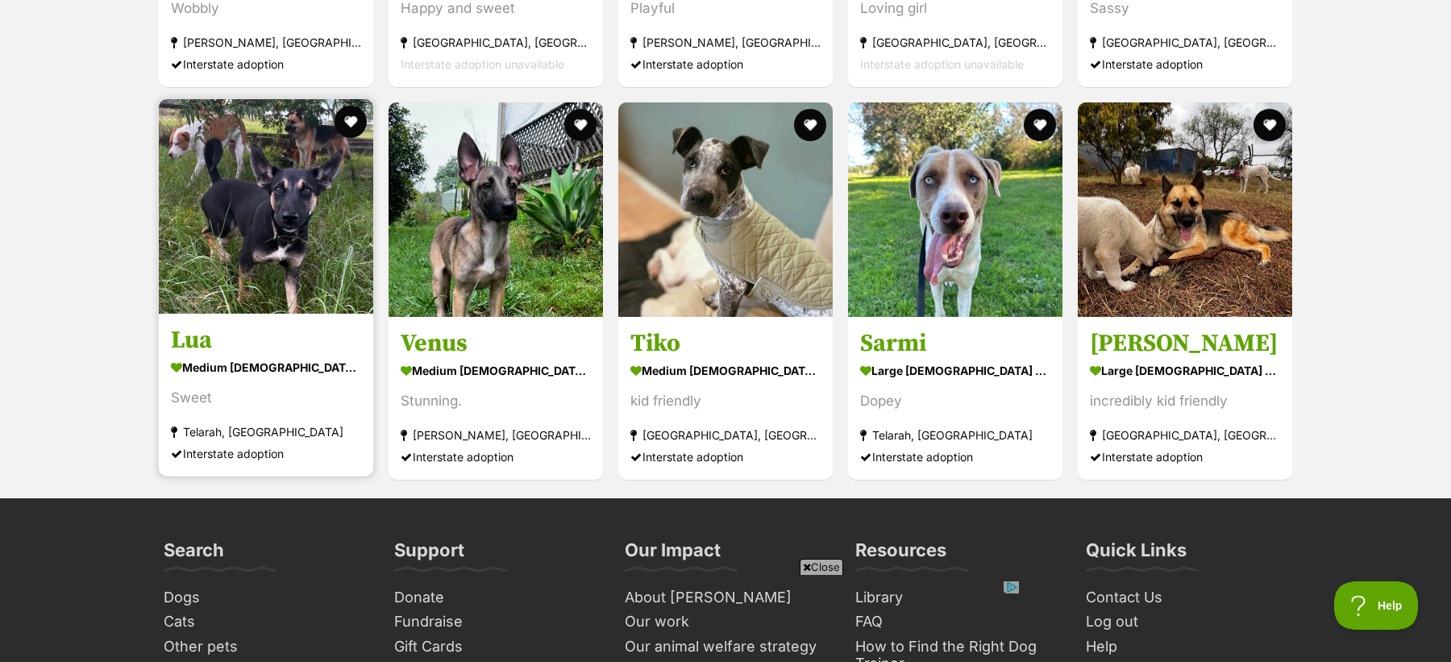
click at [258, 409] on section "medium [DEMOGRAPHIC_DATA] Dog Sweet [GEOGRAPHIC_DATA], [GEOGRAPHIC_DATA] Inters…" at bounding box center [266, 410] width 190 height 109
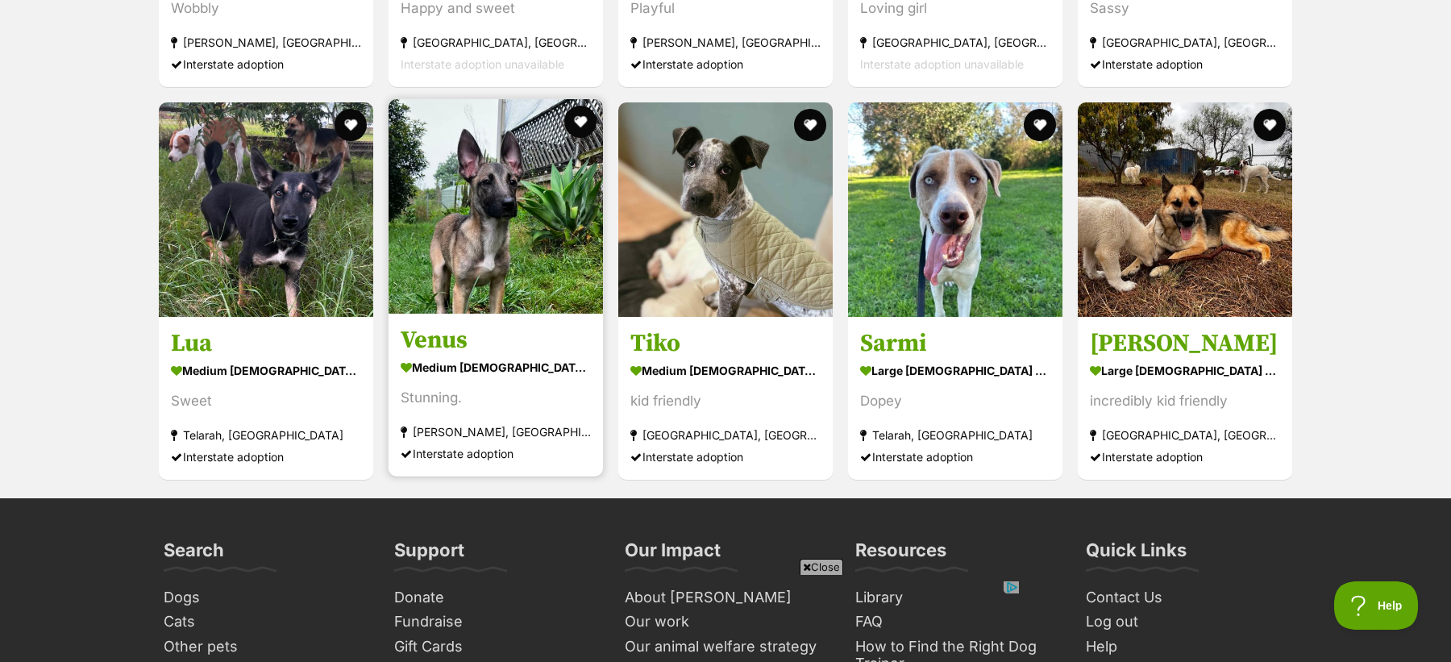
click at [446, 431] on div "[PERSON_NAME], [GEOGRAPHIC_DATA]" at bounding box center [496, 432] width 190 height 22
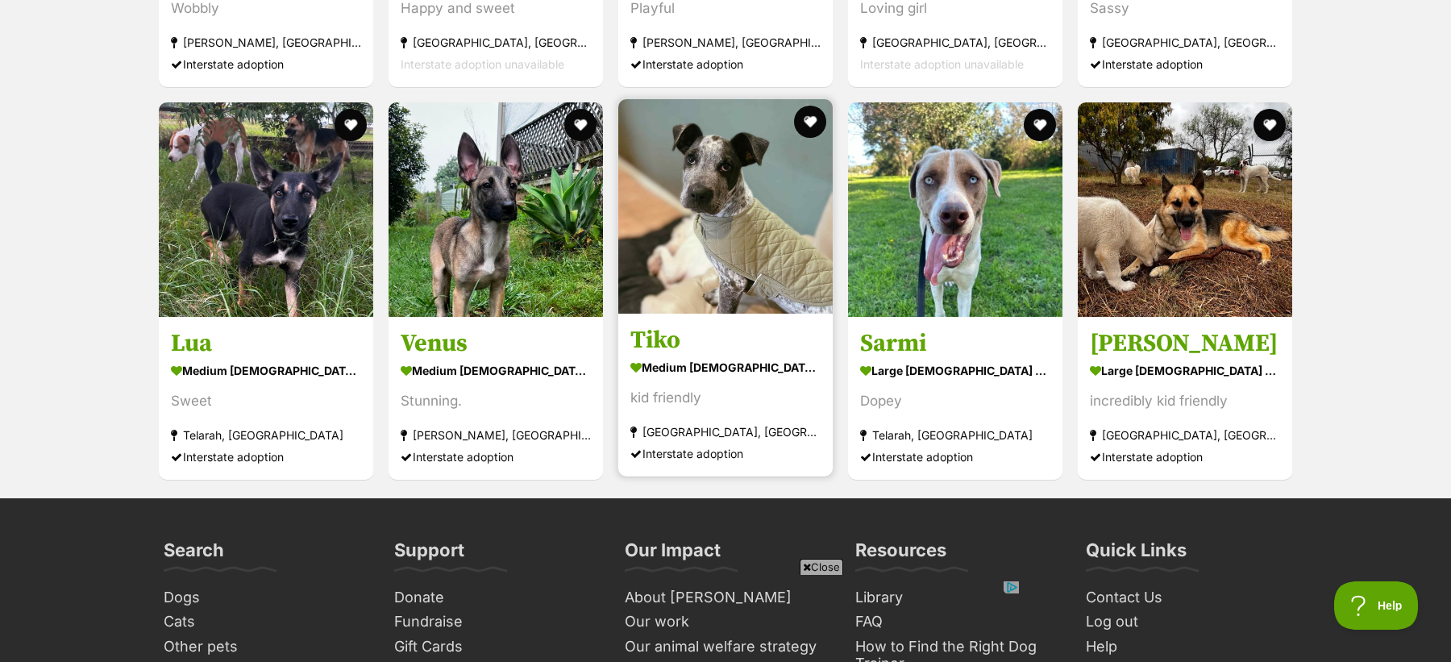
click at [763, 406] on section "medium [DEMOGRAPHIC_DATA] Dog kid friendly [GEOGRAPHIC_DATA], [GEOGRAPHIC_DATA]…" at bounding box center [725, 410] width 190 height 109
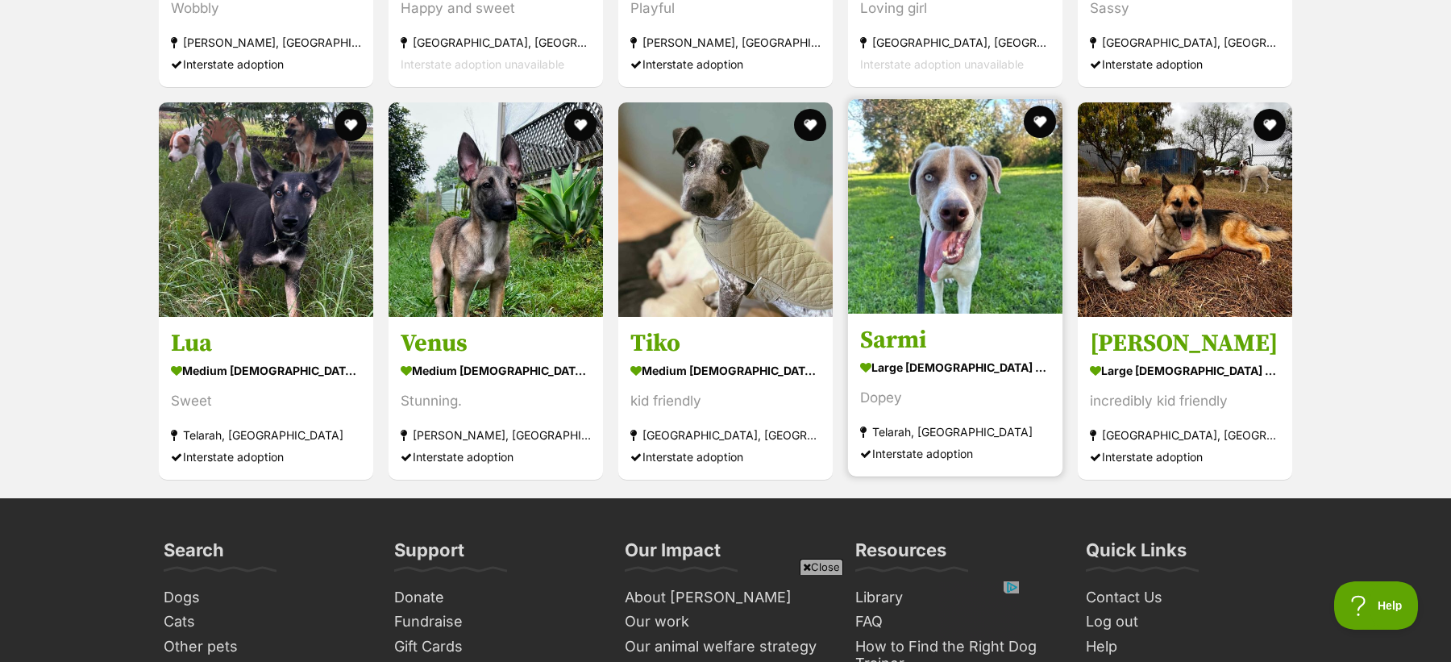
click at [964, 406] on section "large [DEMOGRAPHIC_DATA] Dog [GEOGRAPHIC_DATA] [GEOGRAPHIC_DATA], [GEOGRAPHIC_D…" at bounding box center [955, 410] width 190 height 109
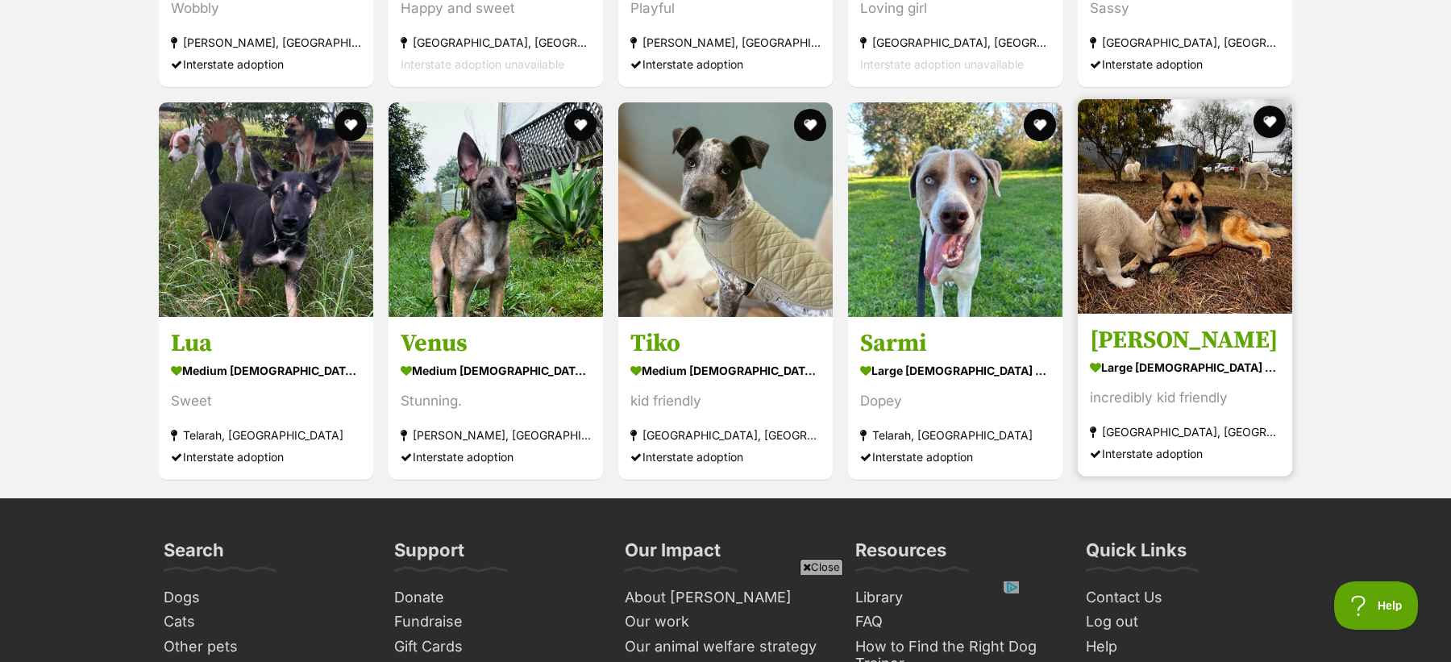
click at [1167, 402] on section "large [DEMOGRAPHIC_DATA] Dog incredibly kid friendly [GEOGRAPHIC_DATA], [GEOGRA…" at bounding box center [1185, 410] width 190 height 109
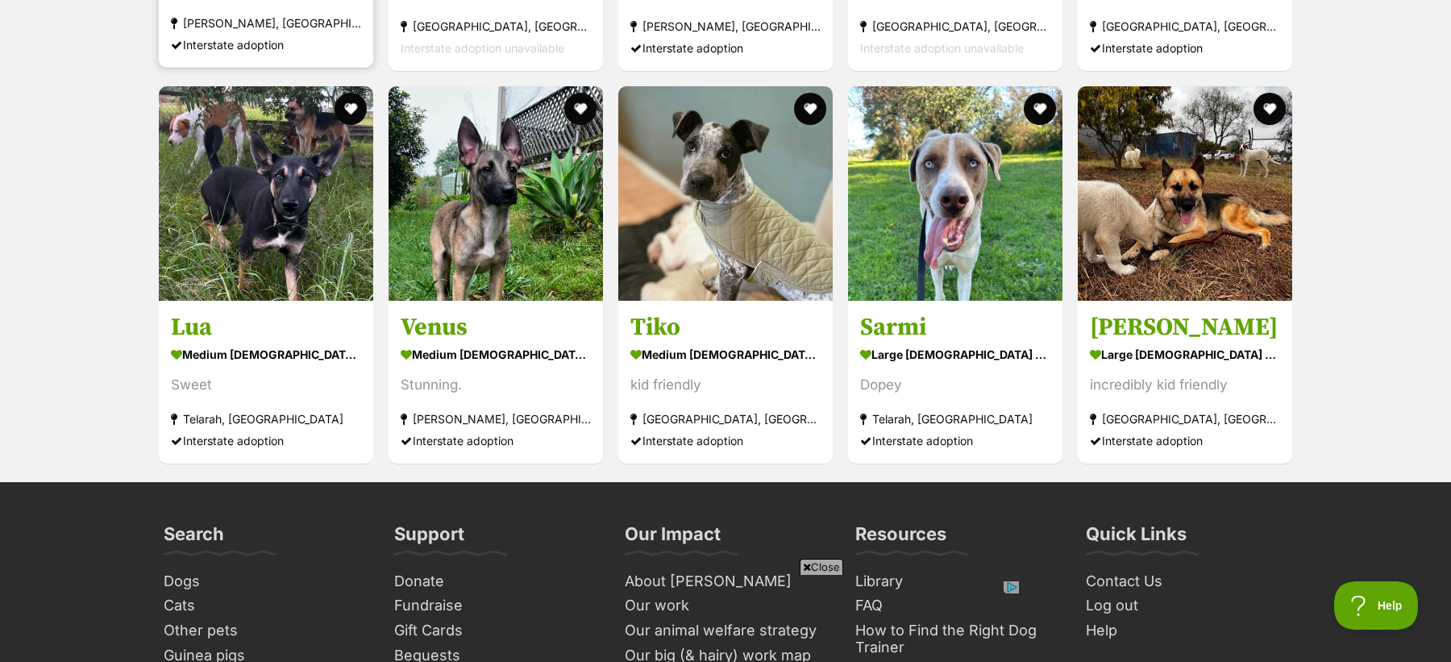
scroll to position [0, 0]
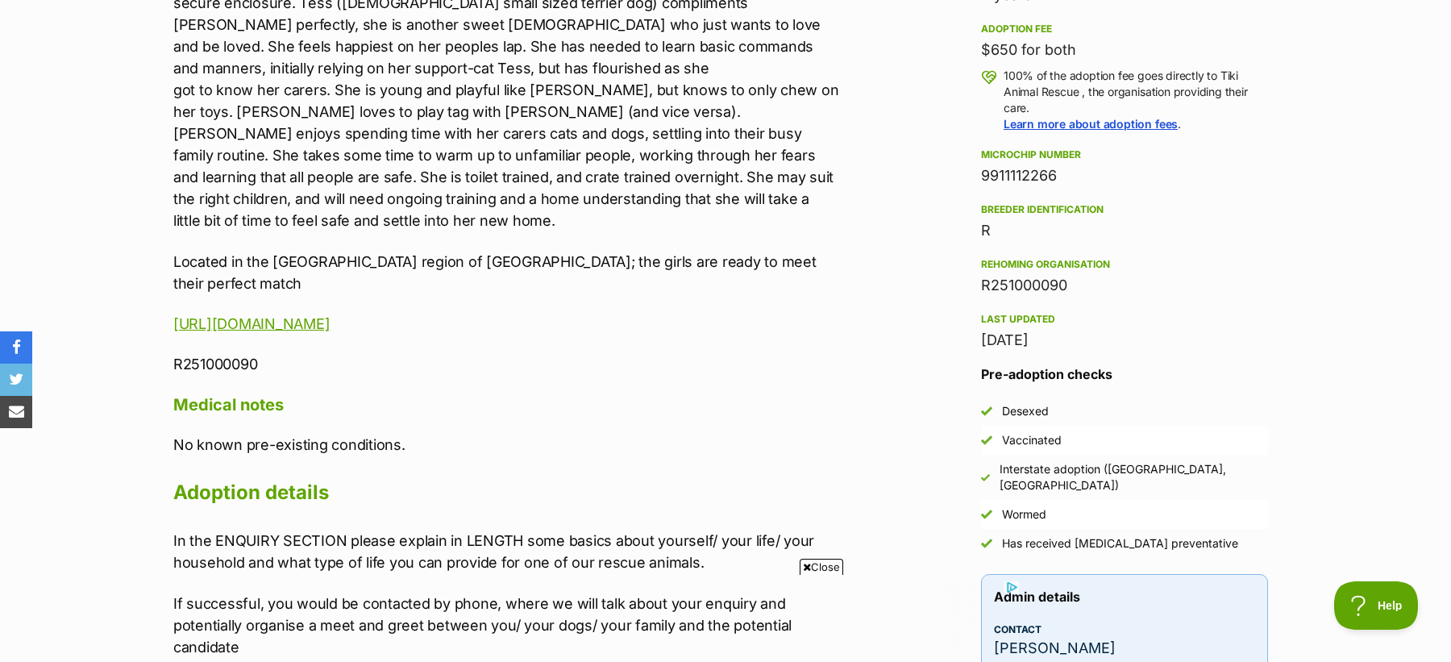
scroll to position [1716, 0]
click at [746, 249] on p "Located in the Newcastle region of NSW; the girls are ready to meet their perfe…" at bounding box center [506, 271] width 666 height 44
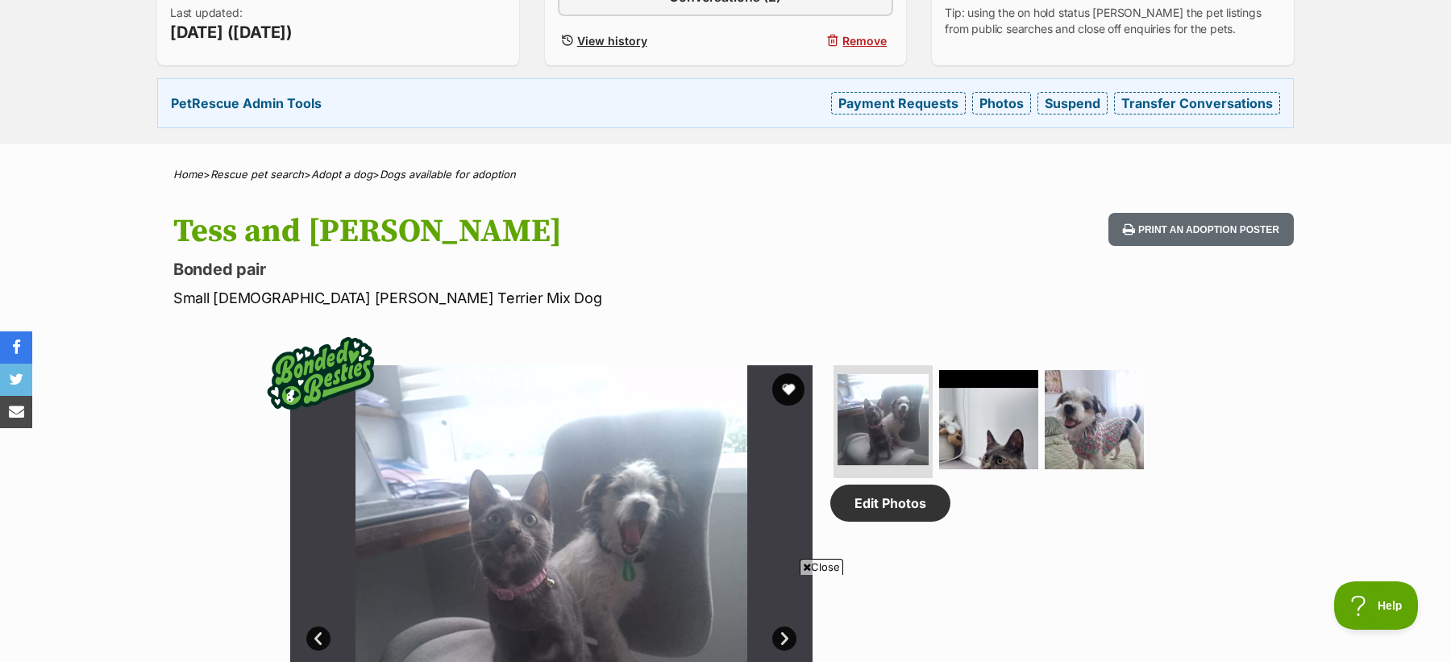
scroll to position [0, 0]
click at [190, 222] on h1 "Tess and Miley" at bounding box center [514, 231] width 682 height 37
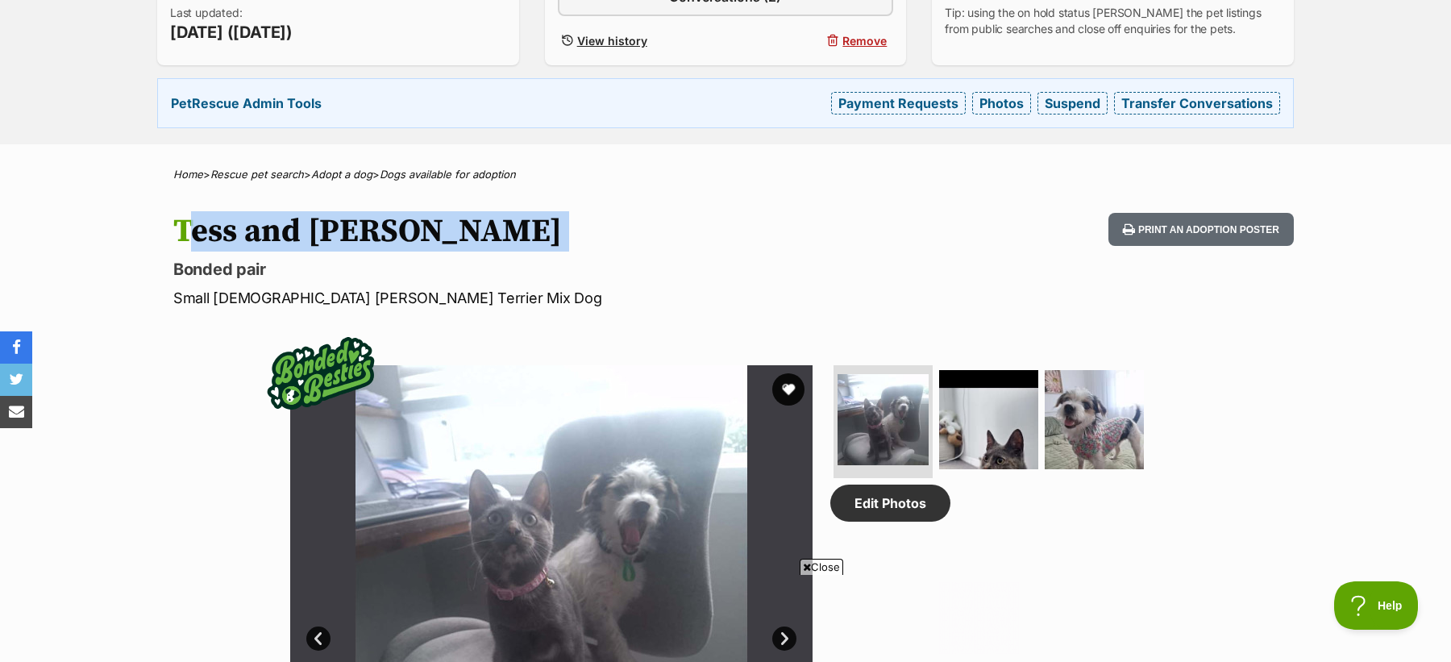
click at [190, 222] on h1 "Tess and Miley" at bounding box center [514, 231] width 682 height 37
copy hgroup "Tess and Miley"
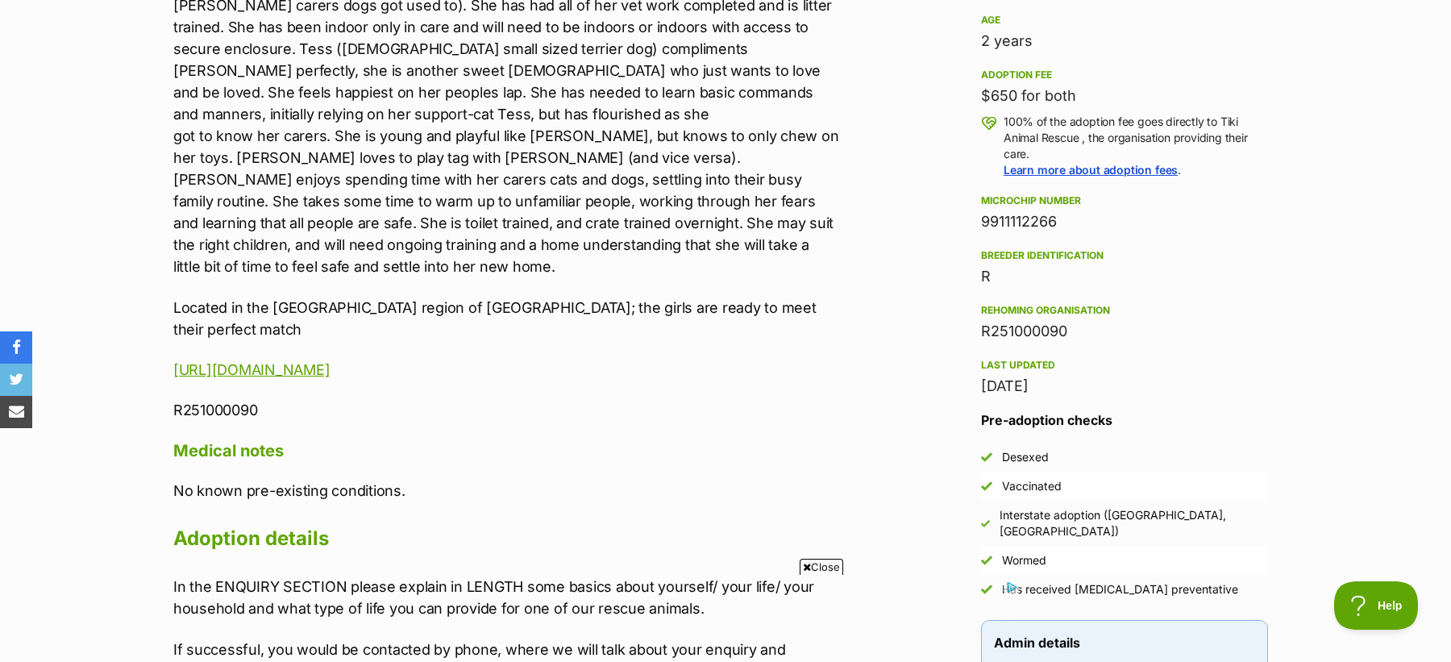
scroll to position [1670, 0]
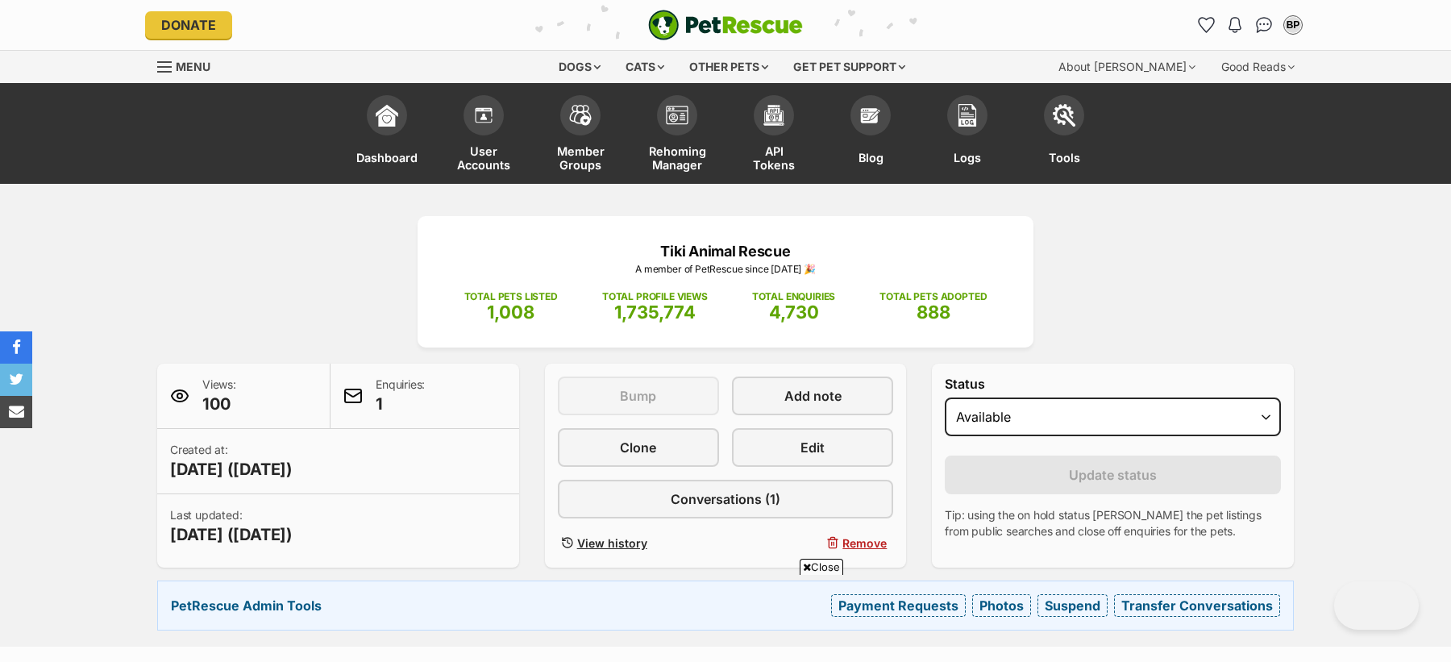
scroll to position [1600, 0]
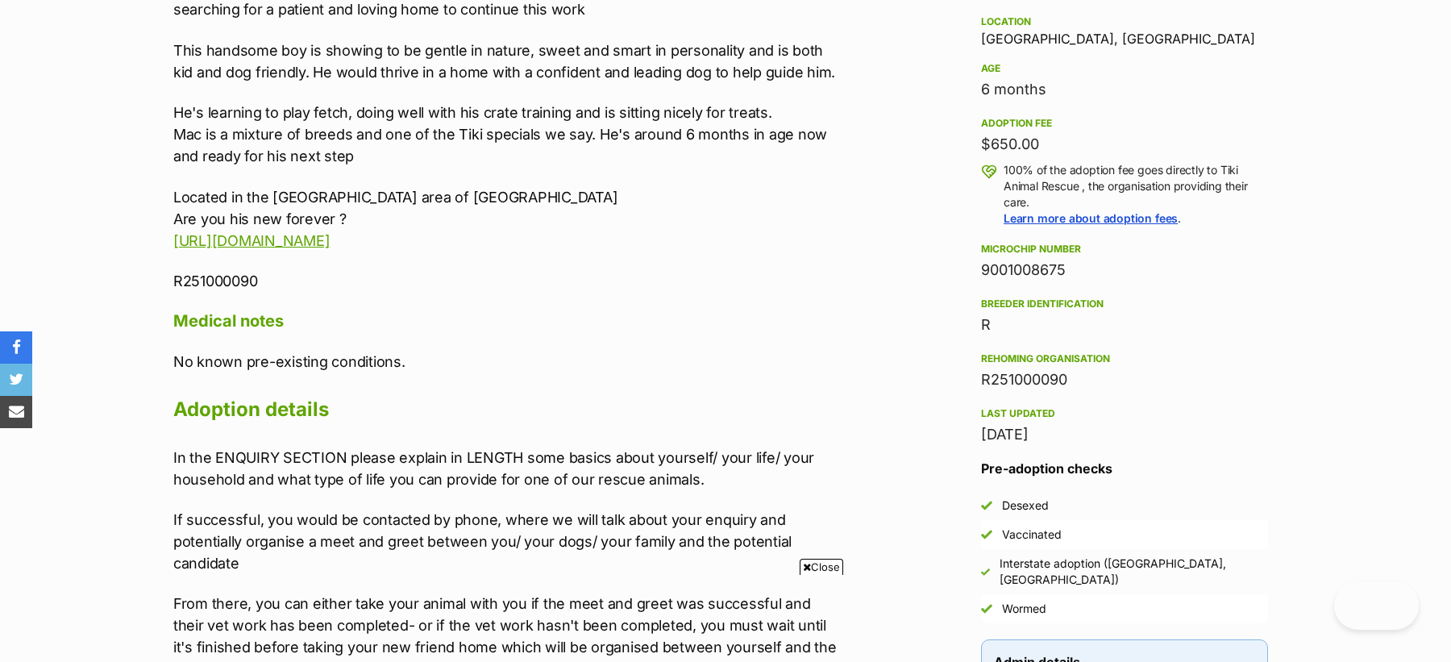
click at [1007, 263] on div "9001008675" at bounding box center [1124, 270] width 287 height 23
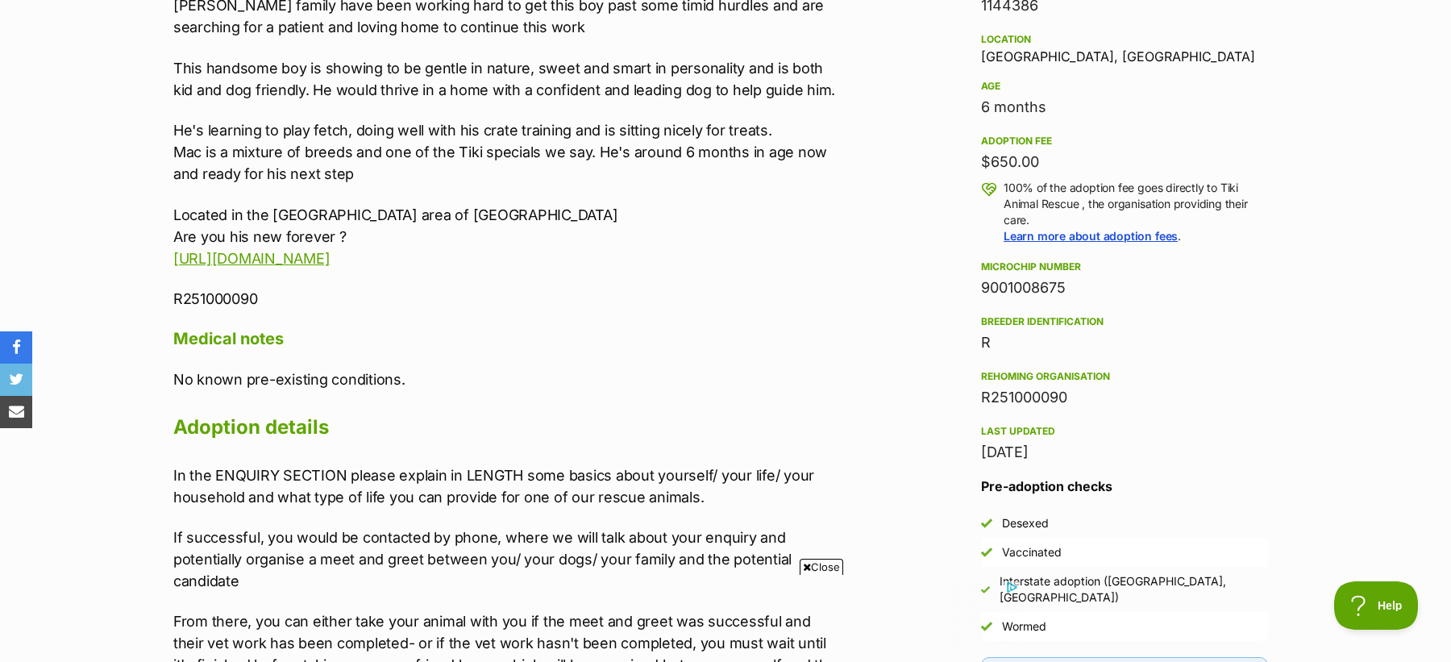
scroll to position [0, 0]
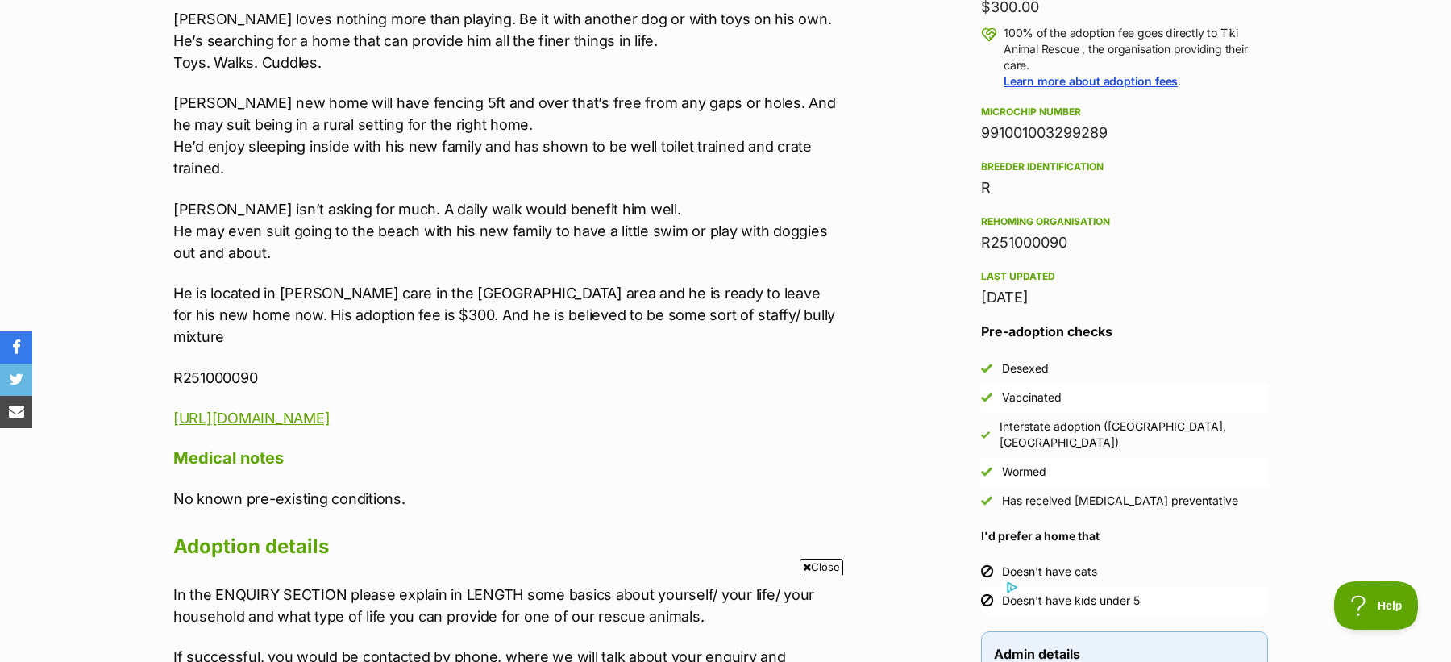
scroll to position [1734, 0]
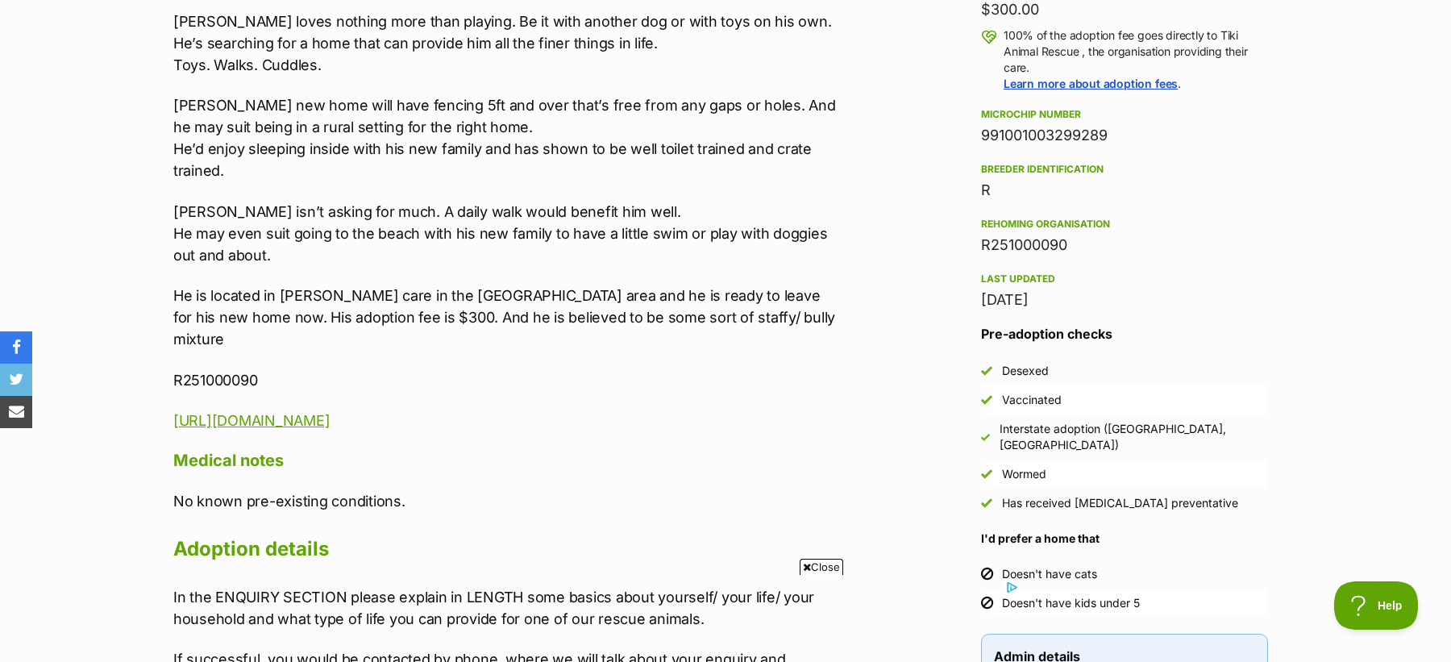
click at [1000, 127] on div "991001003299289" at bounding box center [1124, 135] width 287 height 23
copy div "991001003299289"
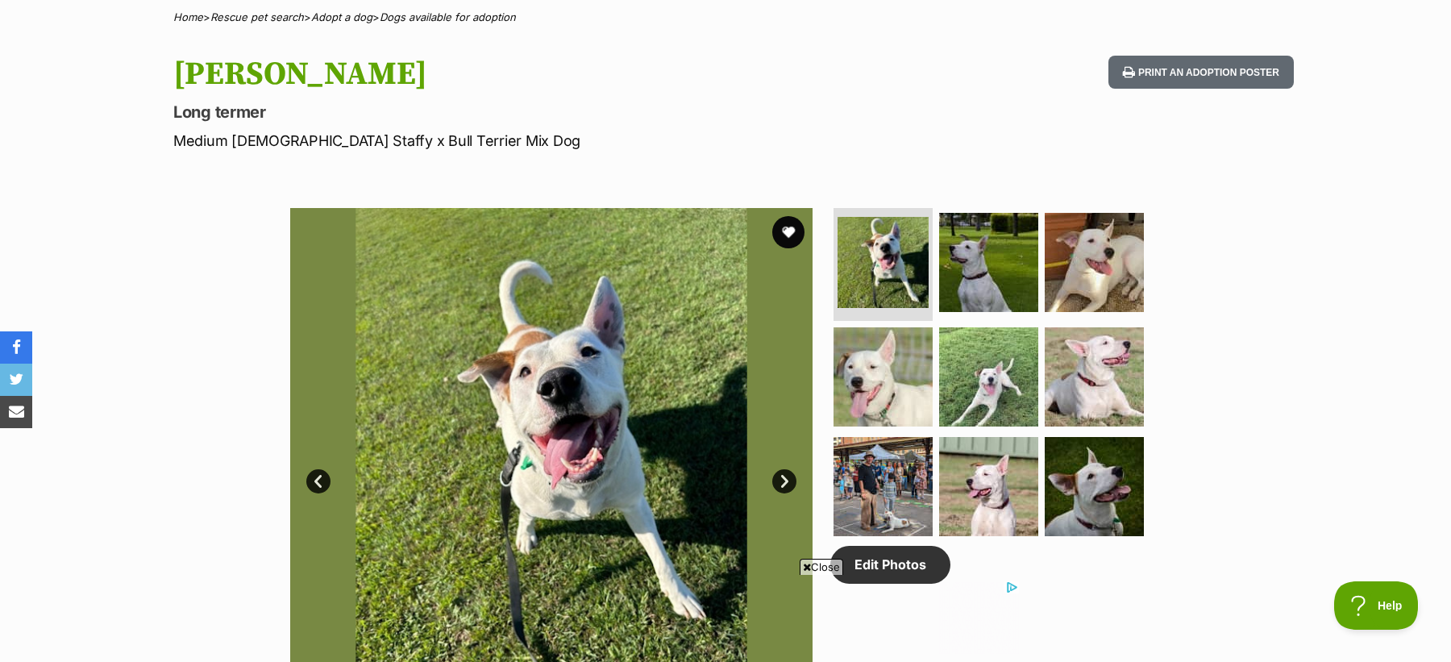
scroll to position [0, 0]
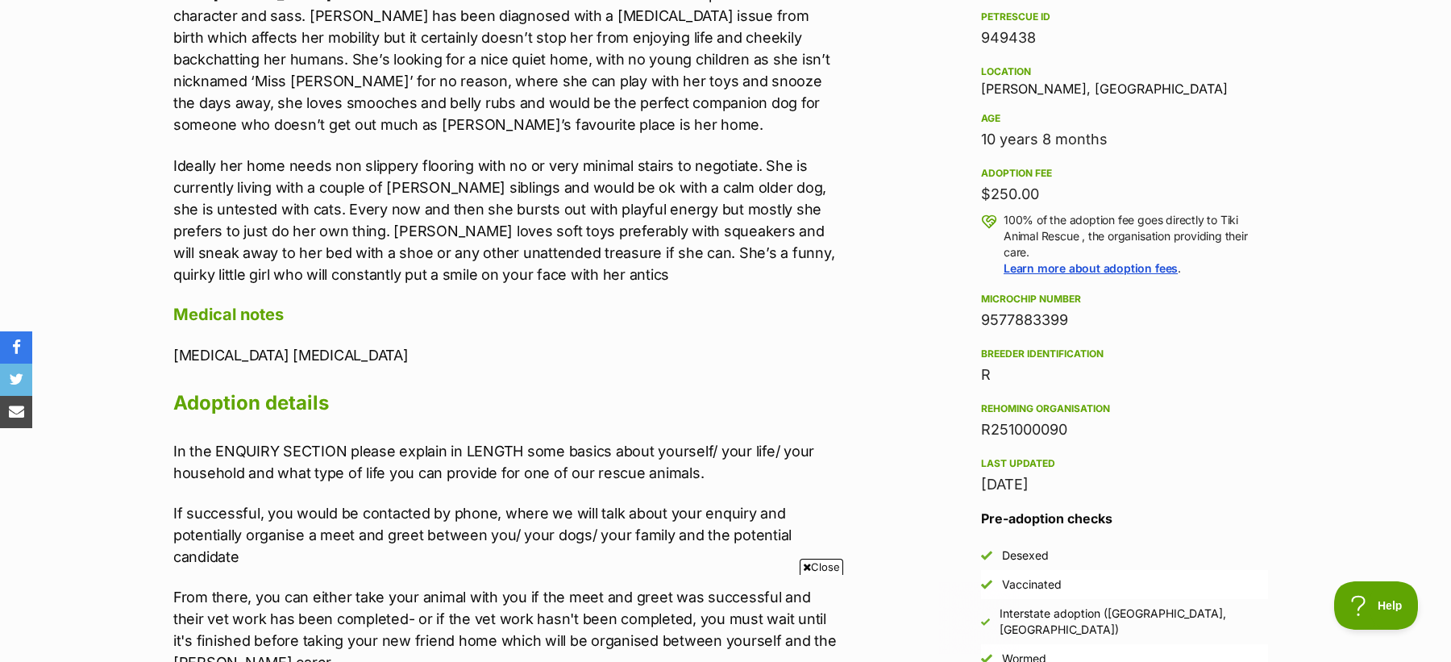
scroll to position [1578, 0]
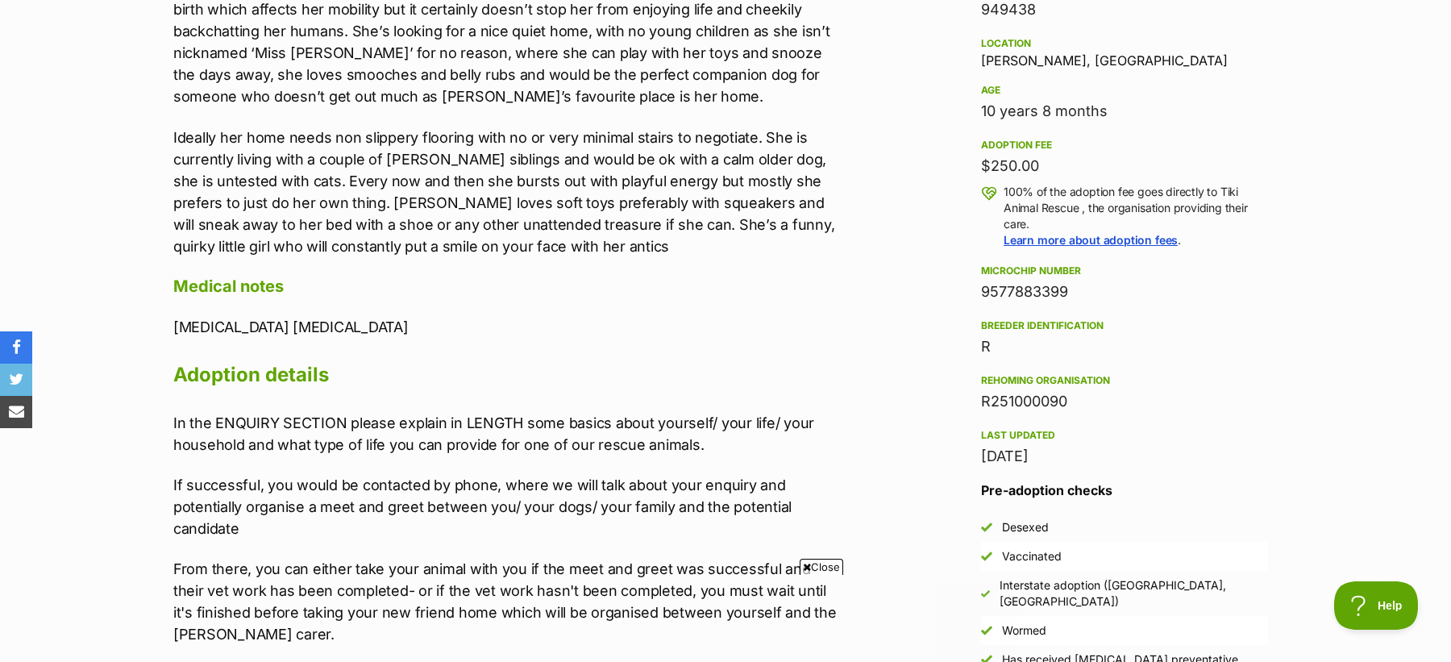
click at [1029, 291] on div "9577883399" at bounding box center [1124, 291] width 287 height 23
copy div "9577883399"
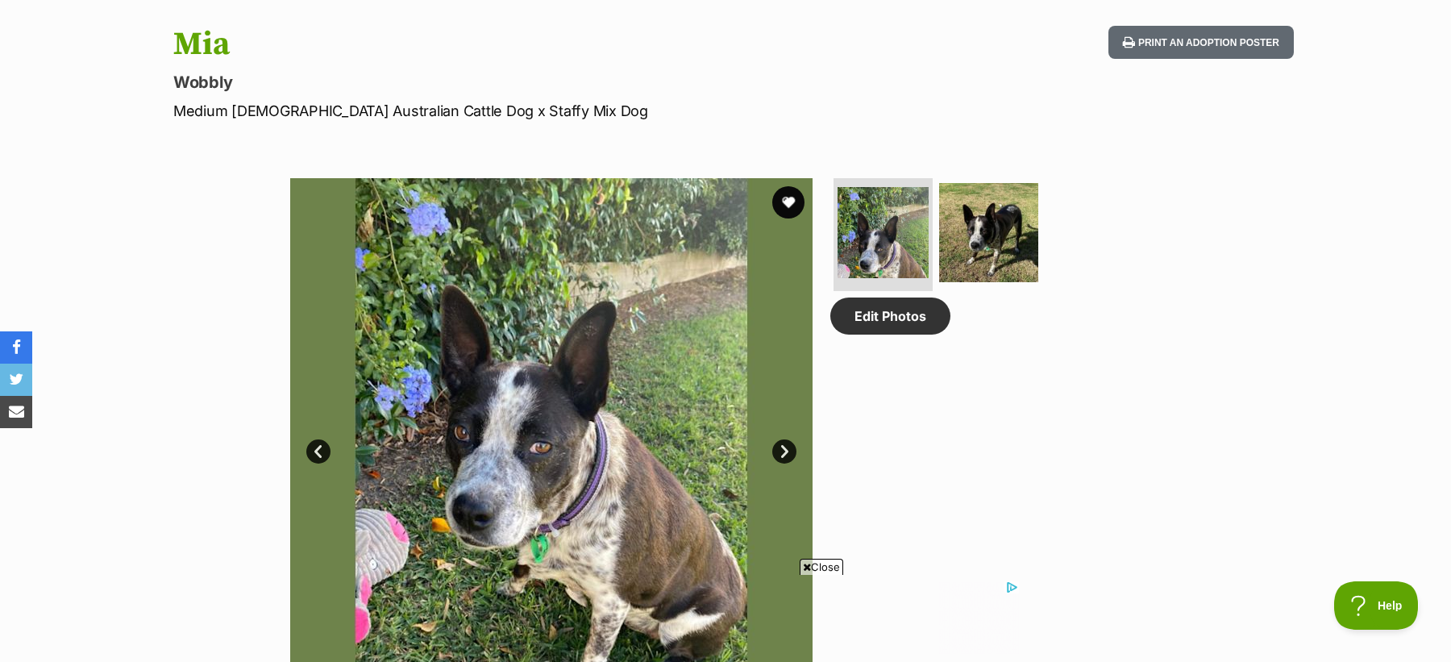
scroll to position [693, 0]
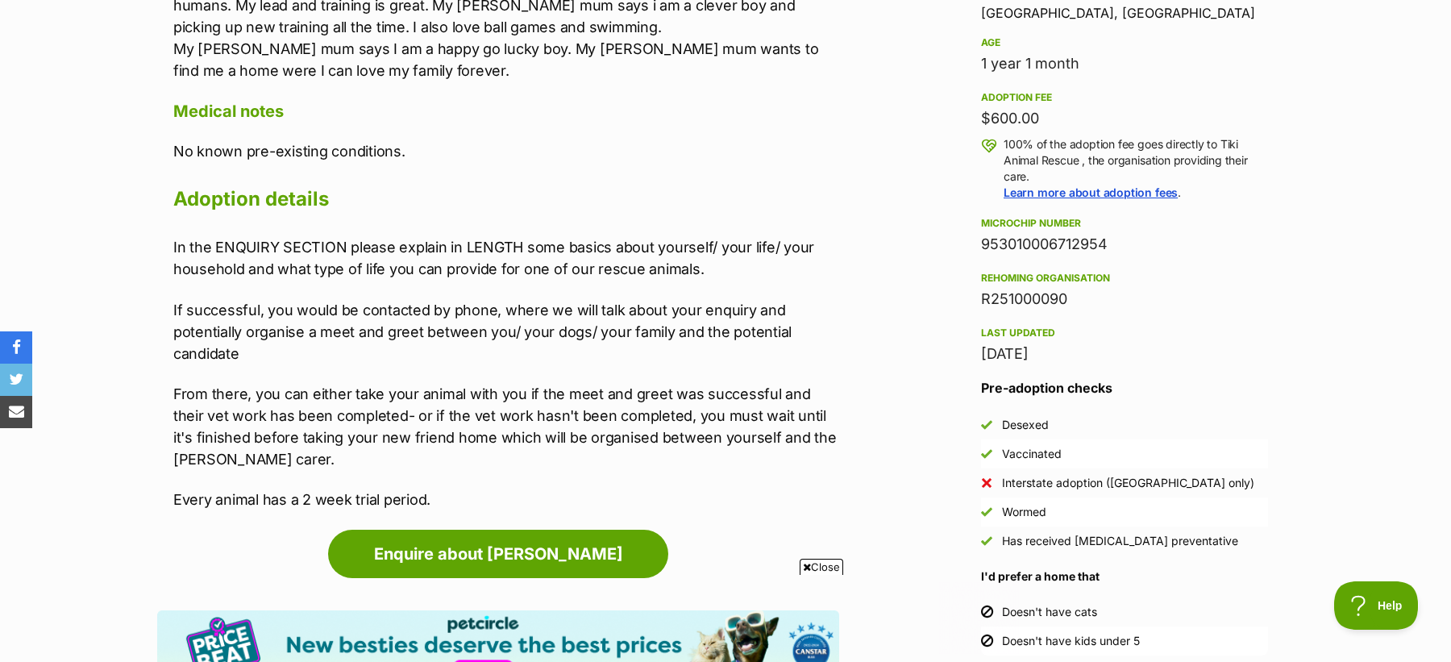
click at [1032, 244] on div "953010006712954" at bounding box center [1124, 244] width 287 height 23
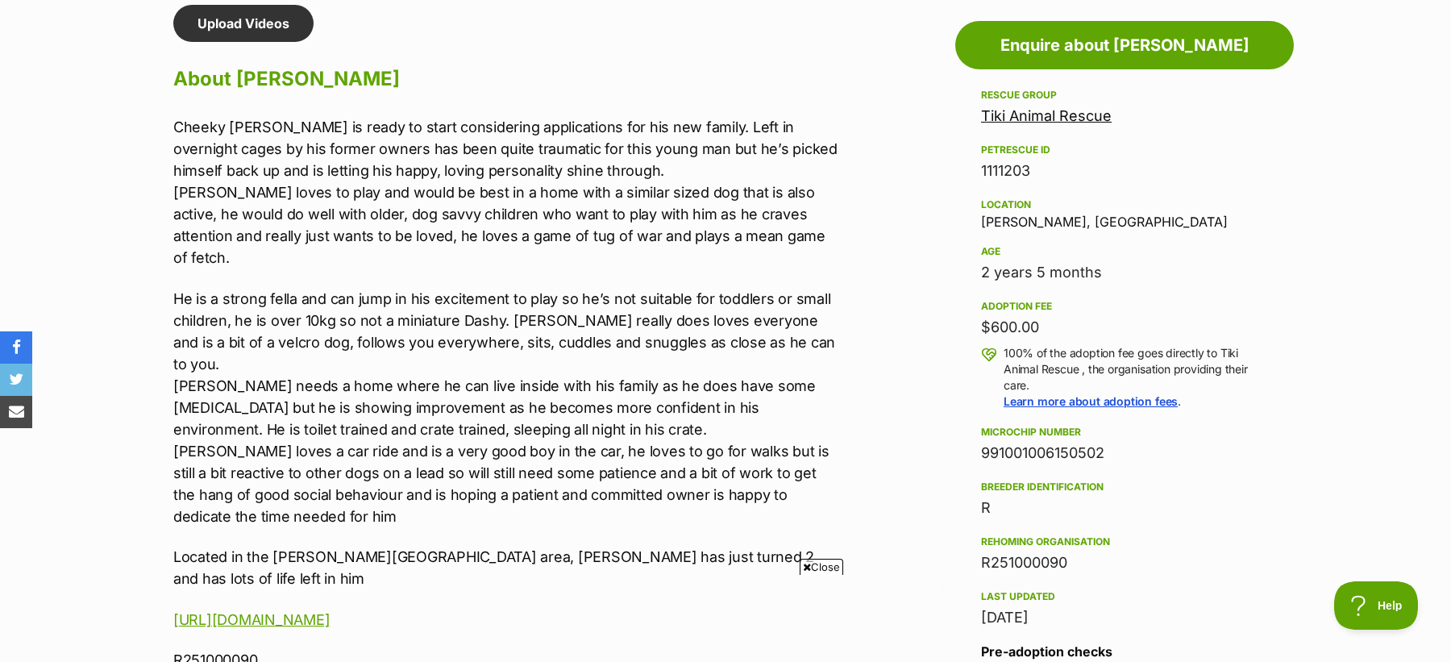
click at [1013, 450] on div "991001006150502" at bounding box center [1124, 453] width 287 height 23
copy div "991001006150502"
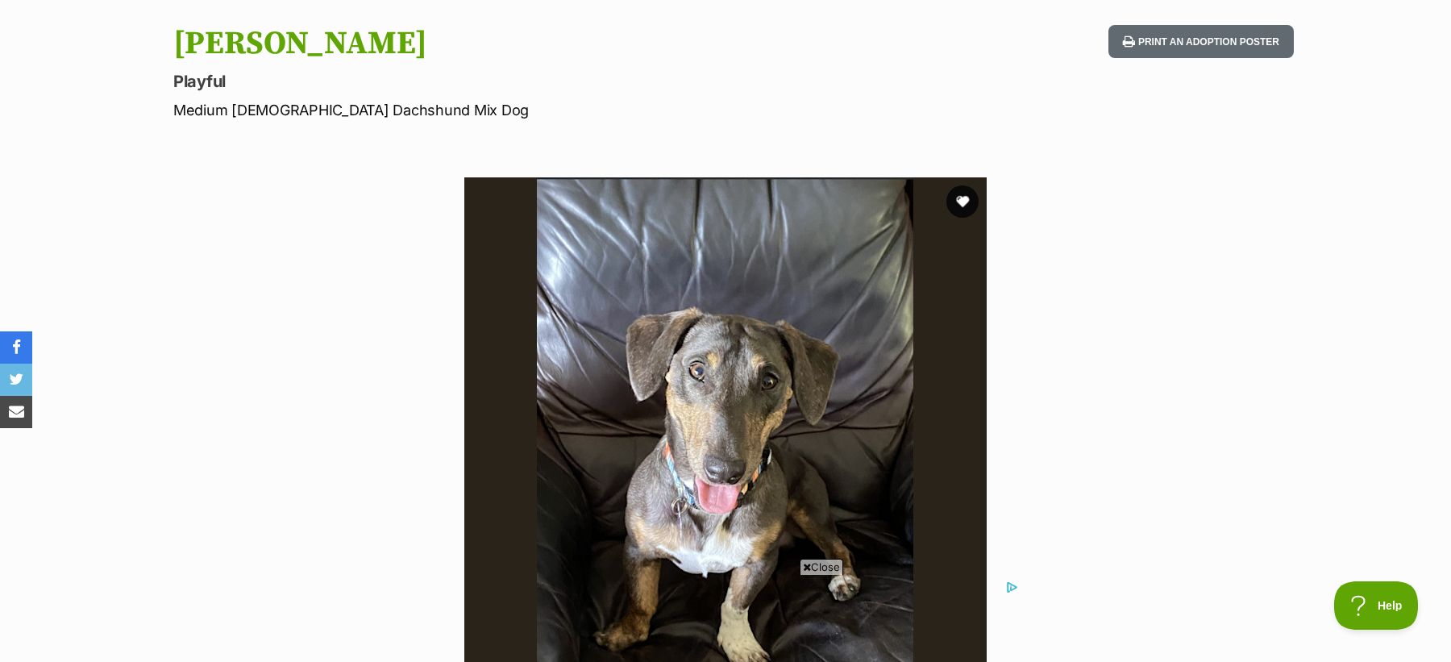
scroll to position [704, 0]
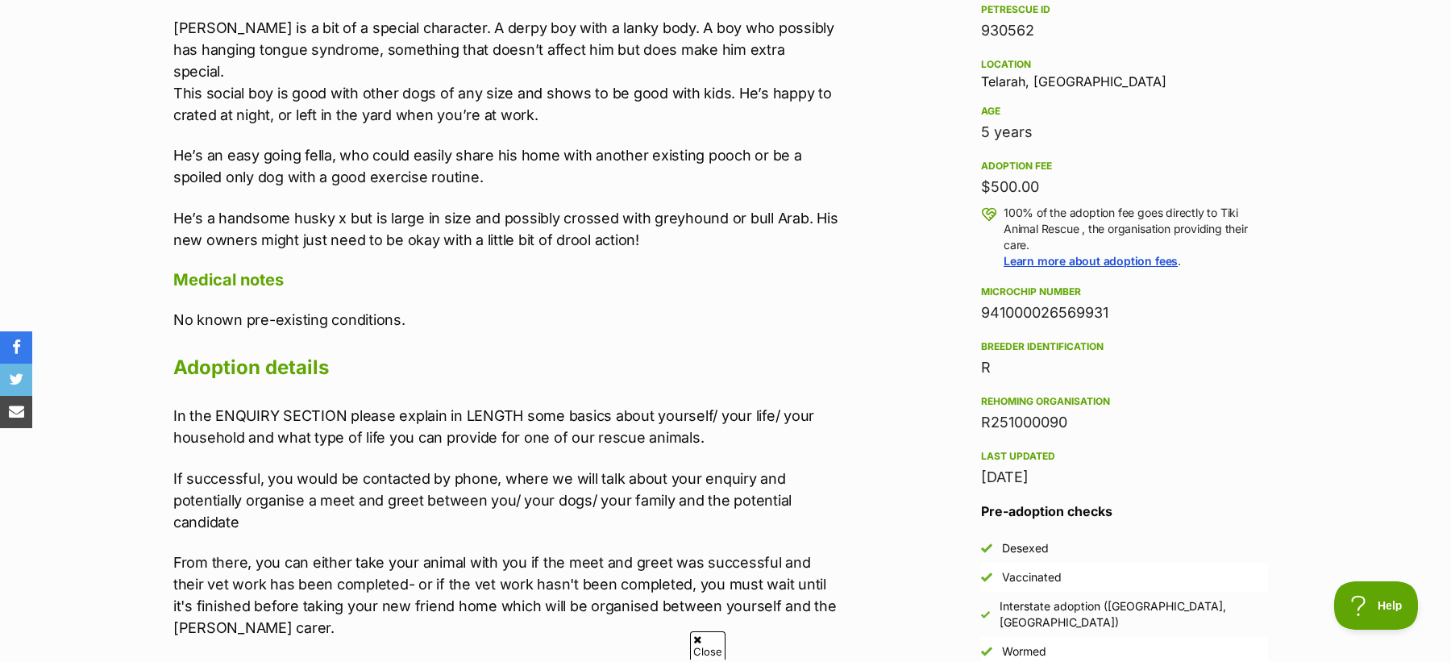
scroll to position [1560, 0]
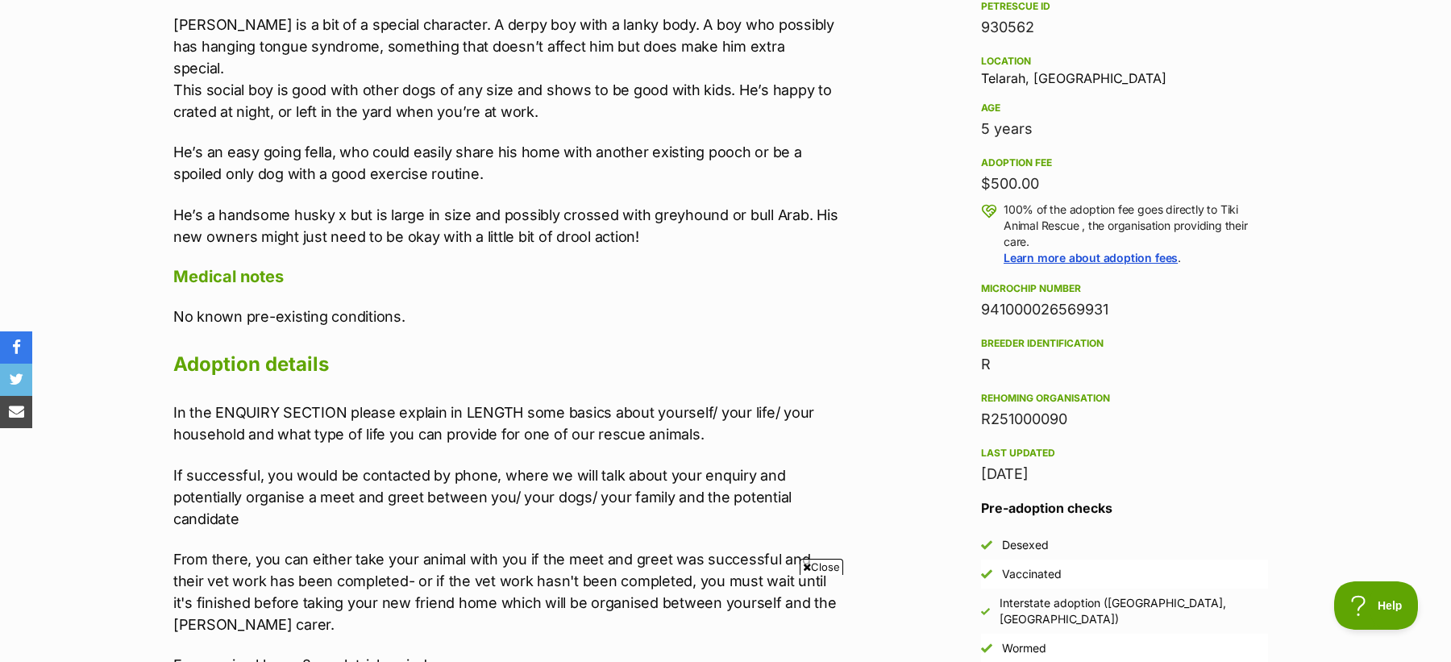
click at [1008, 306] on div "941000026569931" at bounding box center [1124, 309] width 287 height 23
copy div "941000026569931"
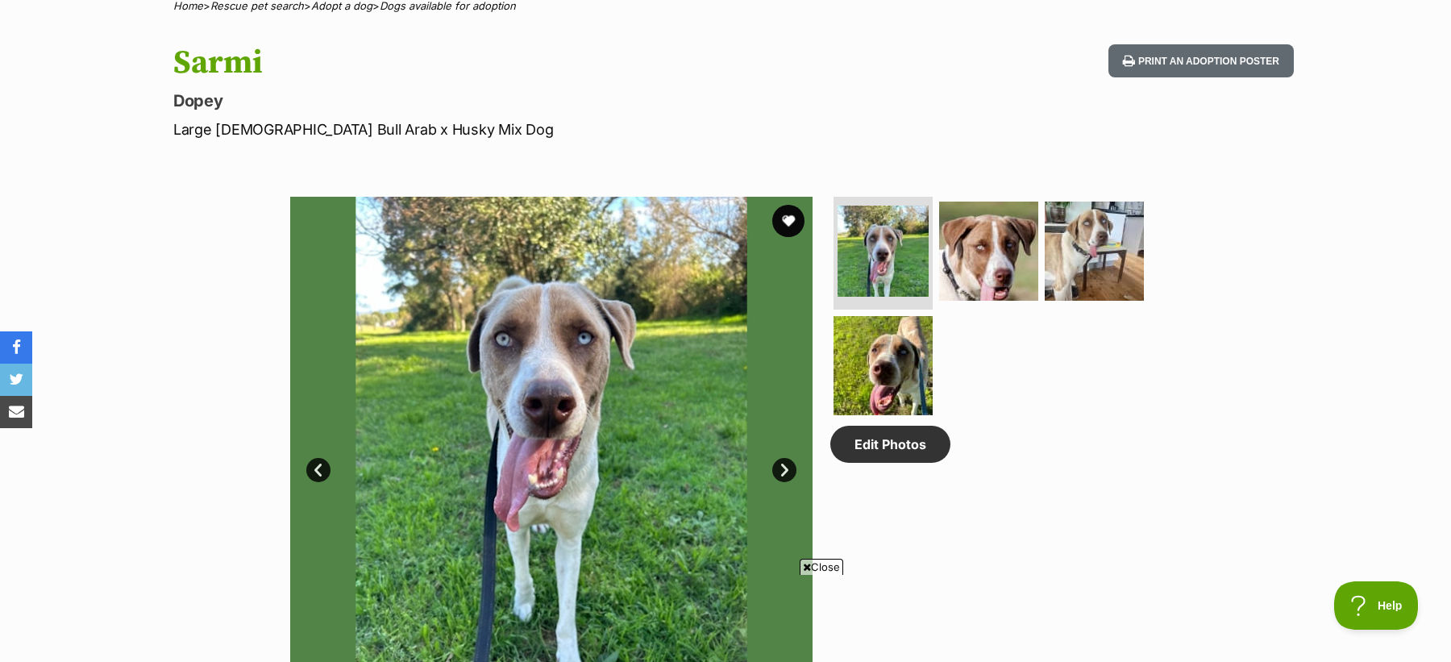
scroll to position [667, 0]
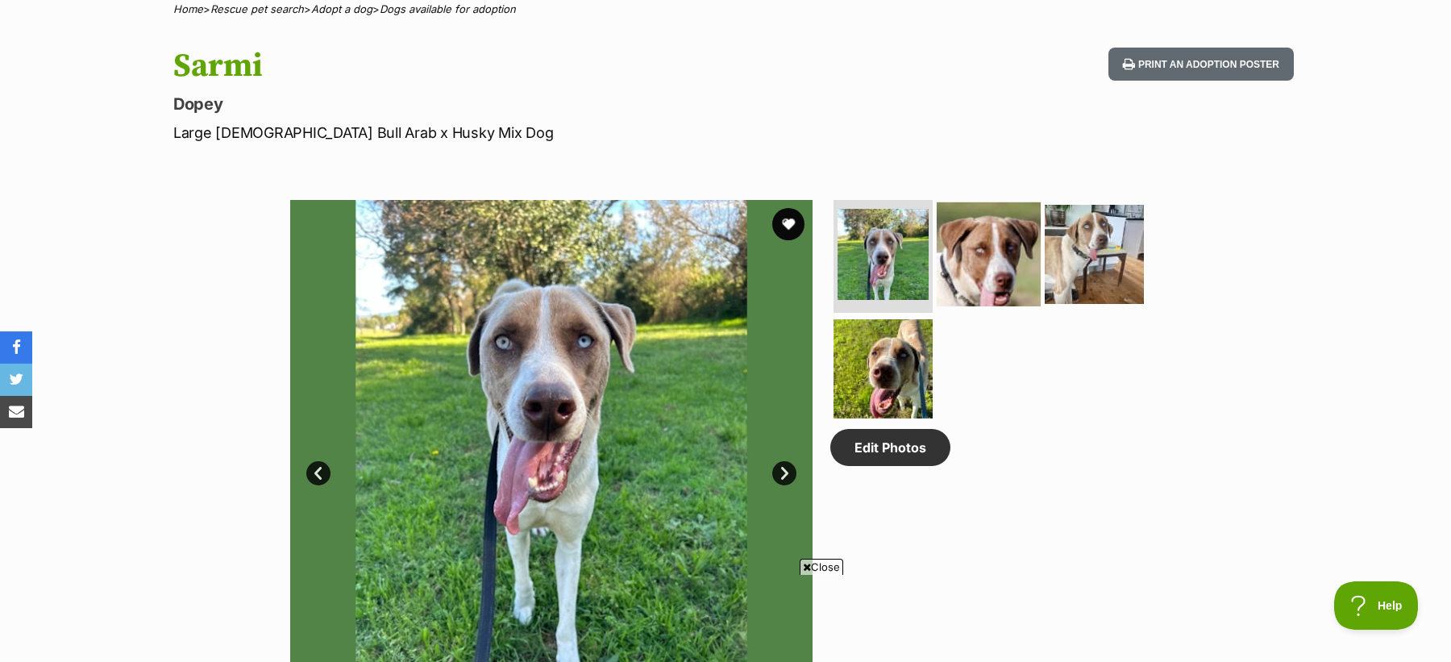
click at [997, 262] on img at bounding box center [988, 254] width 104 height 104
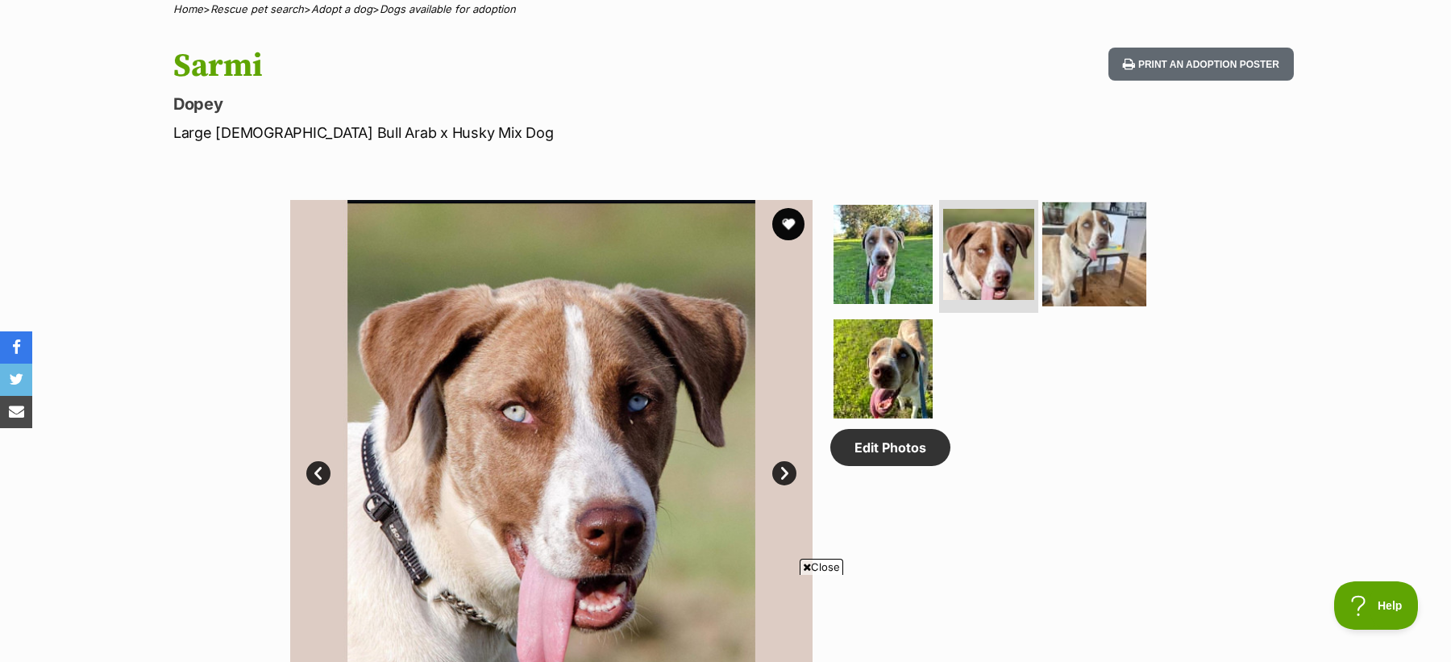
click at [1073, 260] on img at bounding box center [1094, 254] width 104 height 104
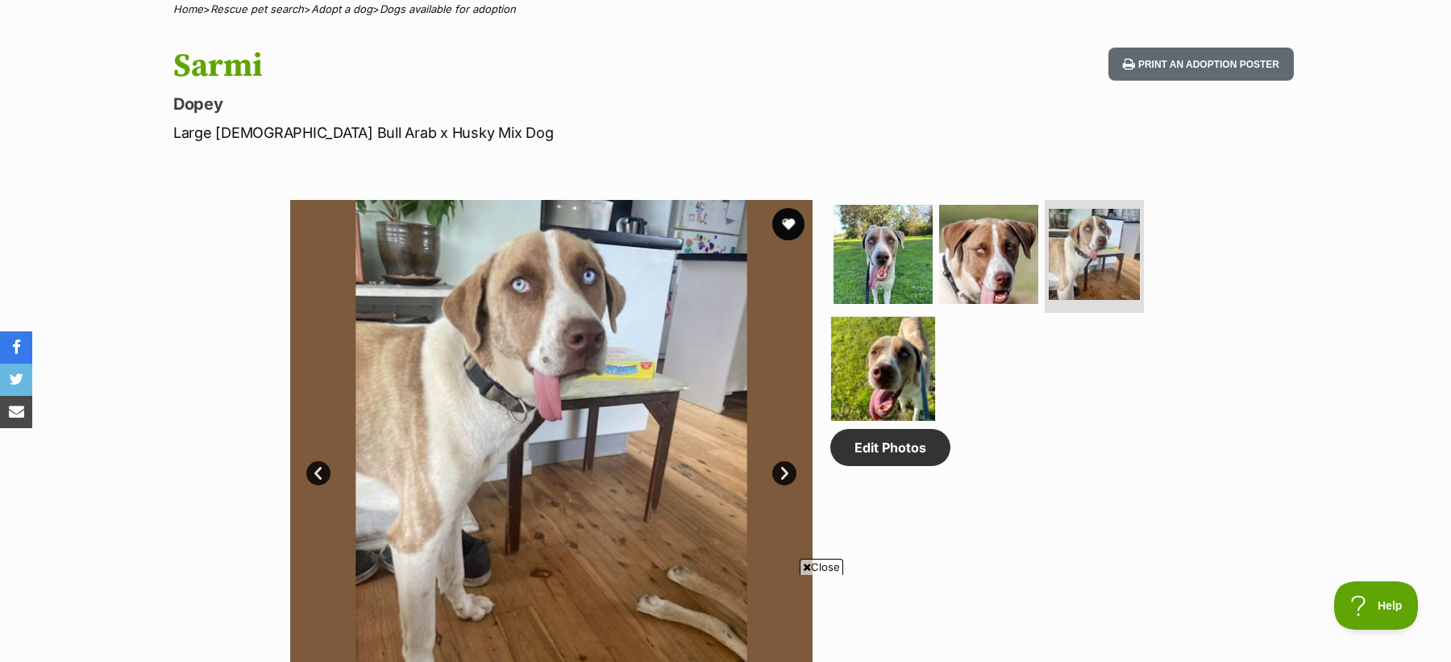
click at [888, 359] on img at bounding box center [883, 369] width 104 height 104
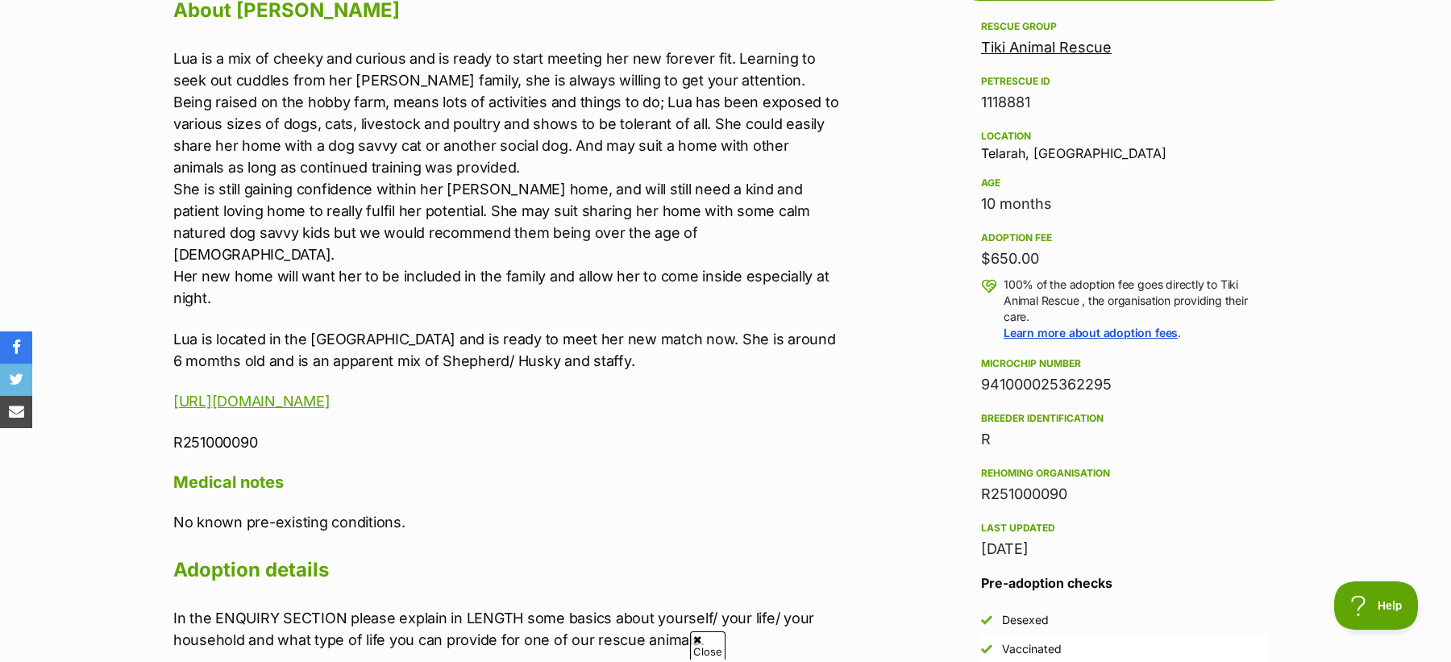
scroll to position [1488, 0]
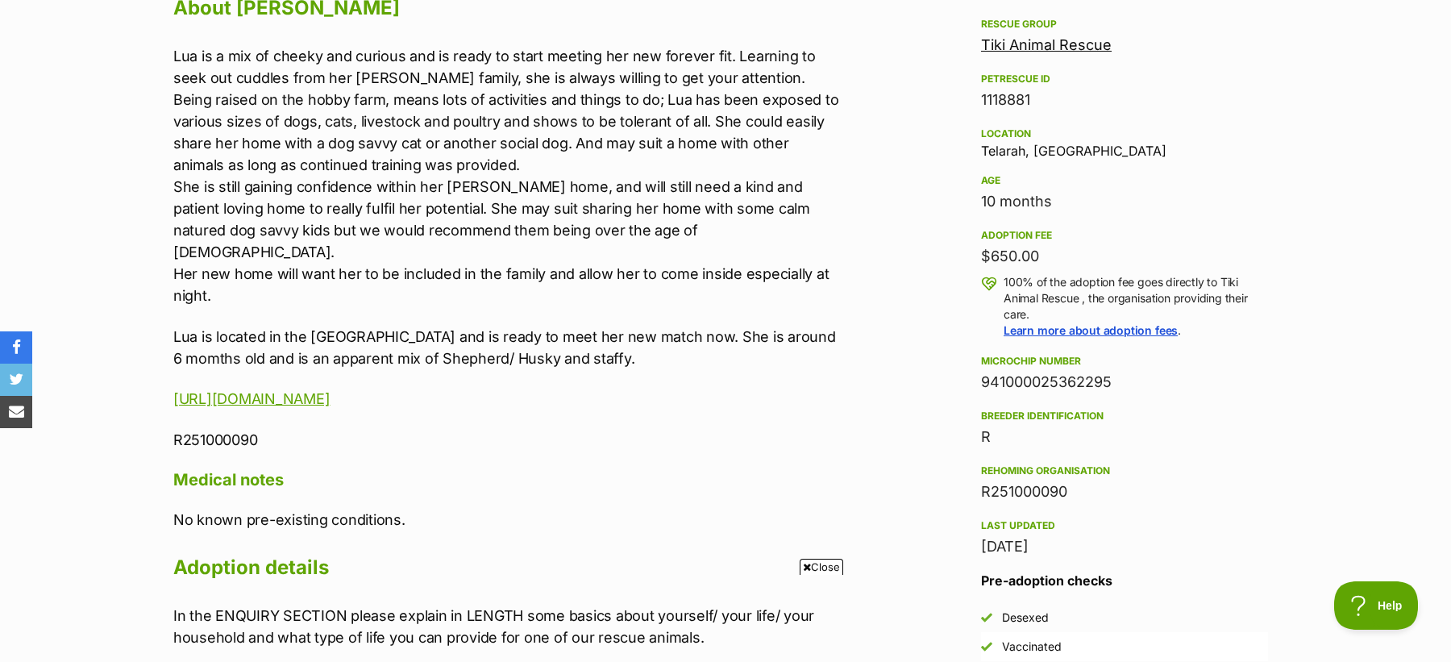
click at [999, 383] on div "941000025362295" at bounding box center [1124, 382] width 287 height 23
copy div "941000025362295"
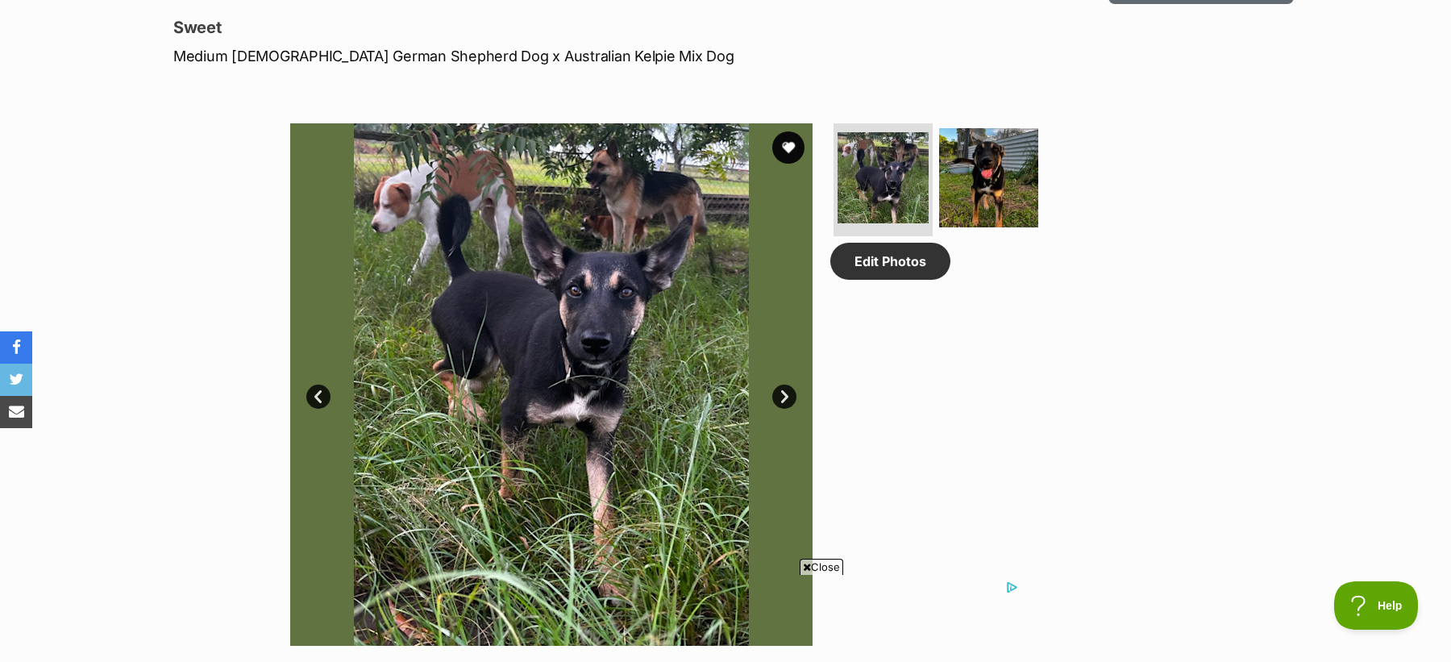
scroll to position [762, 0]
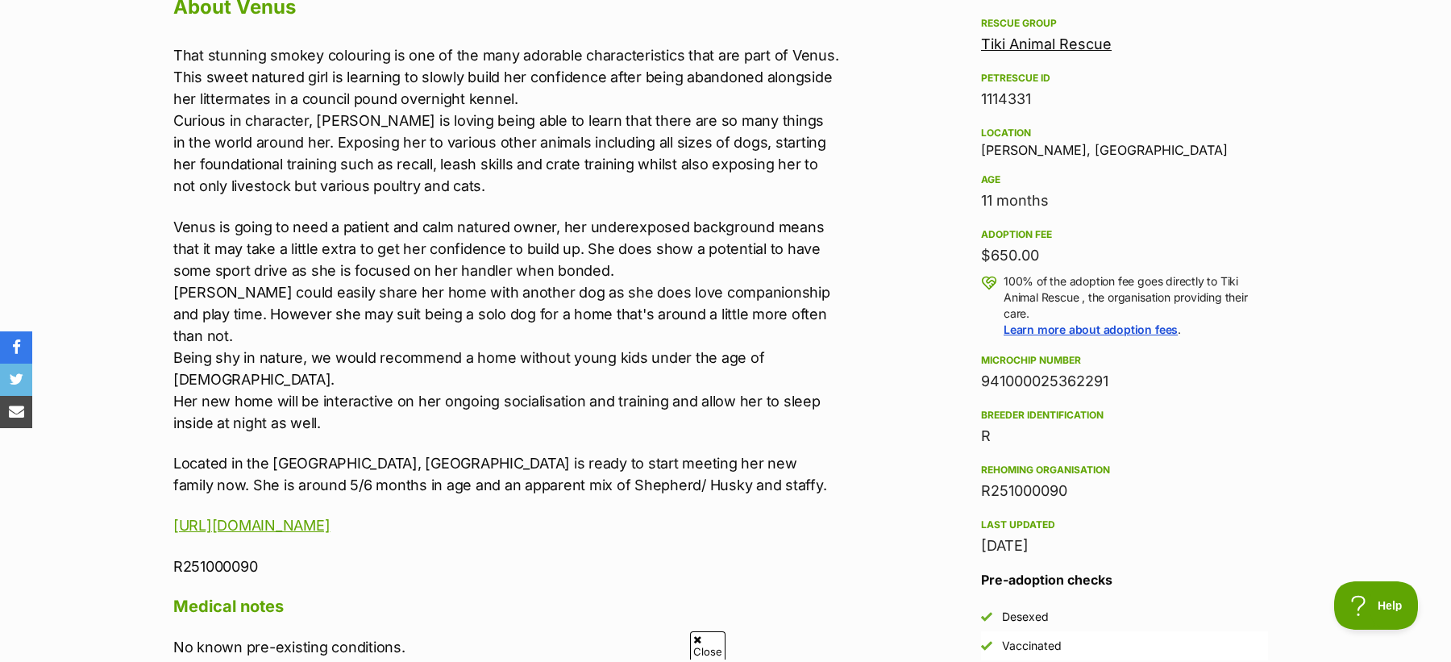
click at [1066, 377] on div "941000025362291" at bounding box center [1124, 381] width 287 height 23
copy div "941000025362291"
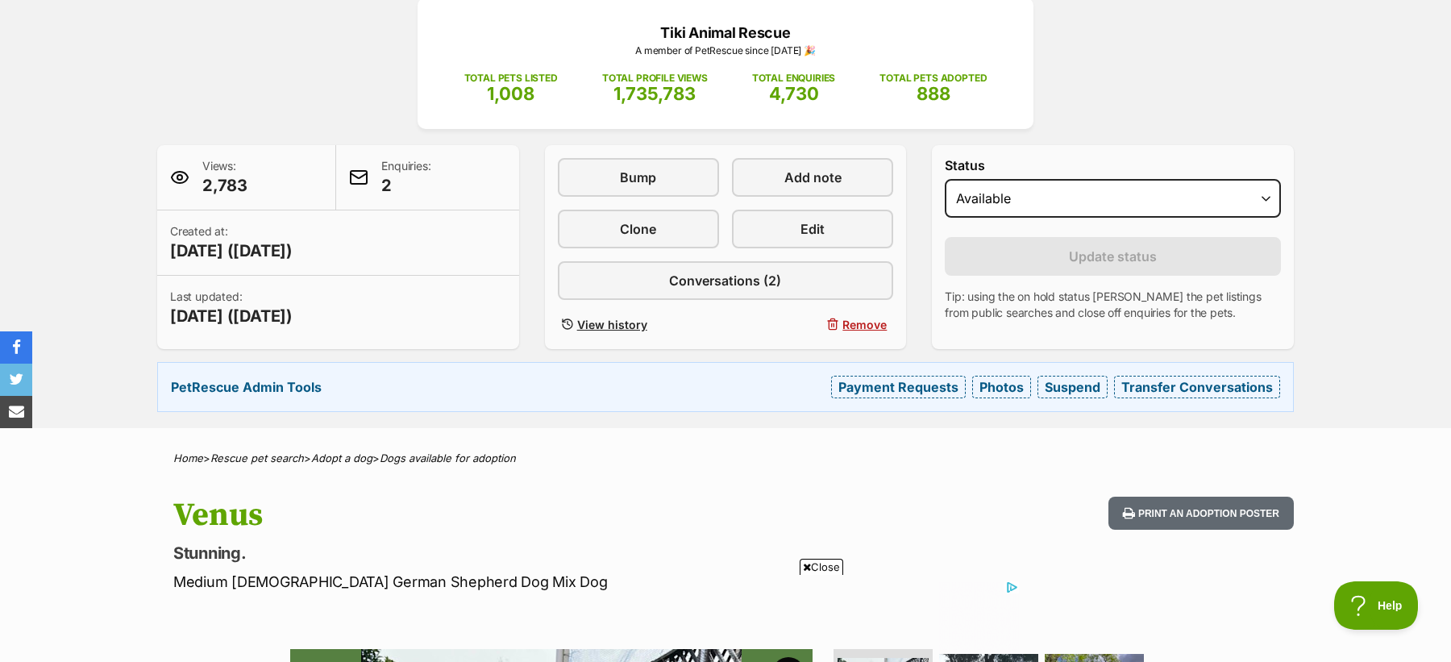
scroll to position [198, 0]
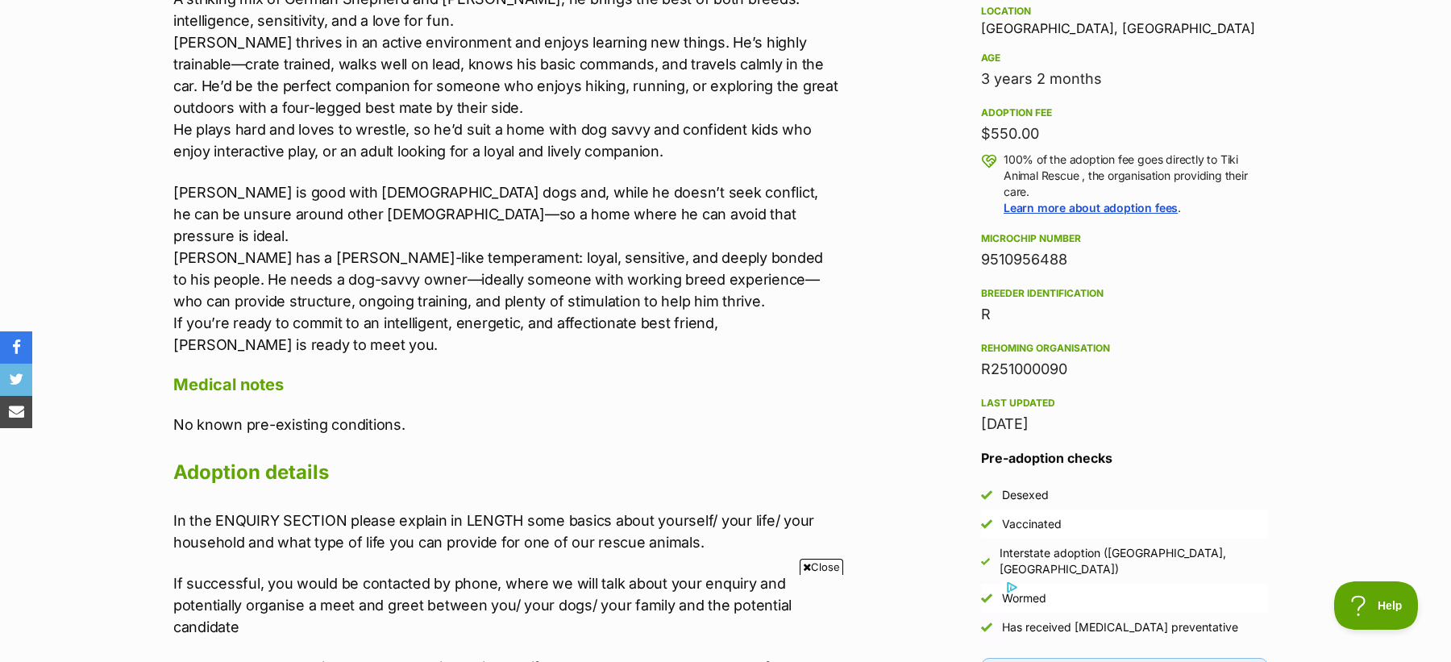
scroll to position [1606, 0]
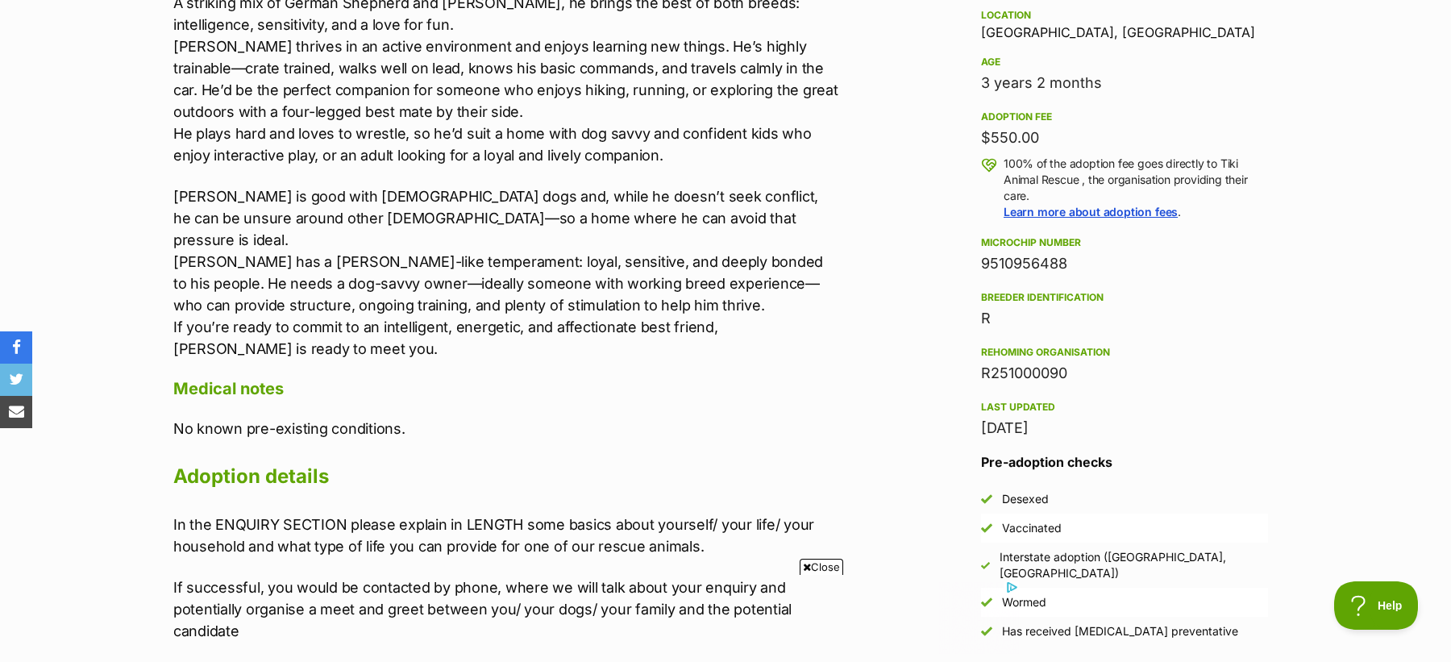
click at [1034, 259] on div "9510956488" at bounding box center [1124, 263] width 287 height 23
copy div "9510956488"
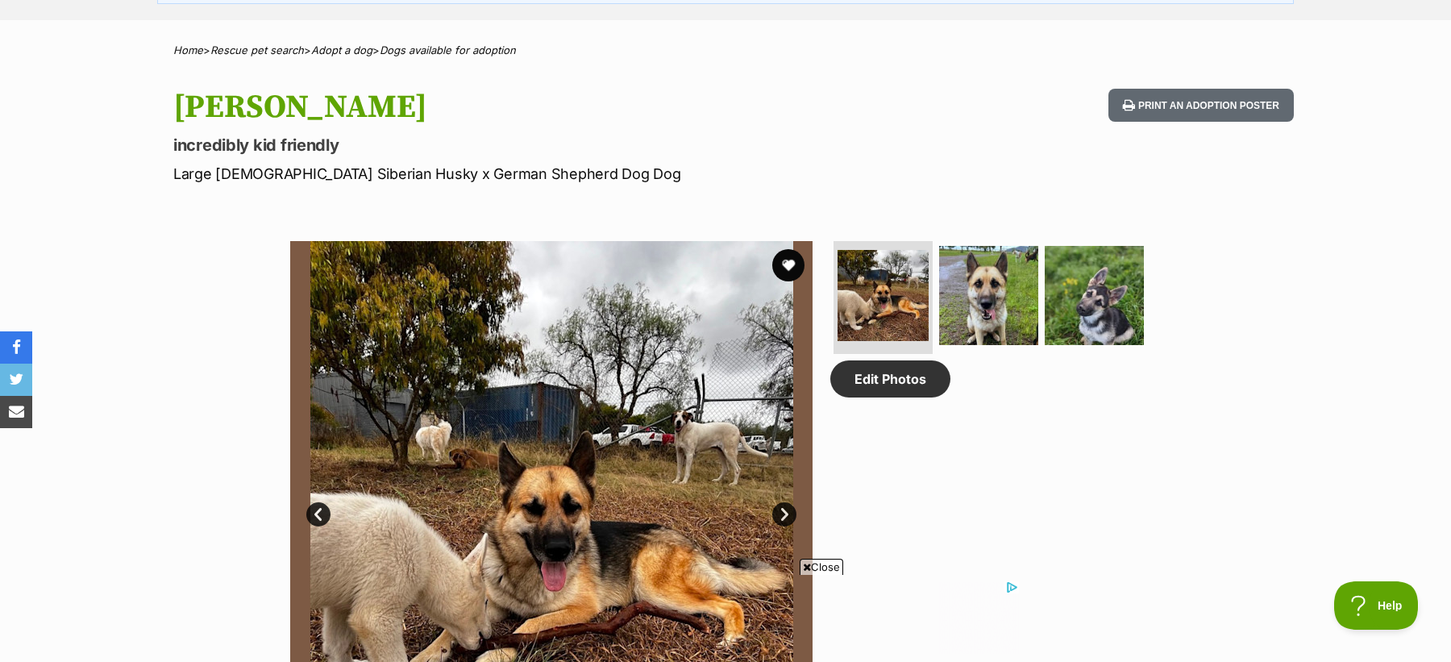
scroll to position [0, 0]
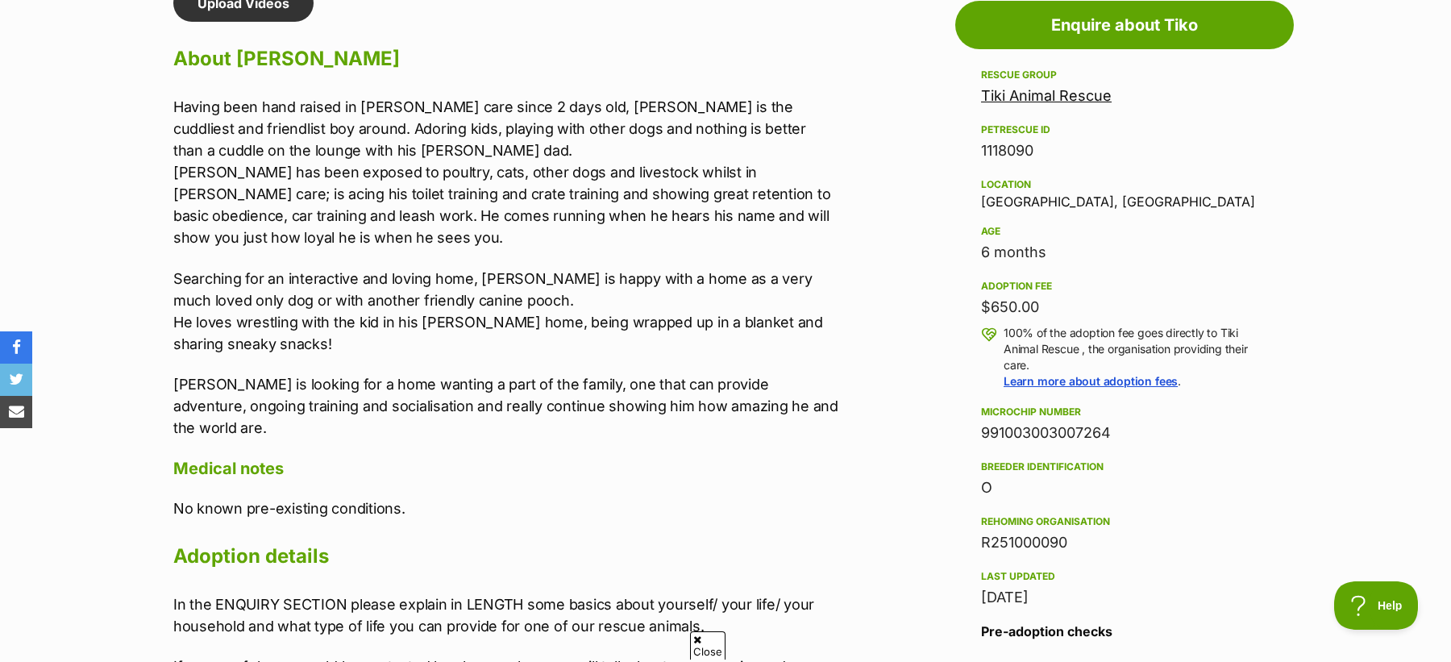
scroll to position [1453, 0]
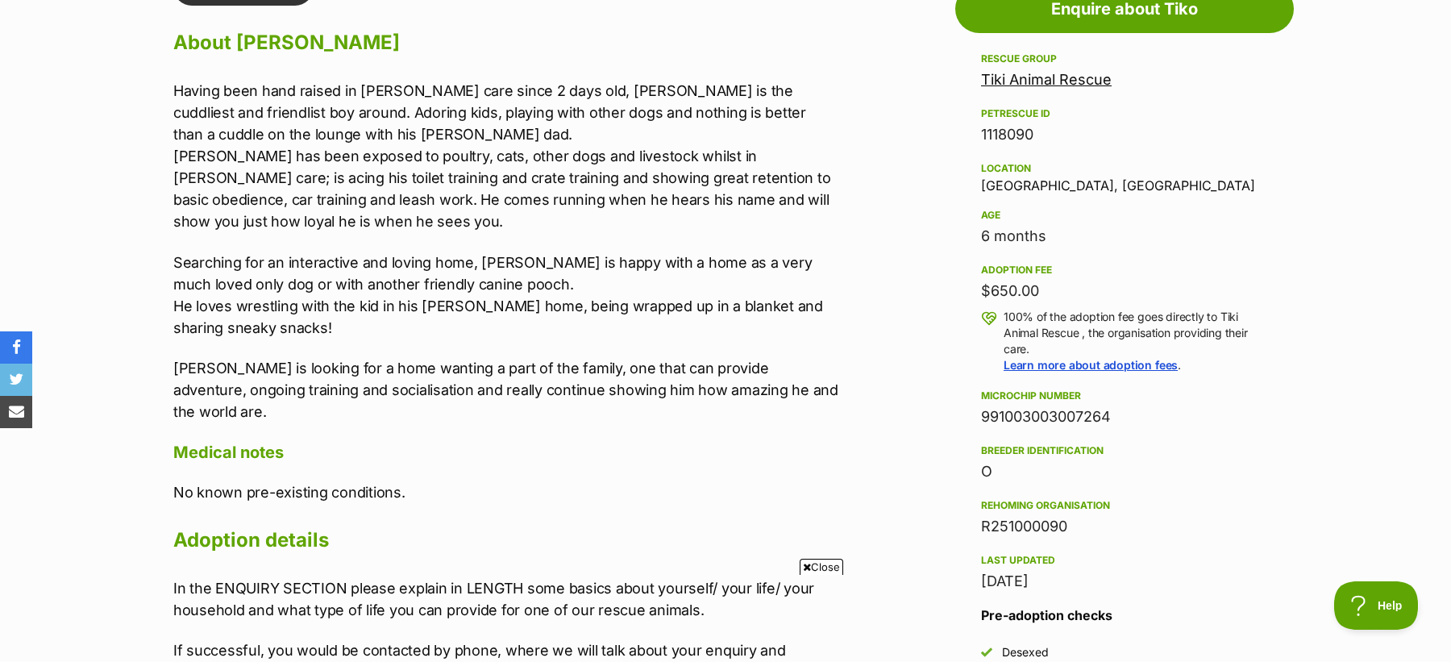
click at [1039, 412] on div "991003003007264" at bounding box center [1124, 416] width 287 height 23
copy div "991003003007264"
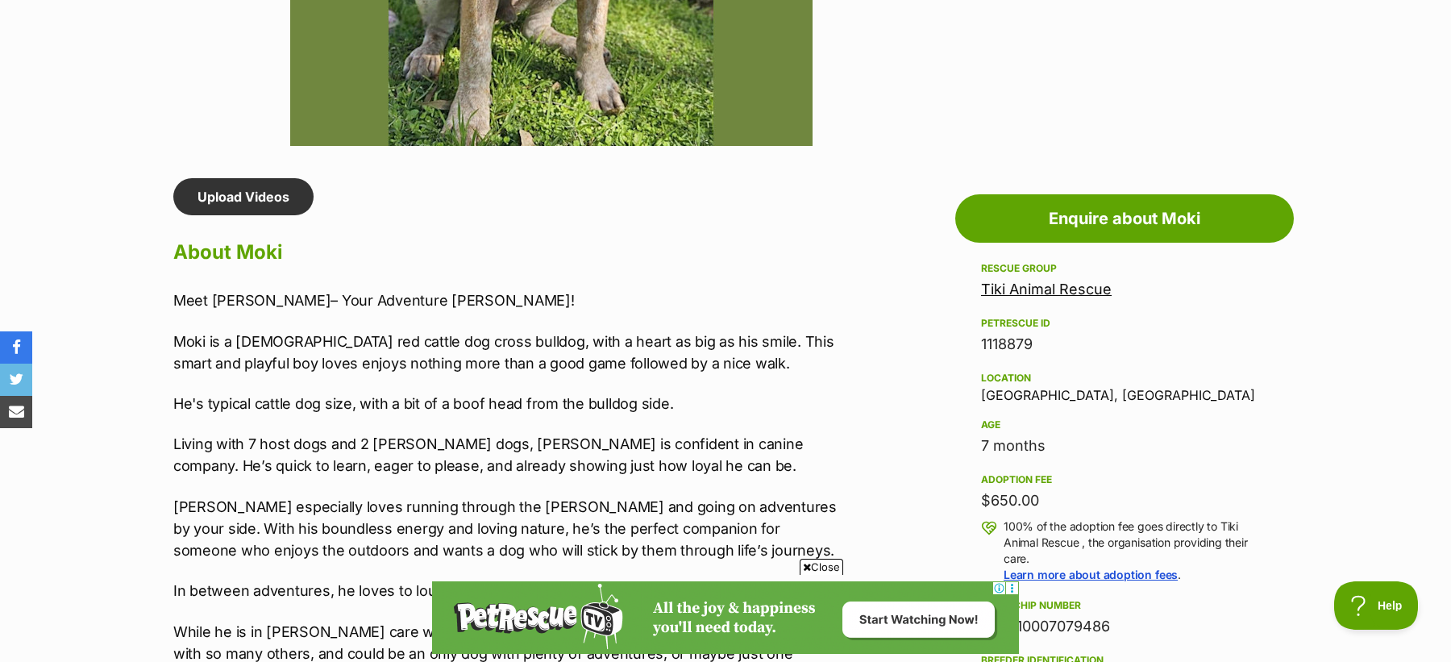
scroll to position [1435, 0]
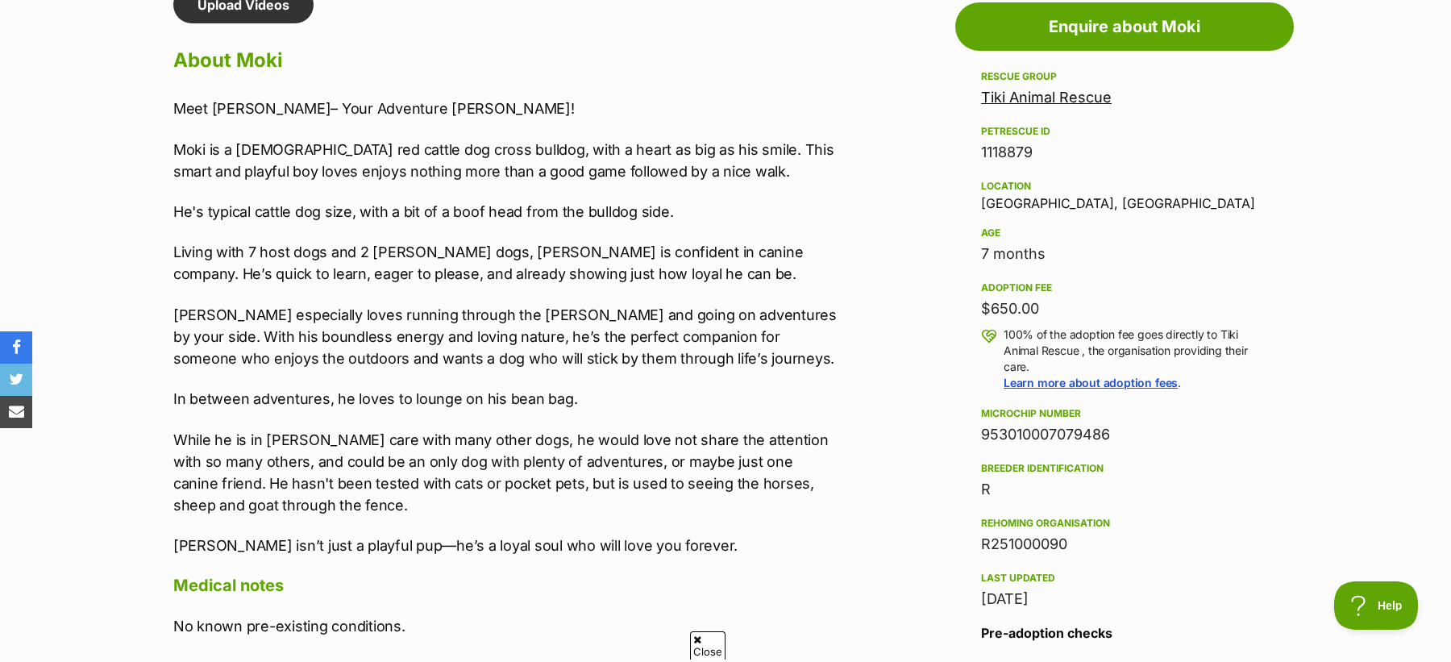
click at [1050, 433] on div "953010007079486" at bounding box center [1124, 434] width 287 height 23
copy div "953010007079486"
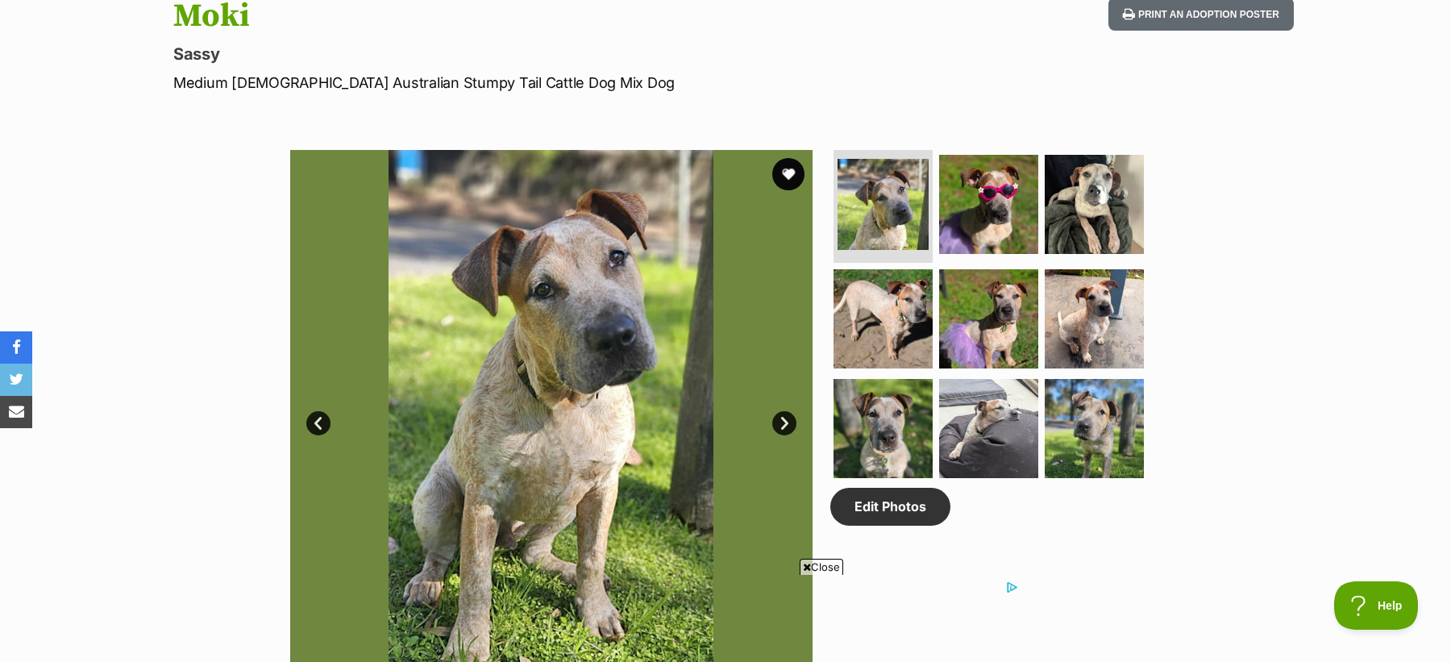
scroll to position [720, 0]
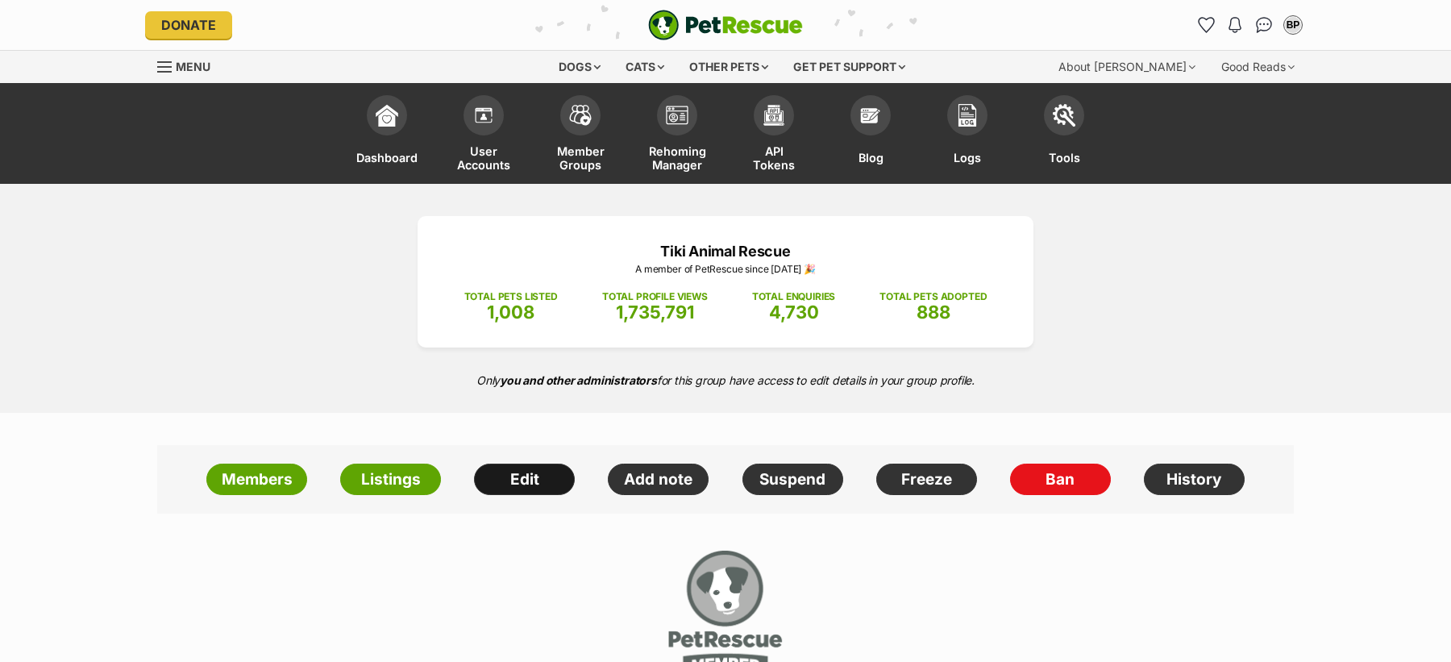
click at [531, 488] on link "Edit" at bounding box center [524, 479] width 101 height 32
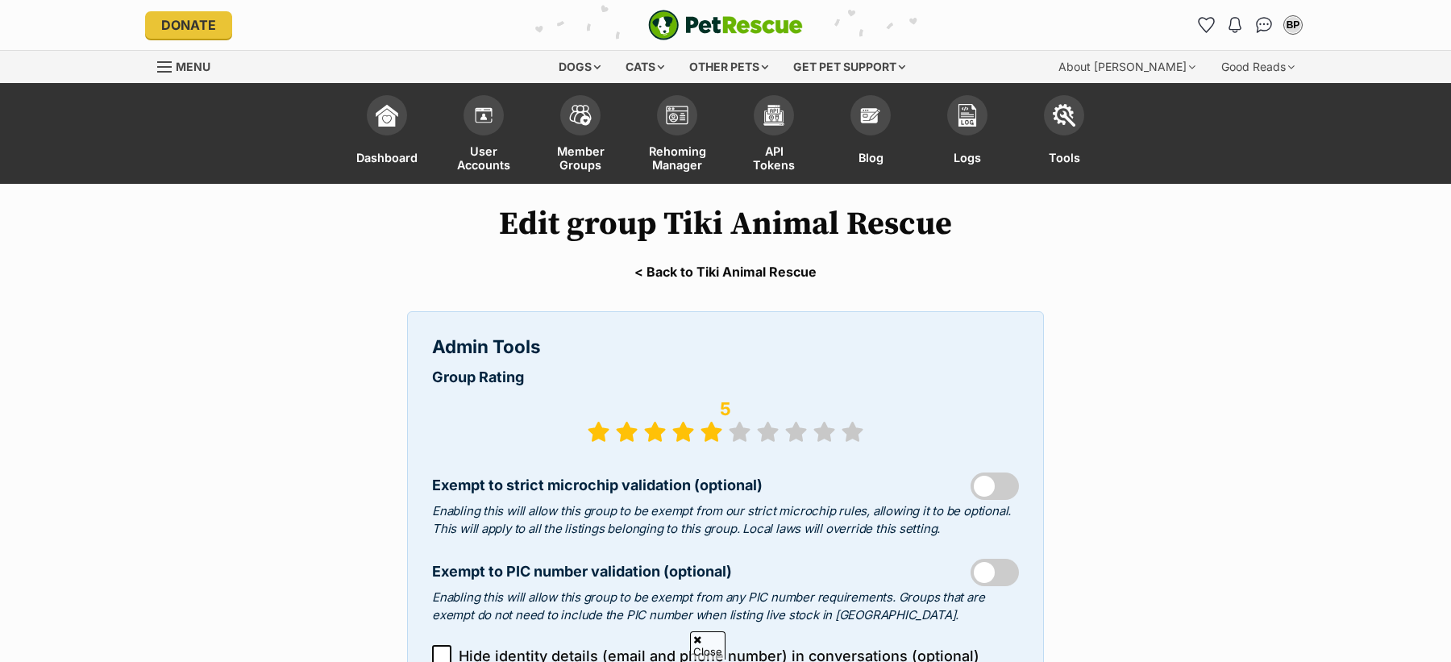
select select "rescue group"
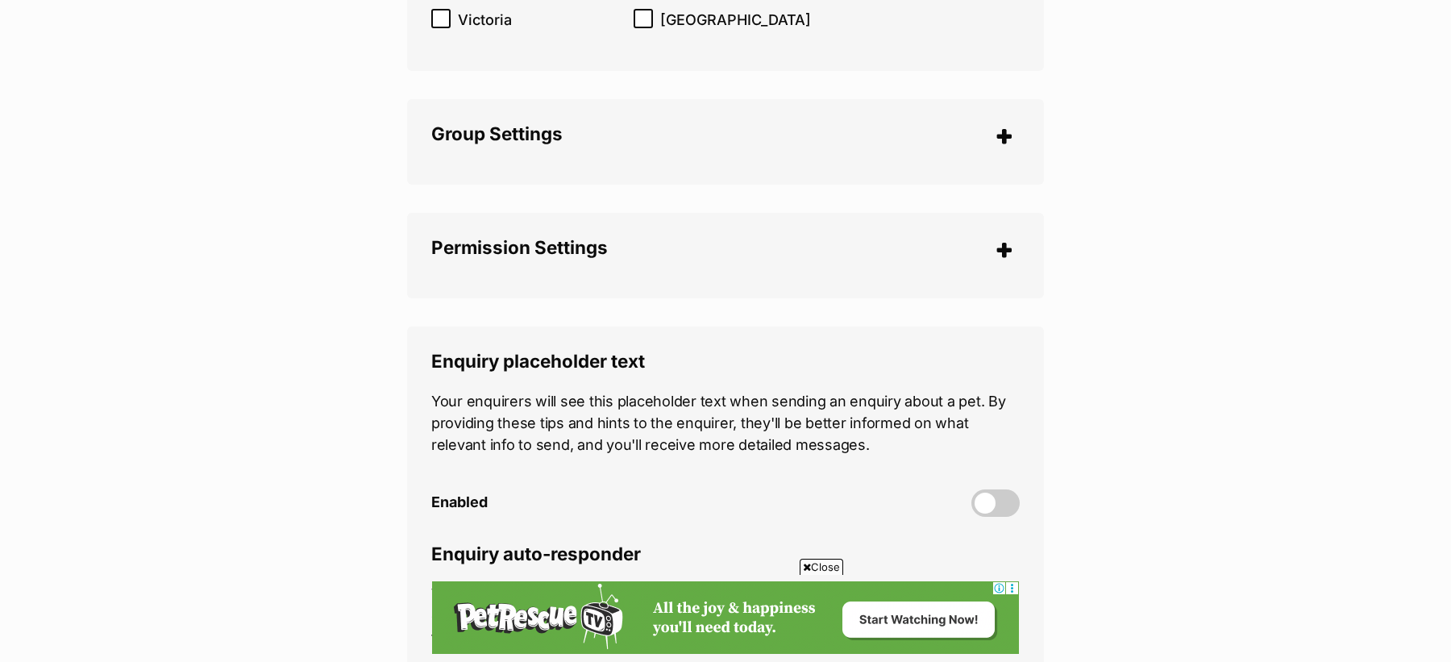
scroll to position [4377, 0]
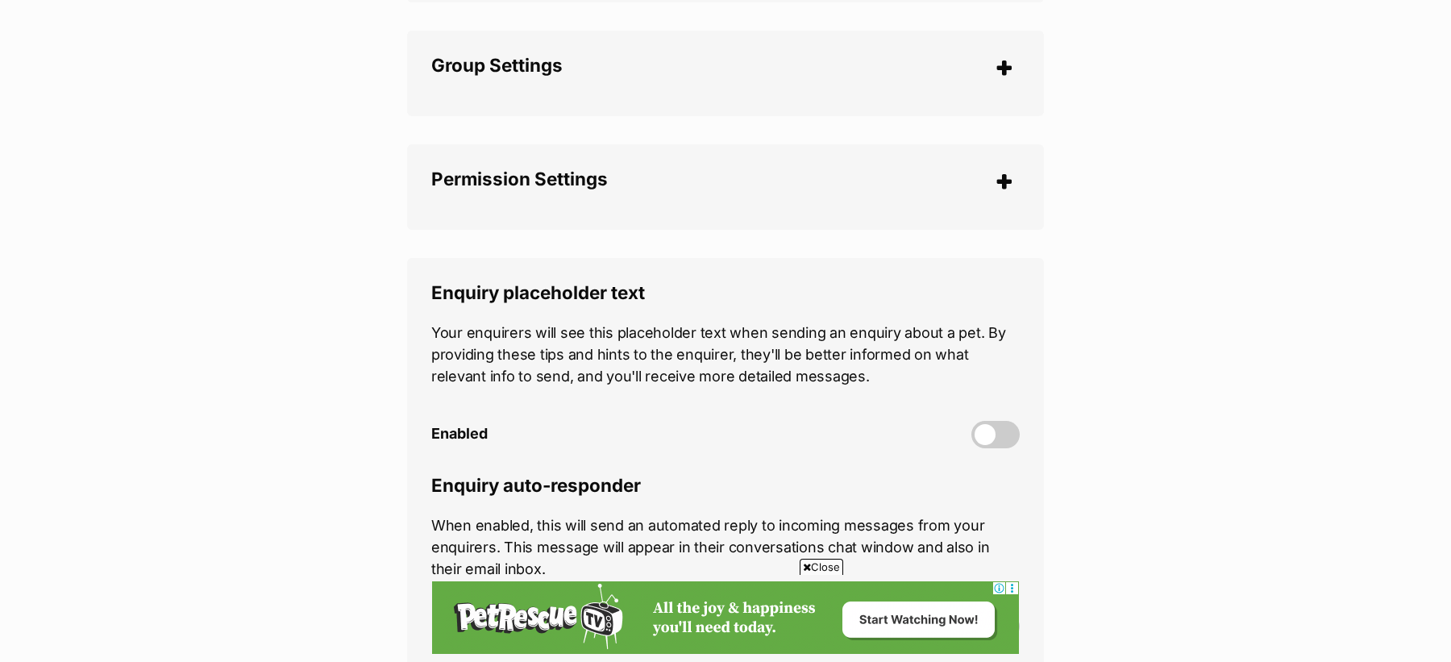
click at [525, 55] on fieldset "Group Settings Policy level (optional) What does this mean? Flexible Moderate S…" at bounding box center [725, 73] width 588 height 37
click at [508, 54] on span "Group Settings" at bounding box center [496, 65] width 131 height 22
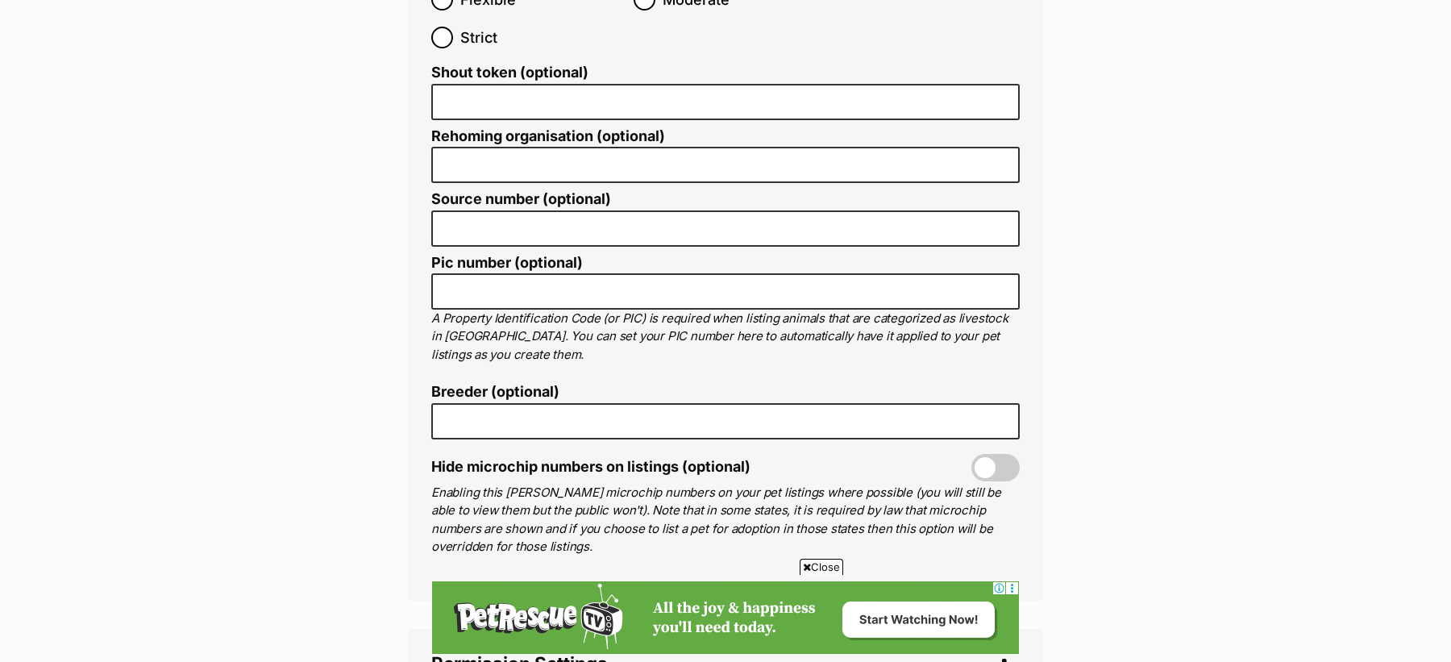
scroll to position [4533, 0]
click at [832, 566] on span "Close" at bounding box center [821, 566] width 44 height 16
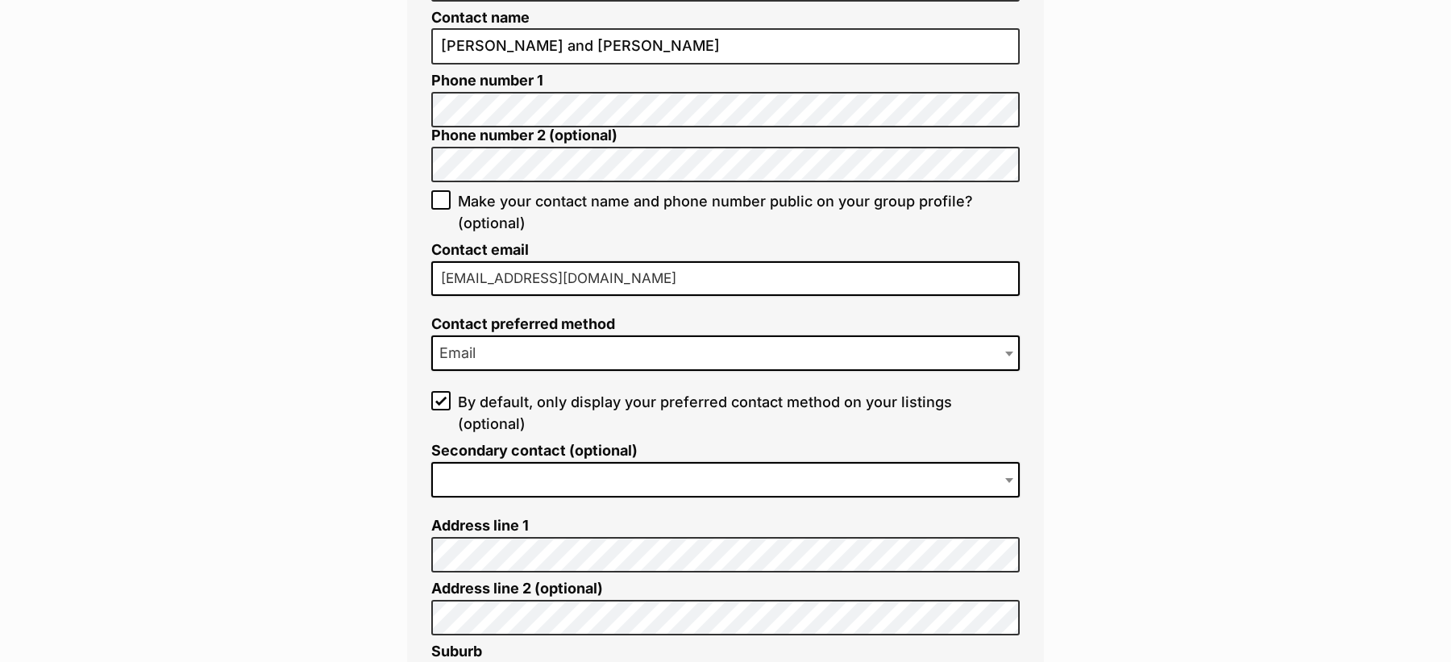
scroll to position [1077, 0]
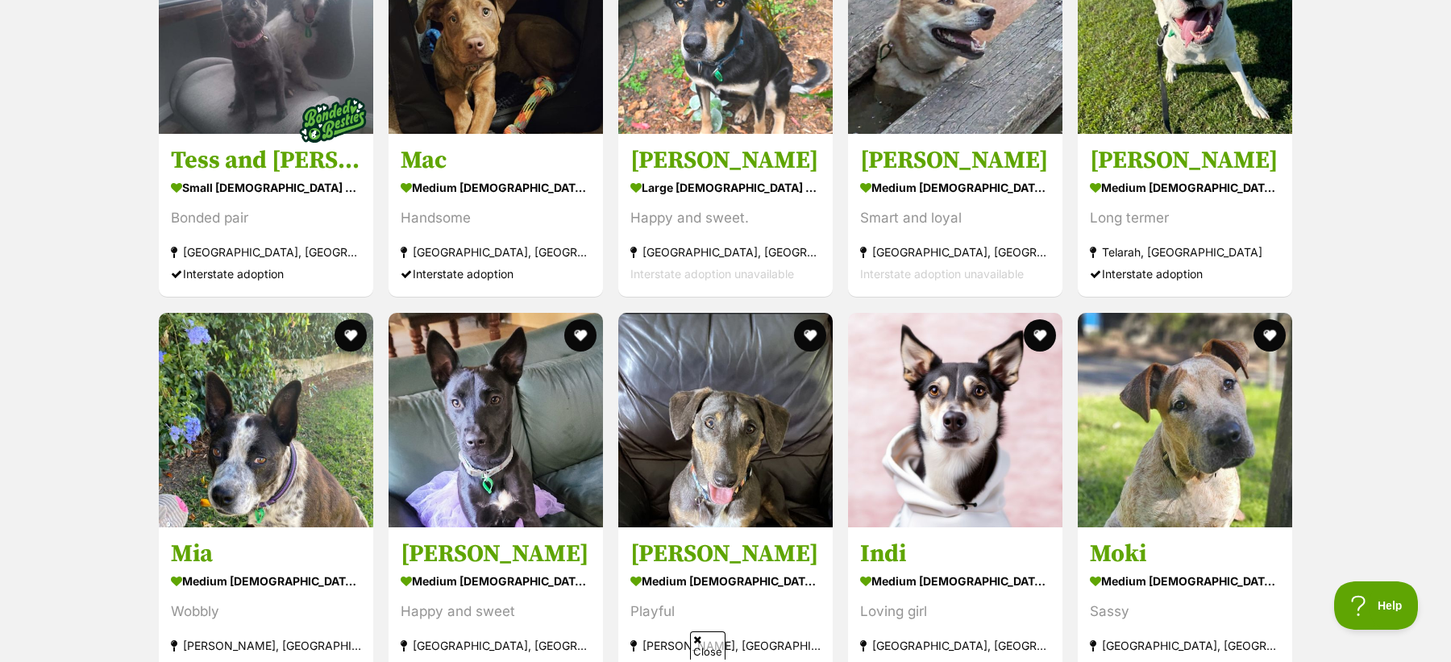
scroll to position [2318, 0]
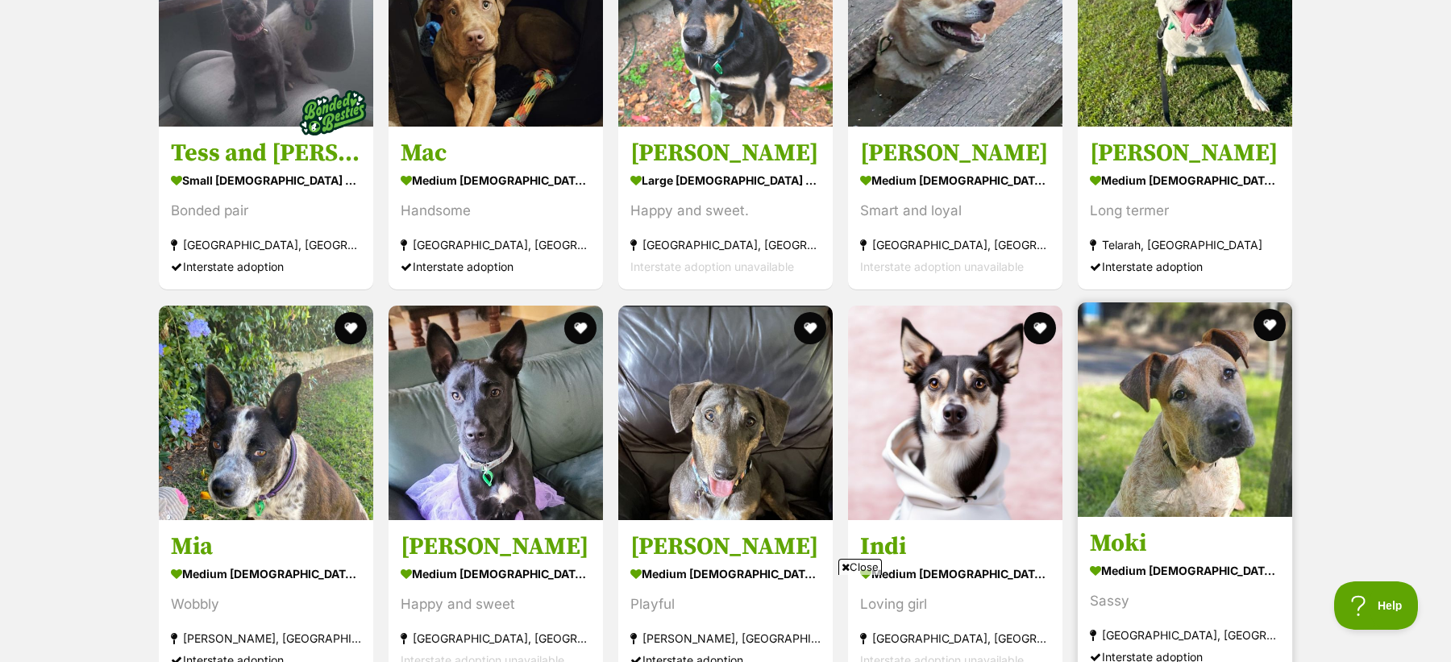
click at [1140, 533] on h3 "Moki" at bounding box center [1185, 543] width 190 height 31
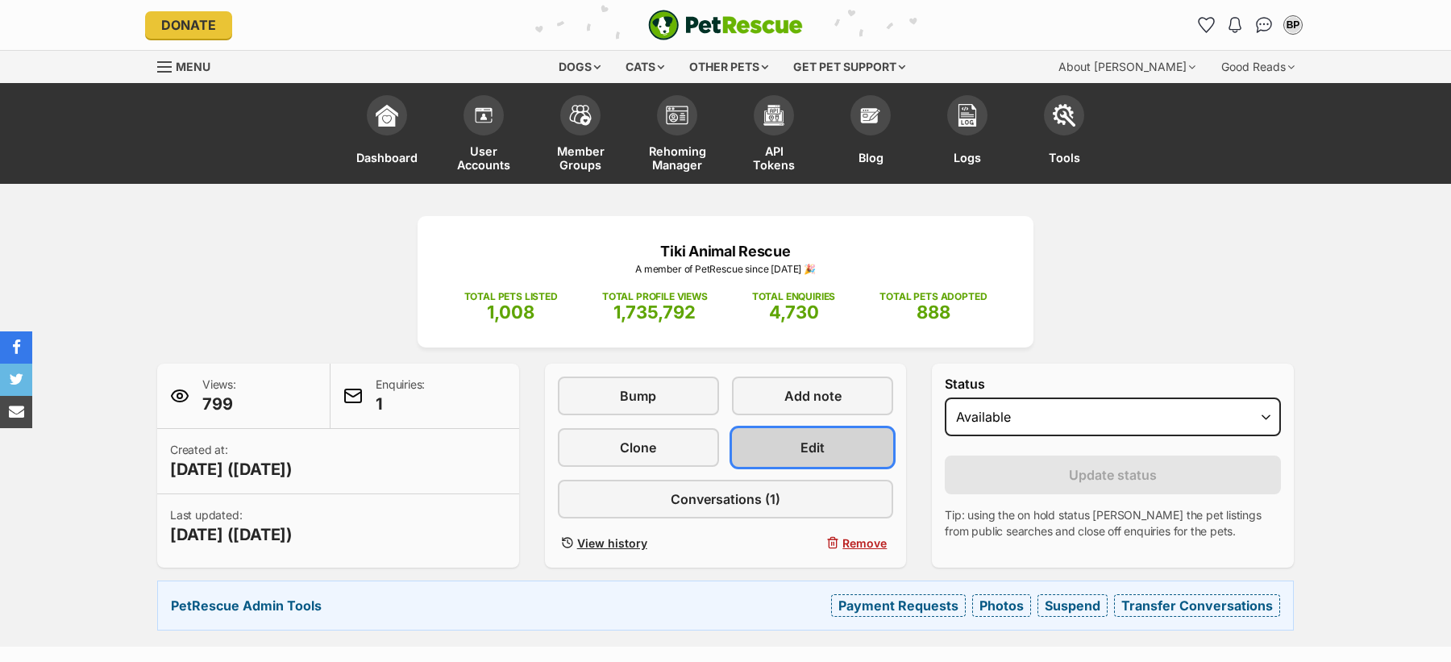
click at [770, 445] on link "Edit" at bounding box center [812, 447] width 161 height 39
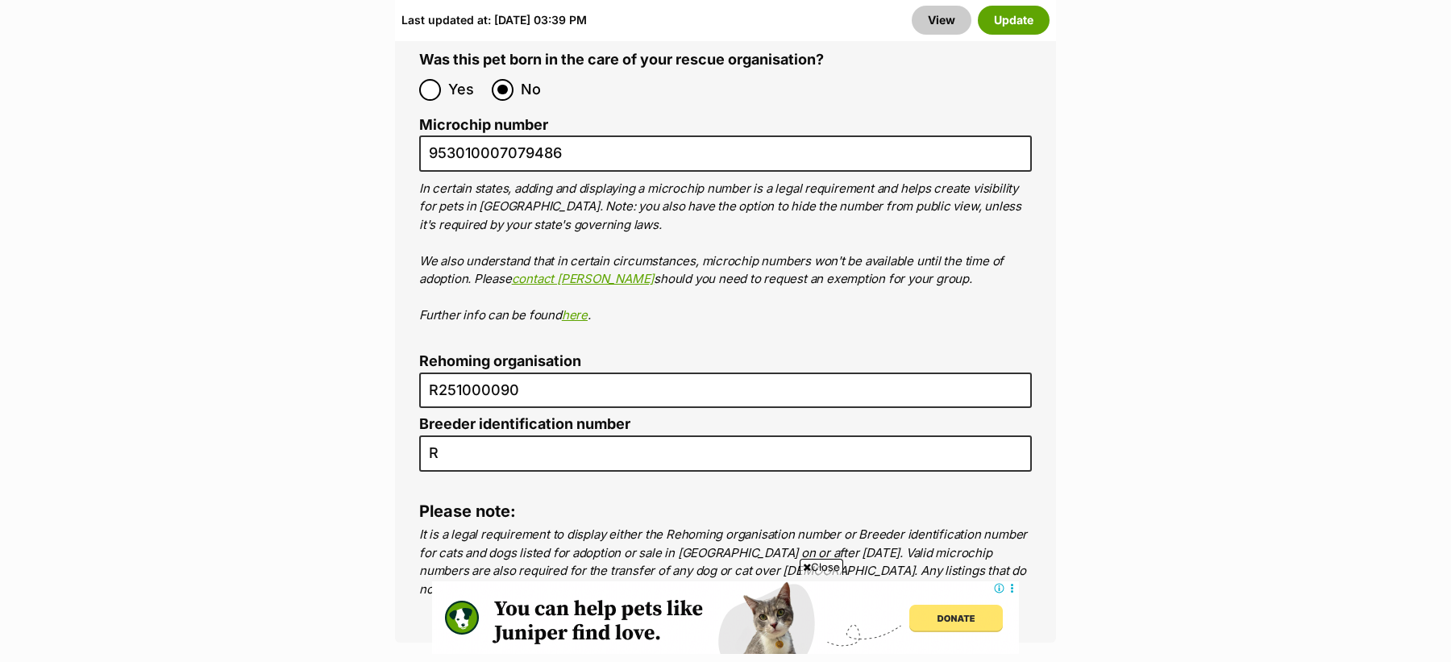
scroll to position [5929, 0]
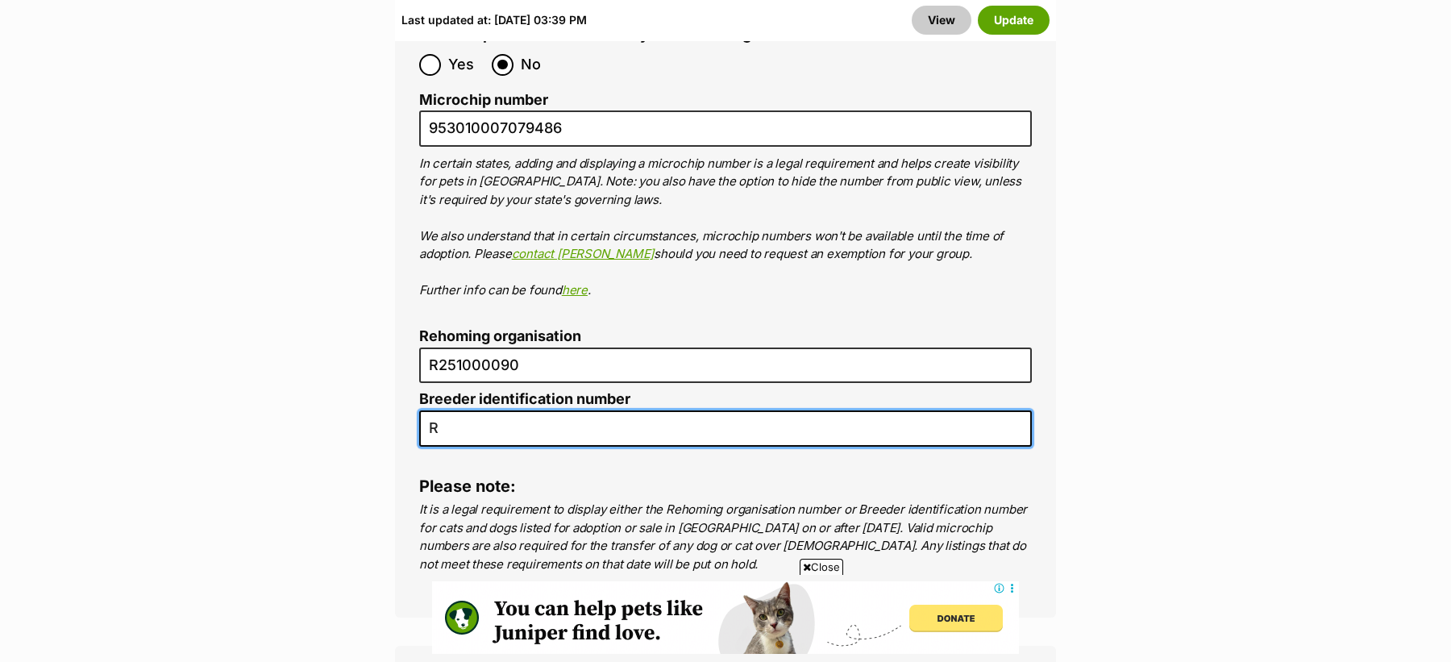
click at [570, 410] on input "R" at bounding box center [725, 428] width 612 height 36
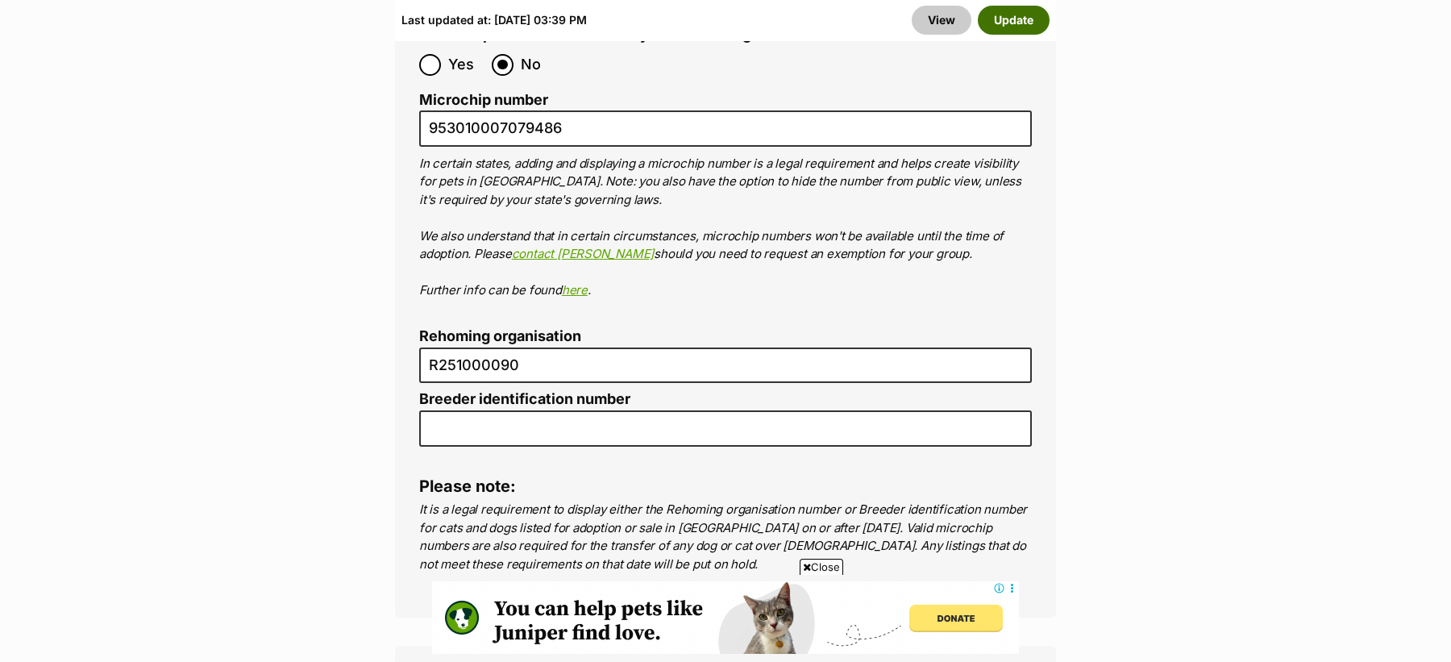
click at [1019, 23] on button "Update" at bounding box center [1014, 20] width 72 height 29
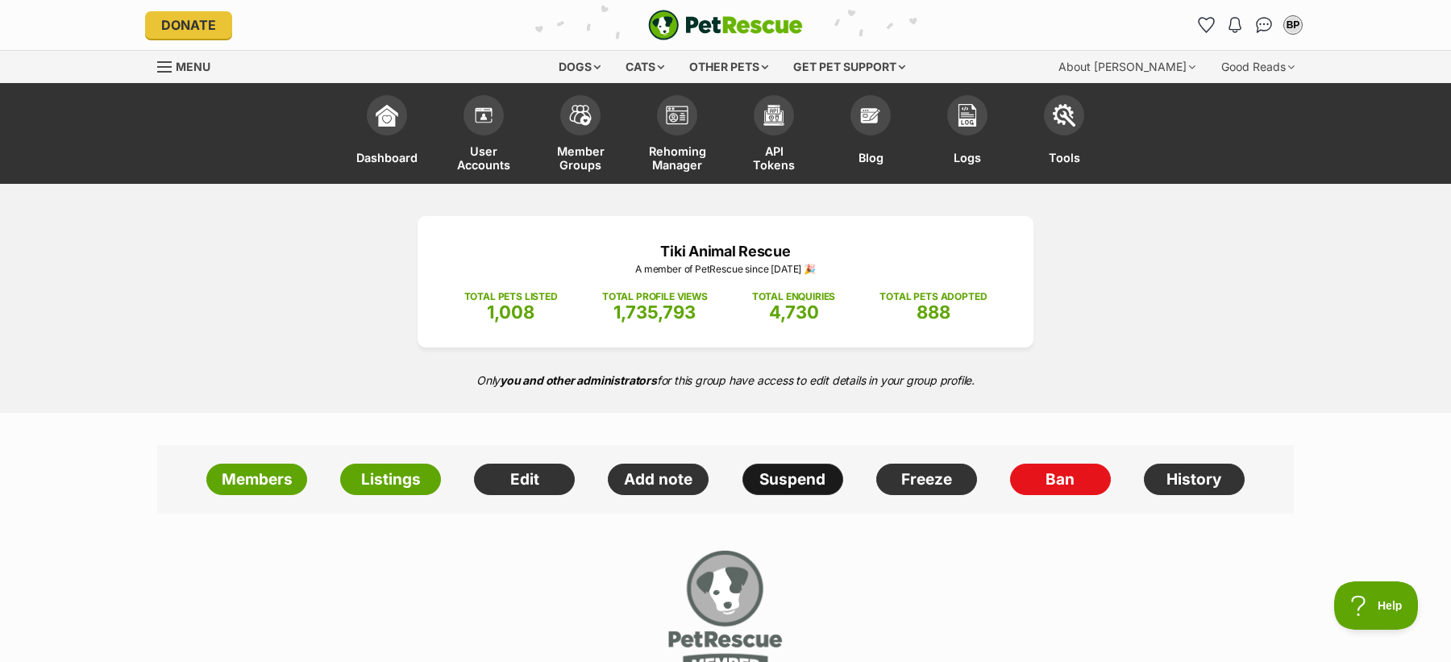
click at [795, 487] on link "Suspend" at bounding box center [792, 479] width 101 height 32
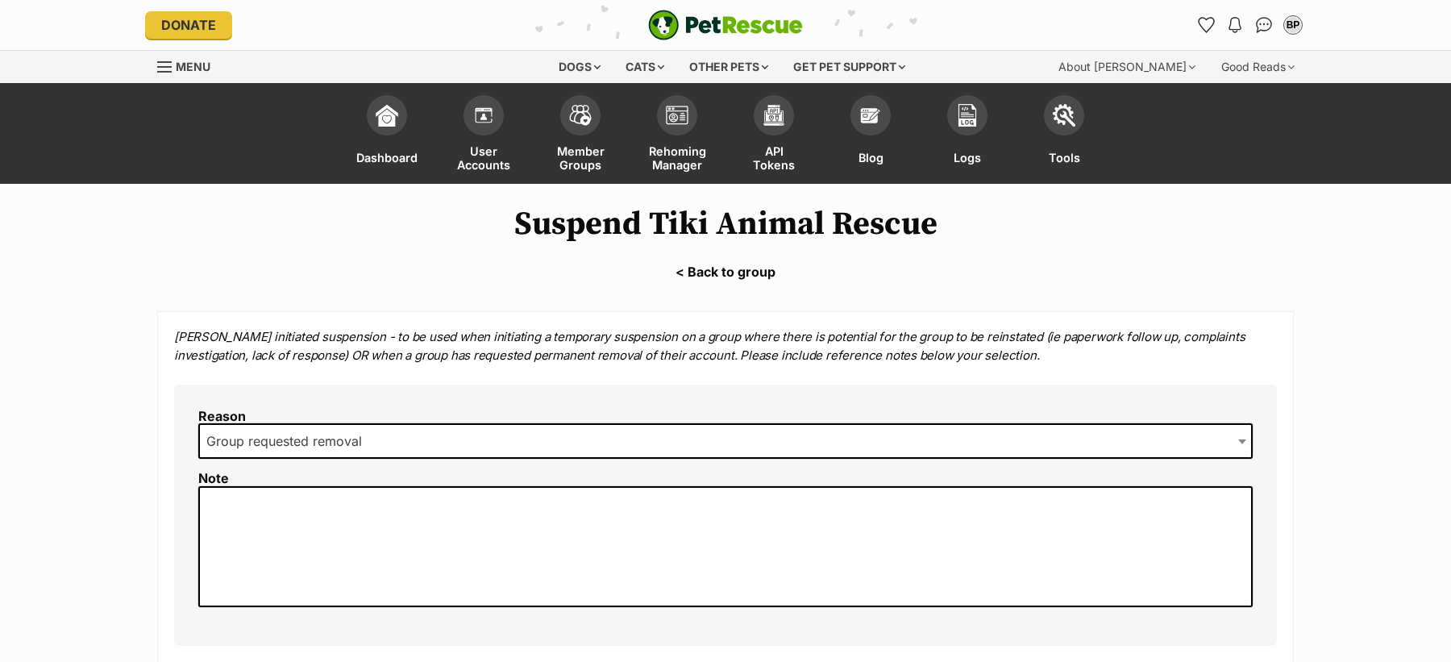
click at [365, 447] on span "Group requested removal" at bounding box center [289, 441] width 178 height 23
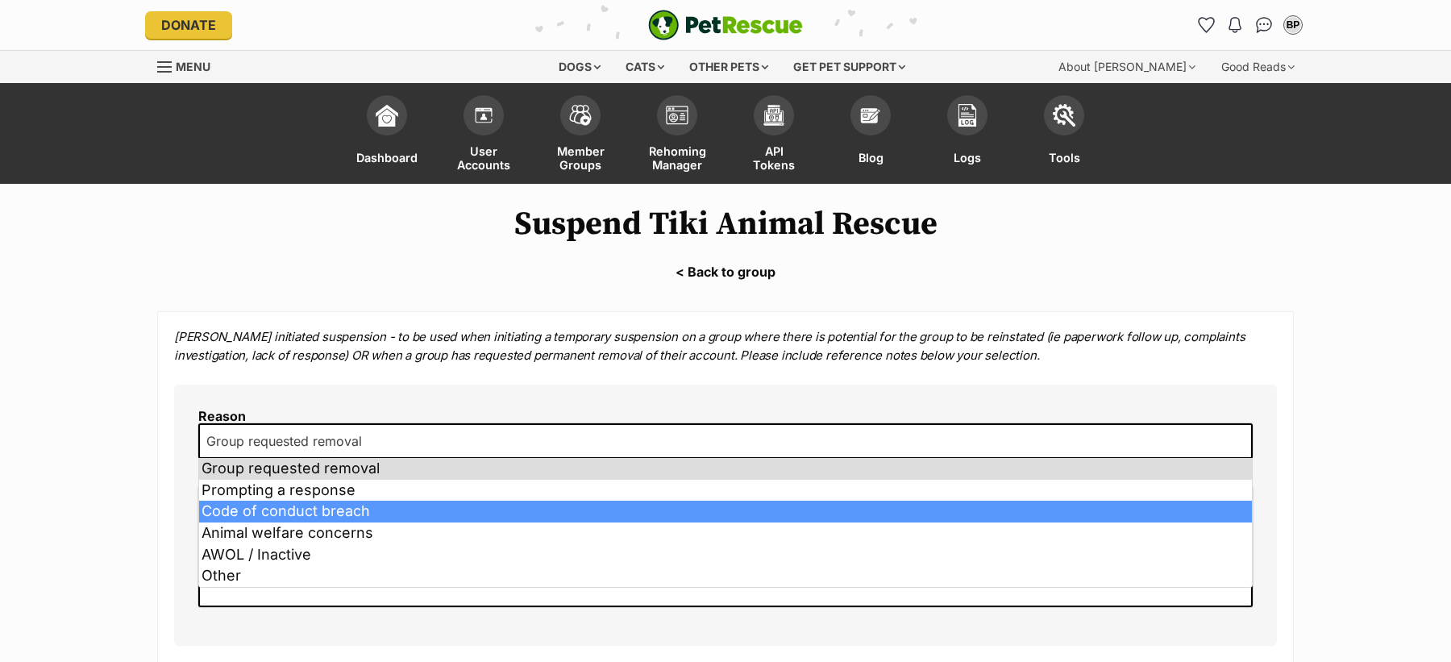
select select "Code of conduct breach"
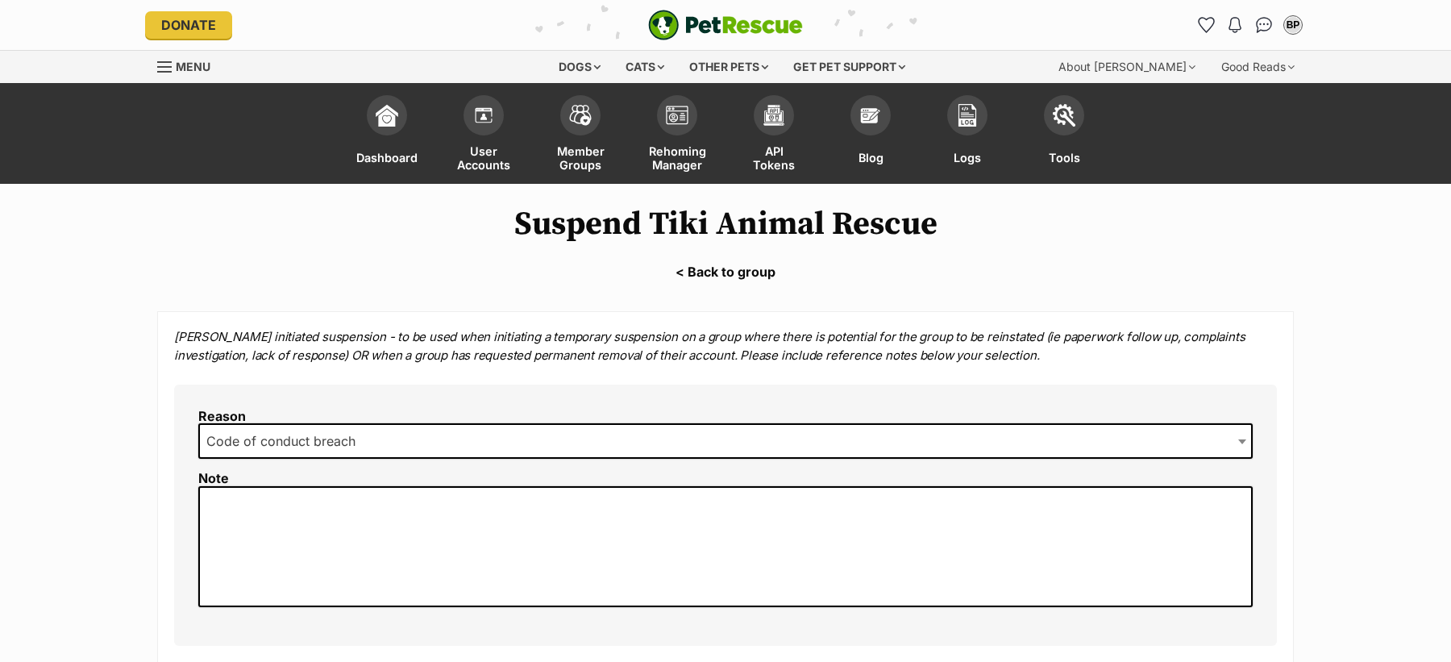
click at [290, 530] on textarea at bounding box center [725, 546] width 1054 height 121
paste textarea "https://secure.helpscout.net/conversation/3047173695/190978?viewId=680784"
click at [573, 518] on textarea "Repeated breach. False microchip numbers and some pets still showing as not des…" at bounding box center [725, 546] width 1054 height 121
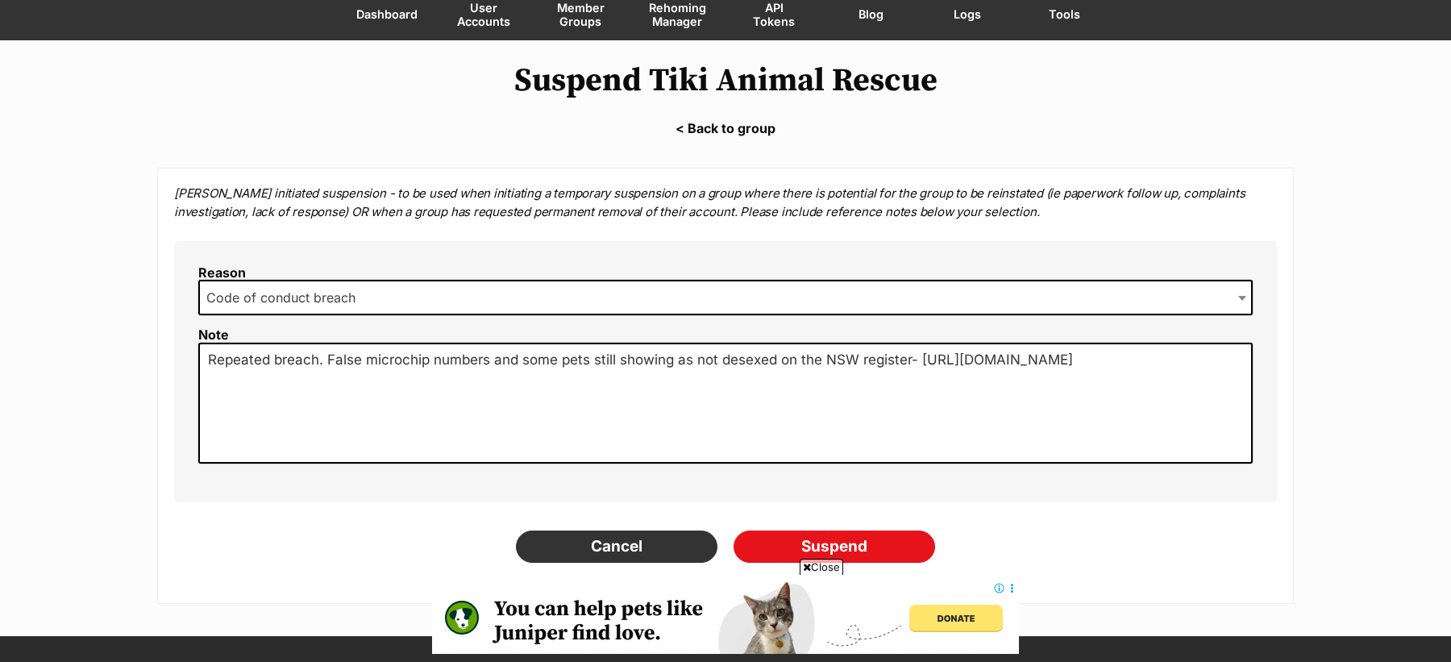
scroll to position [166, 0]
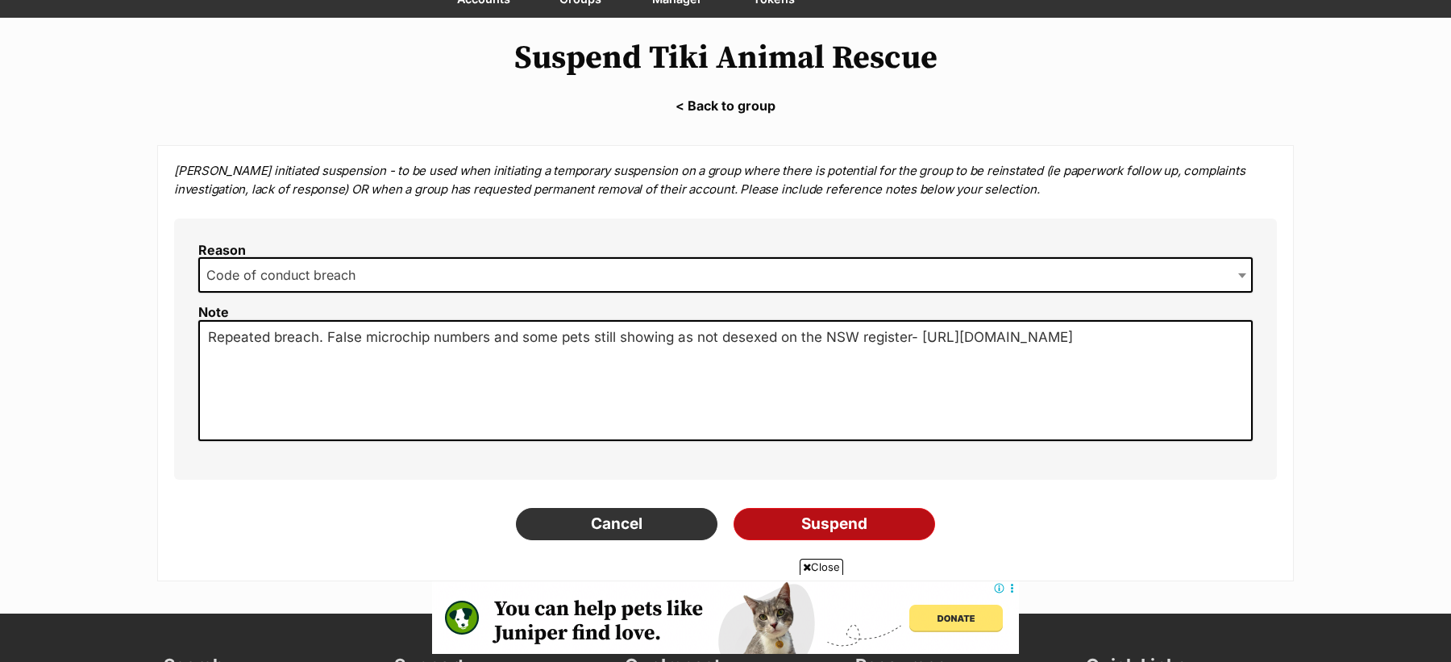
type textarea "Repeated breach. False microchip numbers and some pets still showing as not des…"
click at [802, 519] on input "Suspend" at bounding box center [833, 524] width 201 height 32
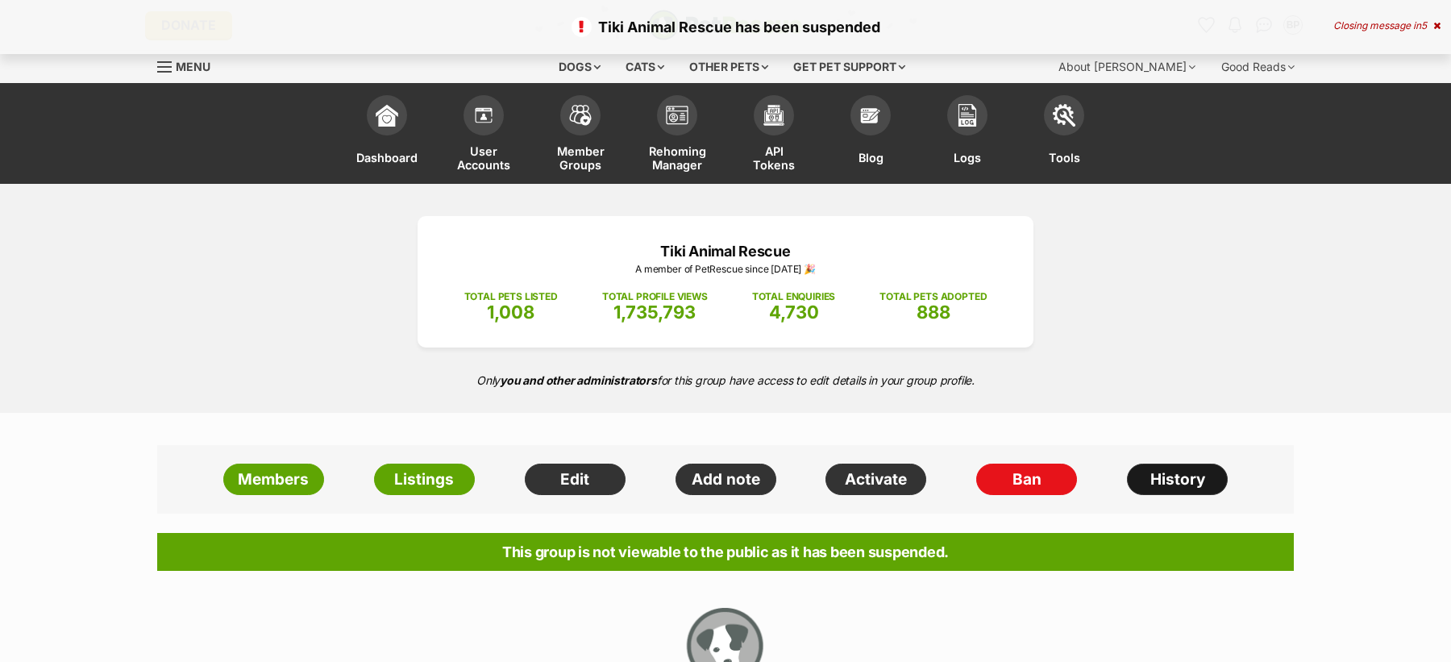
click at [1177, 486] on link "History" at bounding box center [1177, 479] width 101 height 32
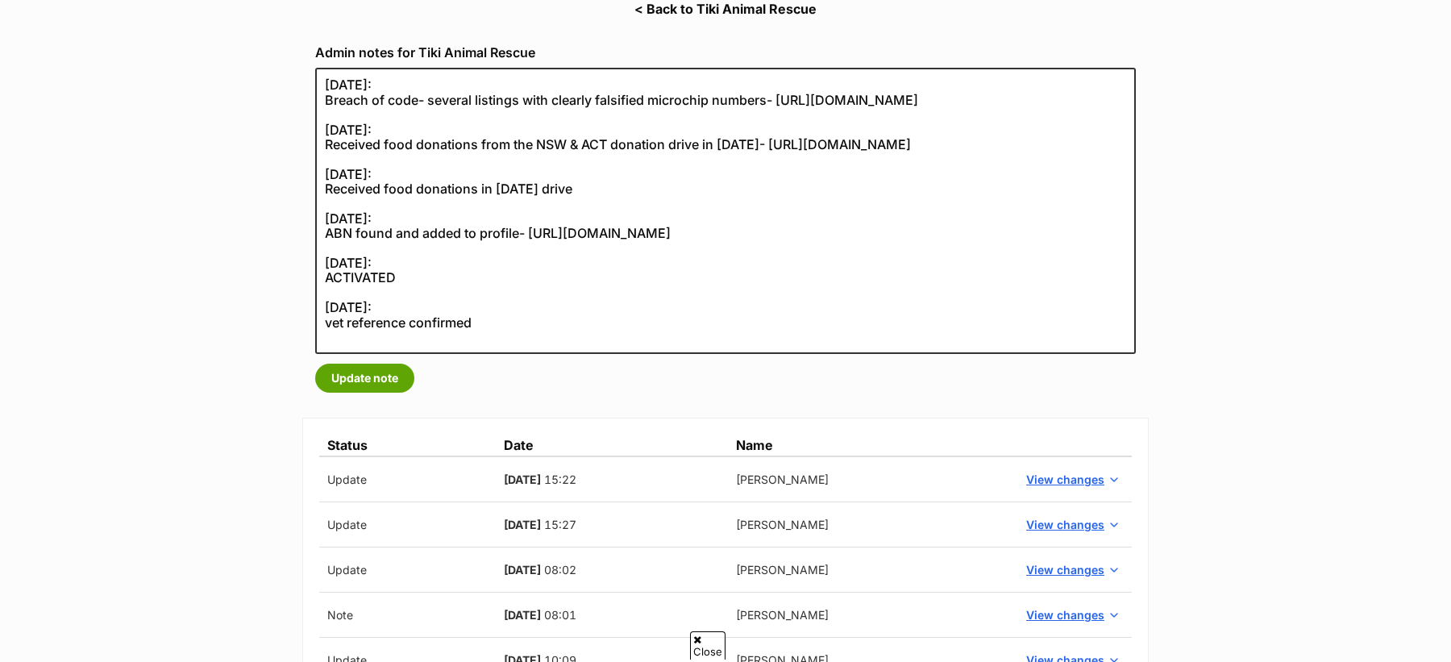
scroll to position [263, 0]
click at [1050, 484] on span "View changes" at bounding box center [1065, 479] width 78 height 17
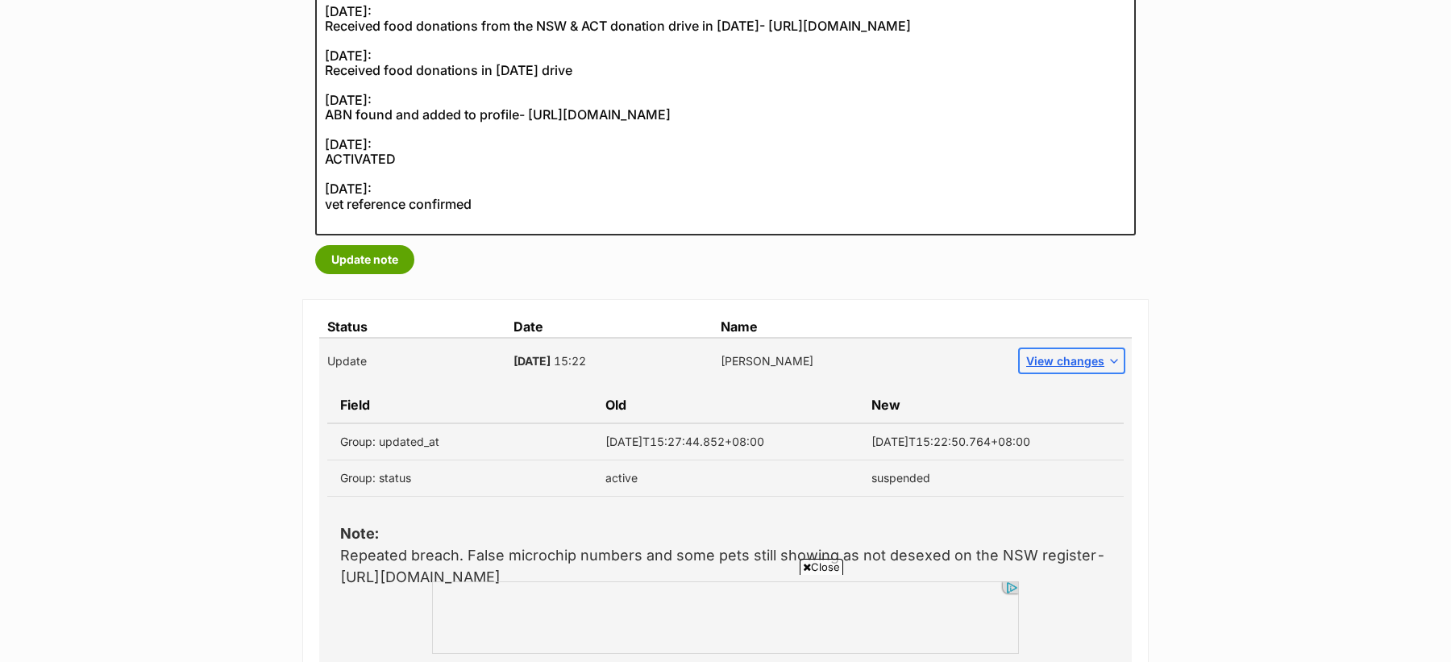
scroll to position [396, 0]
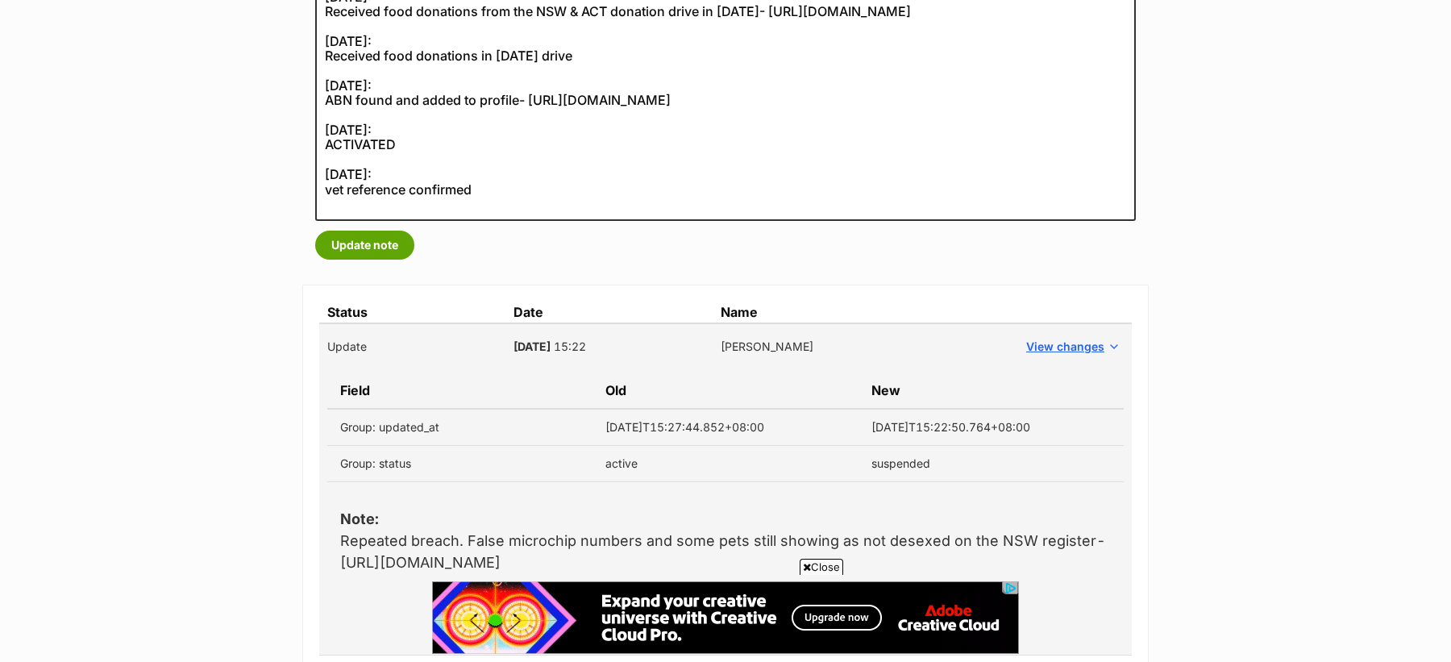
click at [697, 539] on p "Note: Repeated breach. False microchip numbers and some pets still showing as n…" at bounding box center [725, 540] width 770 height 65
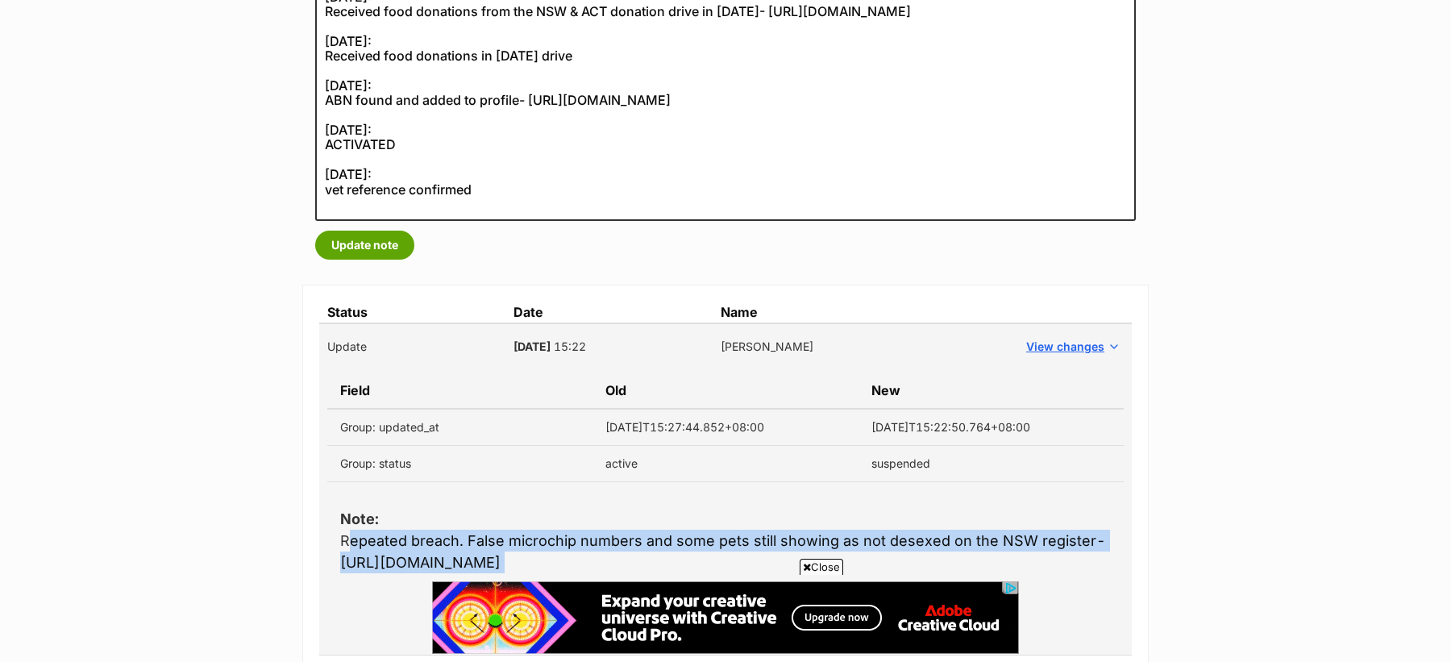
click at [697, 539] on p "Note: Repeated breach. False microchip numbers and some pets still showing as n…" at bounding box center [725, 540] width 770 height 65
copy tbody "Repeated breach. False microchip numbers and some pets still showing as not des…"
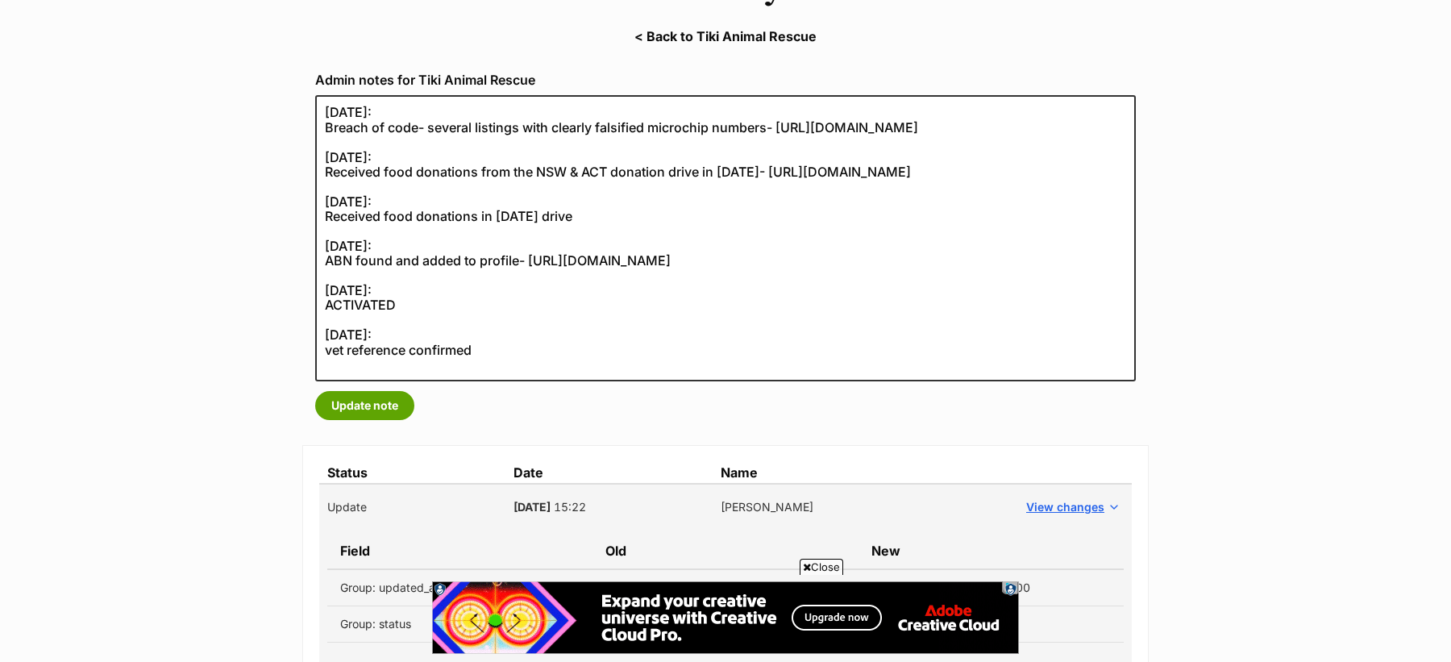
scroll to position [224, 0]
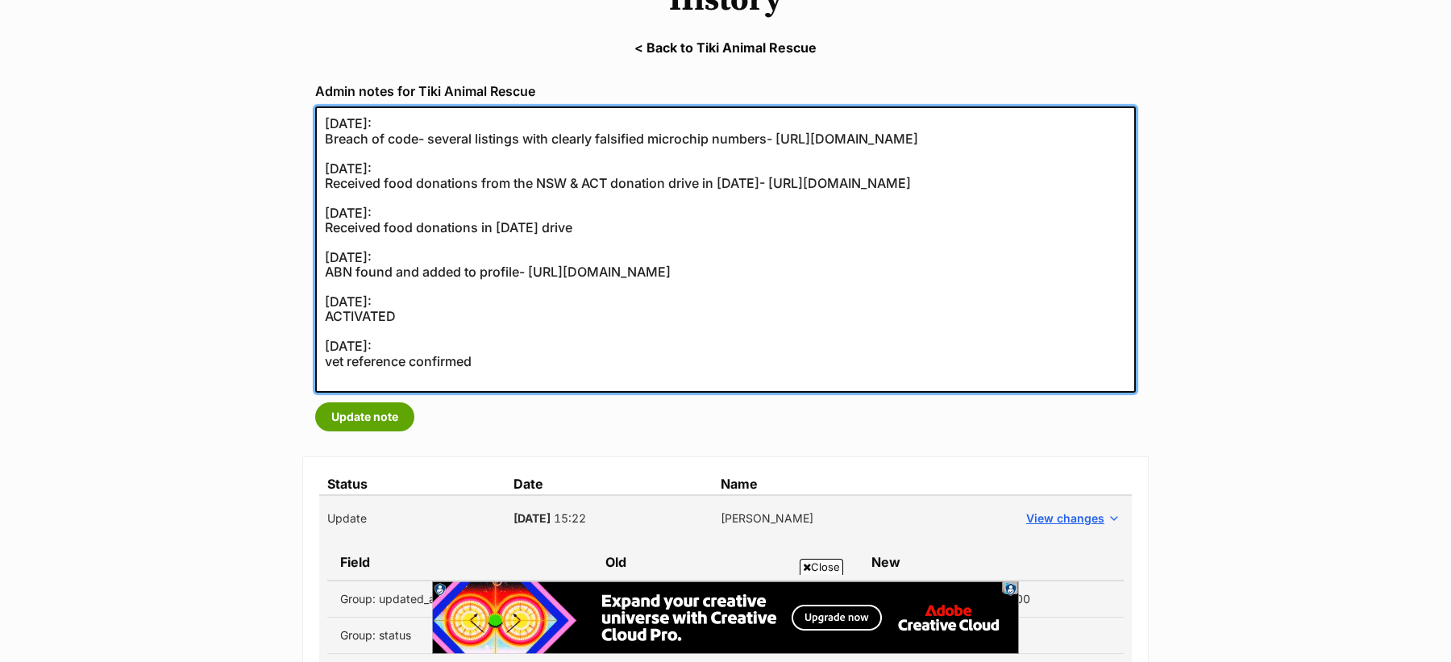
click at [315, 120] on textarea "[DATE]: Breach of code- several listings with clearly falsified microchip numbe…" at bounding box center [725, 249] width 820 height 286
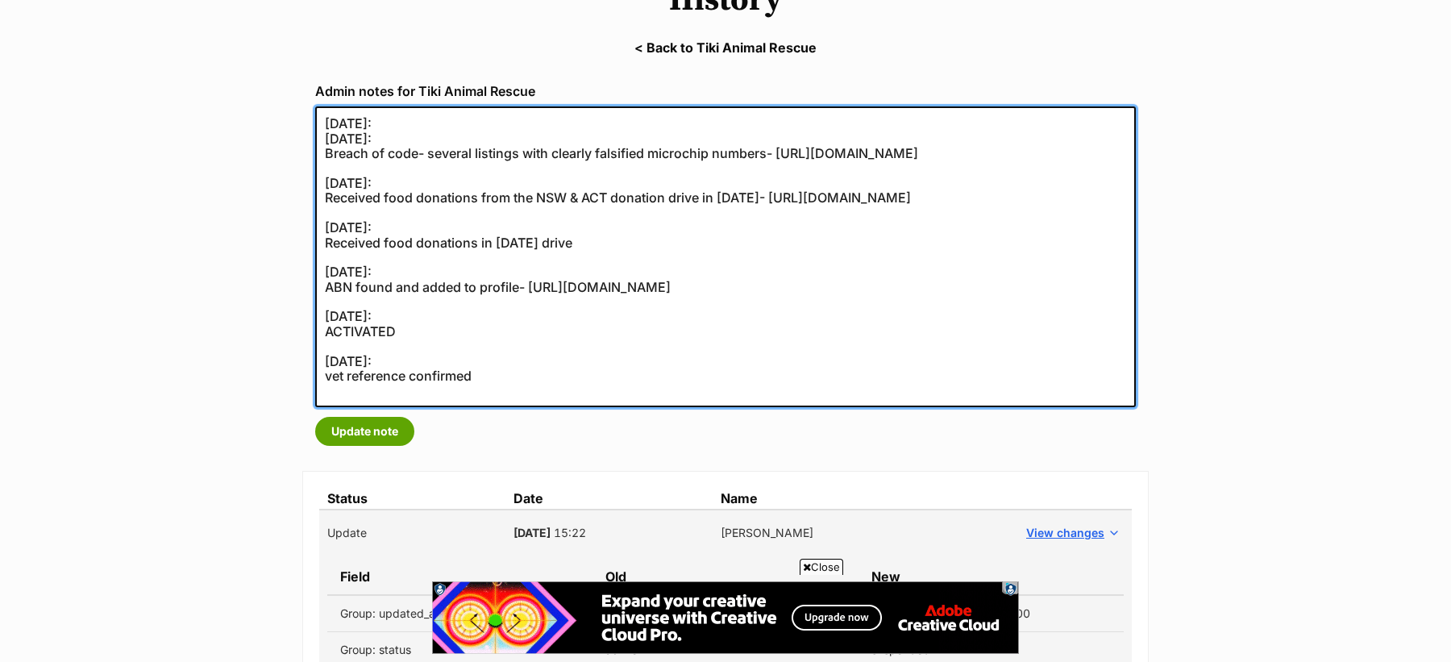
paste textarea "Repeated breach. False microchip numbers and some pets still showing as not des…"
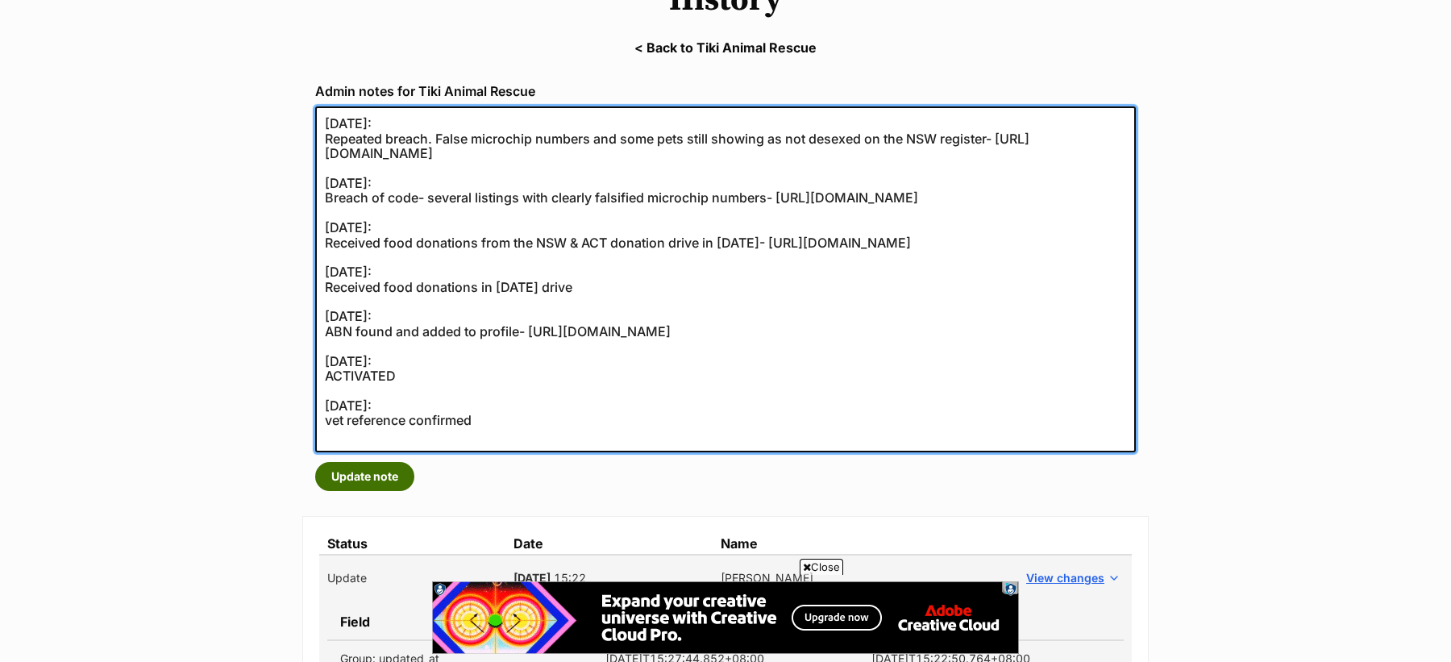
type textarea "[DATE]: Repeated breach. False microchip numbers and some pets still showing as…"
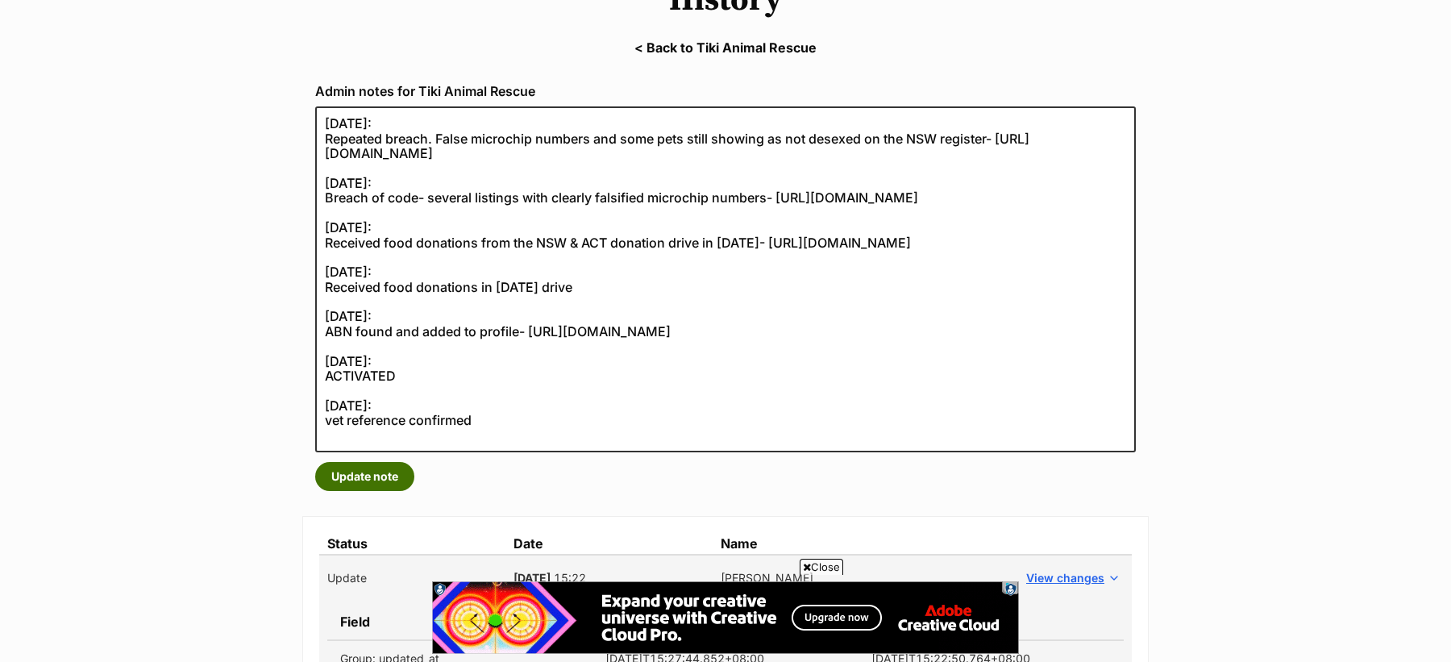
click at [375, 467] on button "Update note" at bounding box center [364, 476] width 99 height 29
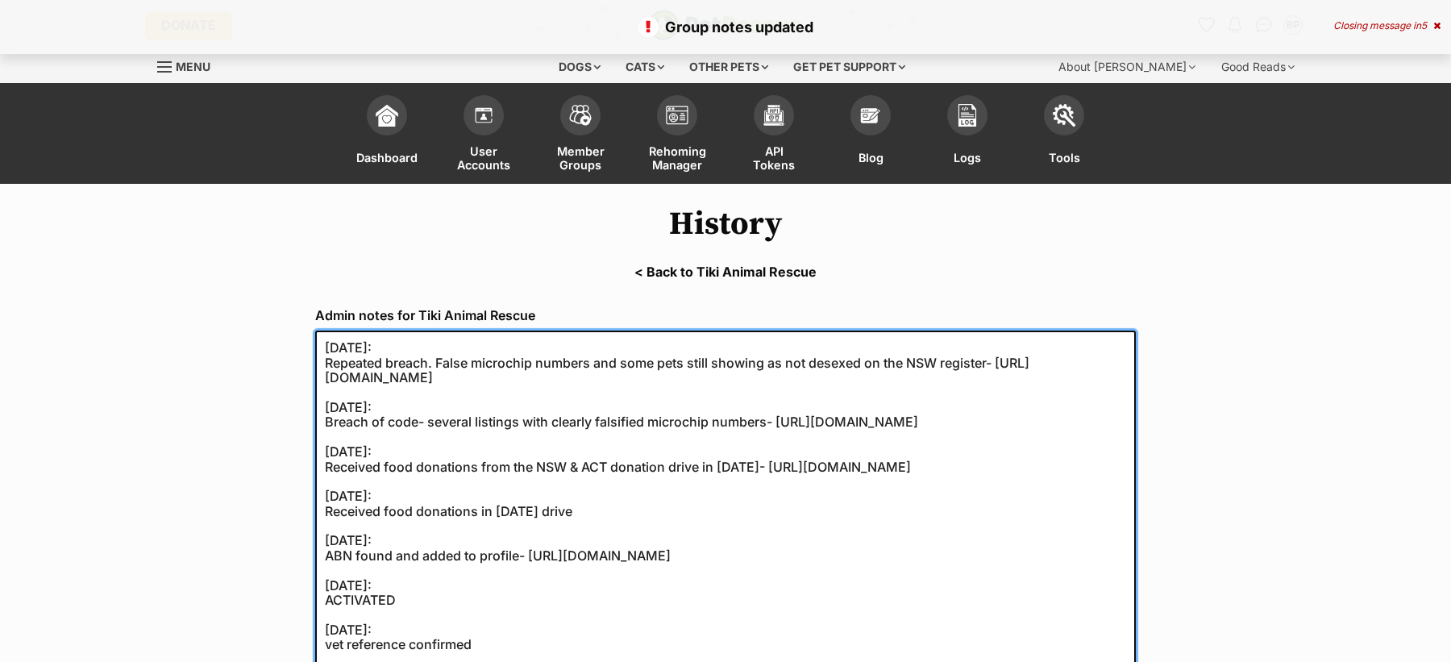
click at [330, 363] on textarea "[DATE]: Repeated breach. False microchip numbers and some pets still showing as…" at bounding box center [725, 503] width 820 height 346
click at [323, 361] on textarea "[DATE]: Repeated breach. False microchip numbers and some pets still showing as…" at bounding box center [725, 503] width 820 height 346
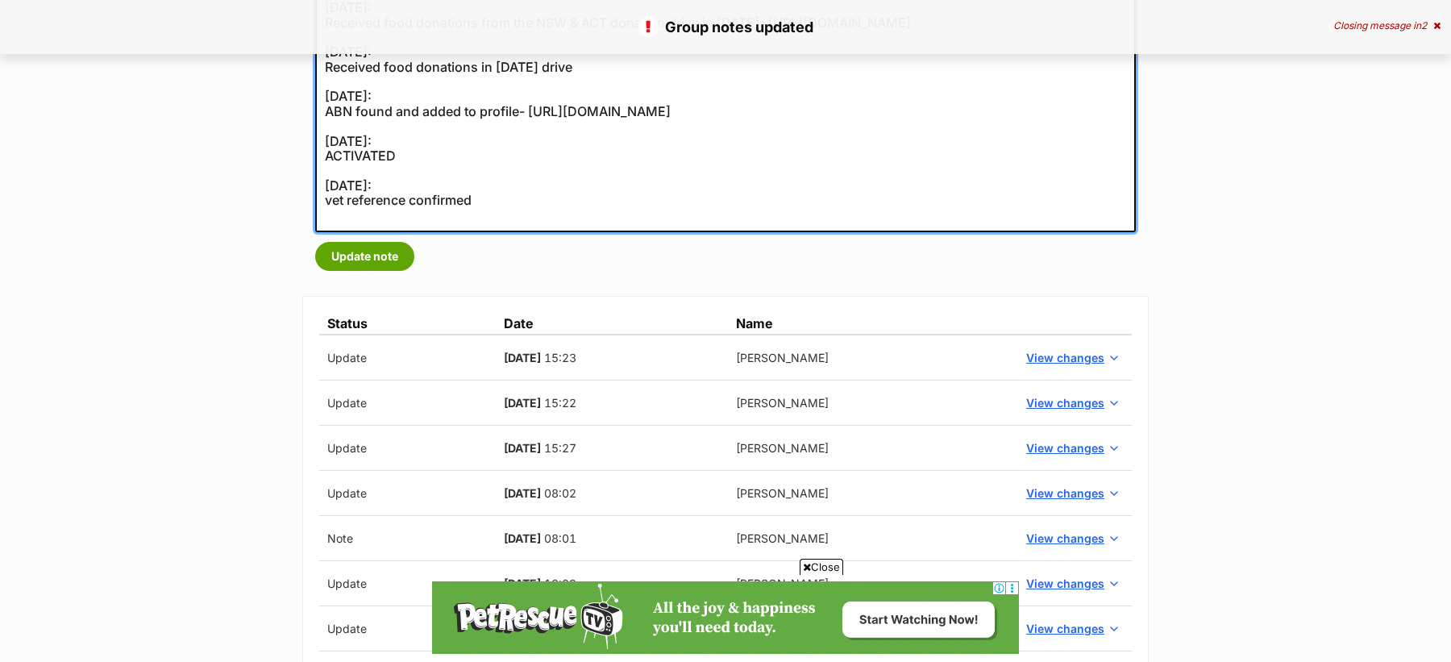
scroll to position [488, 0]
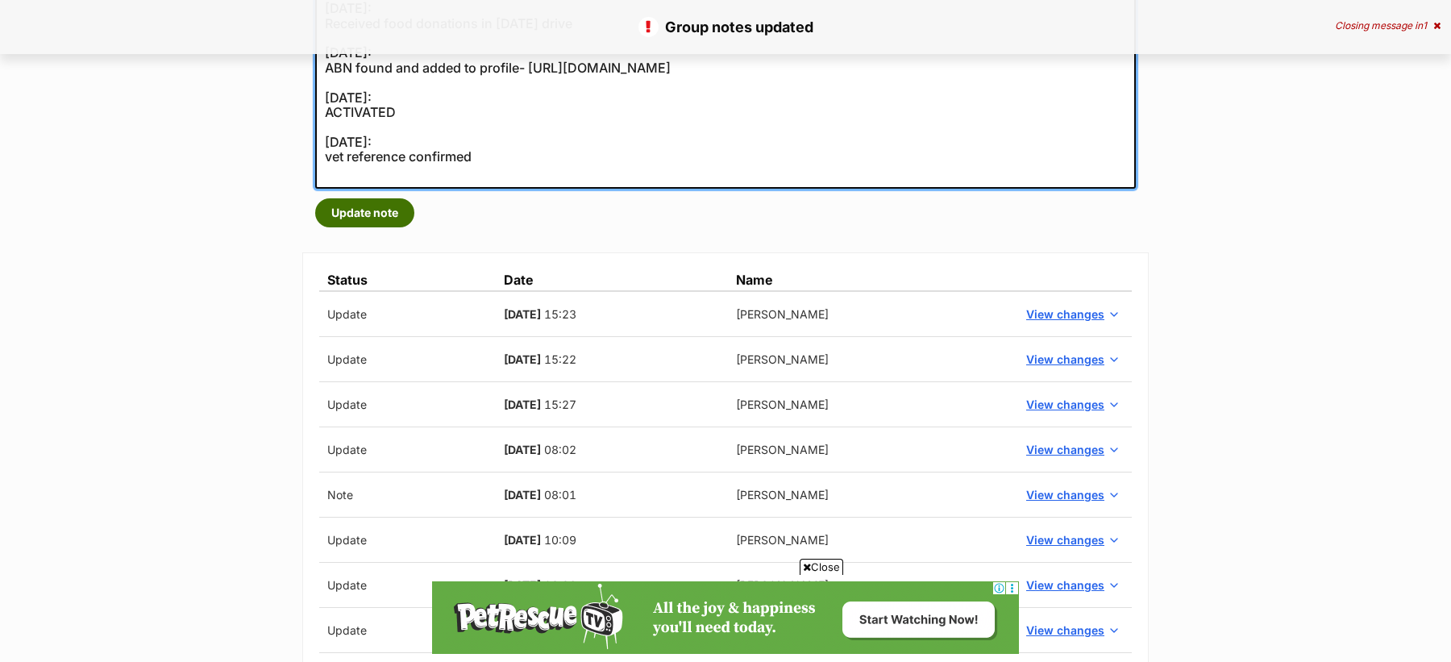
type textarea "[DATE]: SUSPENDED- Repeated breach. False microchip numbers and some pets still…"
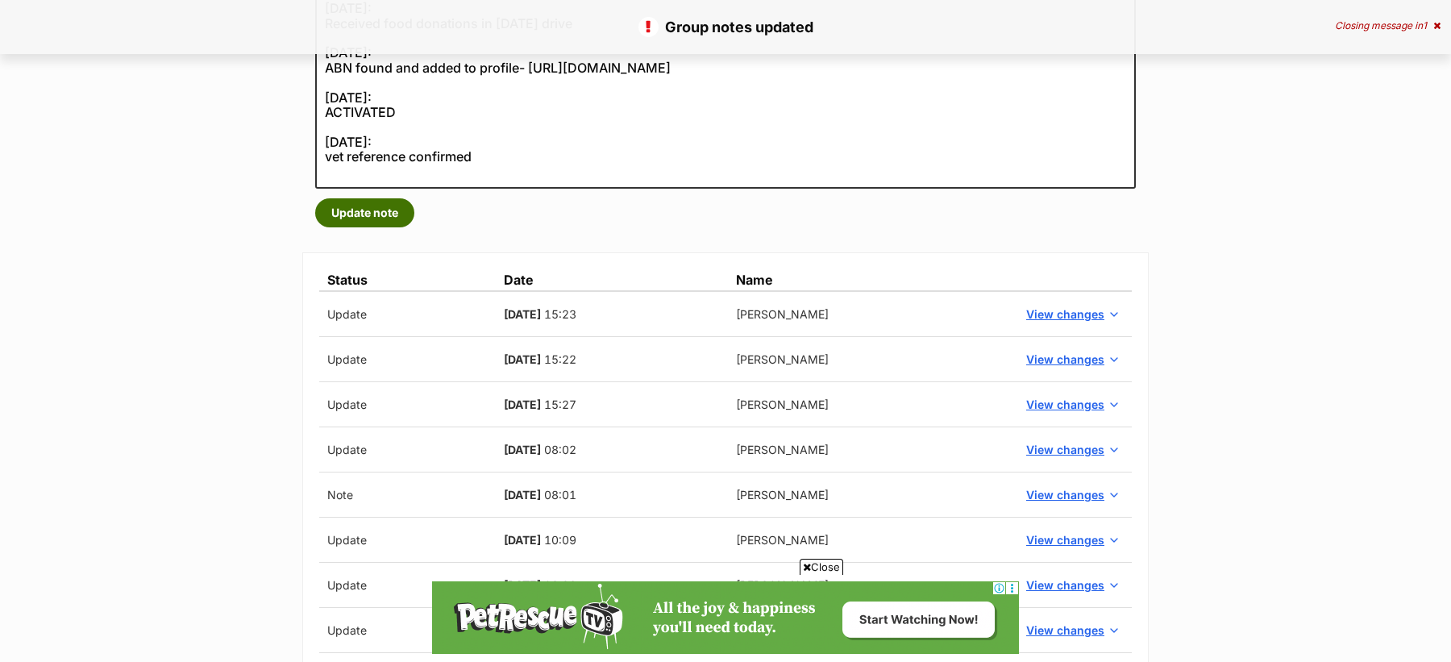
click at [364, 214] on button "Update note" at bounding box center [364, 212] width 99 height 29
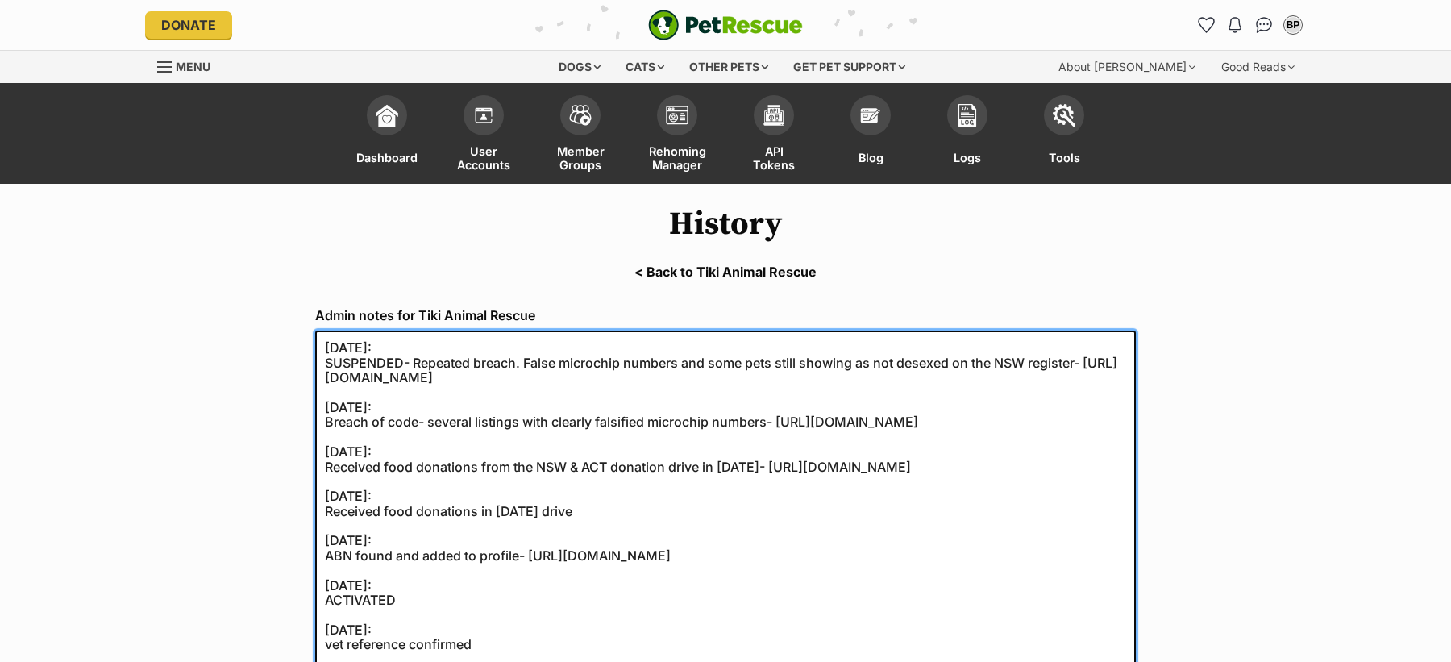
click at [455, 421] on textarea "[DATE]: SUSPENDED- Repeated breach. False microchip numbers and some pets still…" at bounding box center [725, 503] width 820 height 346
click at [455, 421] on textarea "25/09/2025: SUSPENDED- Repeated breach. False microchip numbers and some pets s…" at bounding box center [725, 503] width 820 height 346
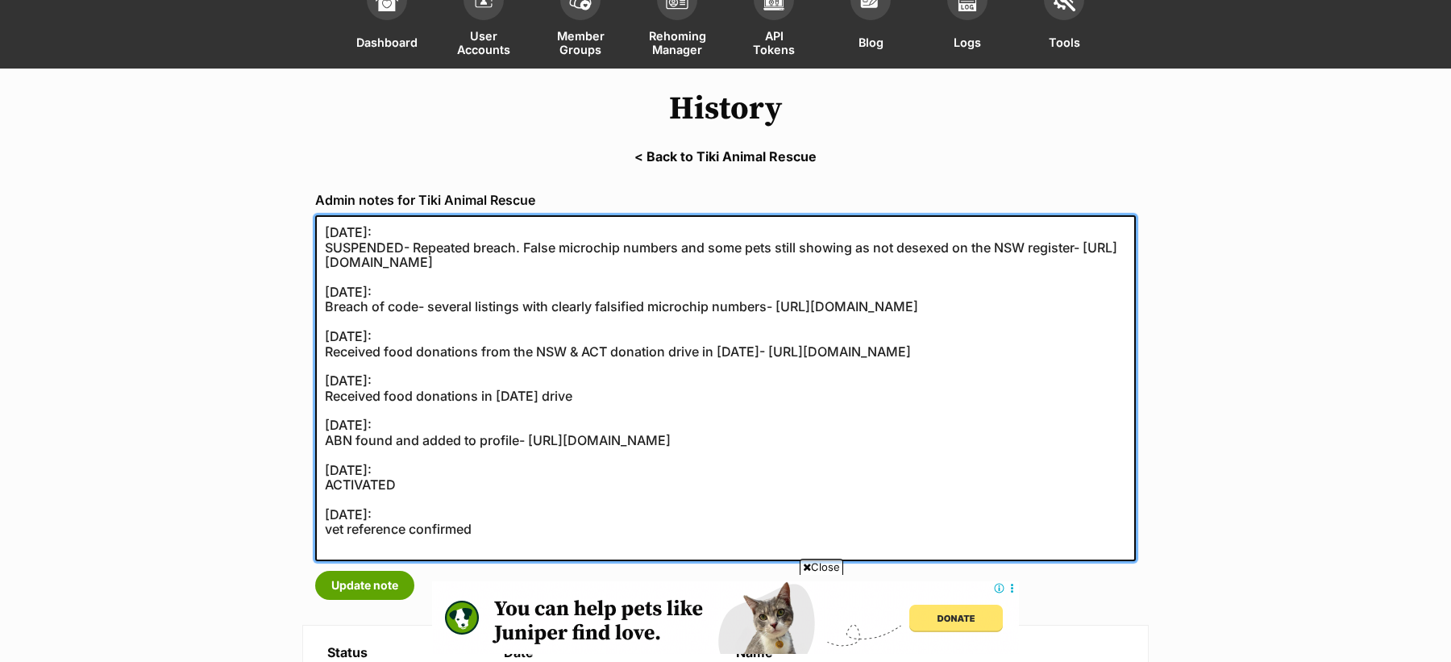
scroll to position [147, 0]
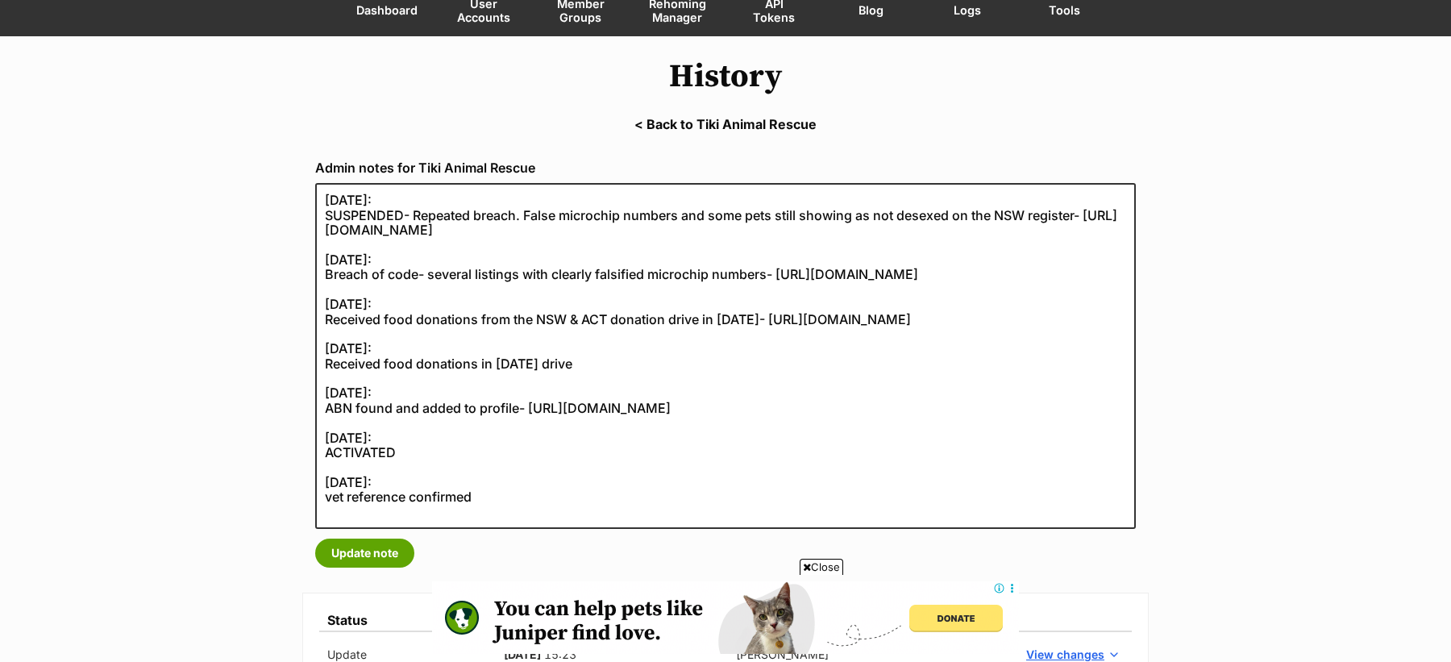
click at [823, 564] on span "Close" at bounding box center [821, 566] width 44 height 16
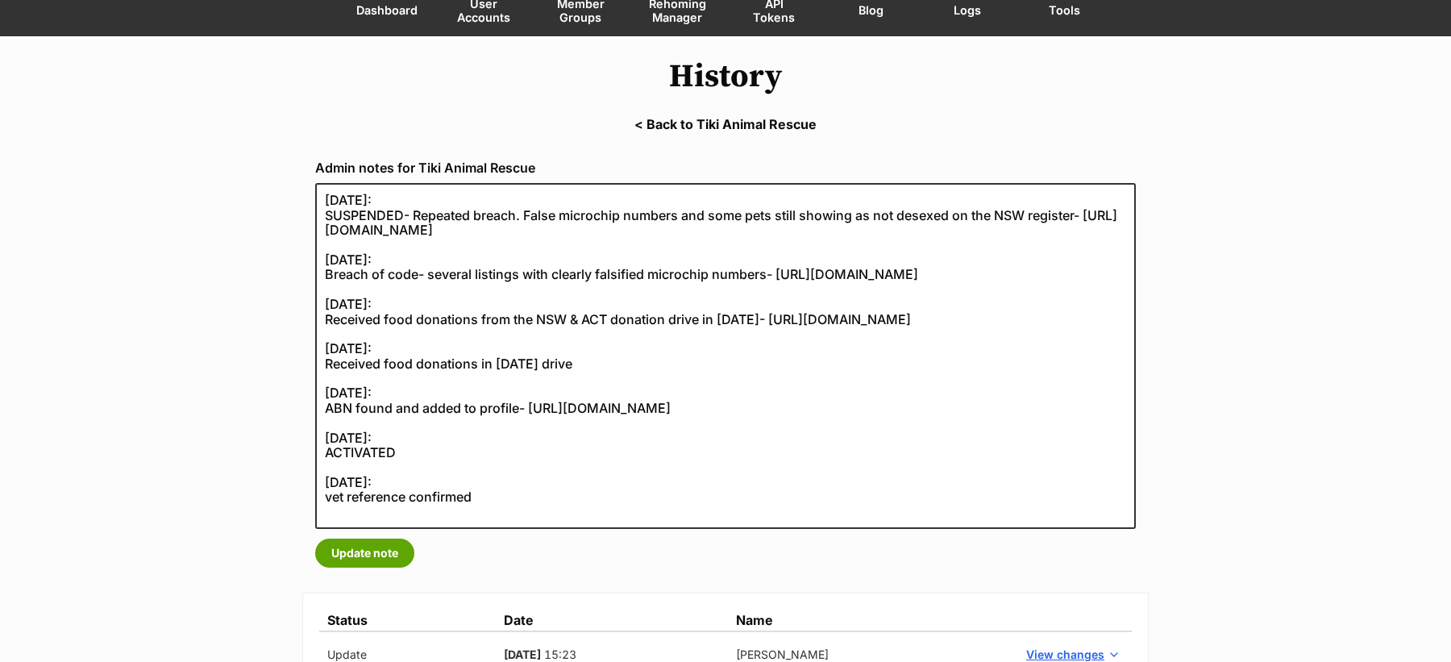
click at [683, 122] on link "< Back to Tiki Animal Rescue" at bounding box center [725, 124] width 1451 height 15
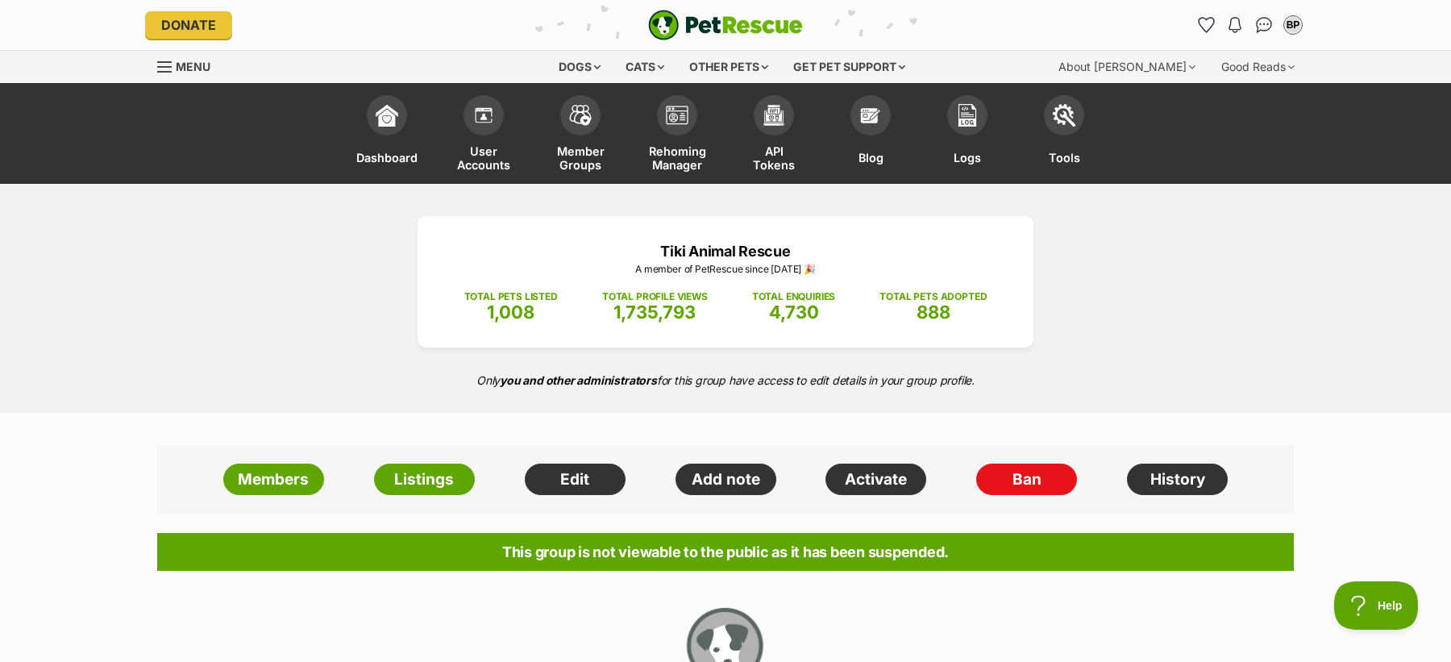
click at [671, 252] on p "Tiki Animal Rescue" at bounding box center [725, 251] width 567 height 22
copy div "Tiki Animal Rescue"
click at [1175, 481] on link "History" at bounding box center [1177, 479] width 101 height 32
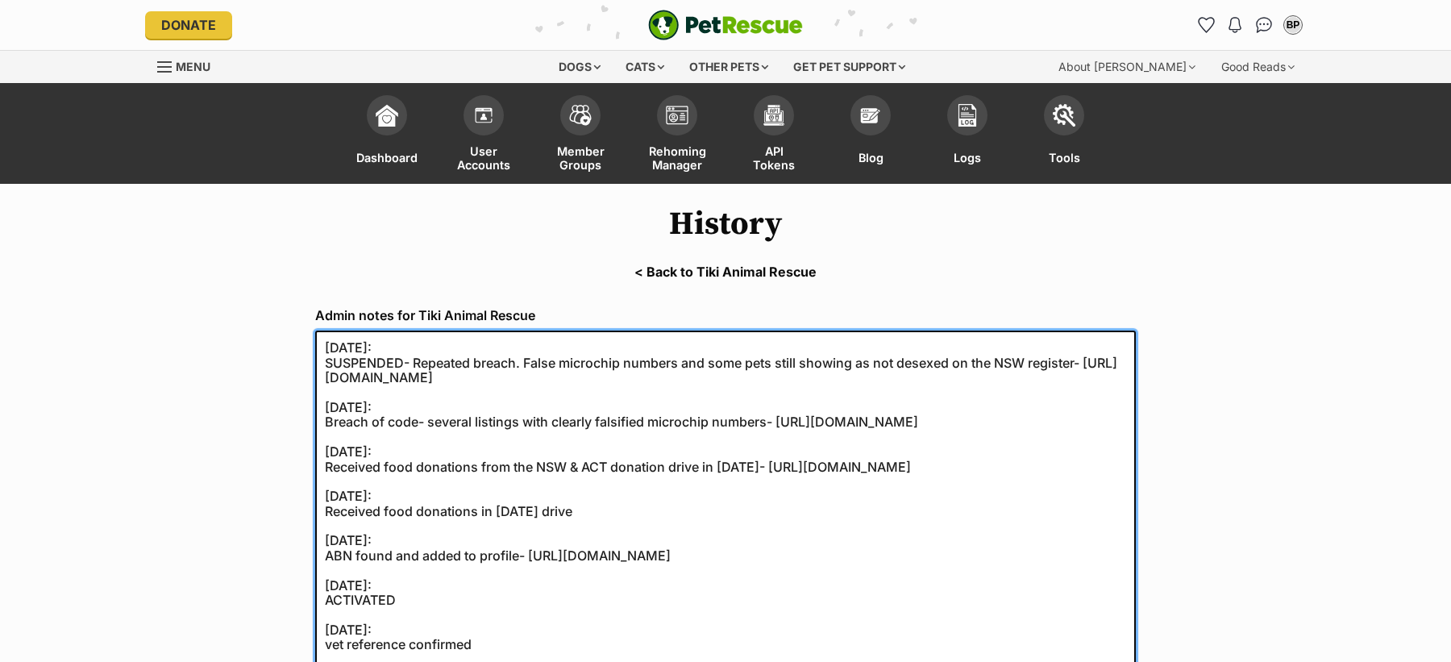
drag, startPoint x: 413, startPoint y: 363, endPoint x: 1077, endPoint y: 377, distance: 663.4
click at [1077, 377] on textarea "25/09/2025: SUSPENDED- Repeated breach. False microchip numbers and some pets s…" at bounding box center [725, 503] width 820 height 346
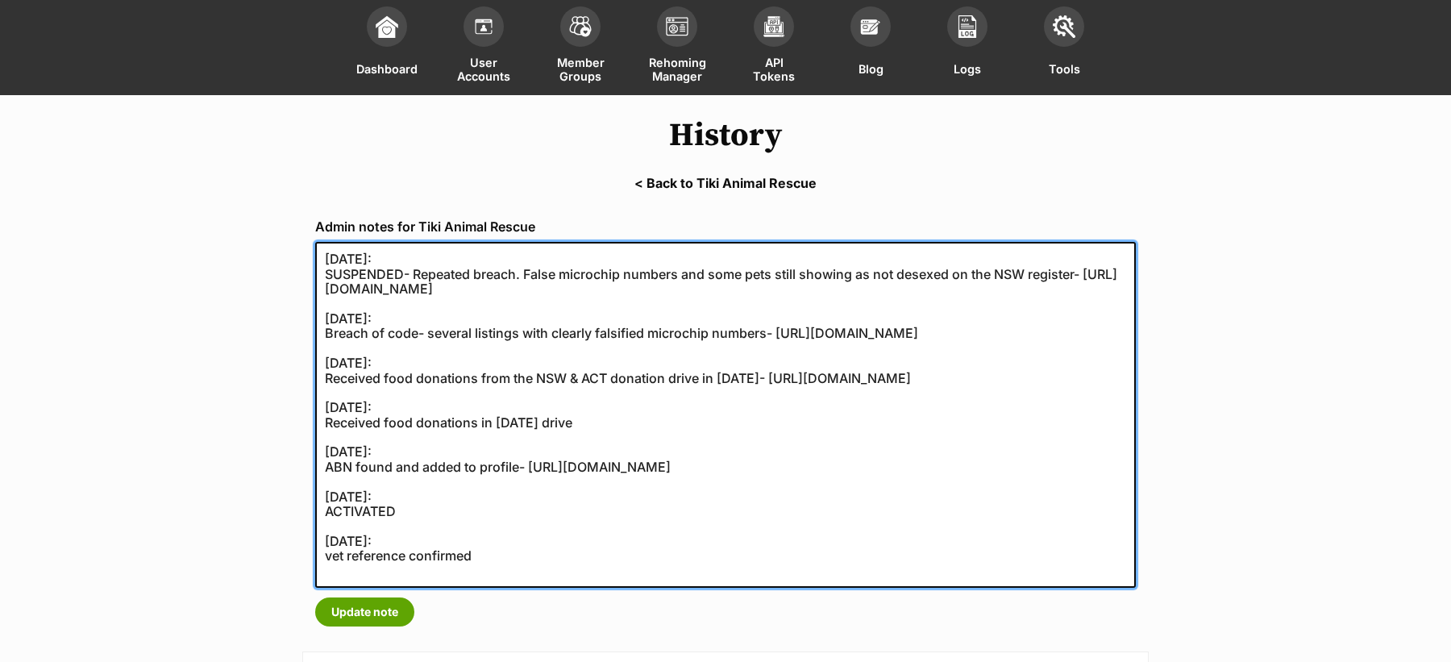
scroll to position [110, 0]
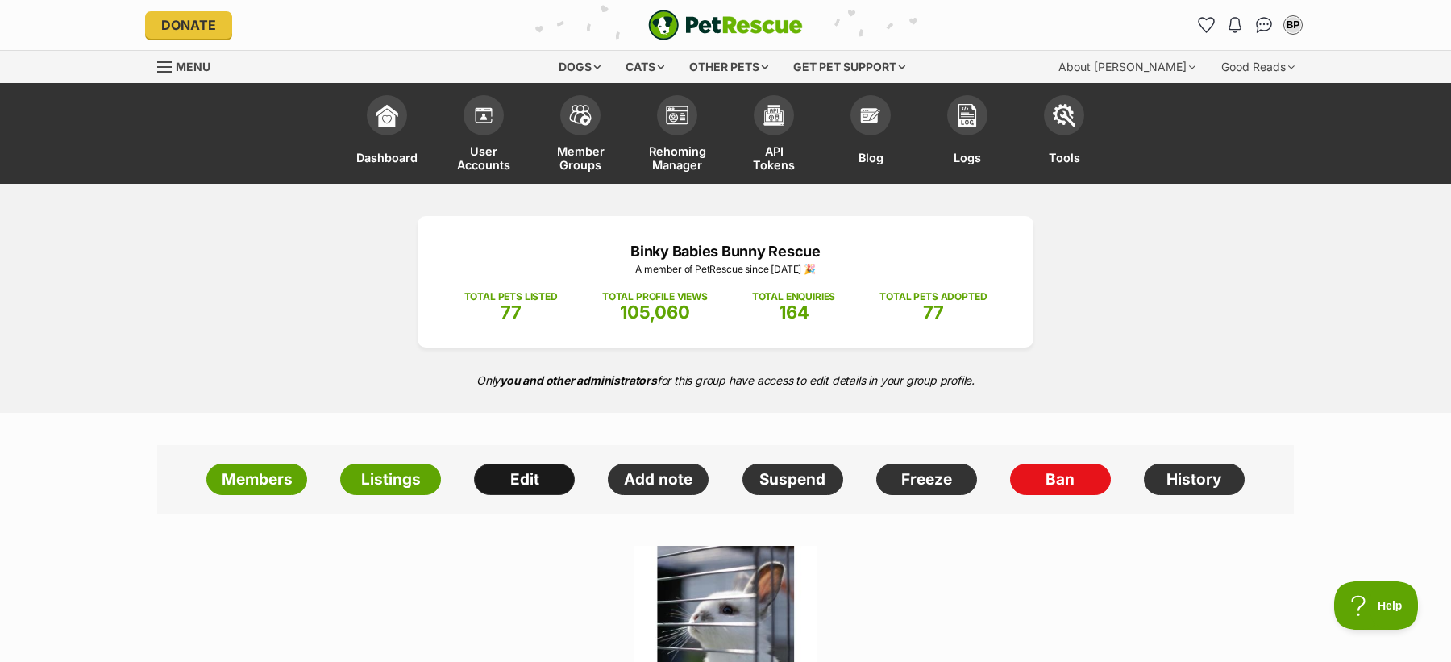
click at [531, 470] on link "Edit" at bounding box center [524, 479] width 101 height 32
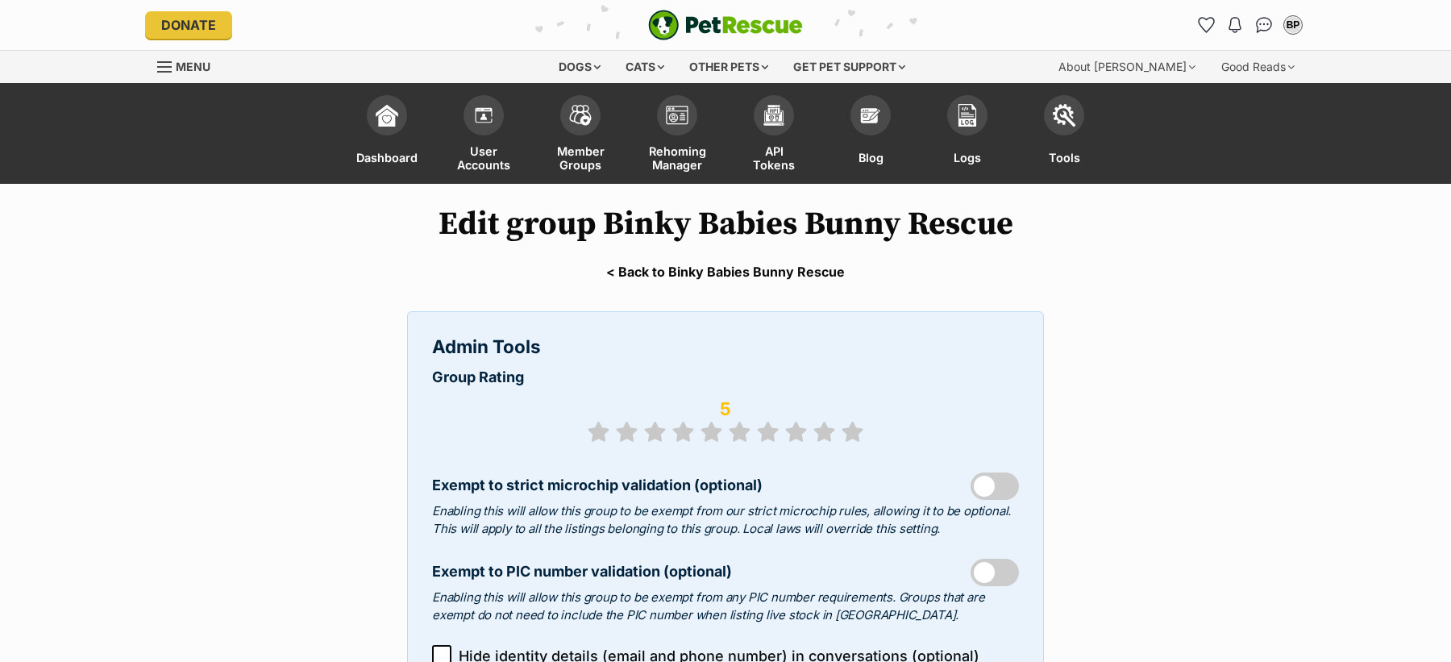
select select "rescue group"
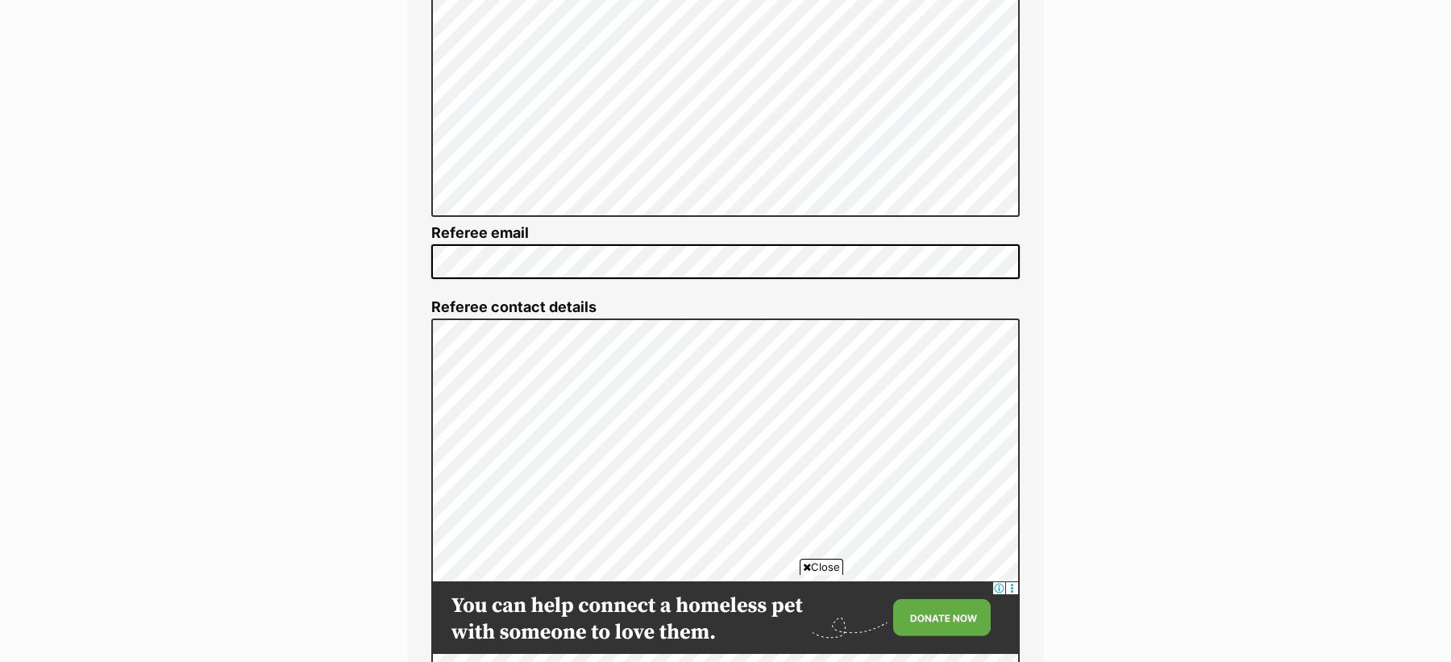
scroll to position [3240, 0]
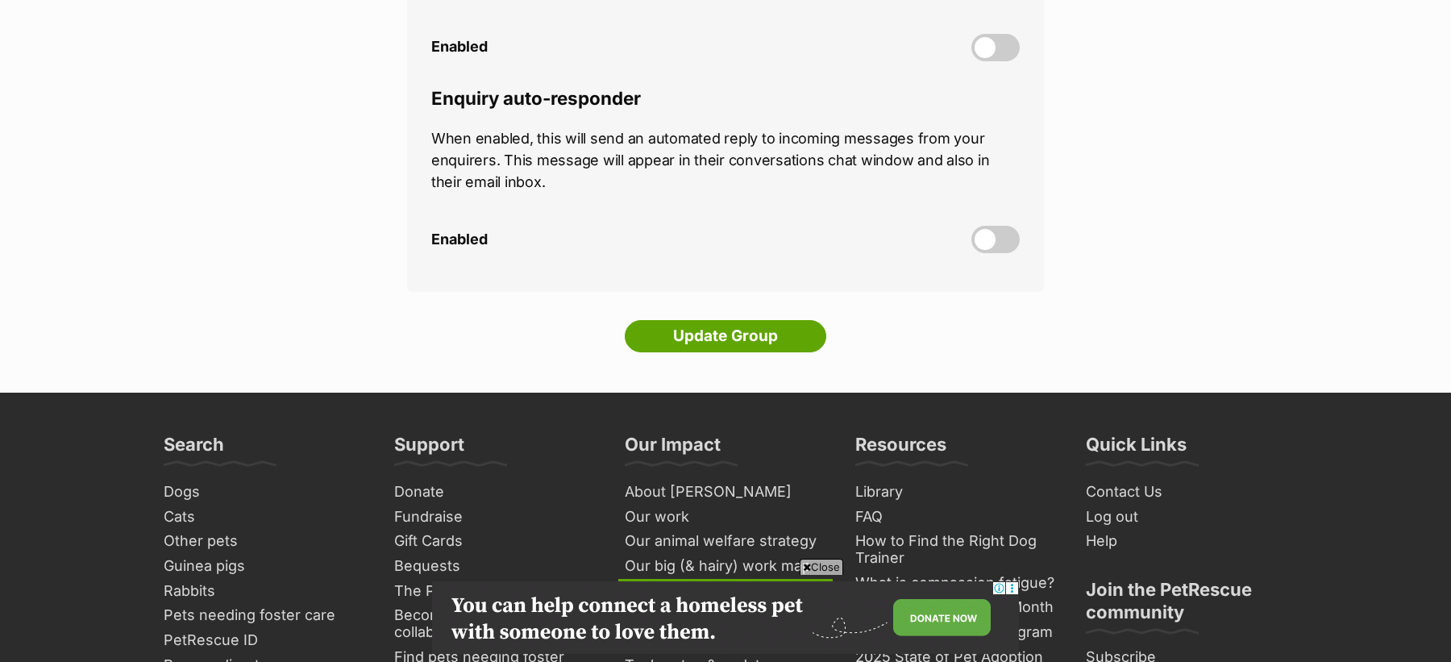
scroll to position [4864, 0]
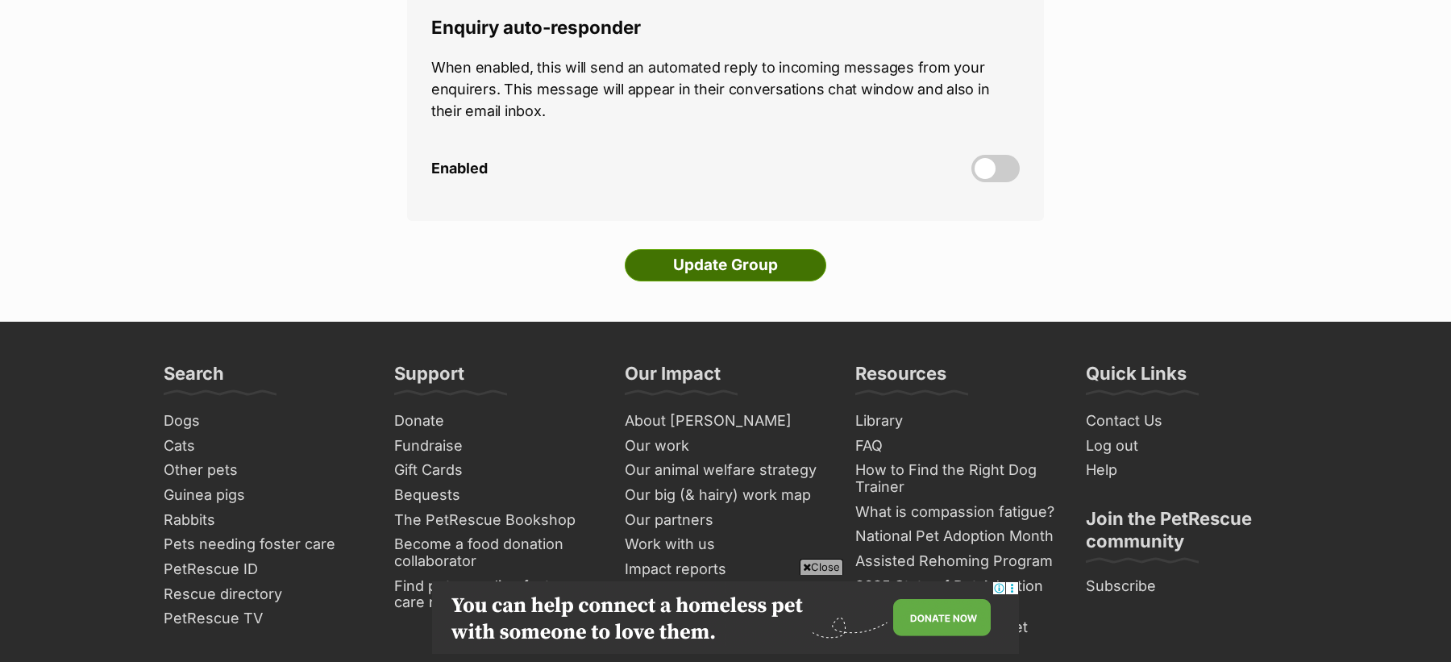
click at [706, 249] on input "Update Group" at bounding box center [725, 265] width 201 height 32
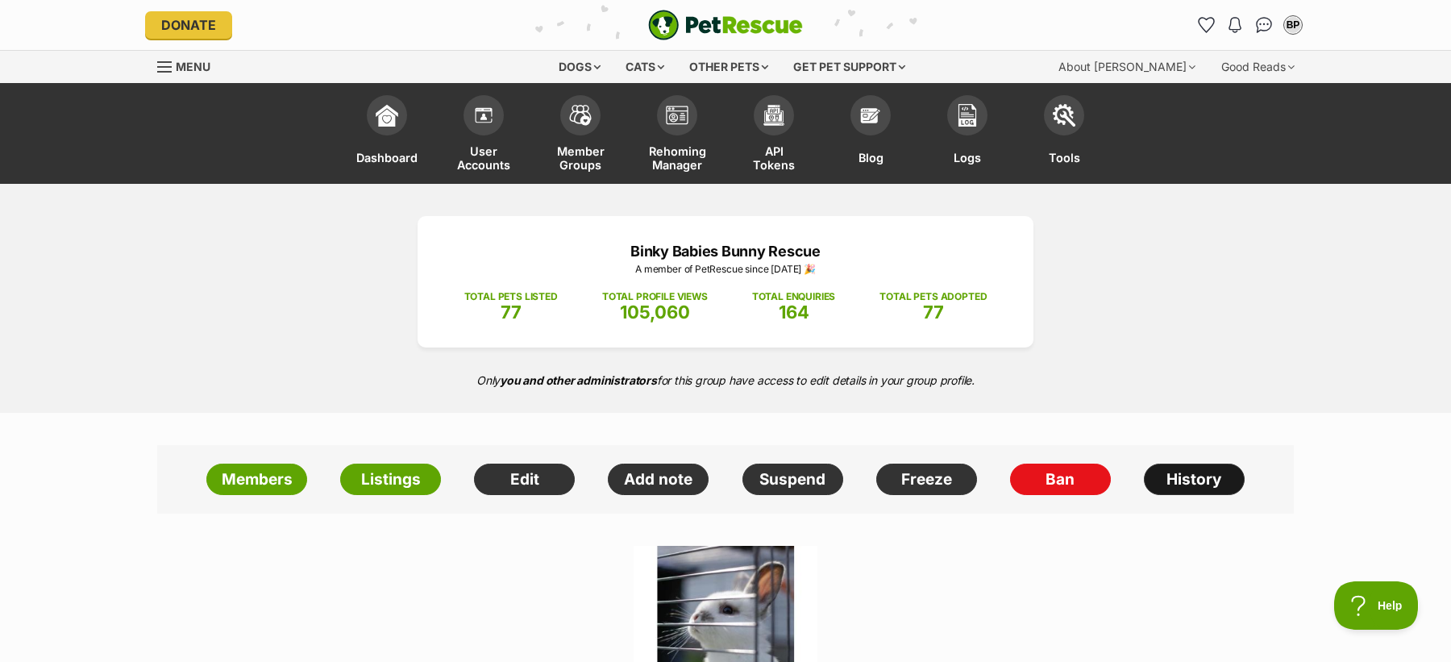
click at [1177, 479] on link "History" at bounding box center [1194, 479] width 101 height 32
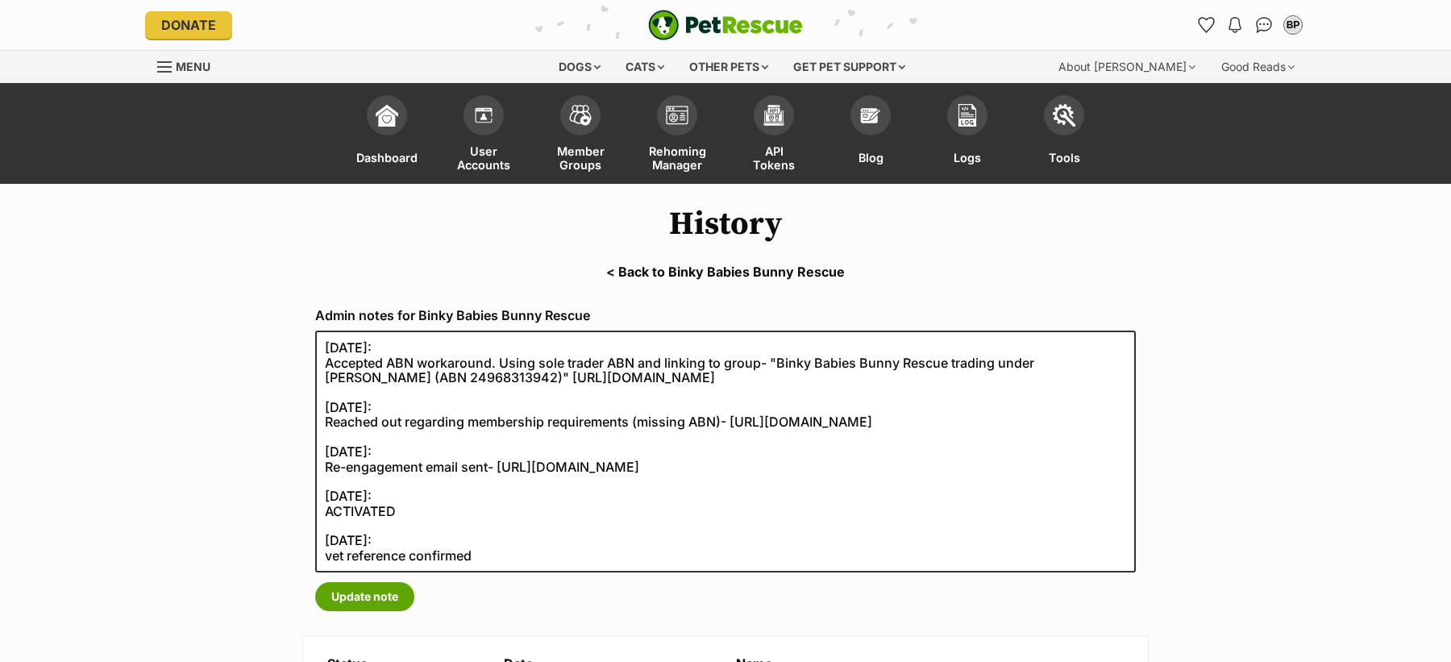
click at [662, 266] on link "< Back to Binky Babies Bunny Rescue" at bounding box center [725, 271] width 1451 height 15
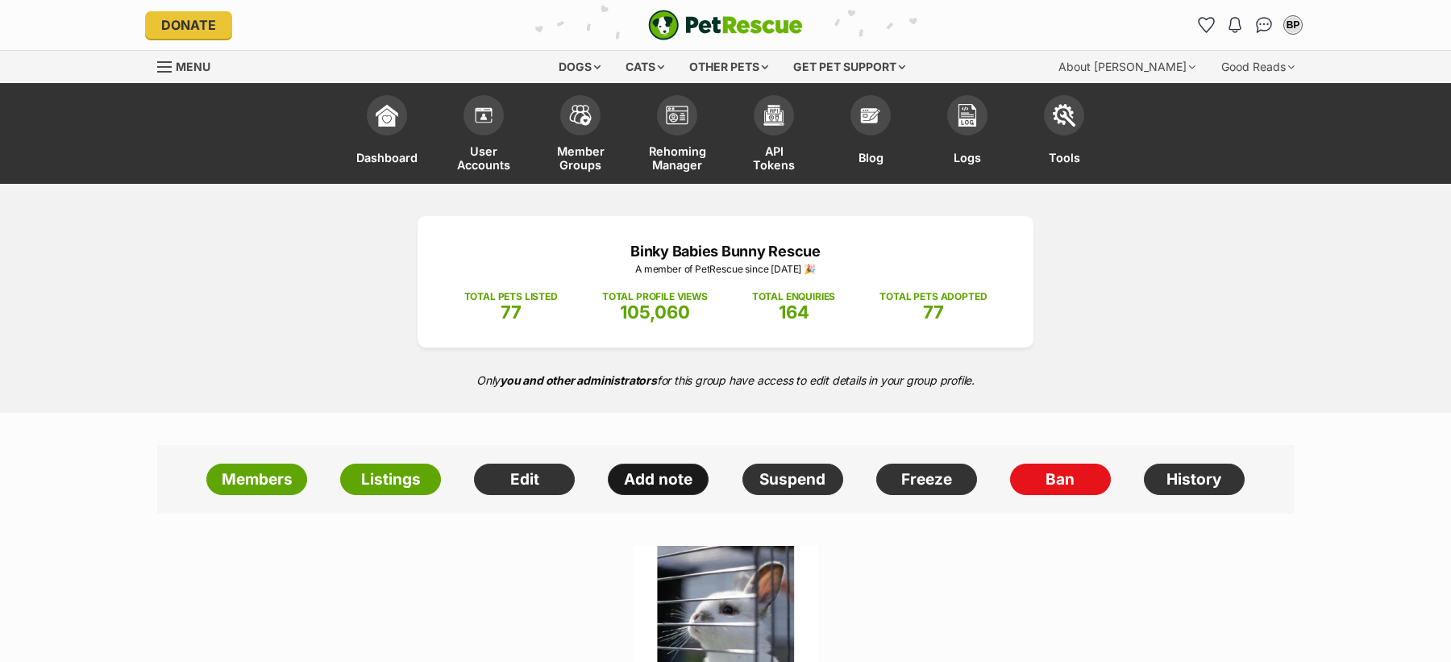
click at [651, 471] on link "Add note" at bounding box center [658, 479] width 101 height 32
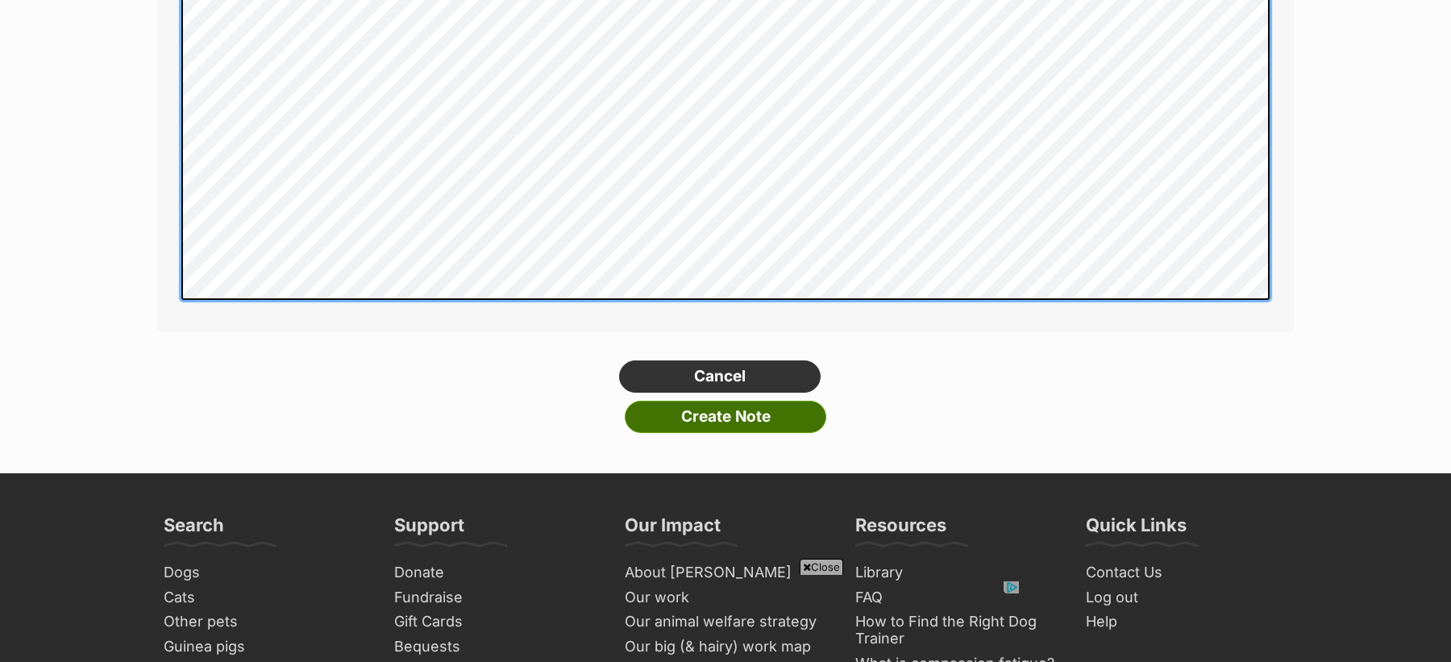
scroll to position [438, 0]
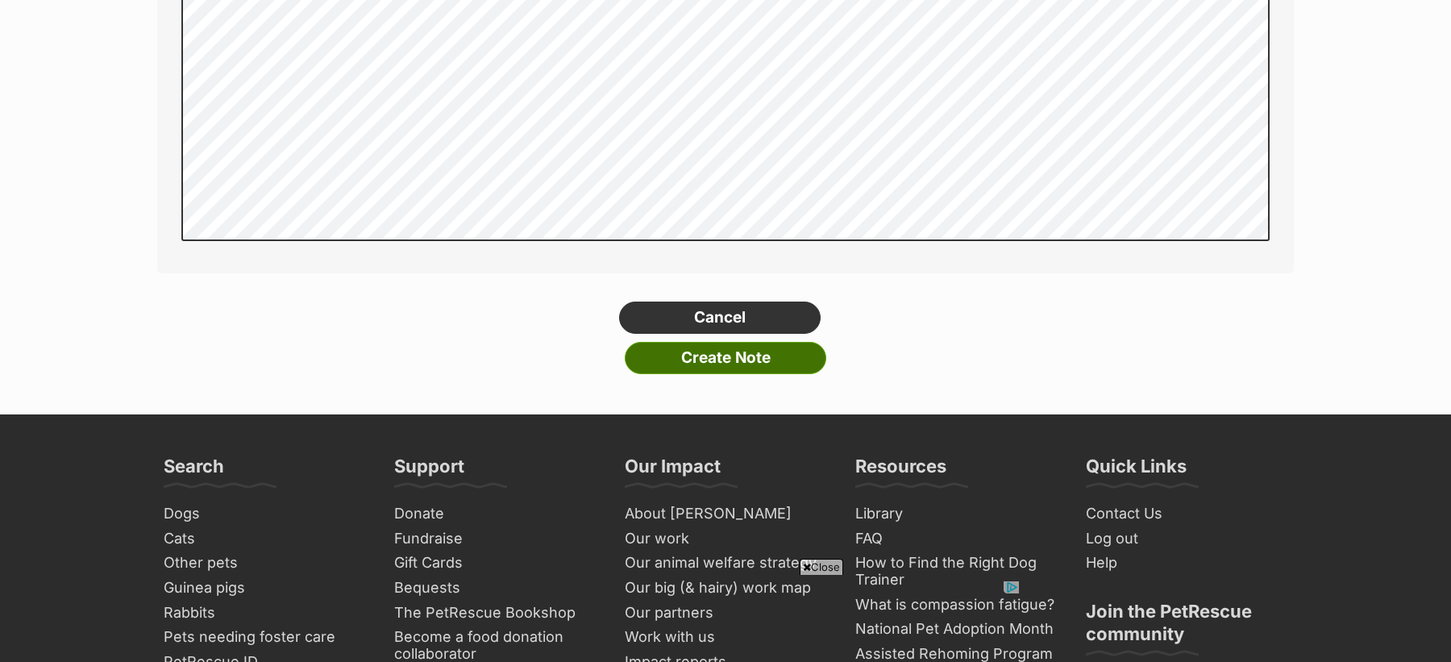
click at [740, 356] on input "Create Note" at bounding box center [725, 358] width 201 height 32
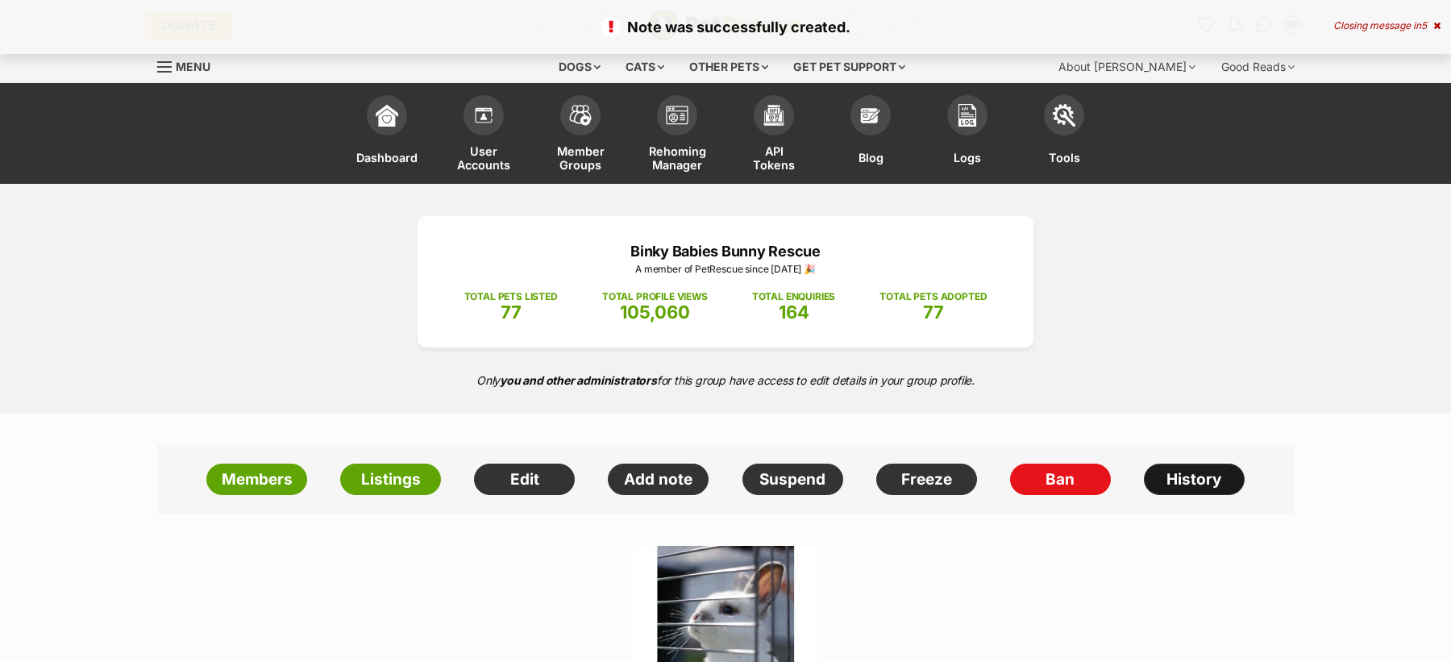
click at [1196, 477] on link "History" at bounding box center [1194, 479] width 101 height 32
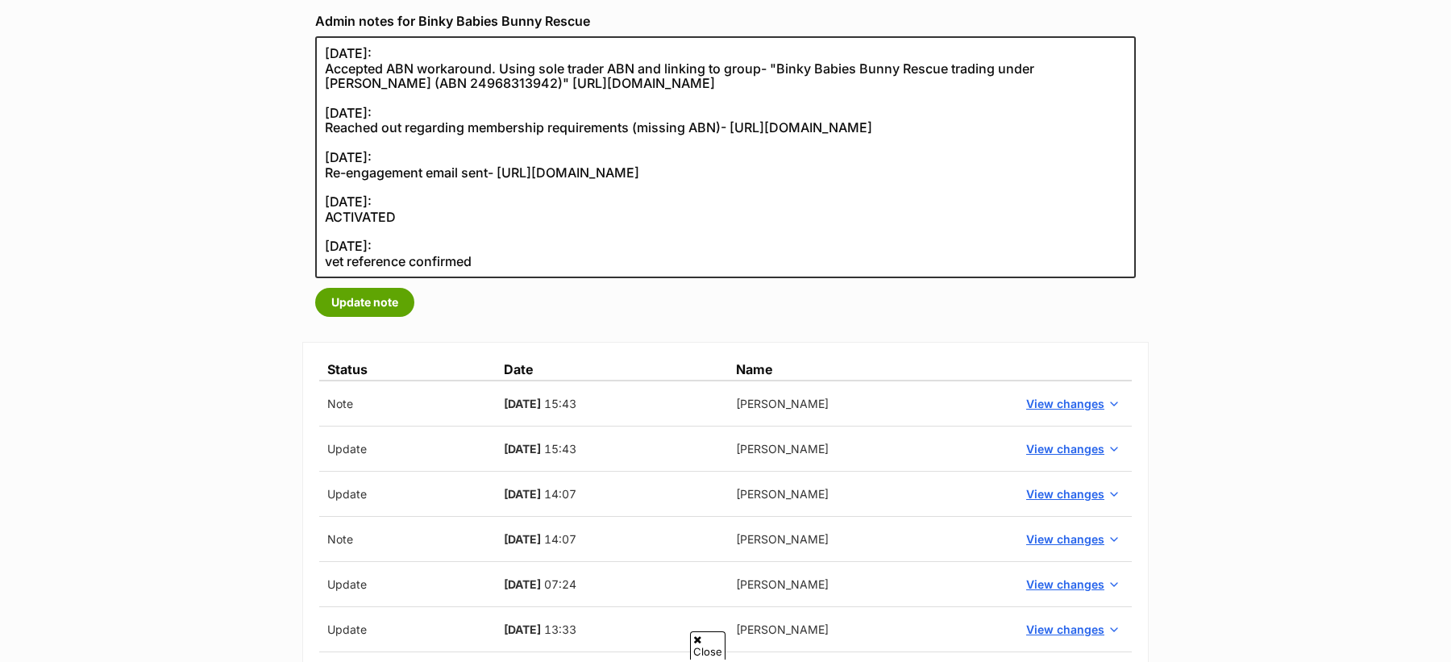
scroll to position [317, 0]
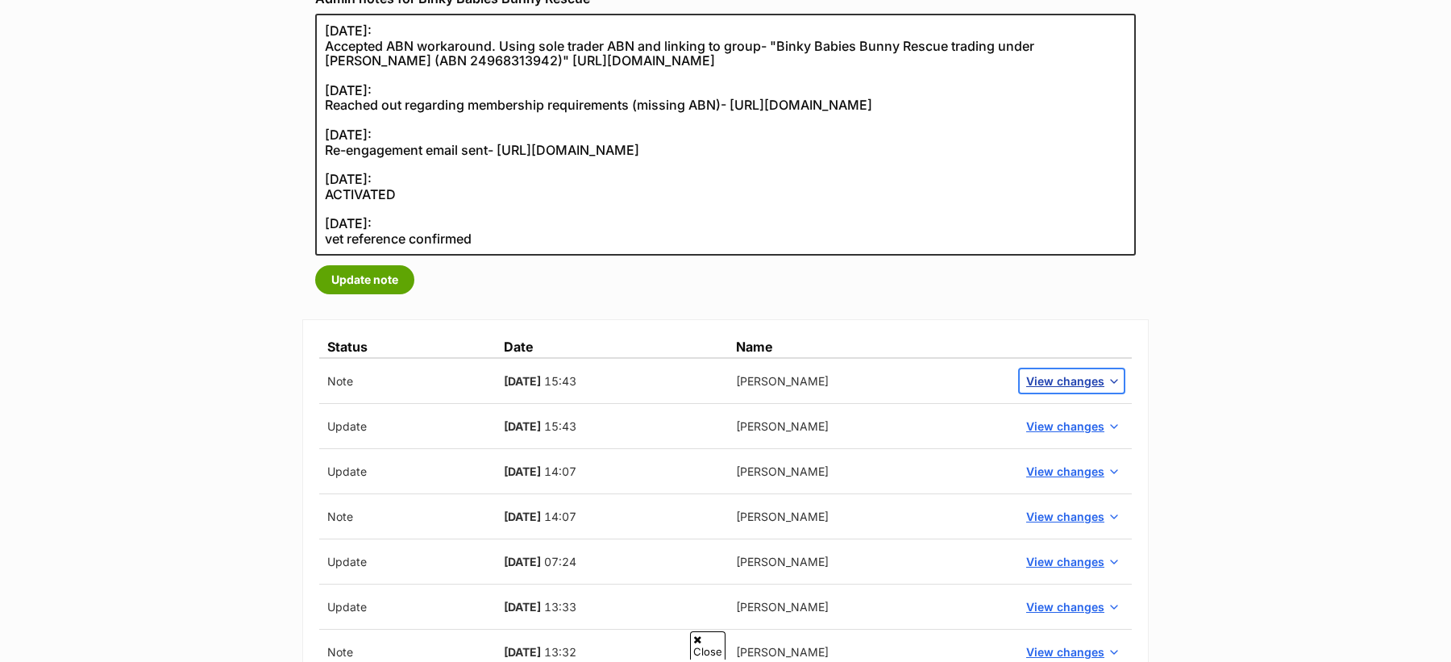
click at [1085, 386] on span "View changes" at bounding box center [1065, 380] width 78 height 17
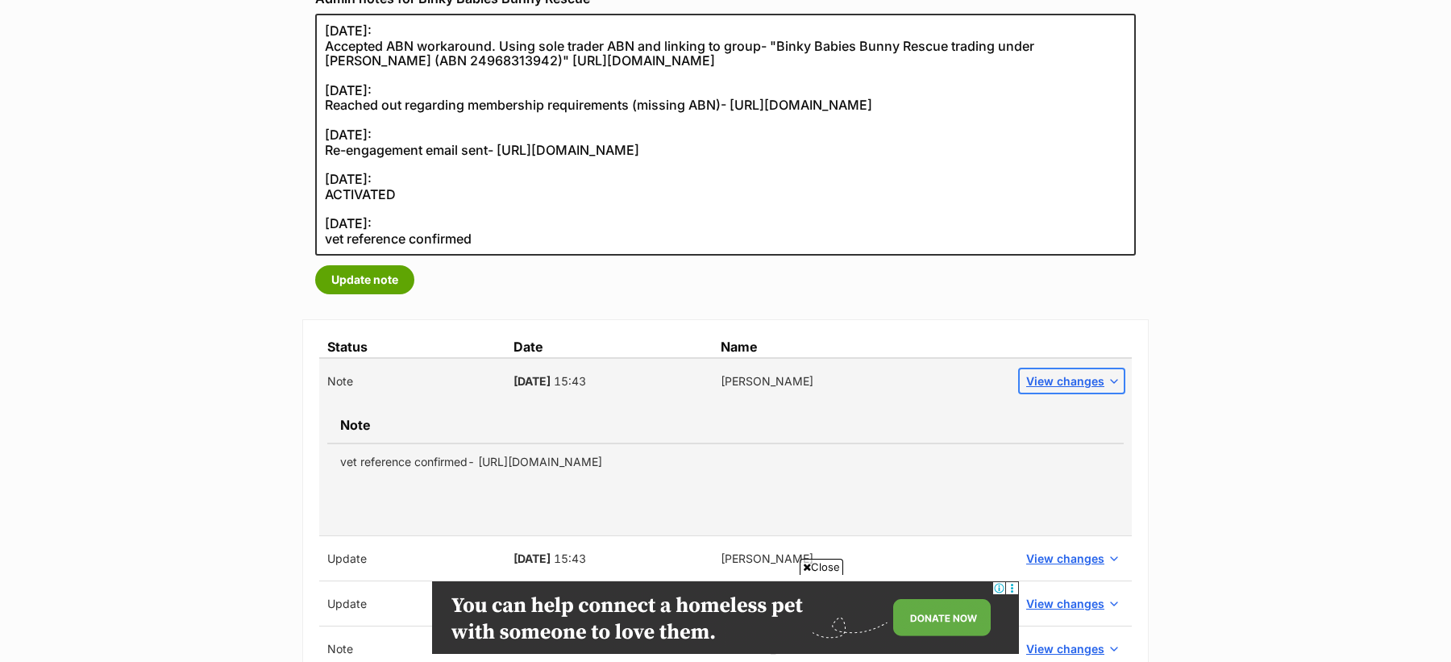
scroll to position [0, 0]
click at [667, 464] on td "vet reference confirmed- [URL][DOMAIN_NAME]" at bounding box center [725, 461] width 796 height 36
copy tbody "vet reference confirmed- [URL][DOMAIN_NAME]"
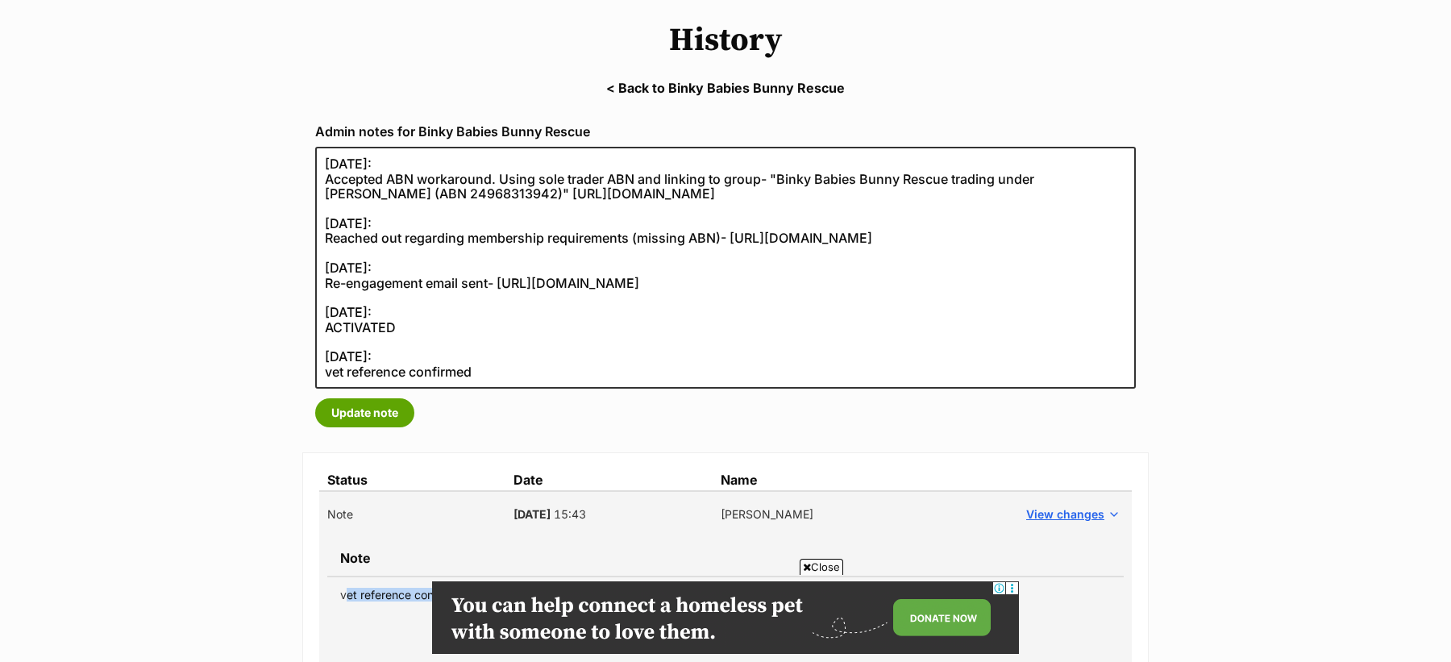
scroll to position [180, 0]
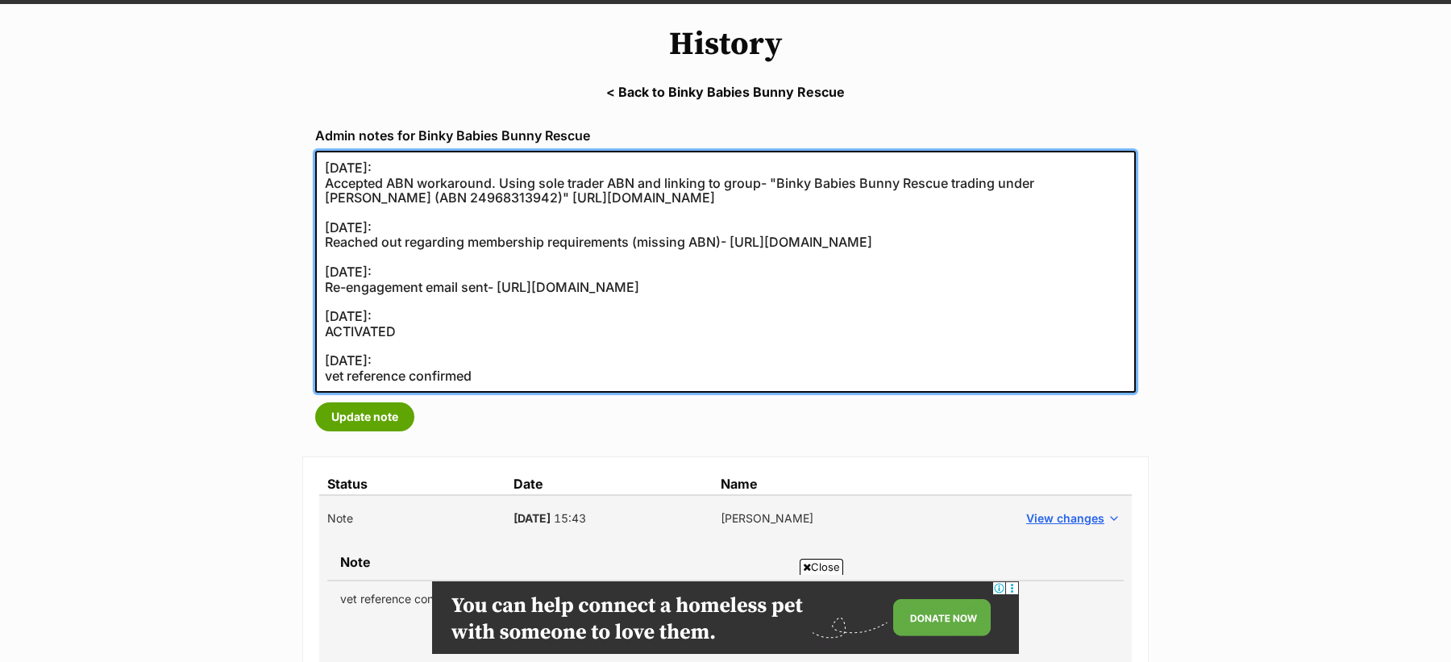
click at [318, 163] on textarea "25/09/2025: Accepted ABN workaround. Using sole trader ABN and linking to group…" at bounding box center [725, 272] width 820 height 242
click at [327, 210] on textarea "25/09/2025: Accepted ABN workaround. Using sole trader ABN and linking to group…" at bounding box center [725, 272] width 820 height 242
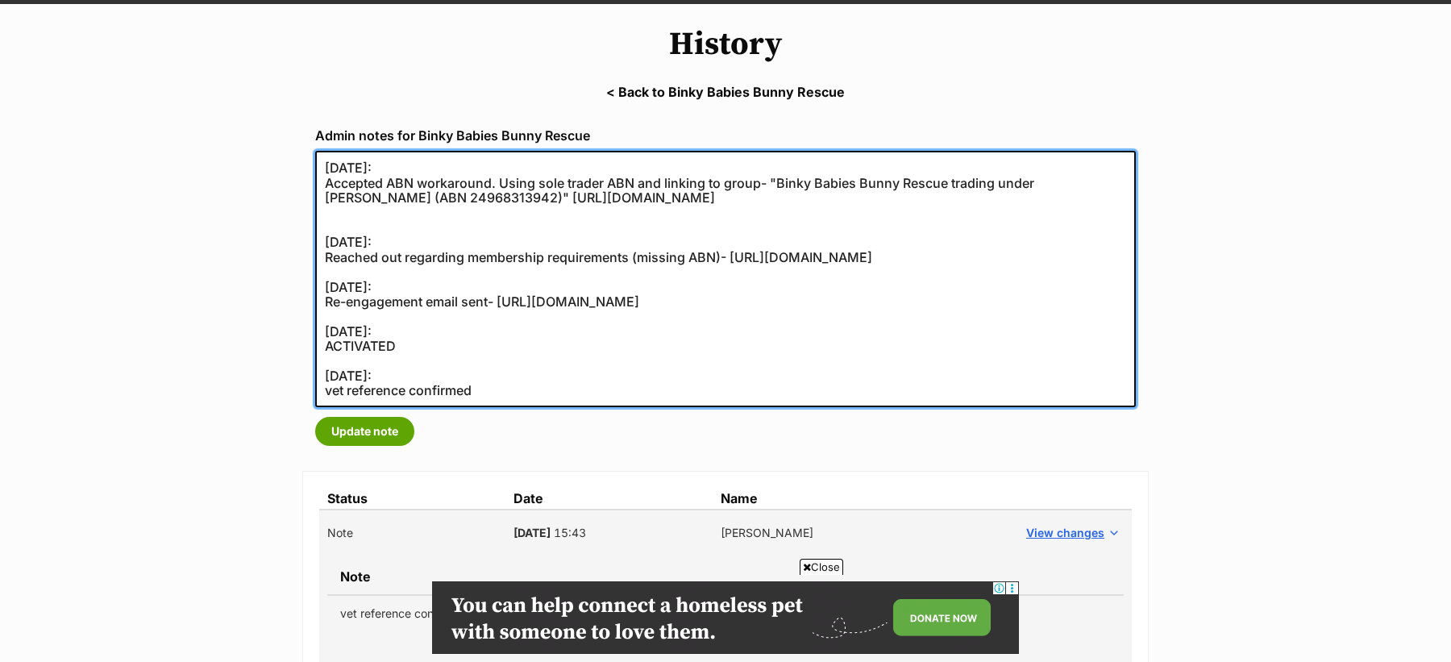
paste textarea "vet reference confirmed- https://secure.helpscout.net/conversation/3087908526/"
type textarea "25/09/2025: Accepted ABN workaround. Using sole trader ABN and linking to group…"
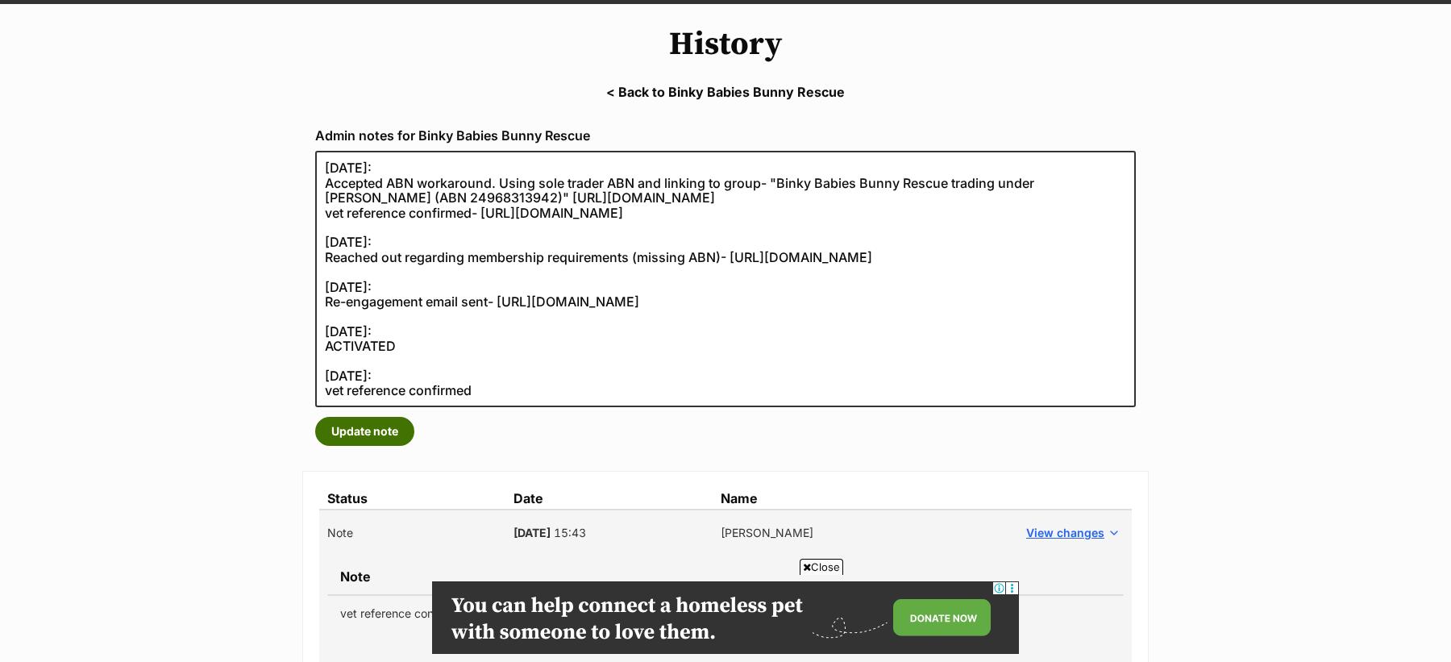
click at [369, 430] on button "Update note" at bounding box center [364, 431] width 99 height 29
